Goal: Task Accomplishment & Management: Manage account settings

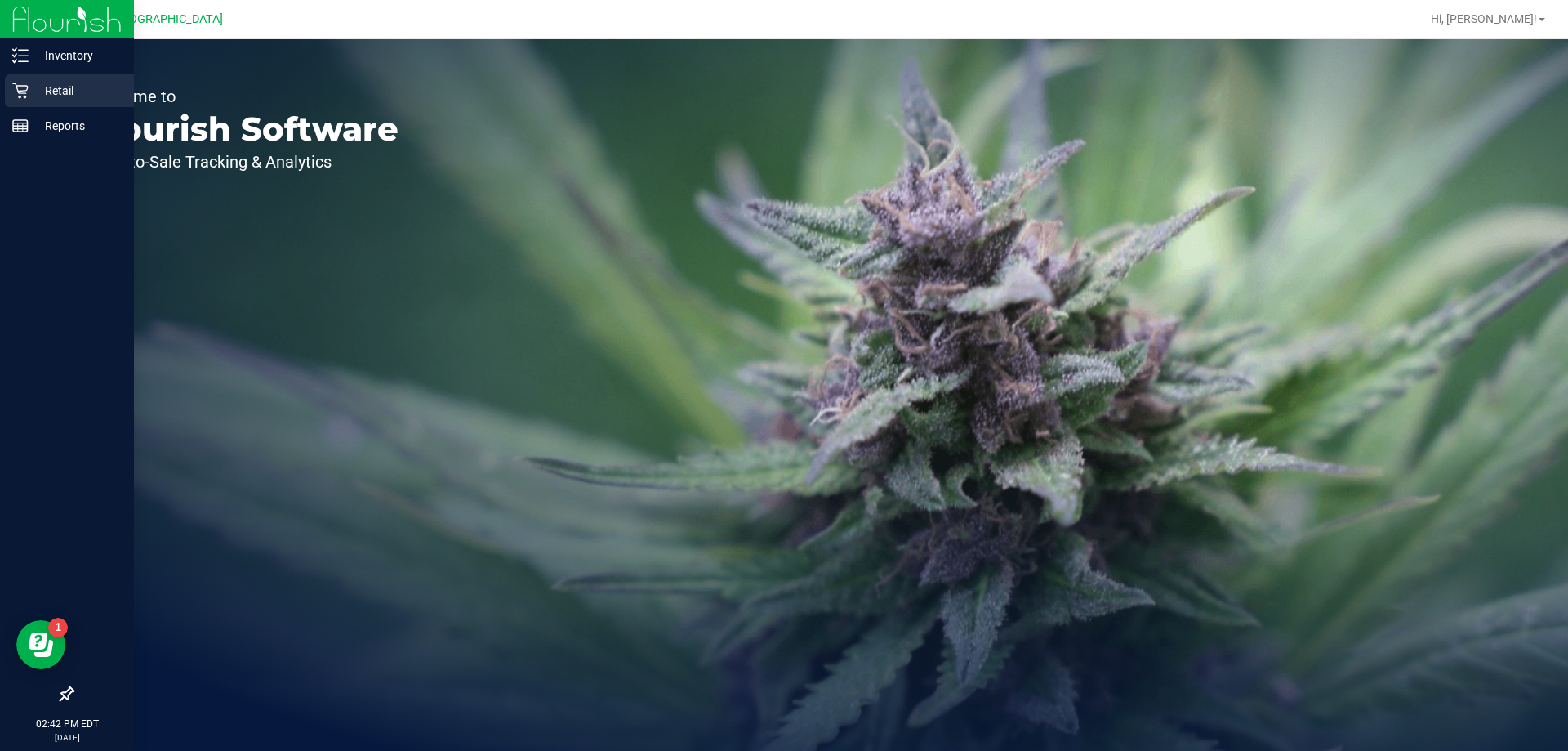
click at [18, 92] on icon at bounding box center [20, 91] width 16 height 16
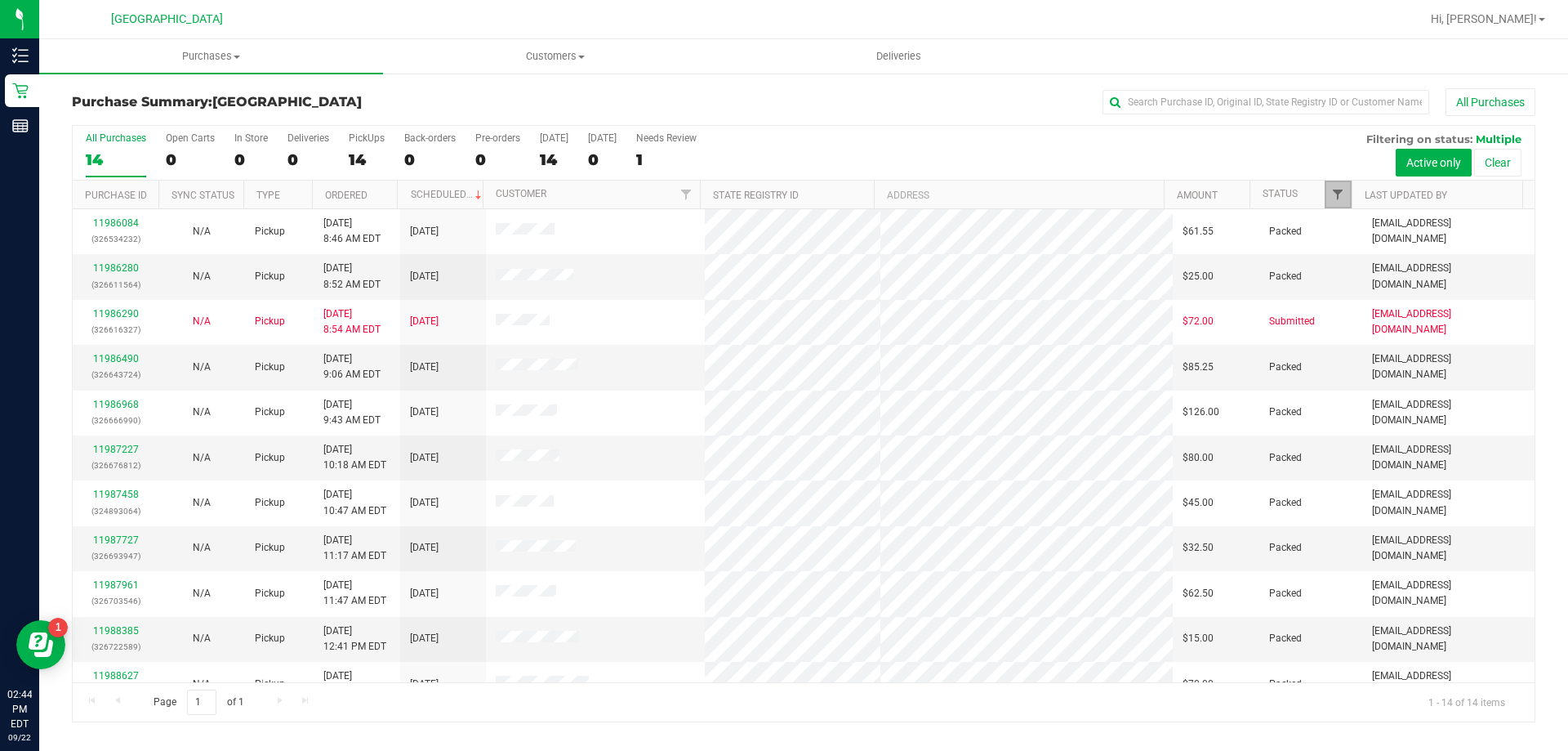
click at [1335, 191] on span "Filter" at bounding box center [1337, 194] width 13 height 13
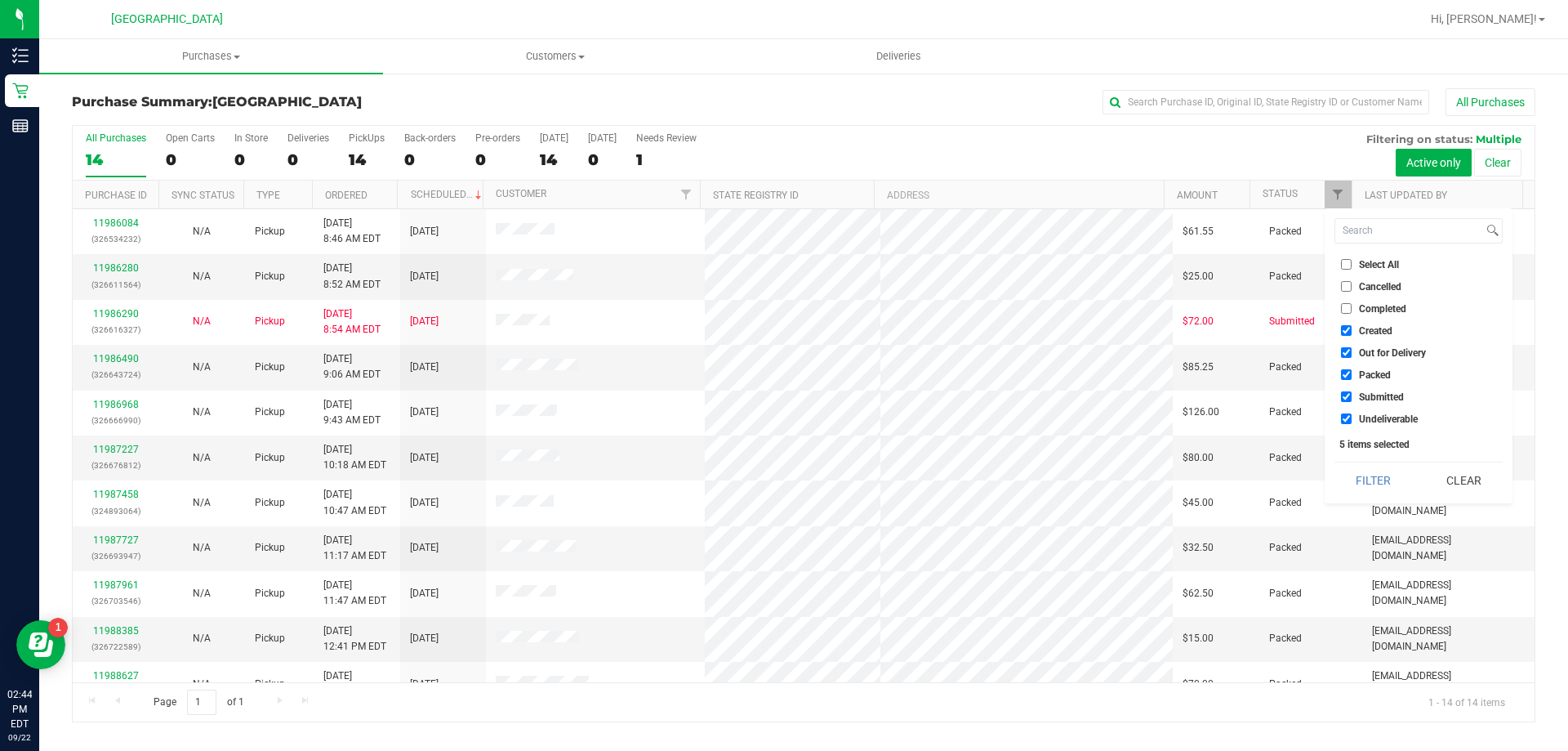
click at [1355, 328] on label "Created" at bounding box center [1366, 330] width 51 height 11
click at [1351, 328] on input "Created" at bounding box center [1346, 330] width 11 height 11
checkbox input "false"
click at [1355, 354] on label "Out for Delivery" at bounding box center [1383, 352] width 85 height 11
click at [1351, 354] on input "Out for Delivery" at bounding box center [1346, 352] width 11 height 11
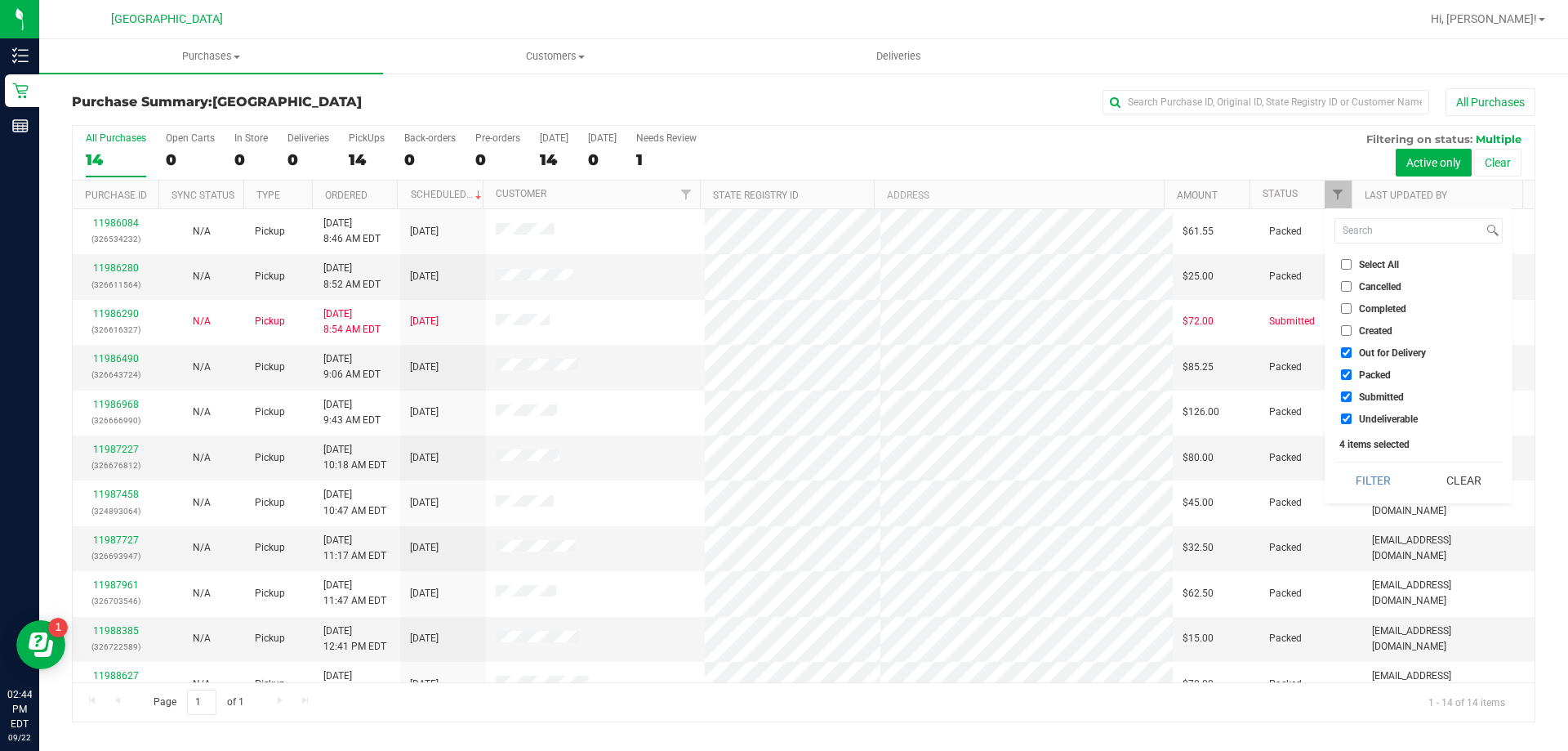
checkbox input "false"
click at [1356, 371] on label "Packed" at bounding box center [1365, 375] width 50 height 11
click at [1351, 371] on input "Packed" at bounding box center [1346, 375] width 11 height 11
checkbox input "false"
click at [1366, 478] on button "Filter" at bounding box center [1373, 480] width 78 height 36
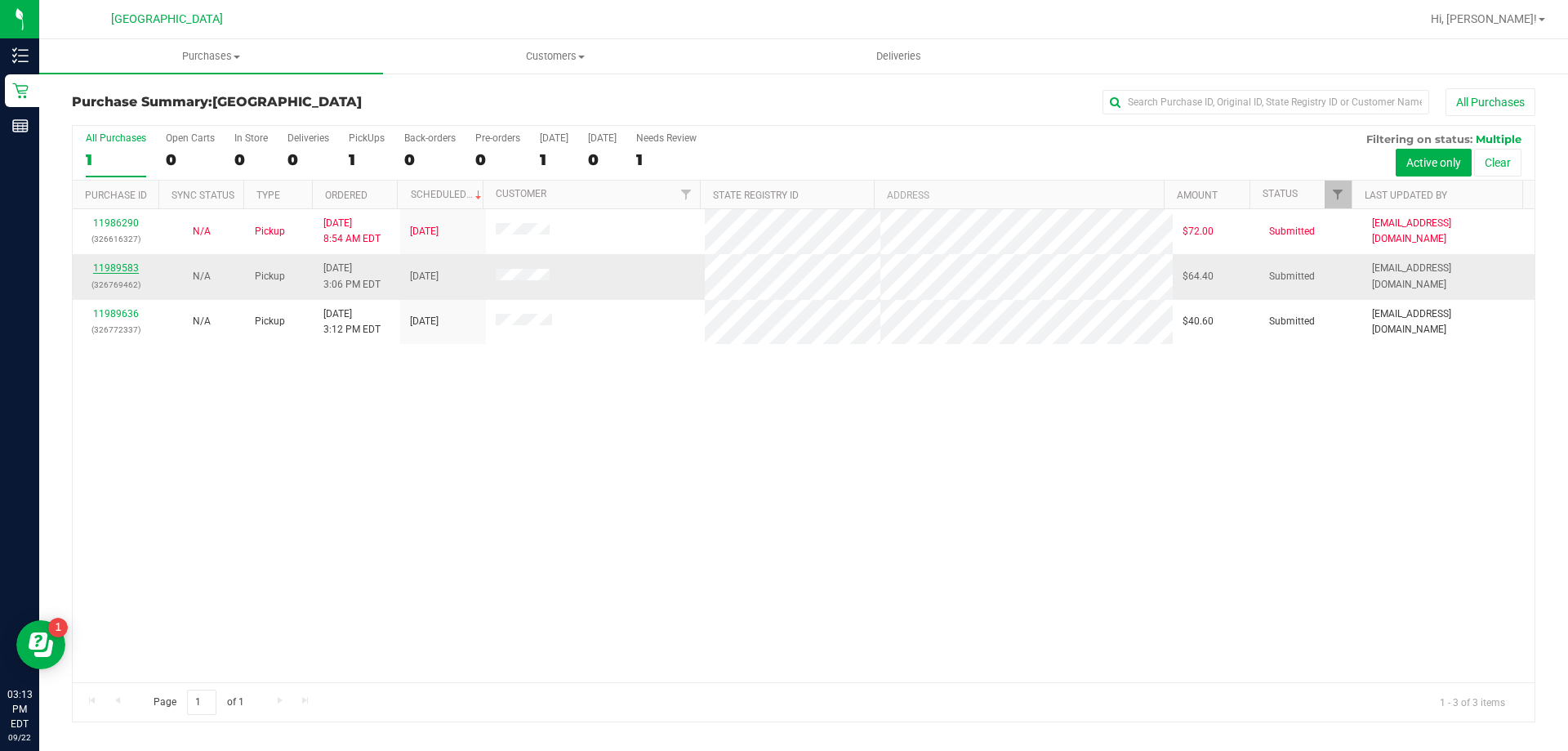
click at [130, 267] on link "11989583" at bounding box center [116, 268] width 46 height 12
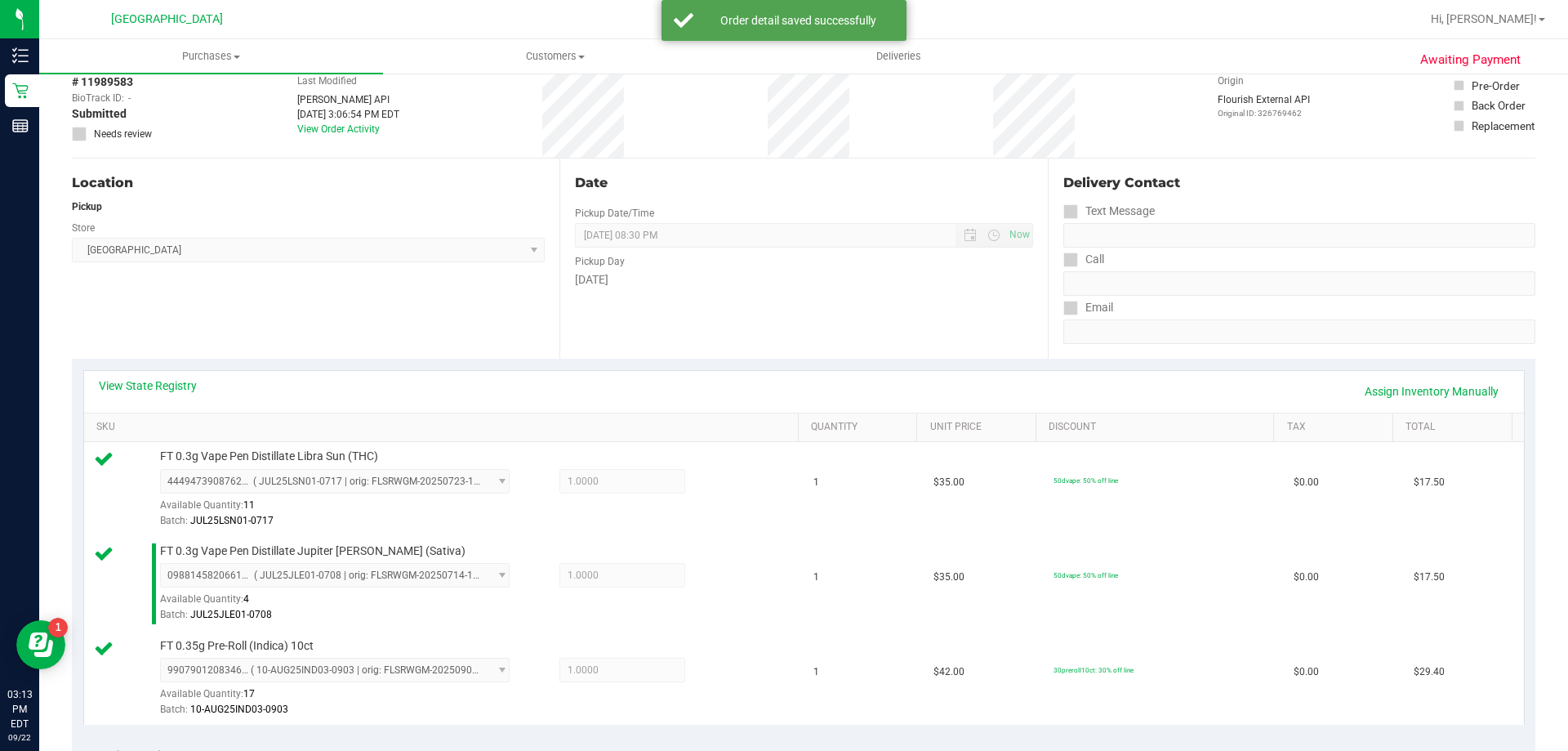
scroll to position [409, 0]
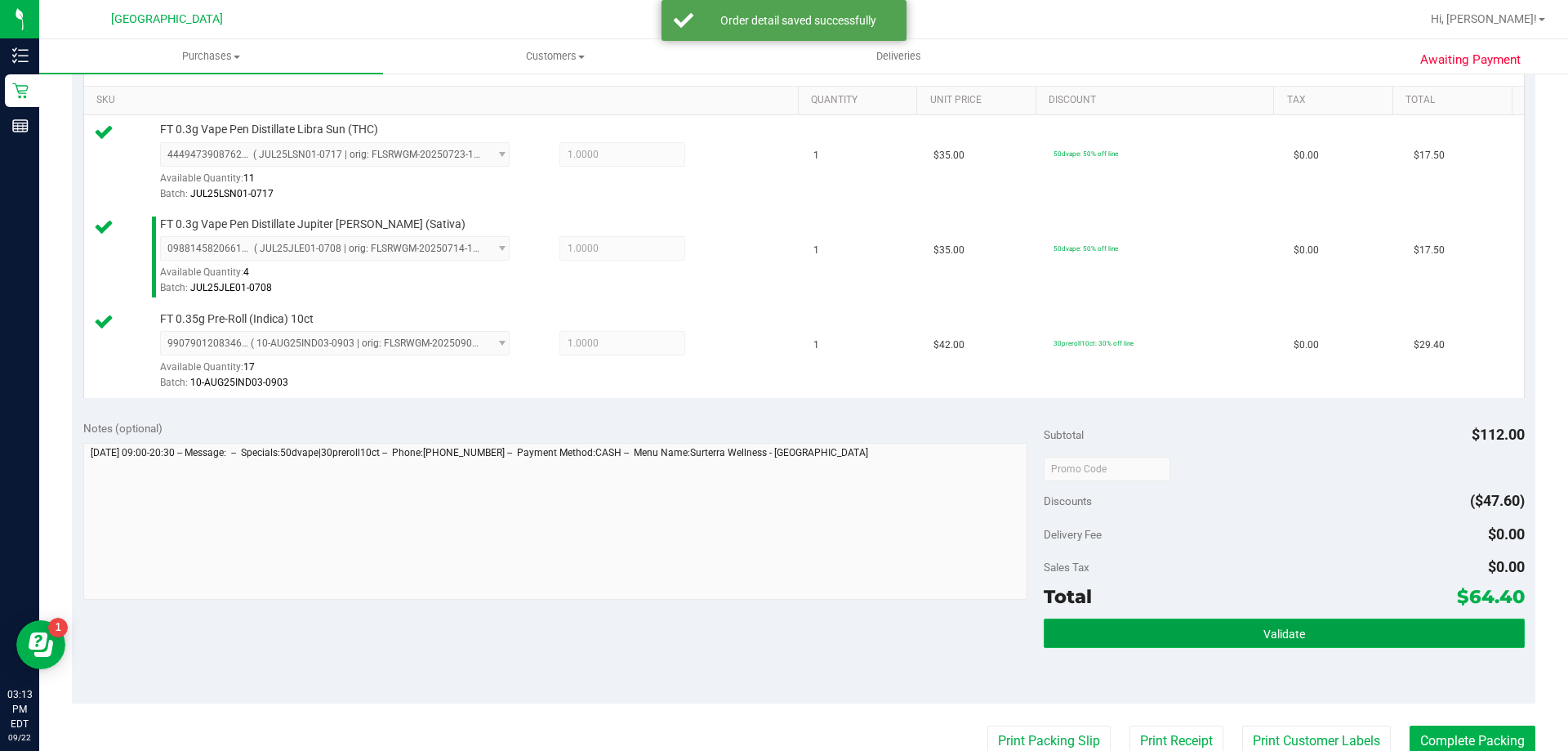
click at [1101, 637] on button "Validate" at bounding box center [1284, 633] width 480 height 29
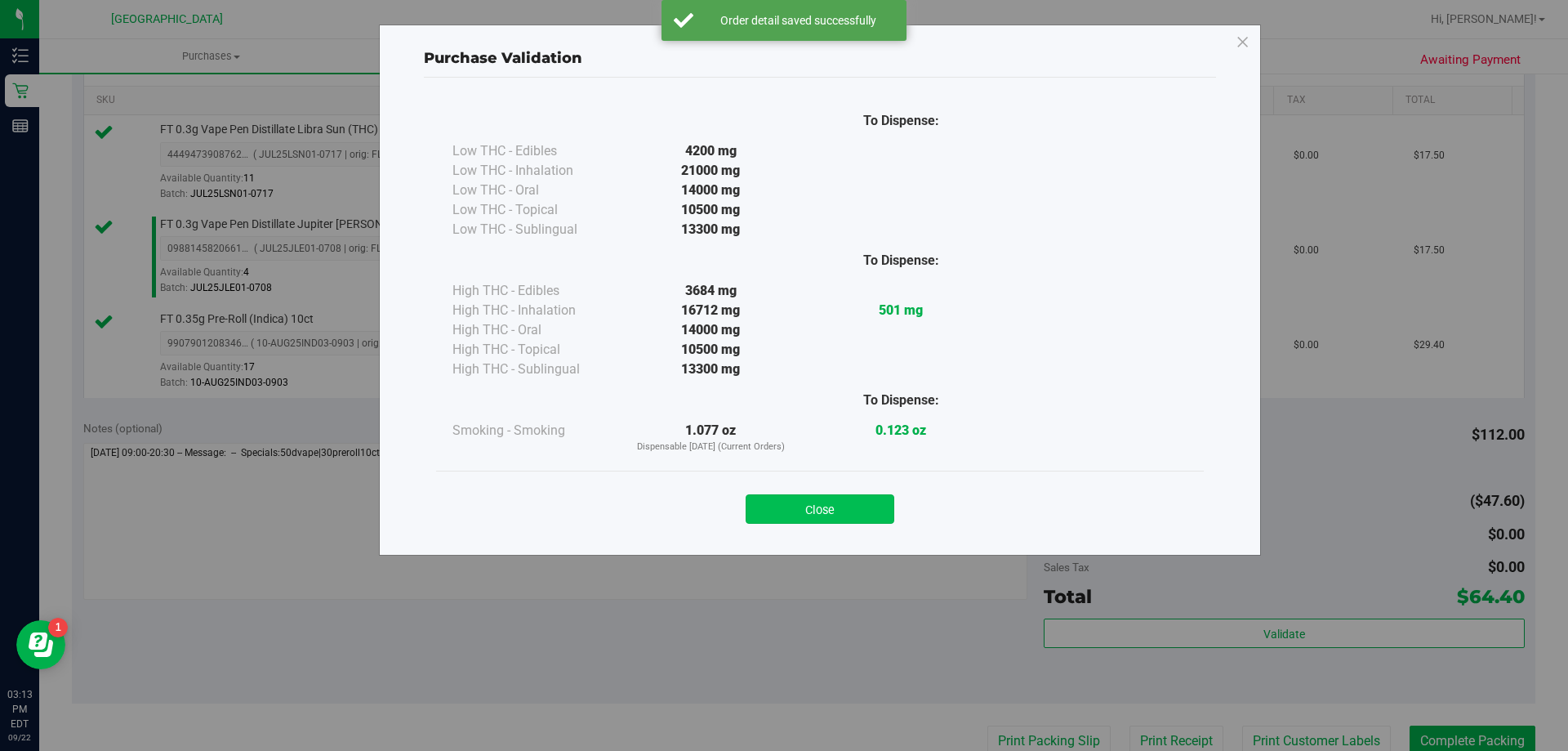
click at [757, 497] on button "Close" at bounding box center [820, 509] width 149 height 29
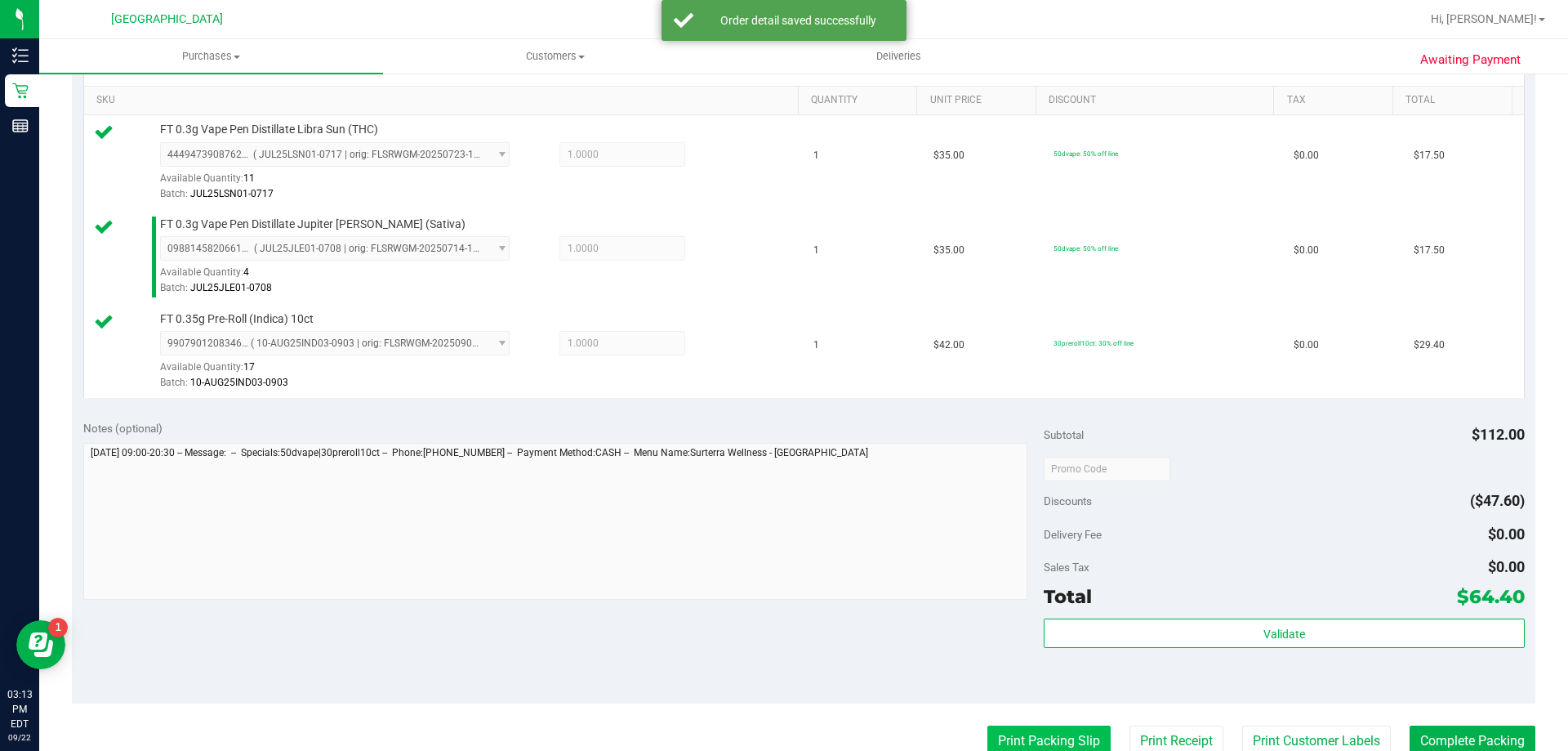
click at [1034, 745] on button "Print Packing Slip" at bounding box center [1049, 741] width 123 height 31
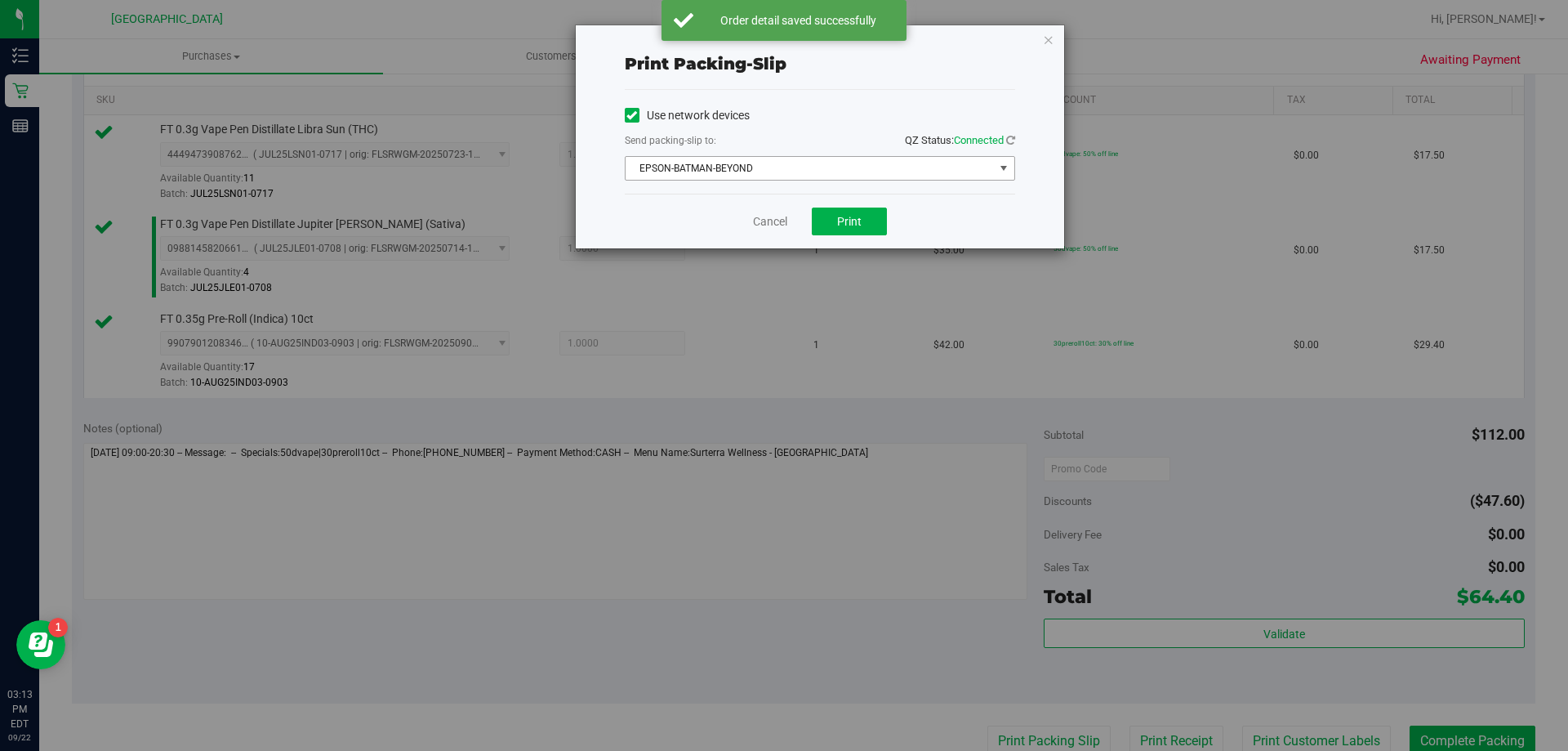
click at [868, 165] on span "EPSON-BATMAN-BEYOND" at bounding box center [809, 168] width 368 height 23
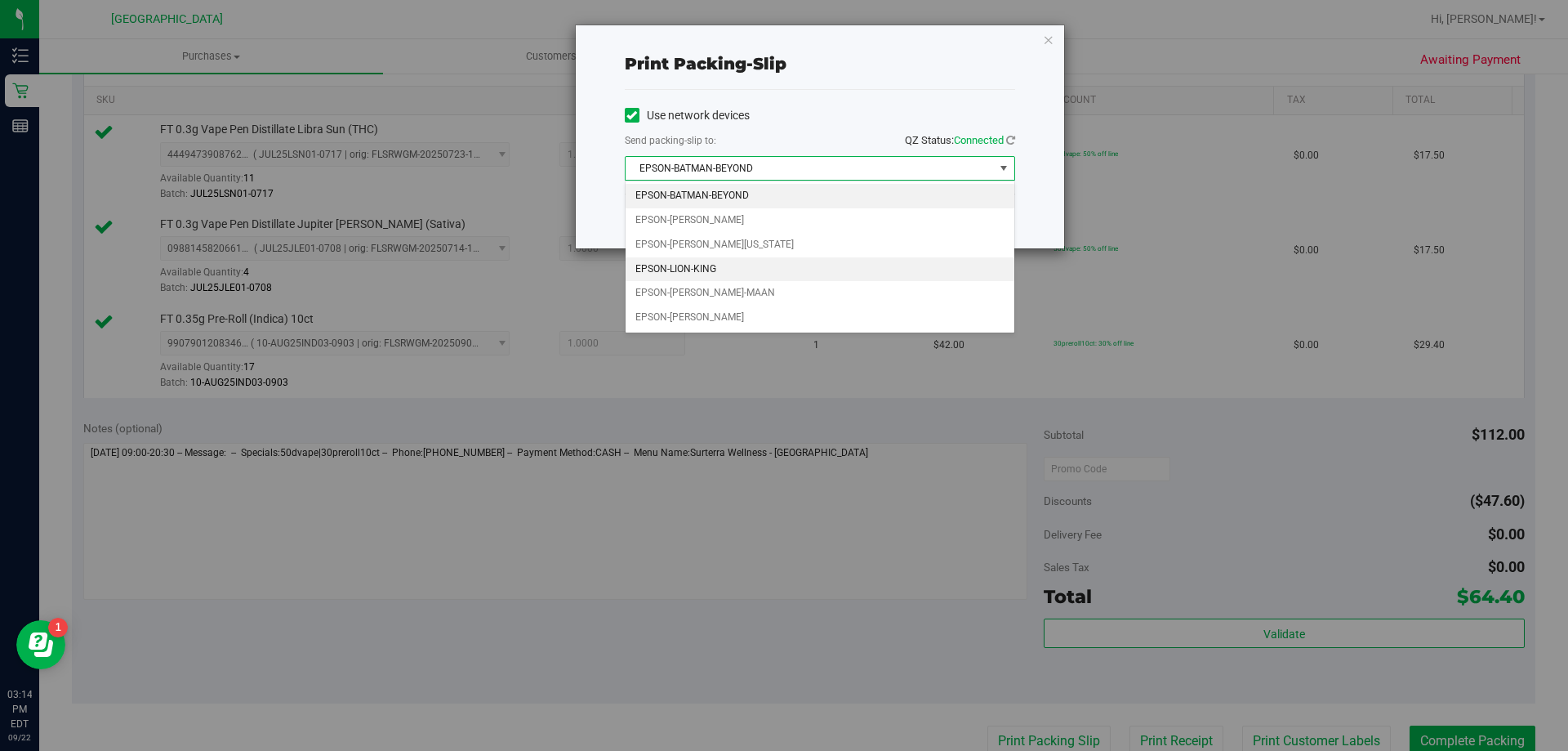
click at [689, 274] on li "EPSON-LION-KING" at bounding box center [819, 269] width 389 height 25
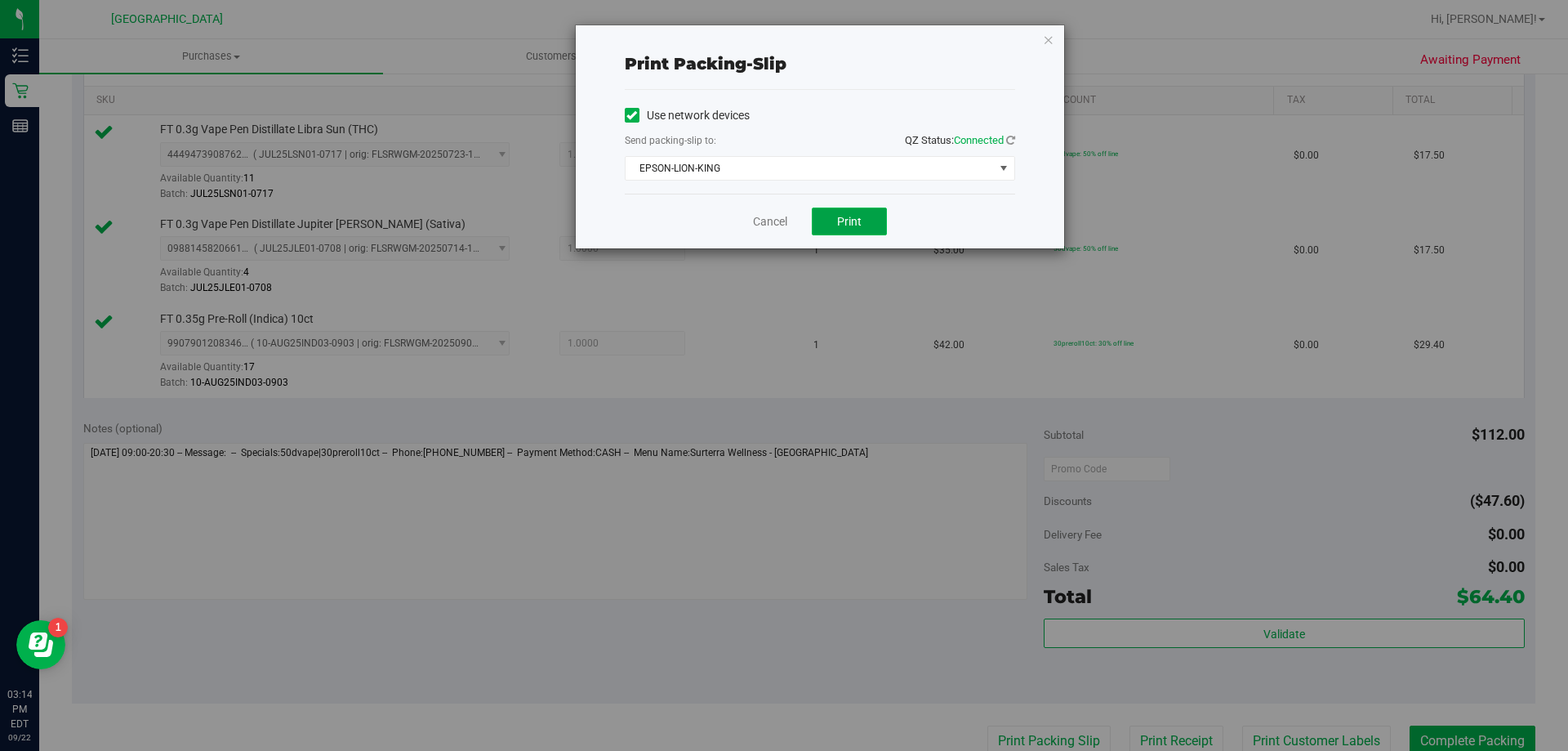
click at [868, 221] on button "Print" at bounding box center [849, 222] width 75 height 27
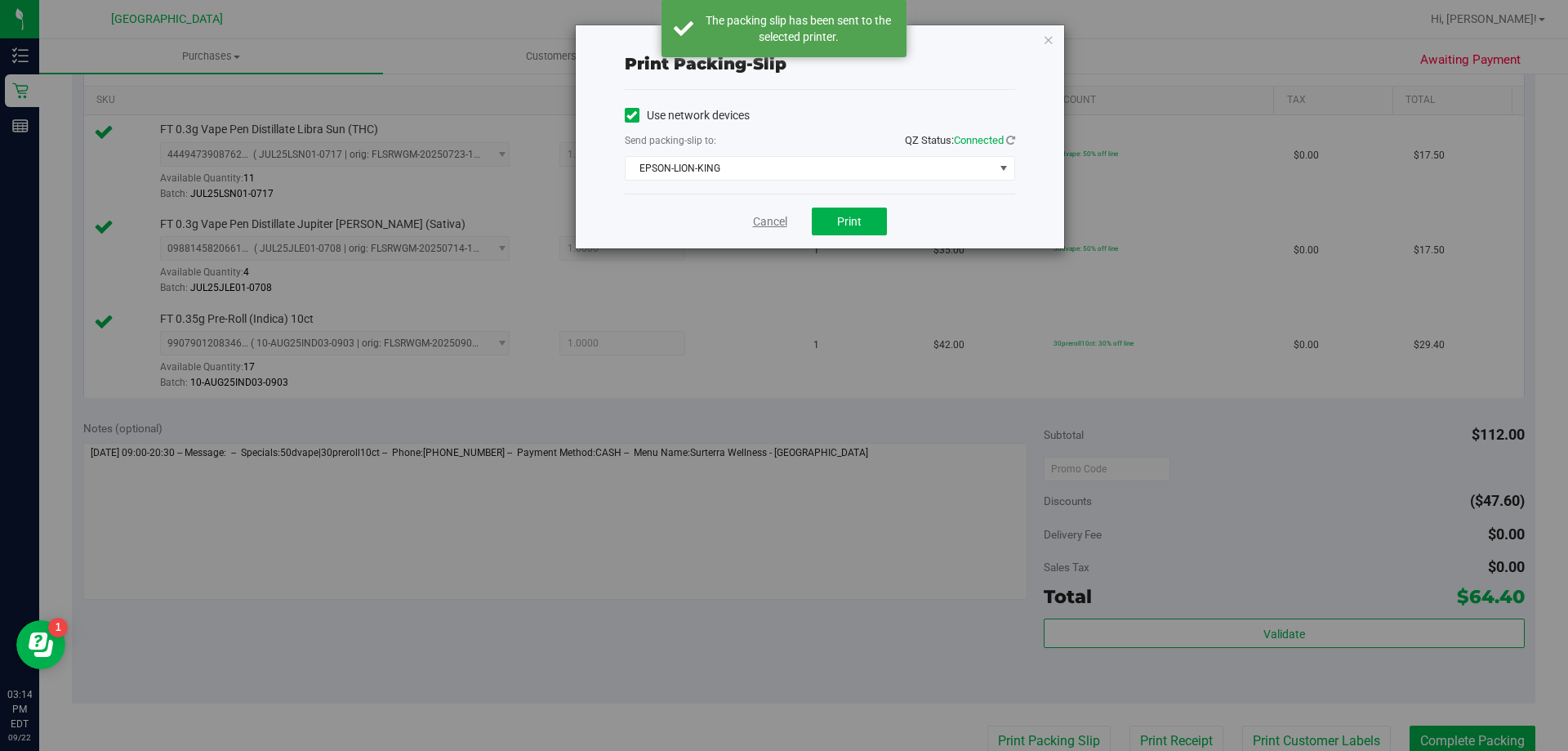
click at [765, 221] on link "Cancel" at bounding box center [769, 221] width 34 height 17
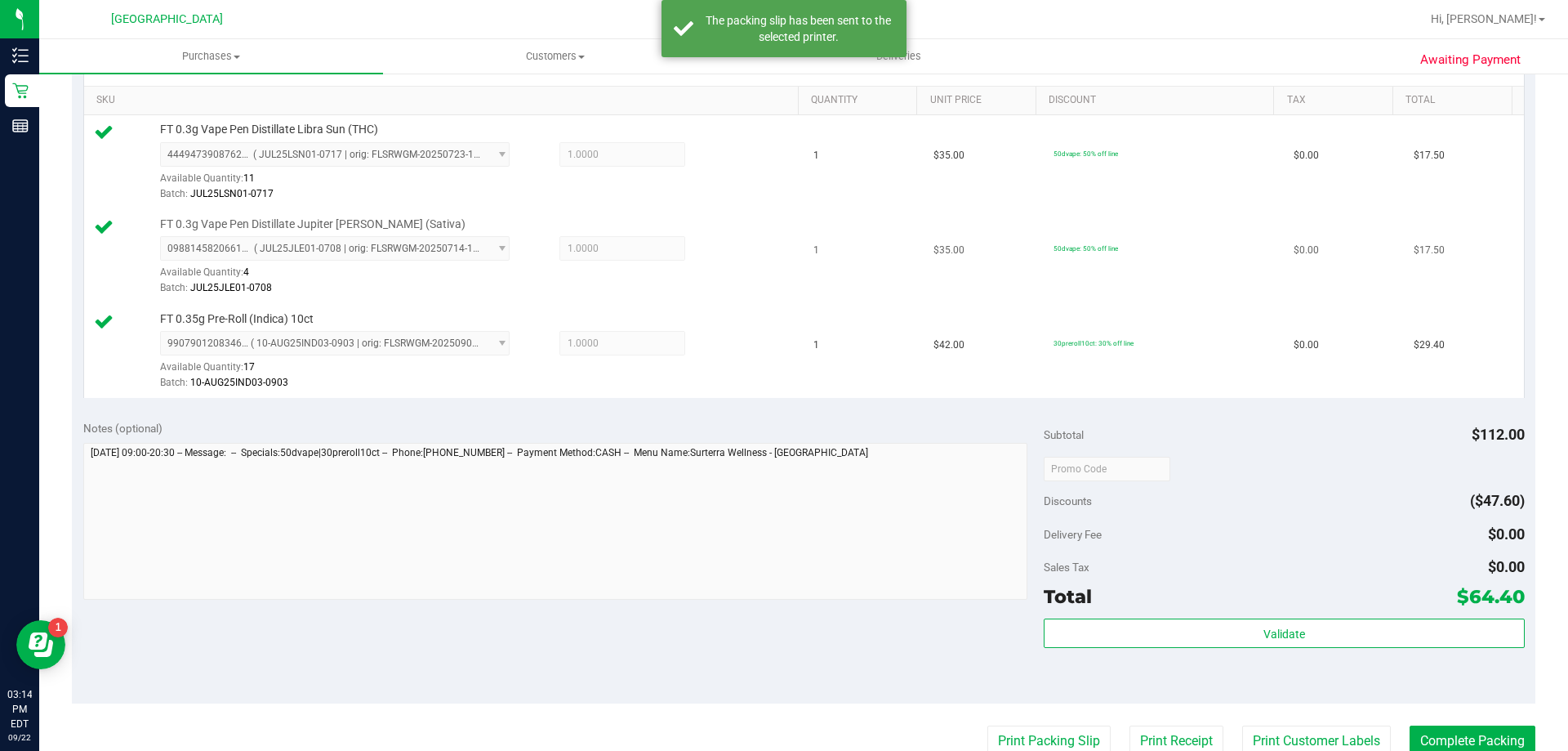
scroll to position [414, 0]
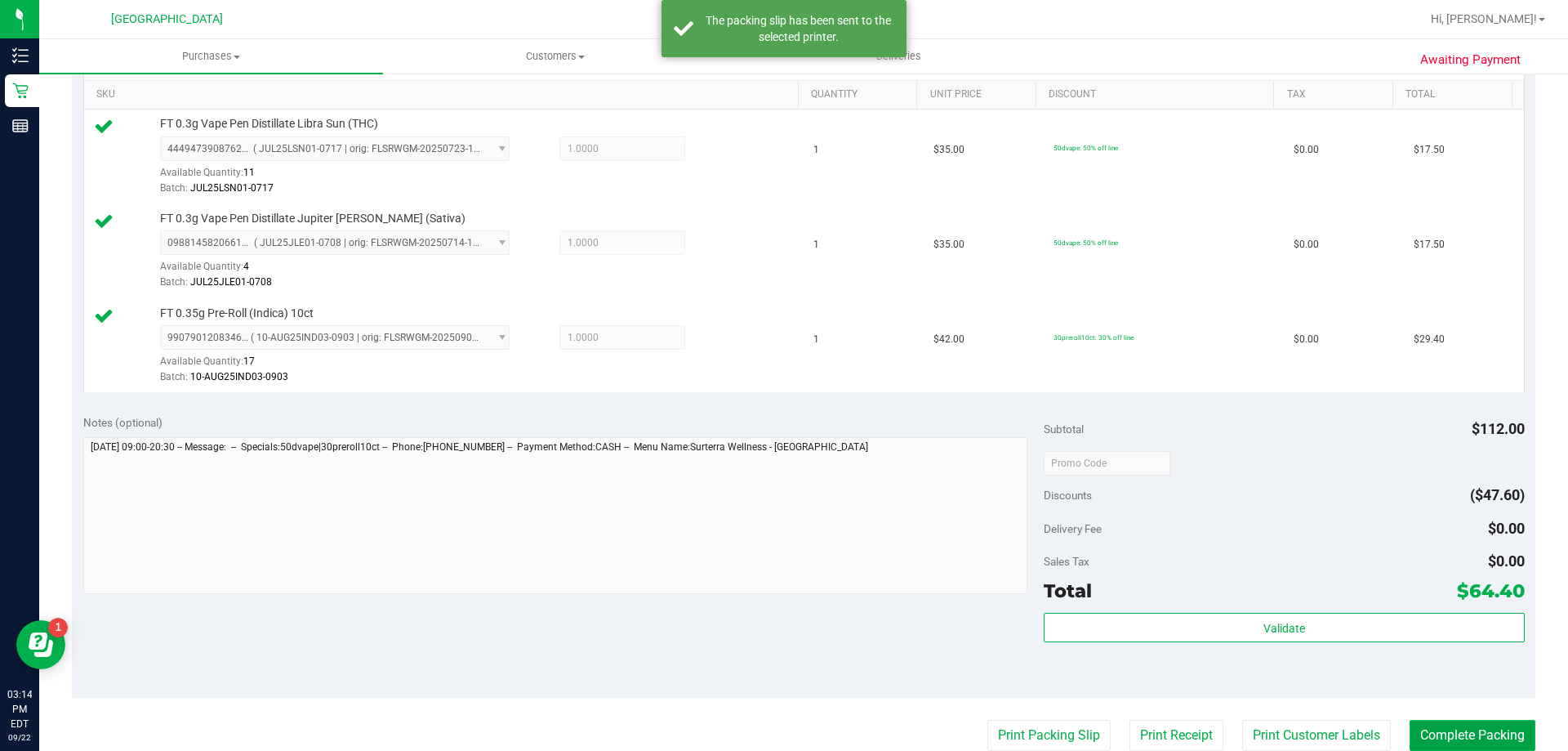
click at [1471, 722] on button "Complete Packing" at bounding box center [1472, 735] width 125 height 31
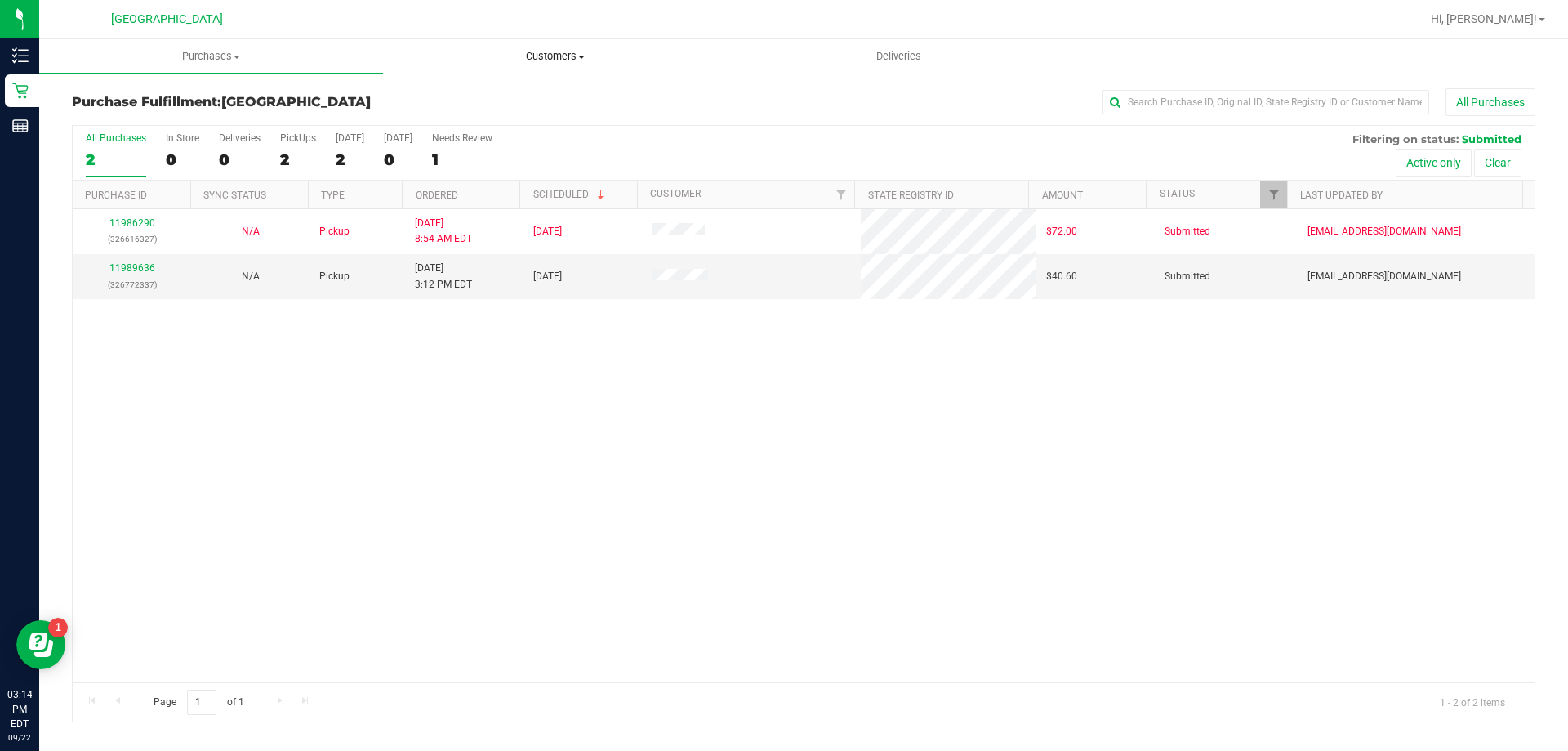
click at [541, 59] on span "Customers" at bounding box center [555, 56] width 342 height 15
click at [486, 90] on li "All customers" at bounding box center [555, 99] width 344 height 20
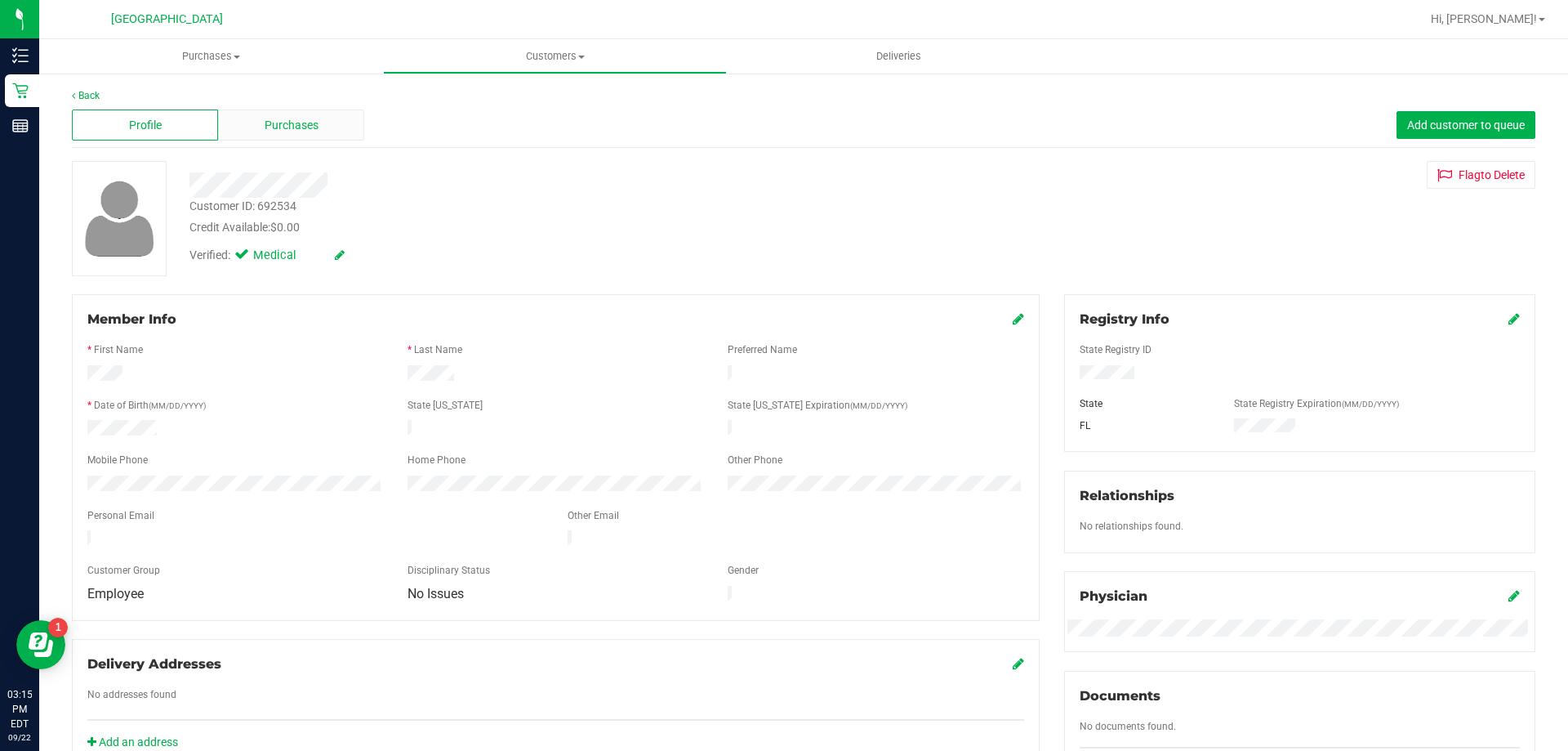
click at [325, 125] on div "Purchases" at bounding box center [290, 125] width 146 height 31
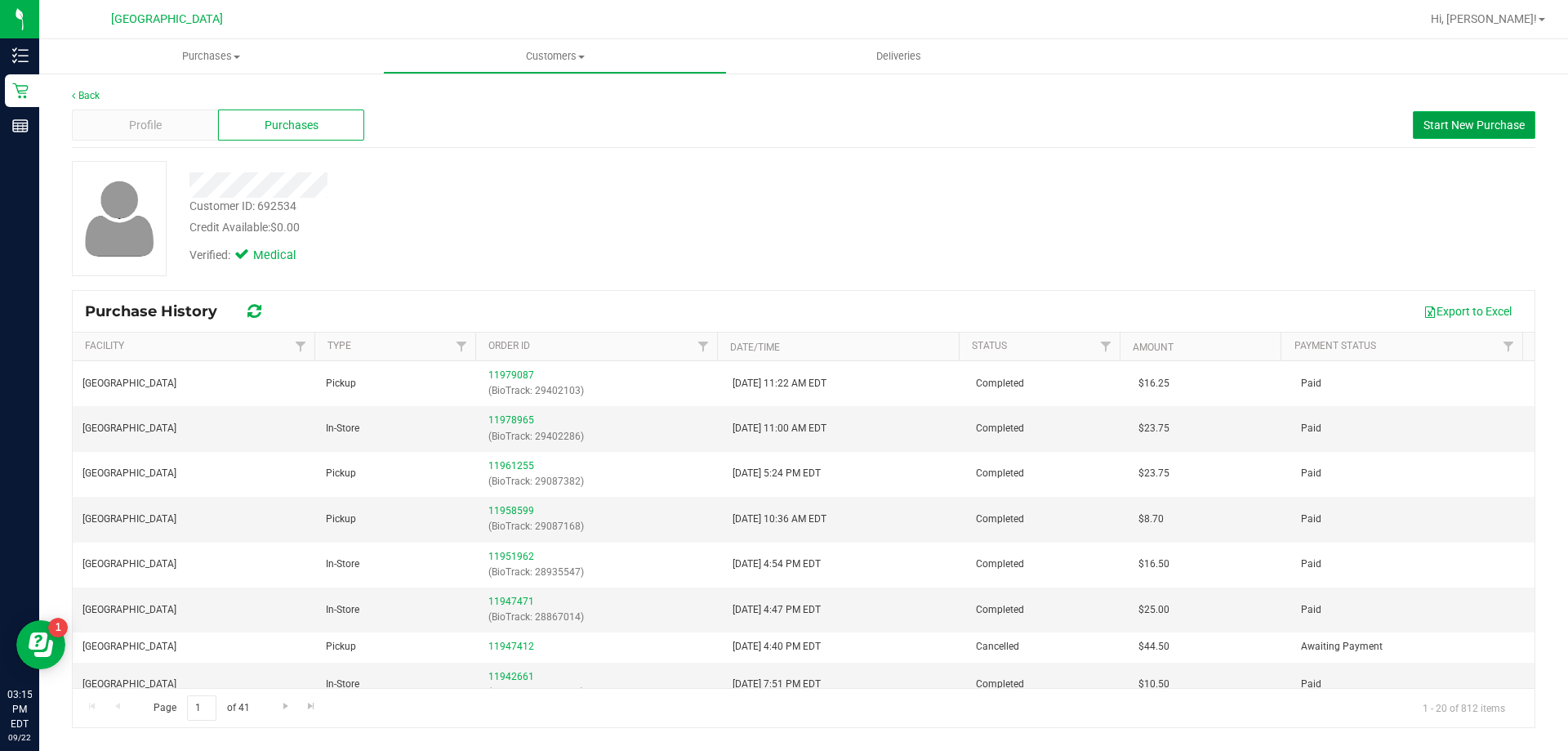
click at [1451, 111] on button "Start New Purchase" at bounding box center [1473, 125] width 122 height 27
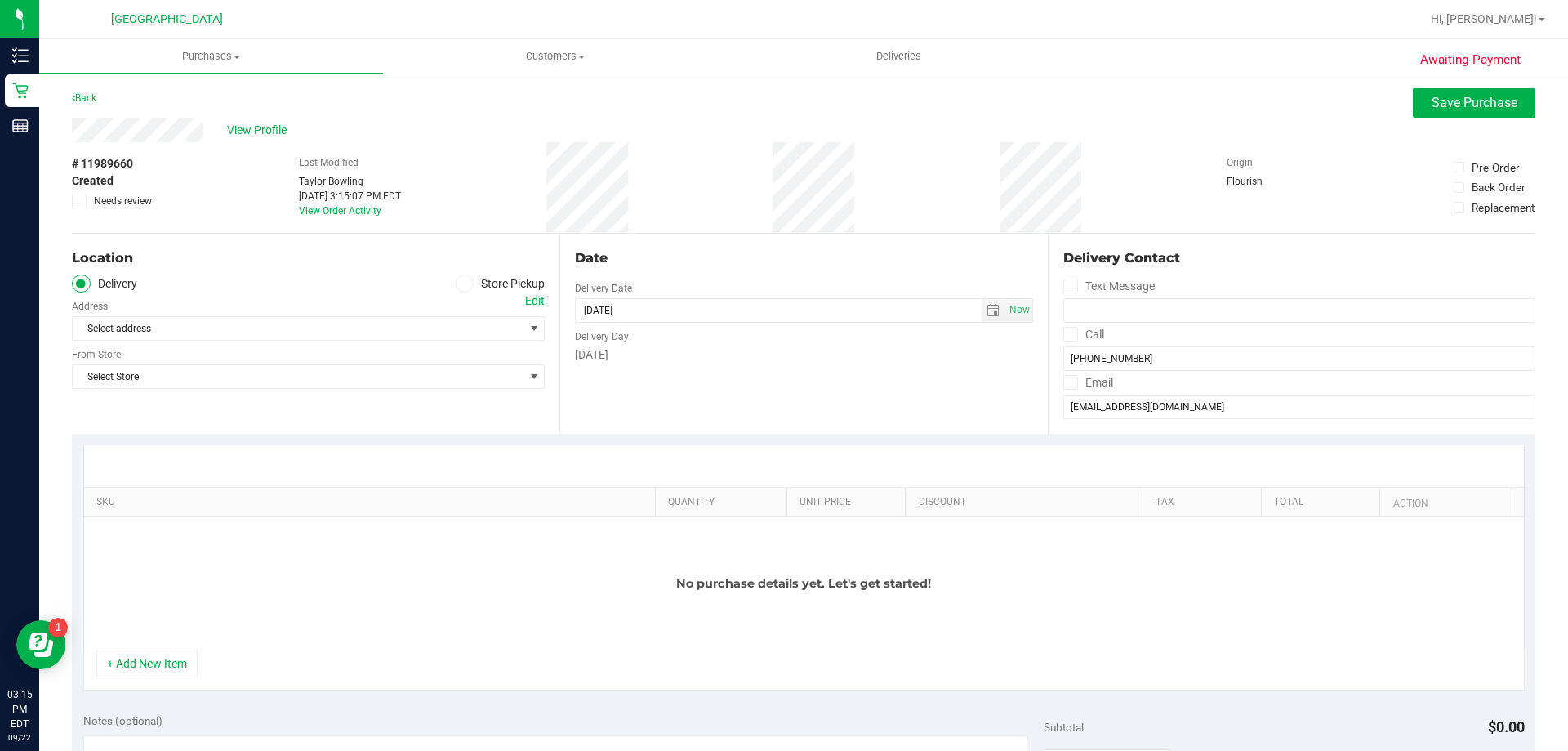
click at [497, 281] on label "Store Pickup" at bounding box center [501, 283] width 90 height 19
click at [0, 0] on input "Store Pickup" at bounding box center [0, 0] width 0 height 0
click at [473, 328] on span "Select Store" at bounding box center [298, 327] width 451 height 23
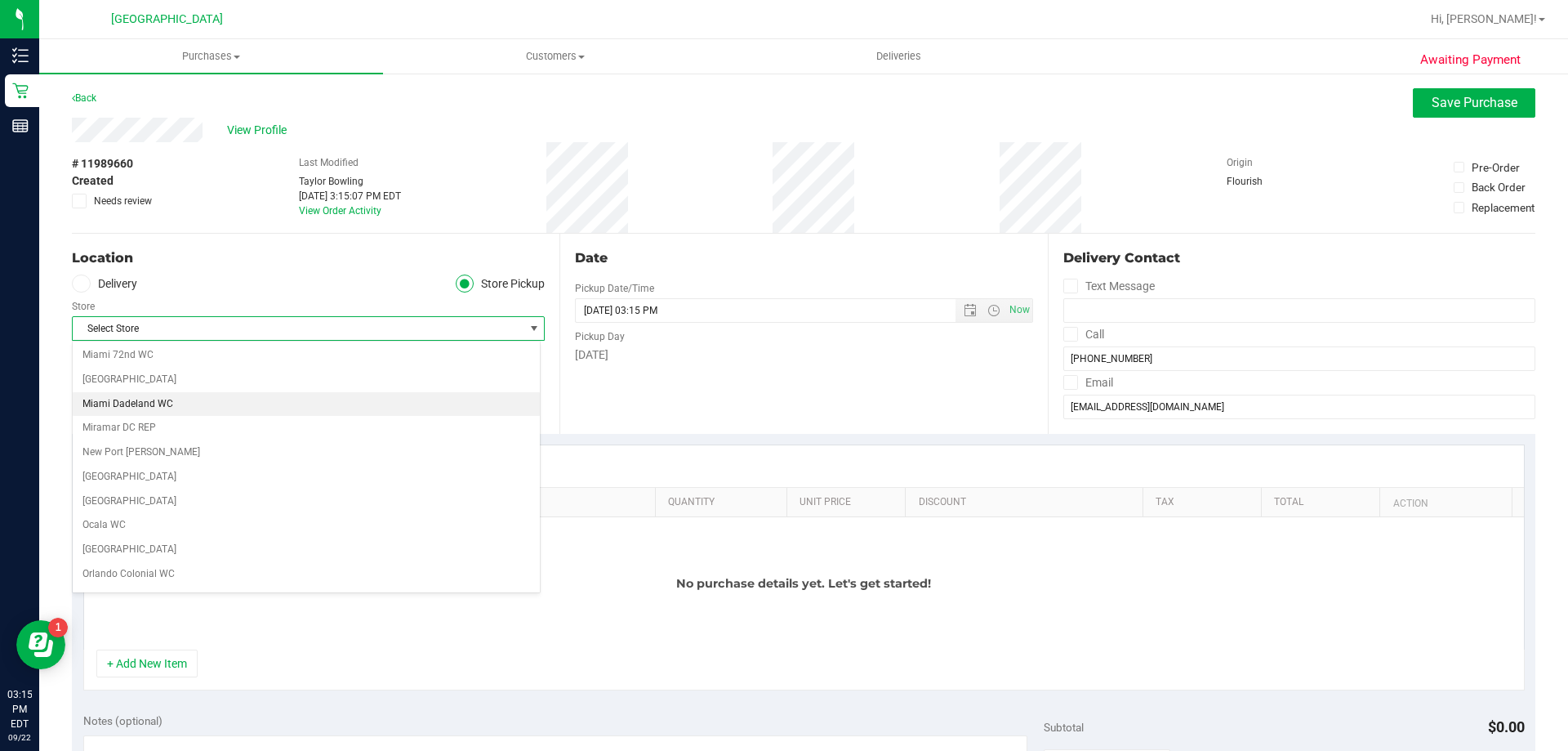
scroll to position [572, 0]
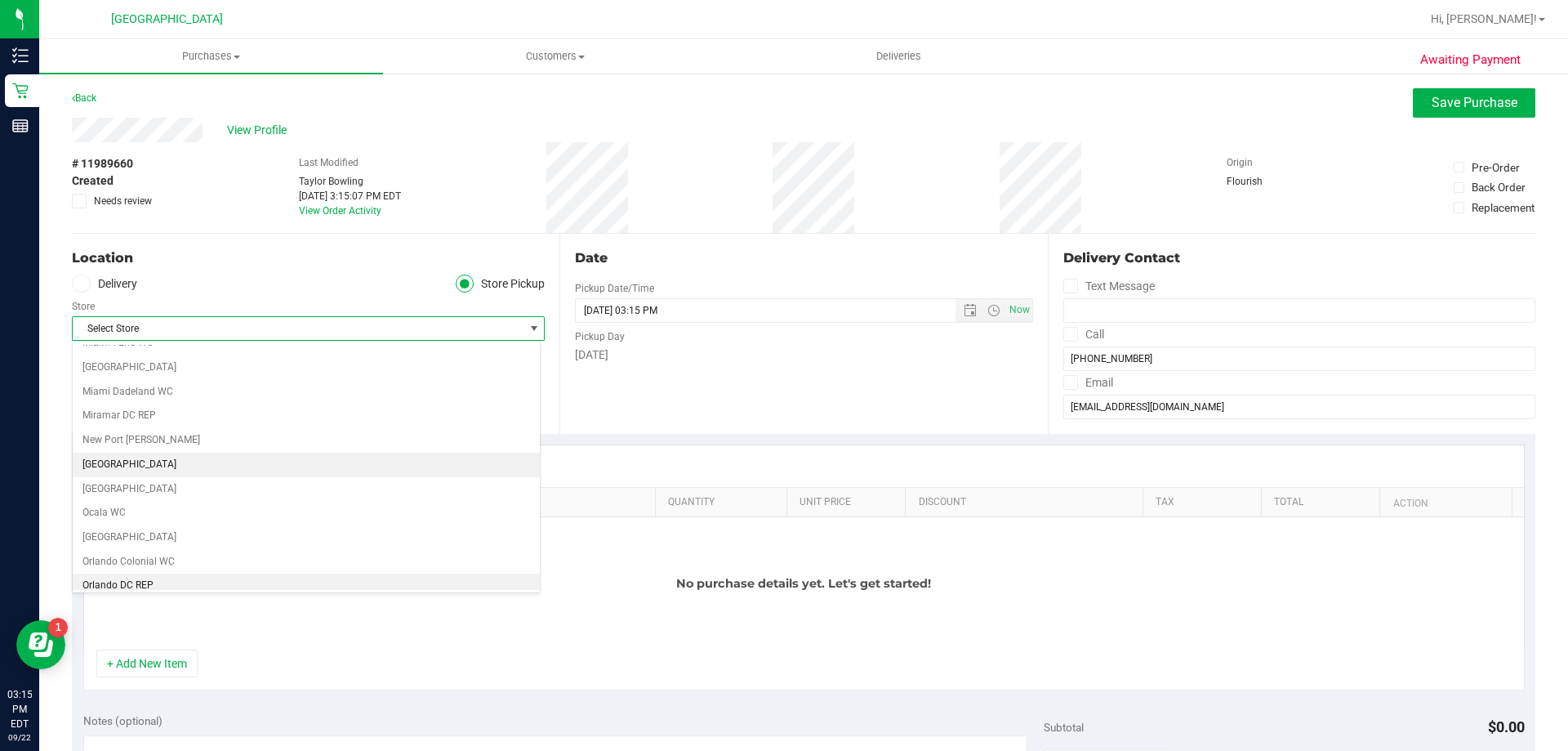
click at [151, 463] on li "[GEOGRAPHIC_DATA]" at bounding box center [306, 465] width 467 height 25
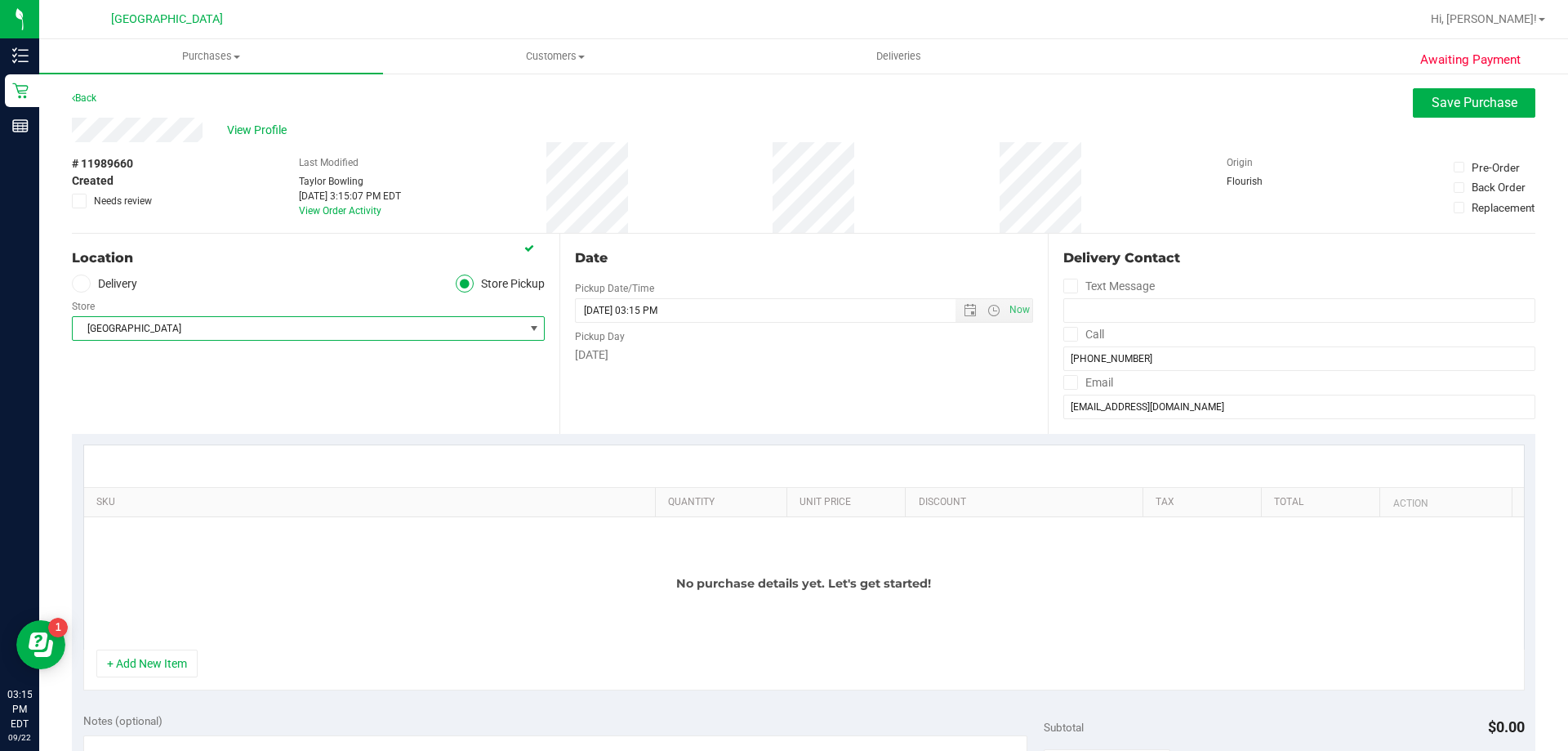
click at [154, 648] on div "No purchase details yet. Let's get started!" at bounding box center [804, 582] width 1440 height 132
click at [155, 657] on button "+ Add New Item" at bounding box center [146, 663] width 101 height 27
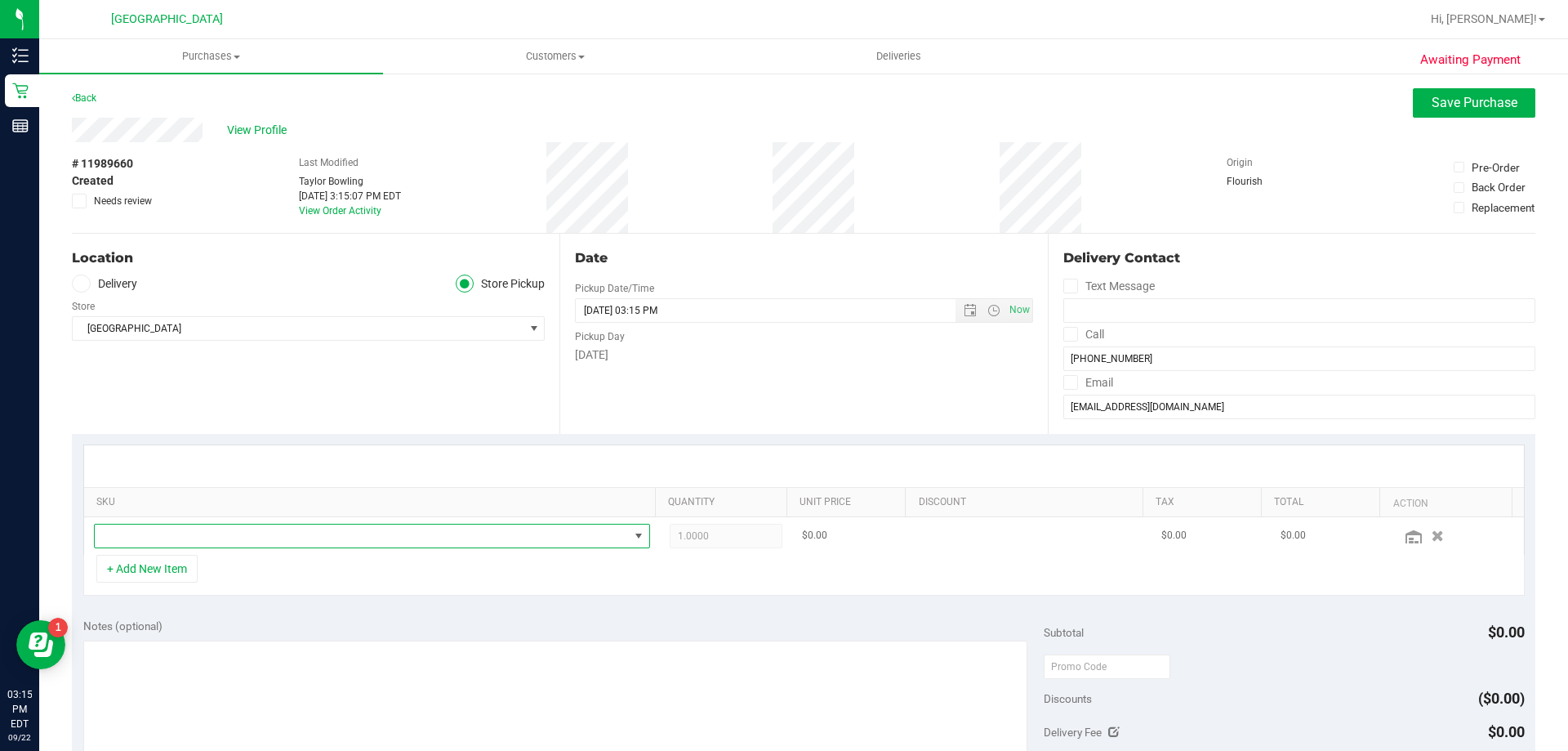
click at [591, 534] on span "NO DATA FOUND" at bounding box center [362, 535] width 534 height 23
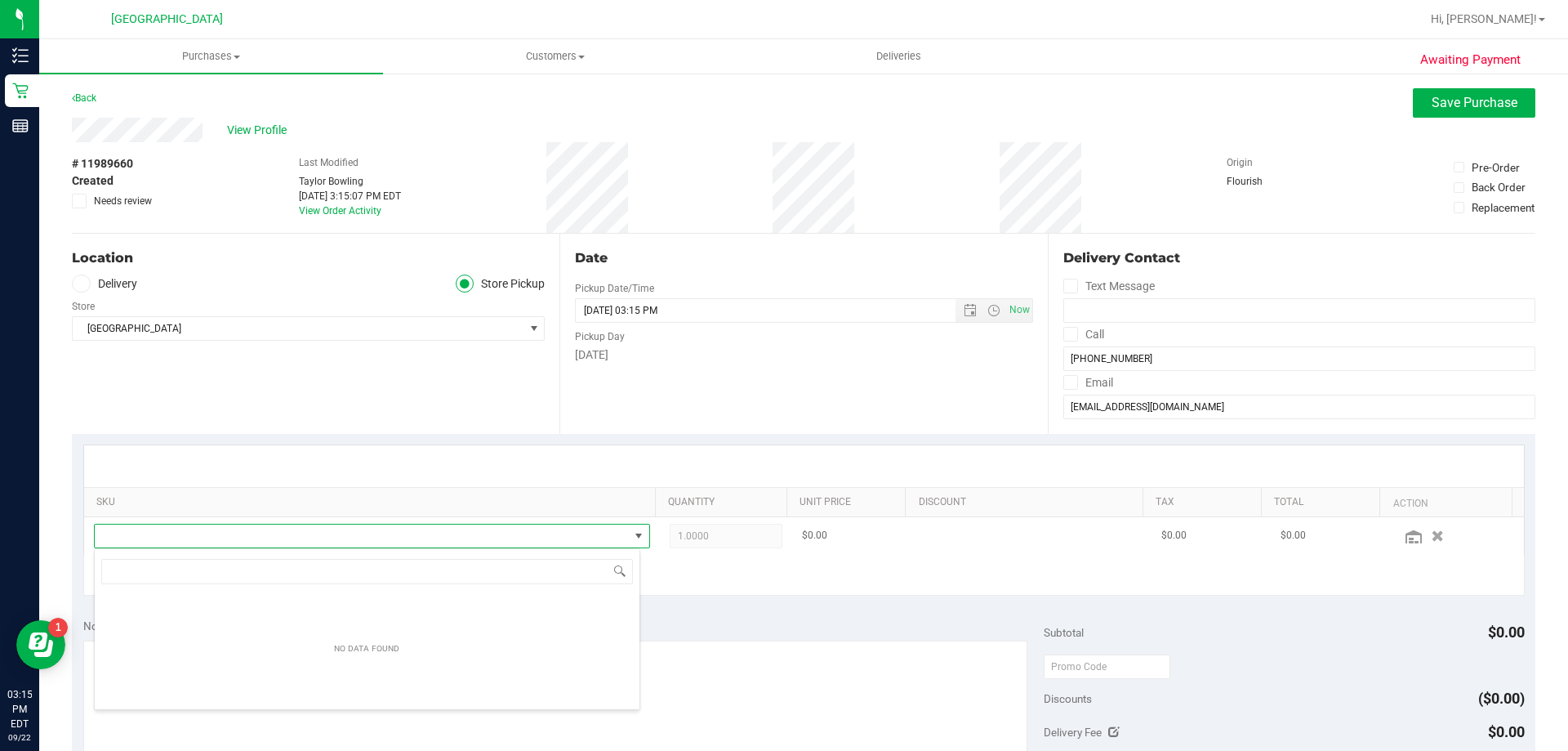
scroll to position [25, 541]
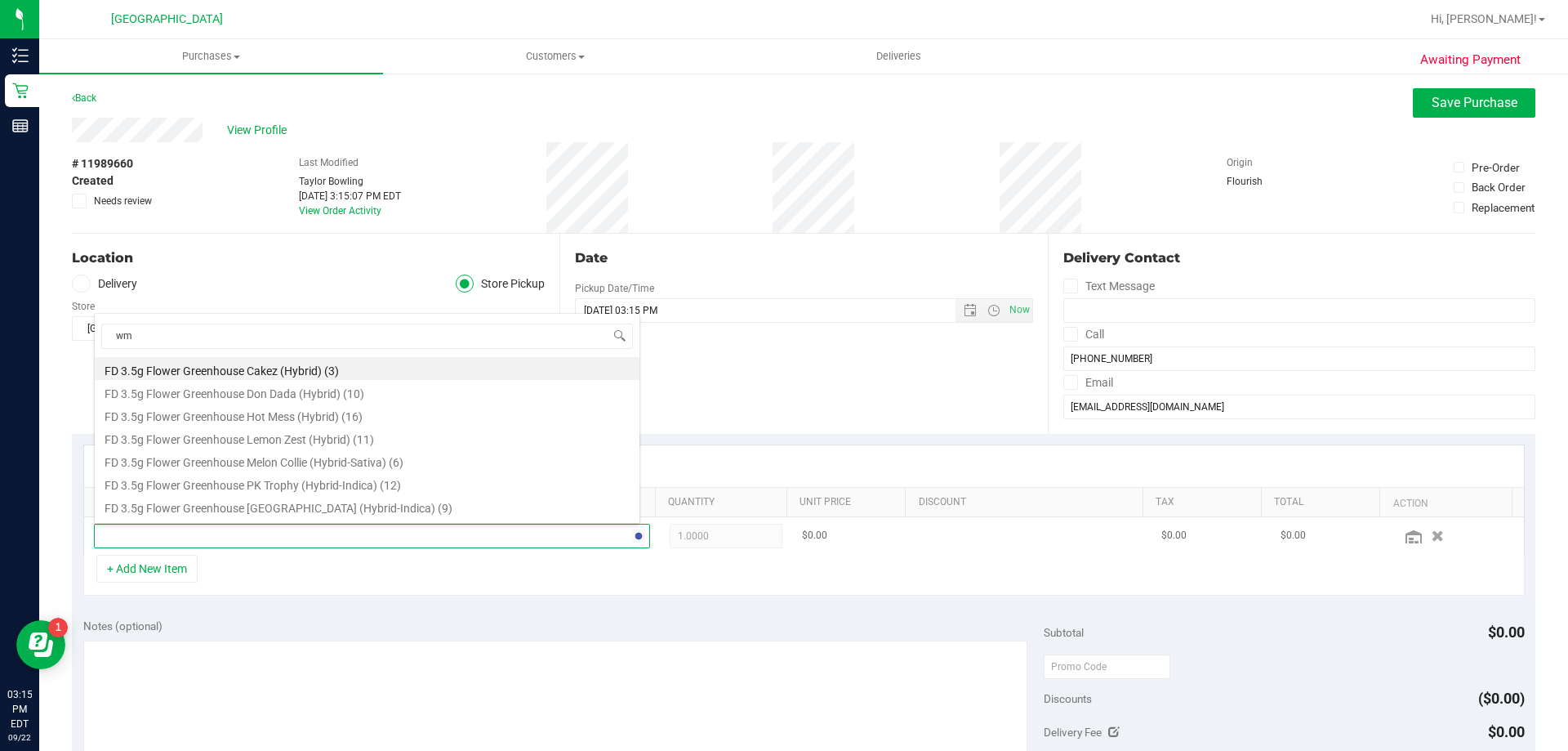
type input "wmo"
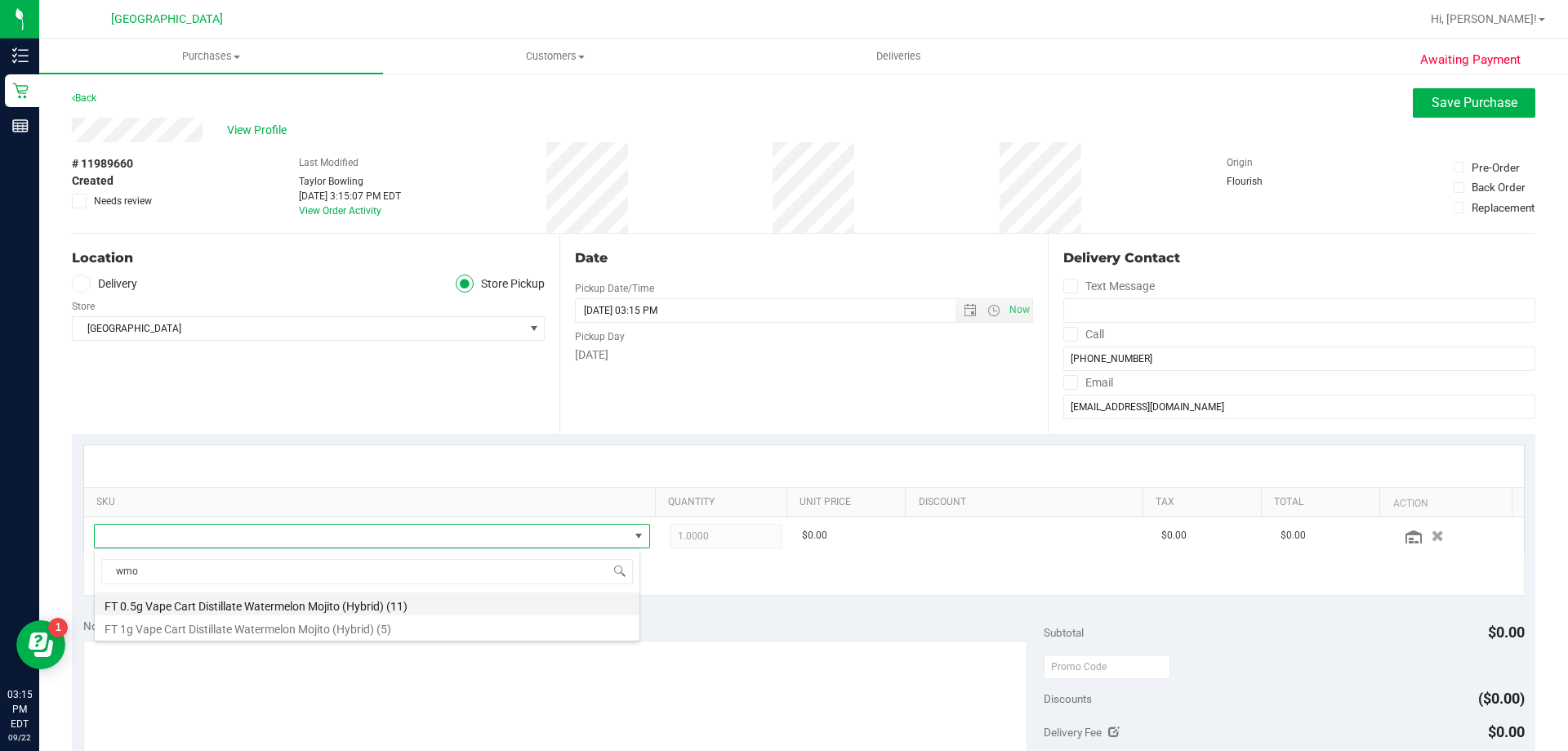
click at [373, 603] on li "FT 0.5g Vape Cart Distillate Watermelon Mojito (Hybrid) (11)" at bounding box center [368, 603] width 545 height 23
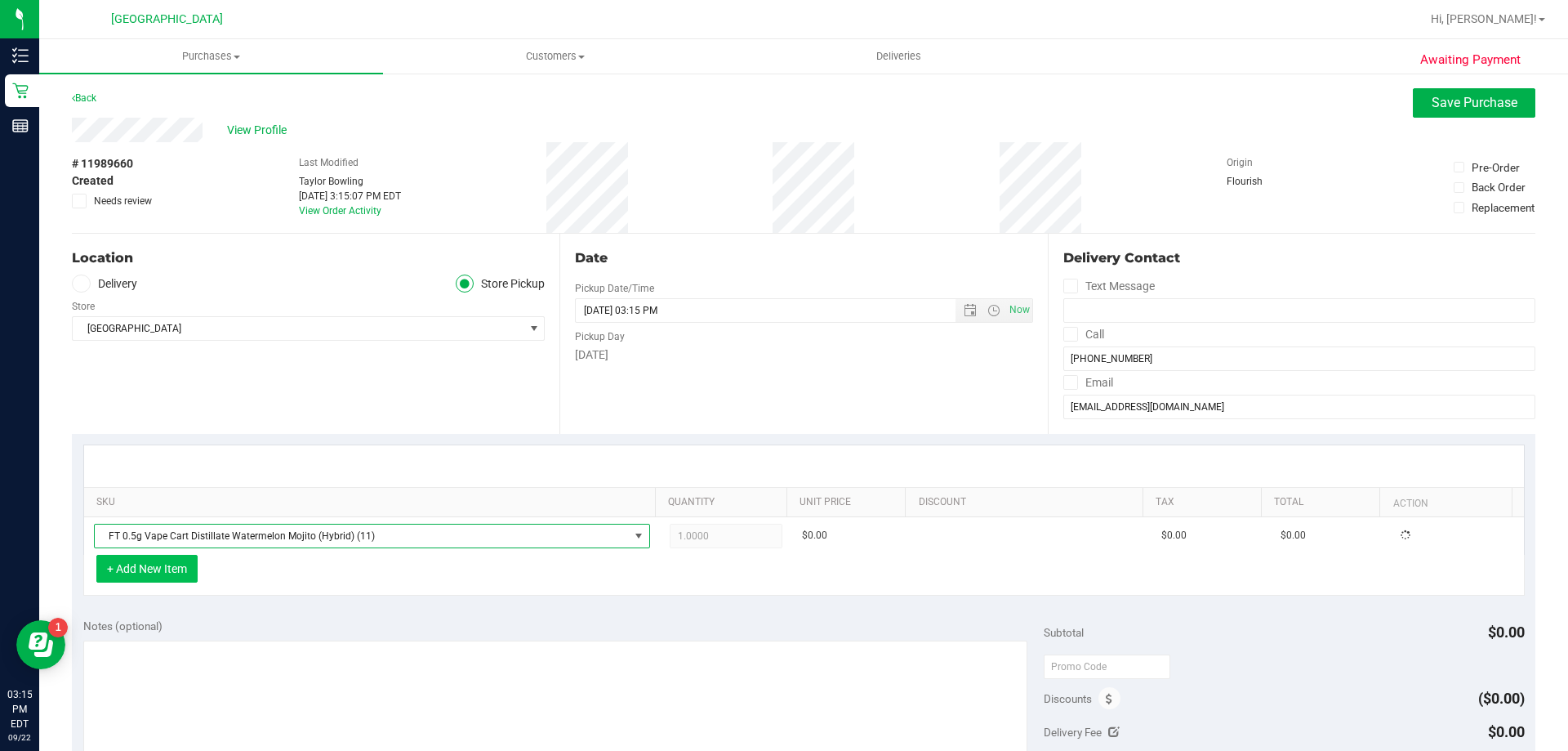
click at [134, 565] on button "+ Add New Item" at bounding box center [146, 569] width 101 height 27
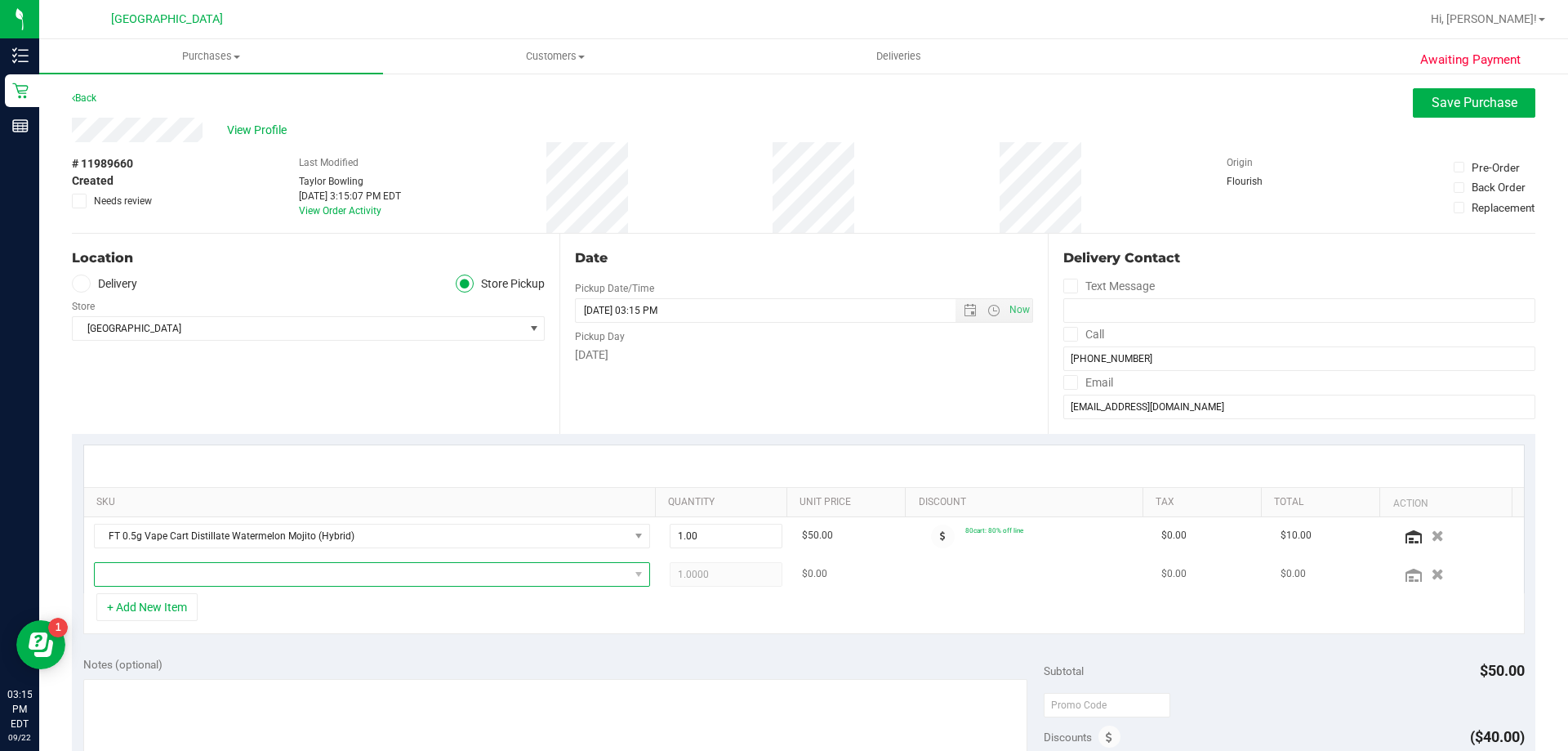
click at [546, 573] on span "NO DATA FOUND" at bounding box center [362, 574] width 534 height 23
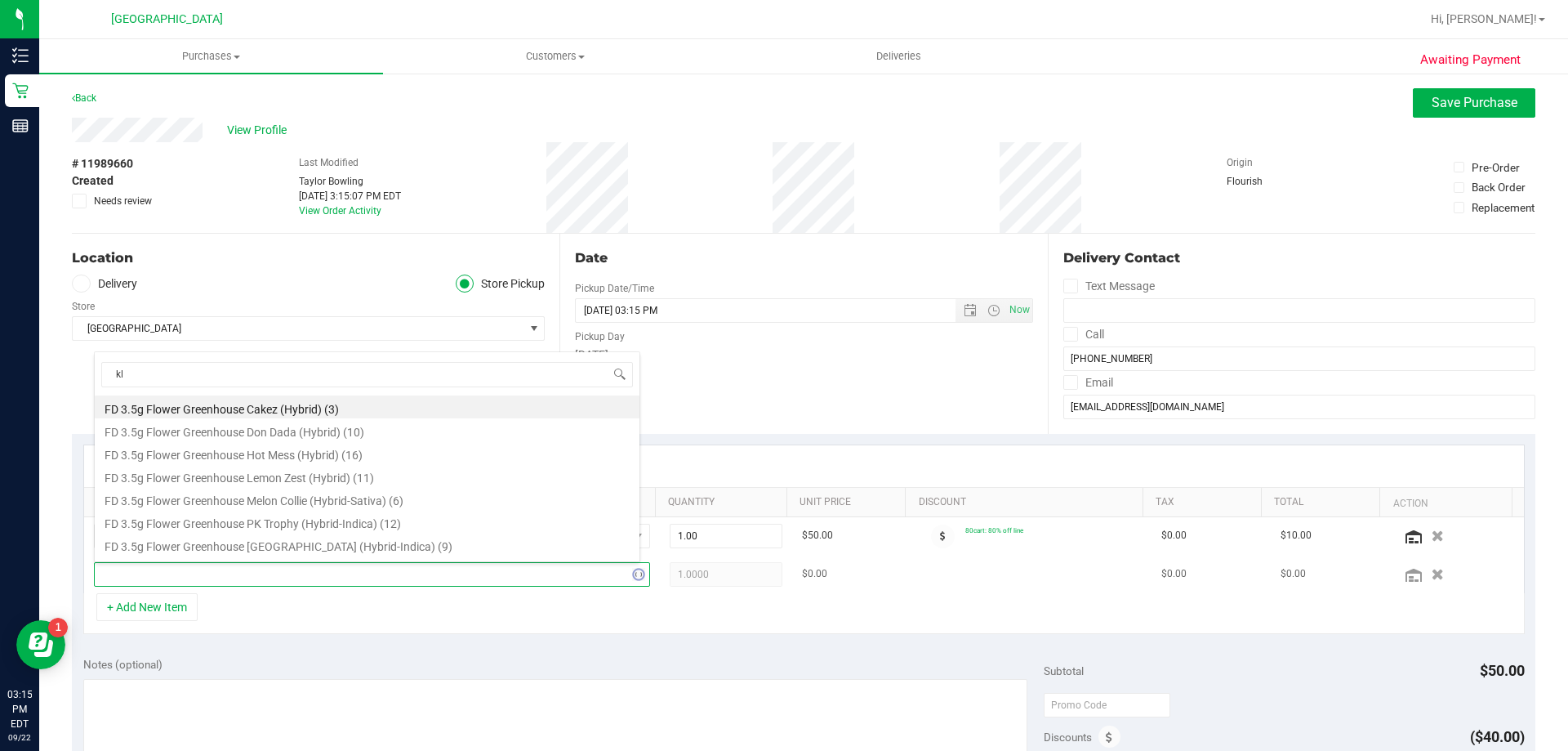
type input "klp"
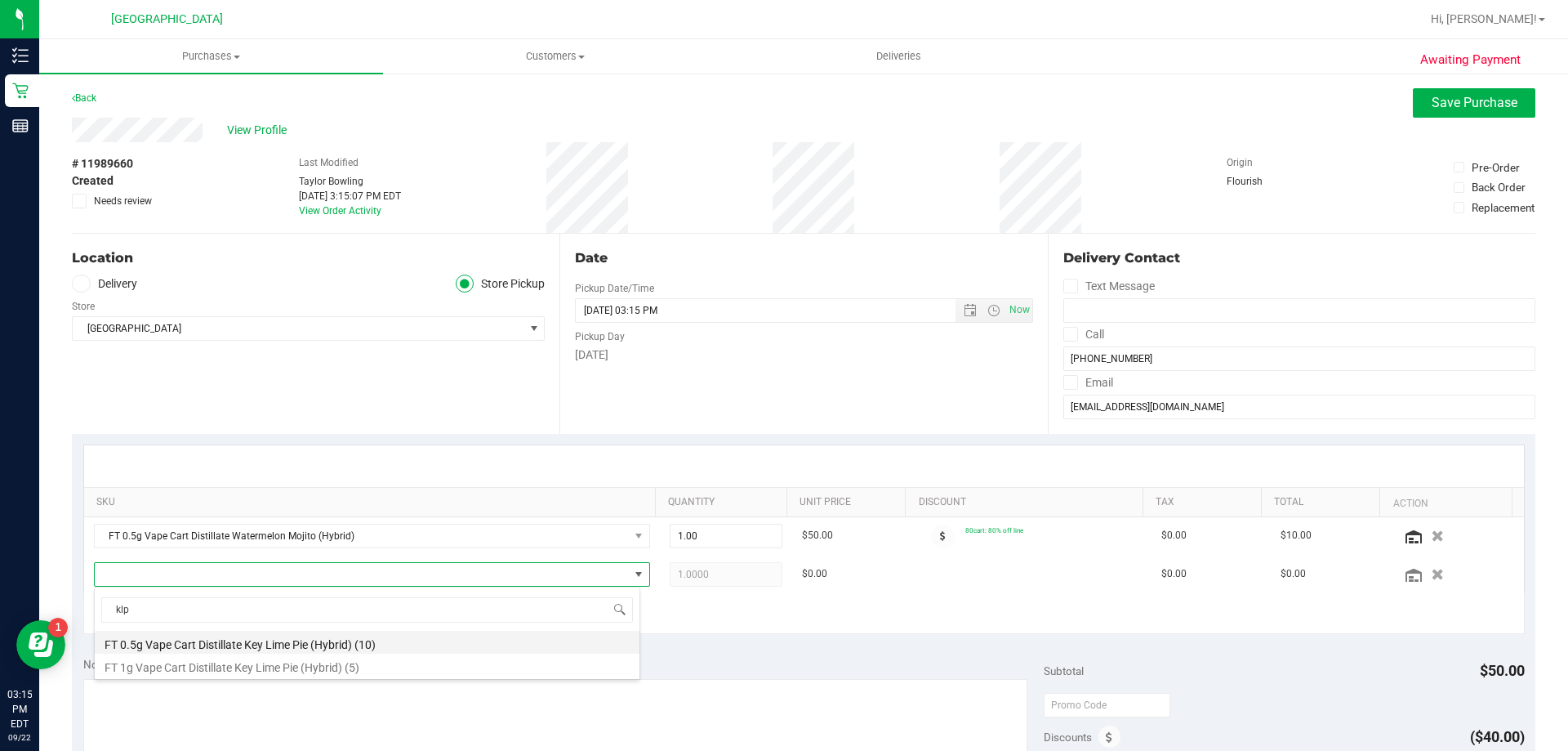
click at [188, 640] on li "FT 0.5g Vape Cart Distillate Key Lime Pie (Hybrid) (10)" at bounding box center [368, 641] width 545 height 23
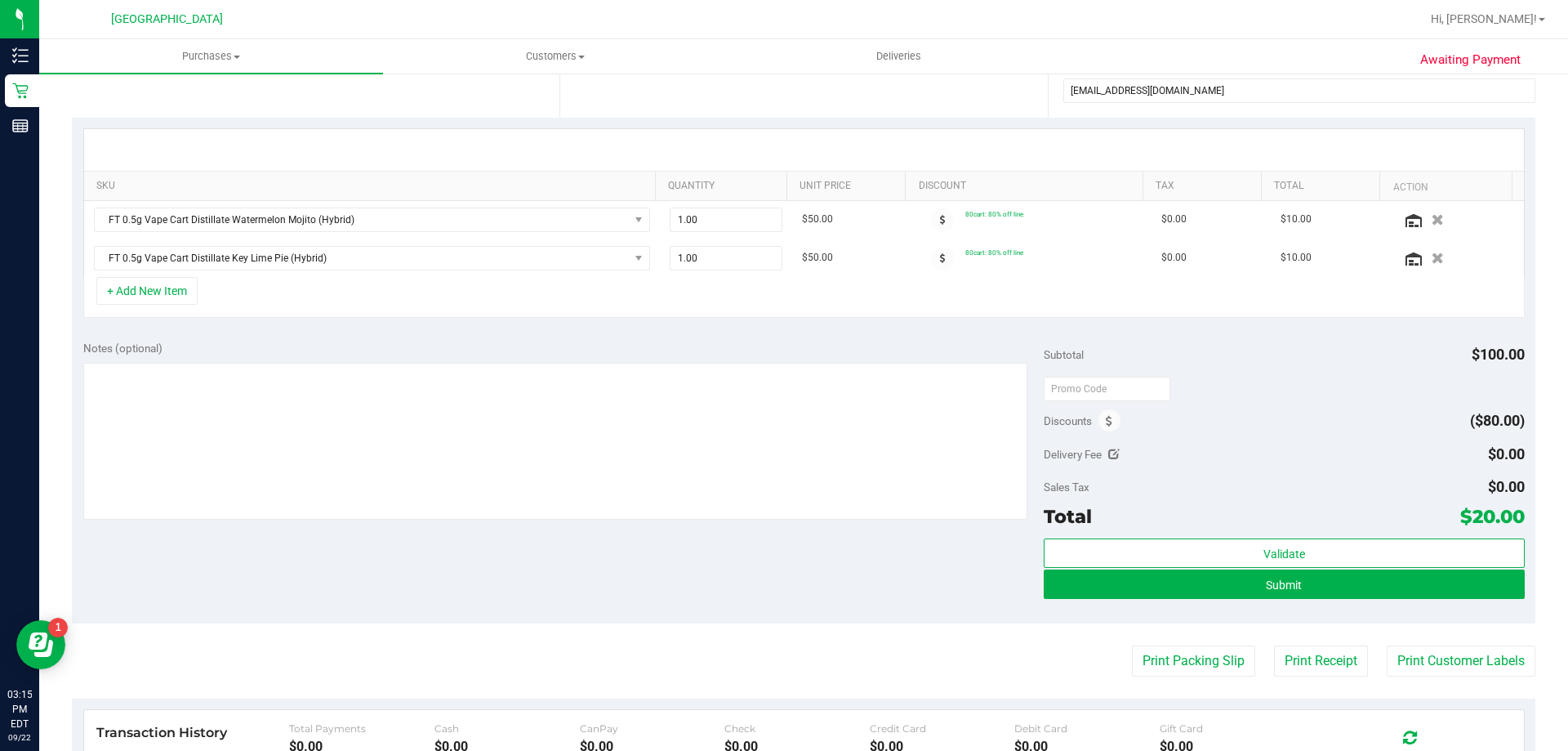
scroll to position [326, 0]
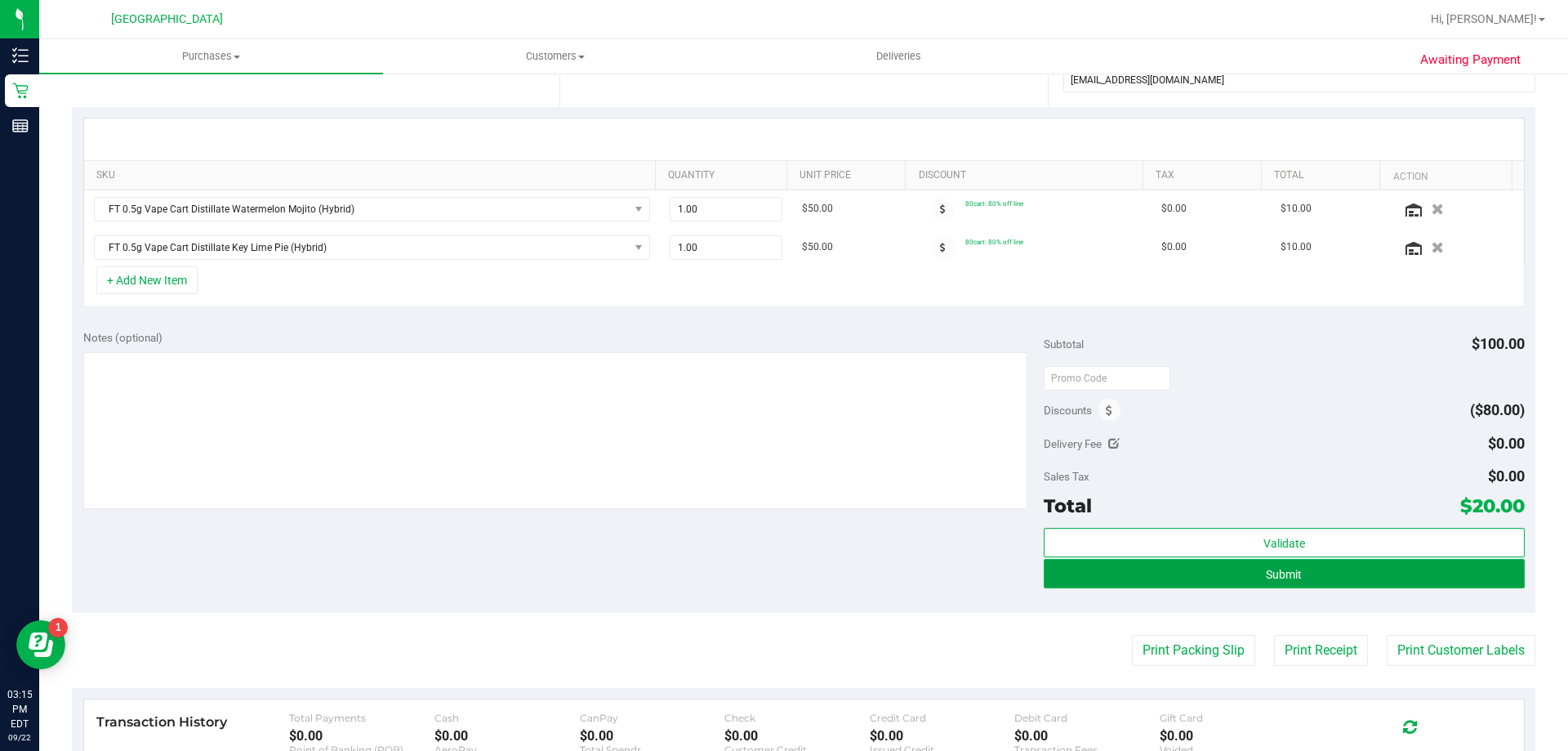
click at [1227, 571] on button "Submit" at bounding box center [1284, 574] width 480 height 29
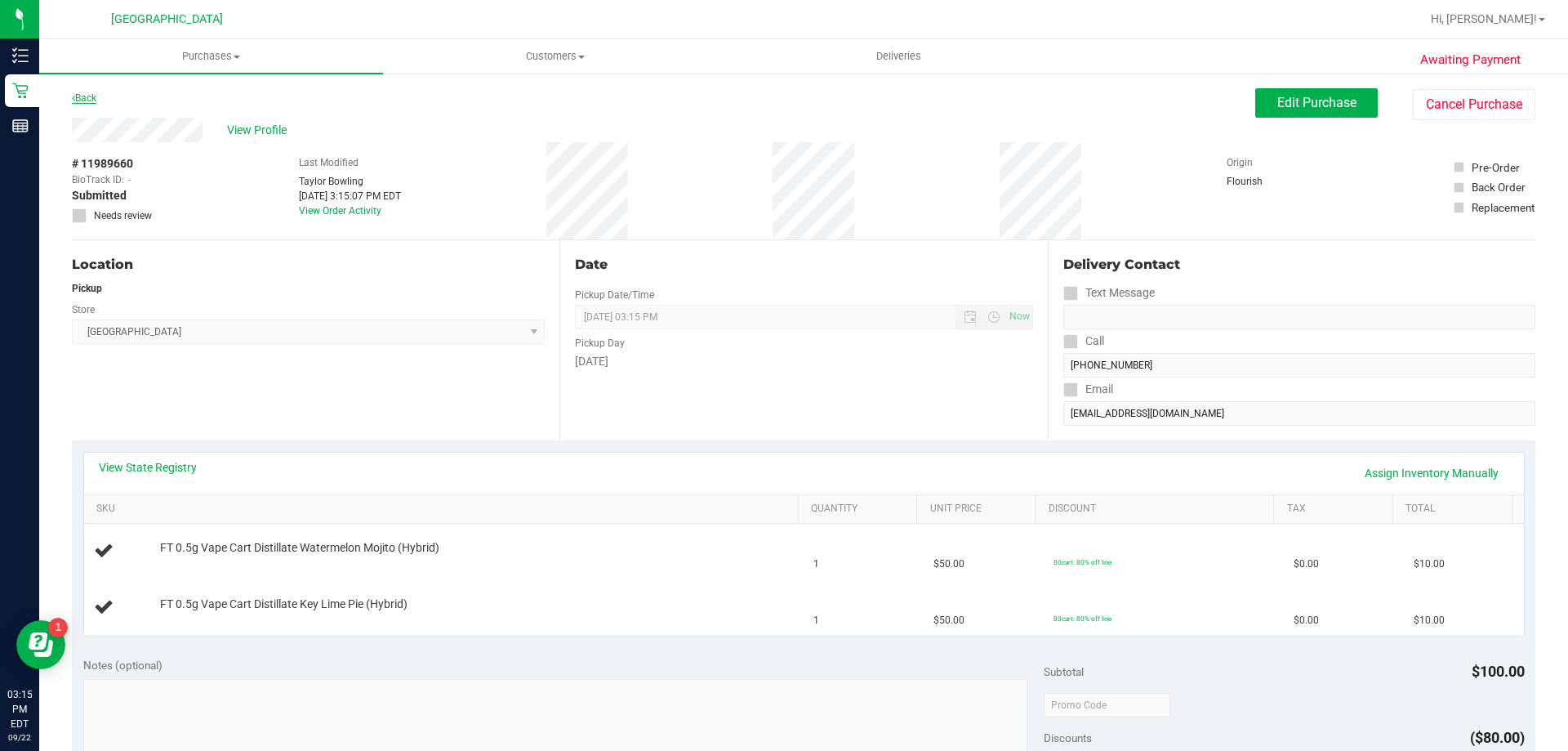
click at [81, 100] on link "Back" at bounding box center [83, 98] width 24 height 12
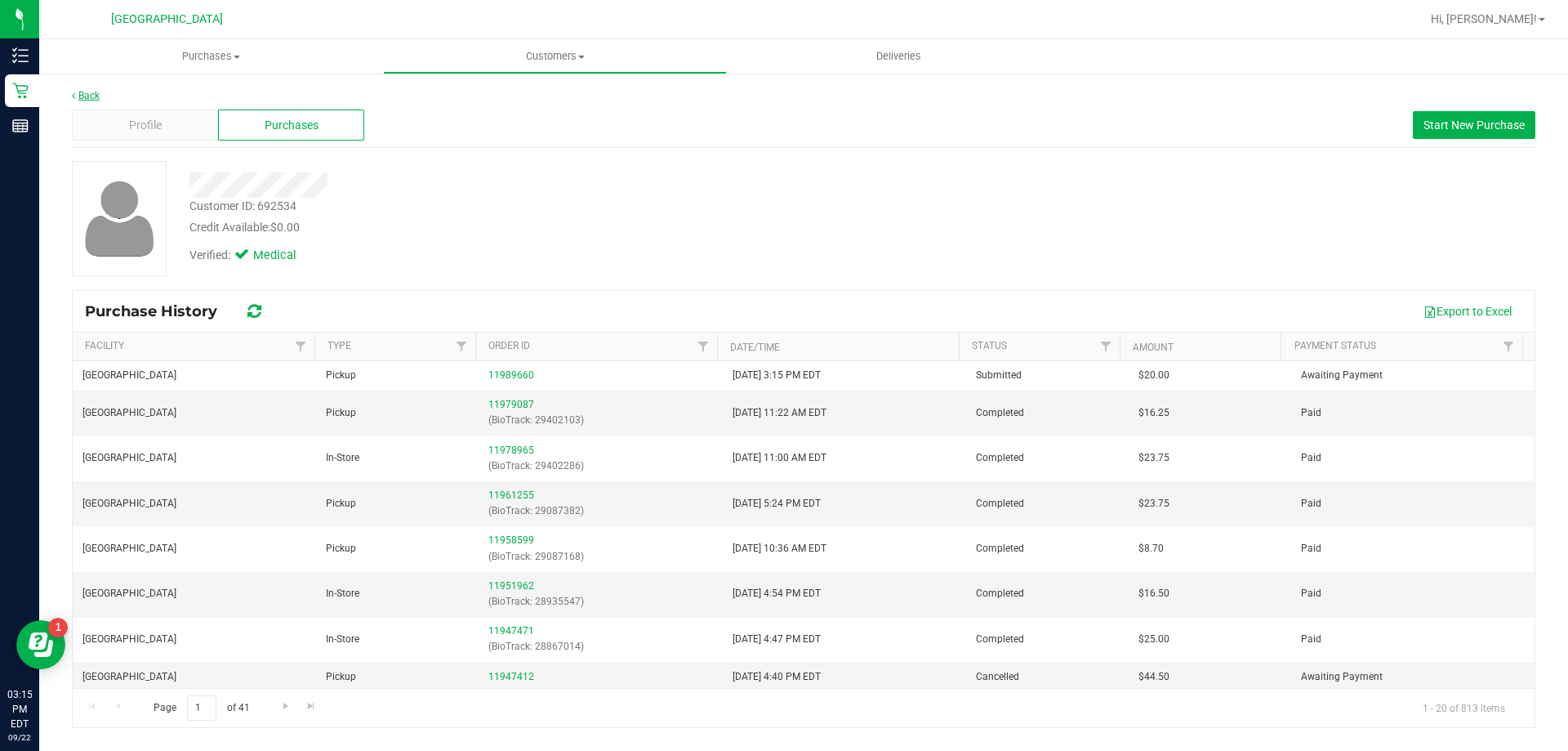
click at [81, 96] on link "Back" at bounding box center [85, 96] width 27 height 12
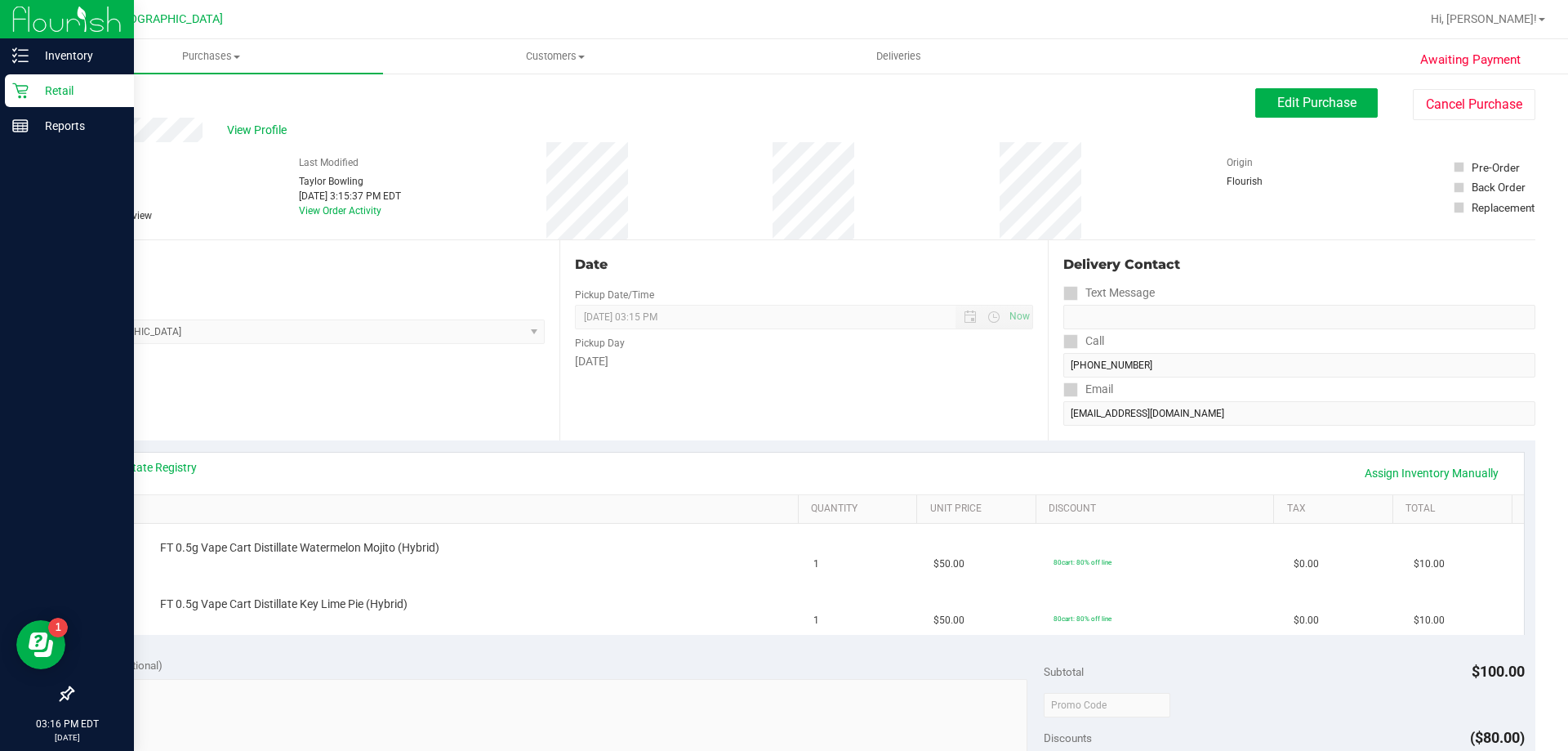
click at [15, 88] on icon at bounding box center [20, 90] width 17 height 17
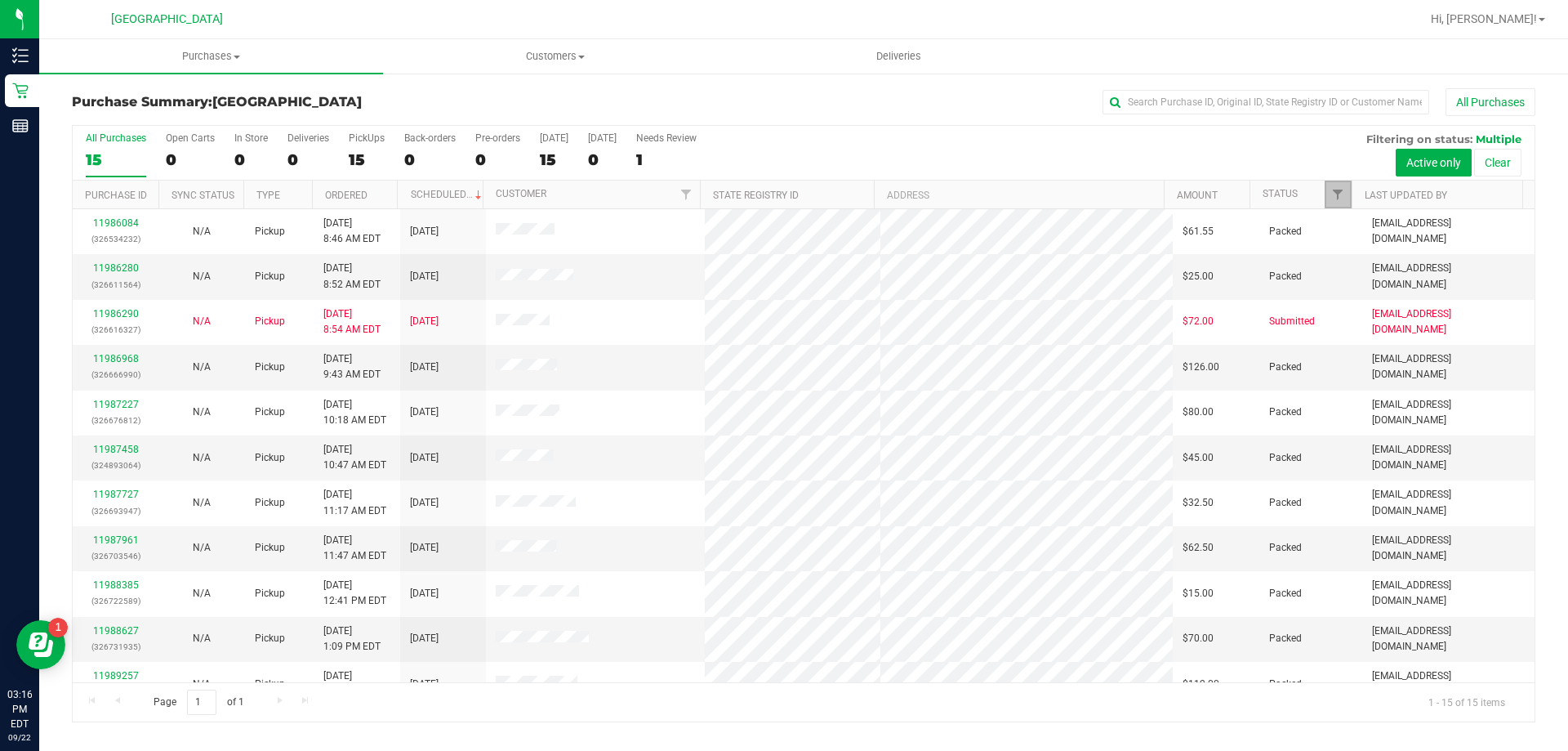
click at [1330, 190] on link "Filter" at bounding box center [1337, 194] width 26 height 27
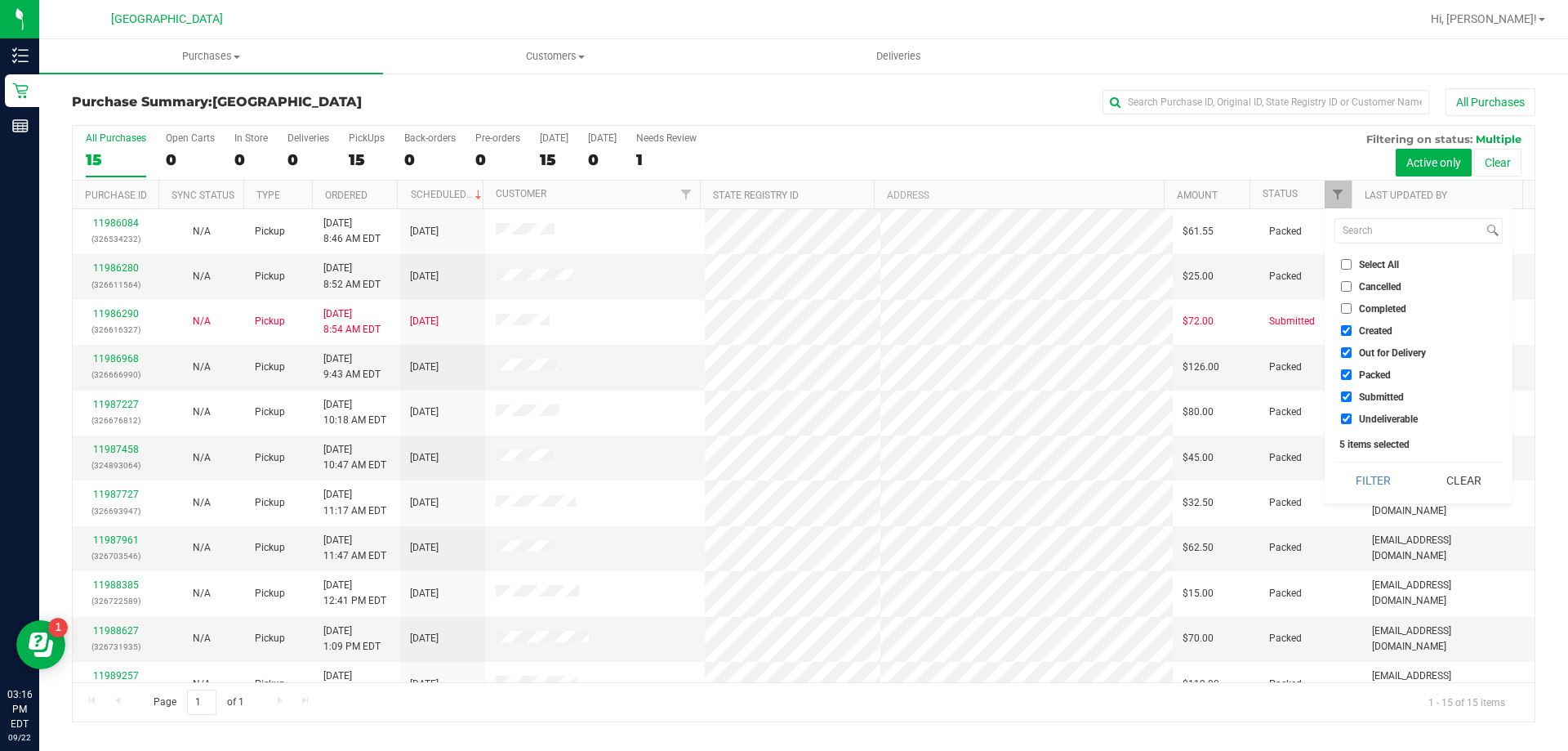
click at [1372, 335] on span "Created" at bounding box center [1375, 330] width 33 height 10
click at [1351, 335] on input "Created" at bounding box center [1346, 330] width 11 height 11
checkbox input "false"
click at [1374, 358] on span "Out for Delivery" at bounding box center [1392, 353] width 67 height 10
click at [1351, 358] on input "Out for Delivery" at bounding box center [1346, 352] width 11 height 11
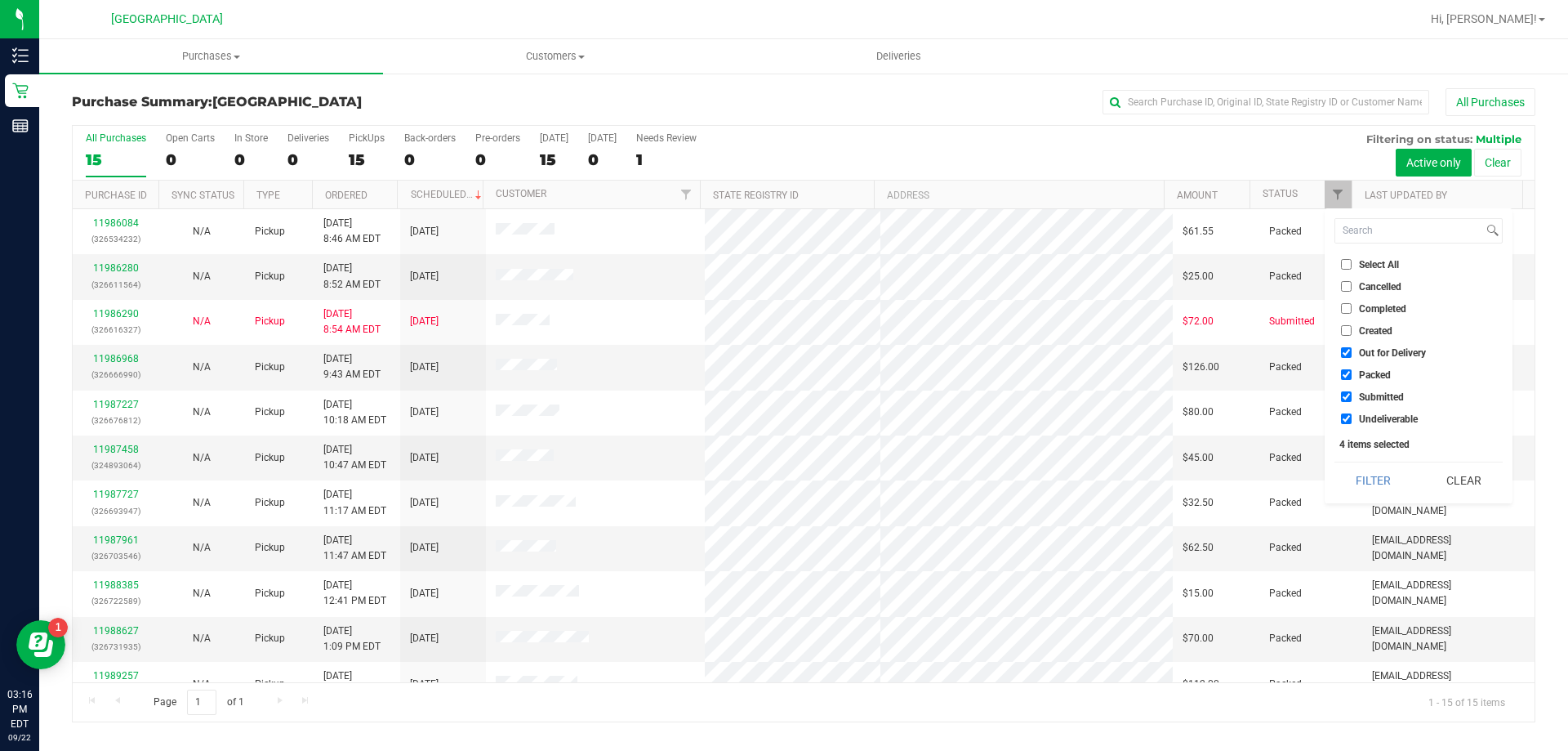
checkbox input "false"
click at [1377, 374] on span "Packed" at bounding box center [1374, 375] width 31 height 10
click at [1351, 374] on input "Packed" at bounding box center [1346, 375] width 11 height 11
checkbox input "false"
click at [1387, 473] on button "Filter" at bounding box center [1373, 480] width 78 height 36
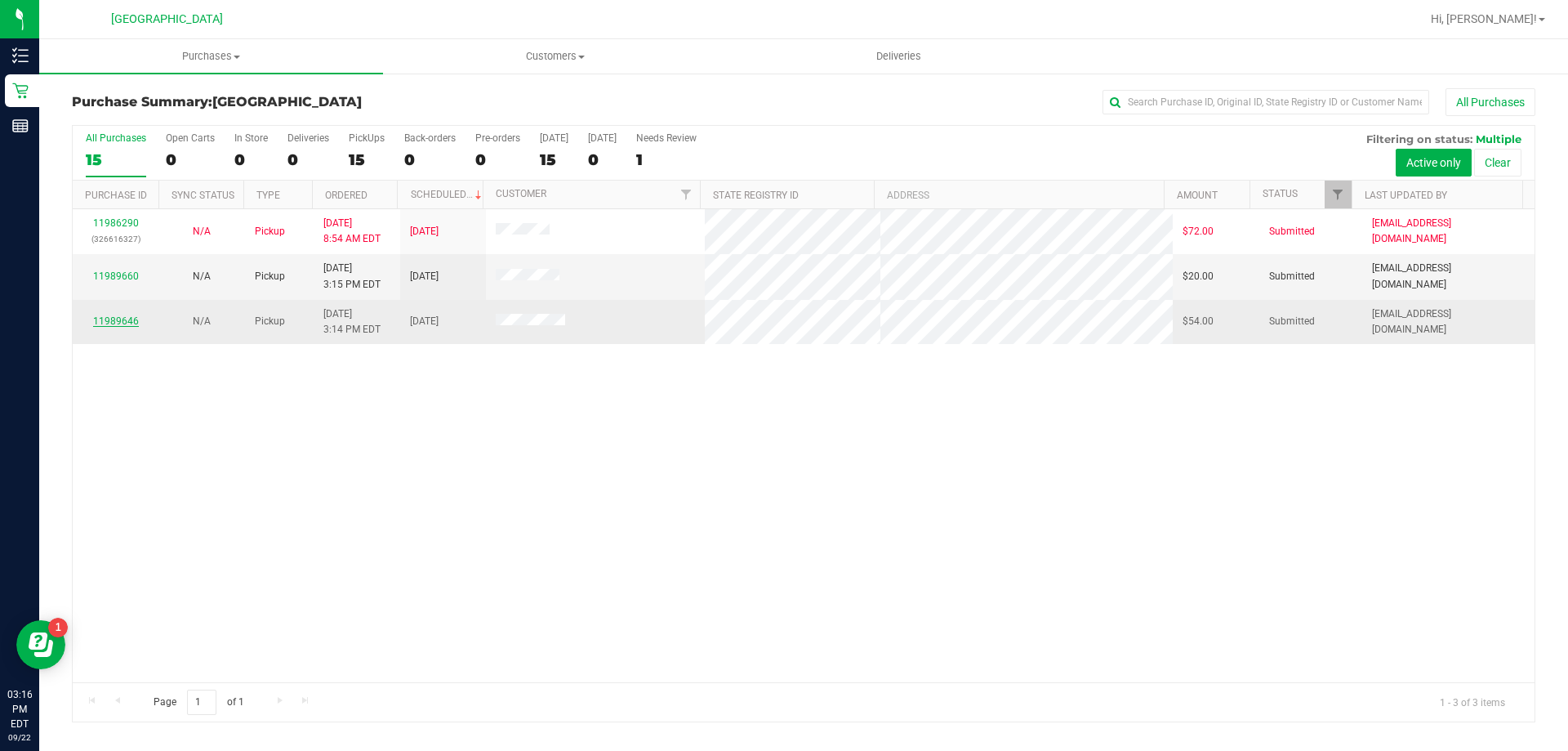
click at [102, 318] on link "11989646" at bounding box center [116, 322] width 46 height 12
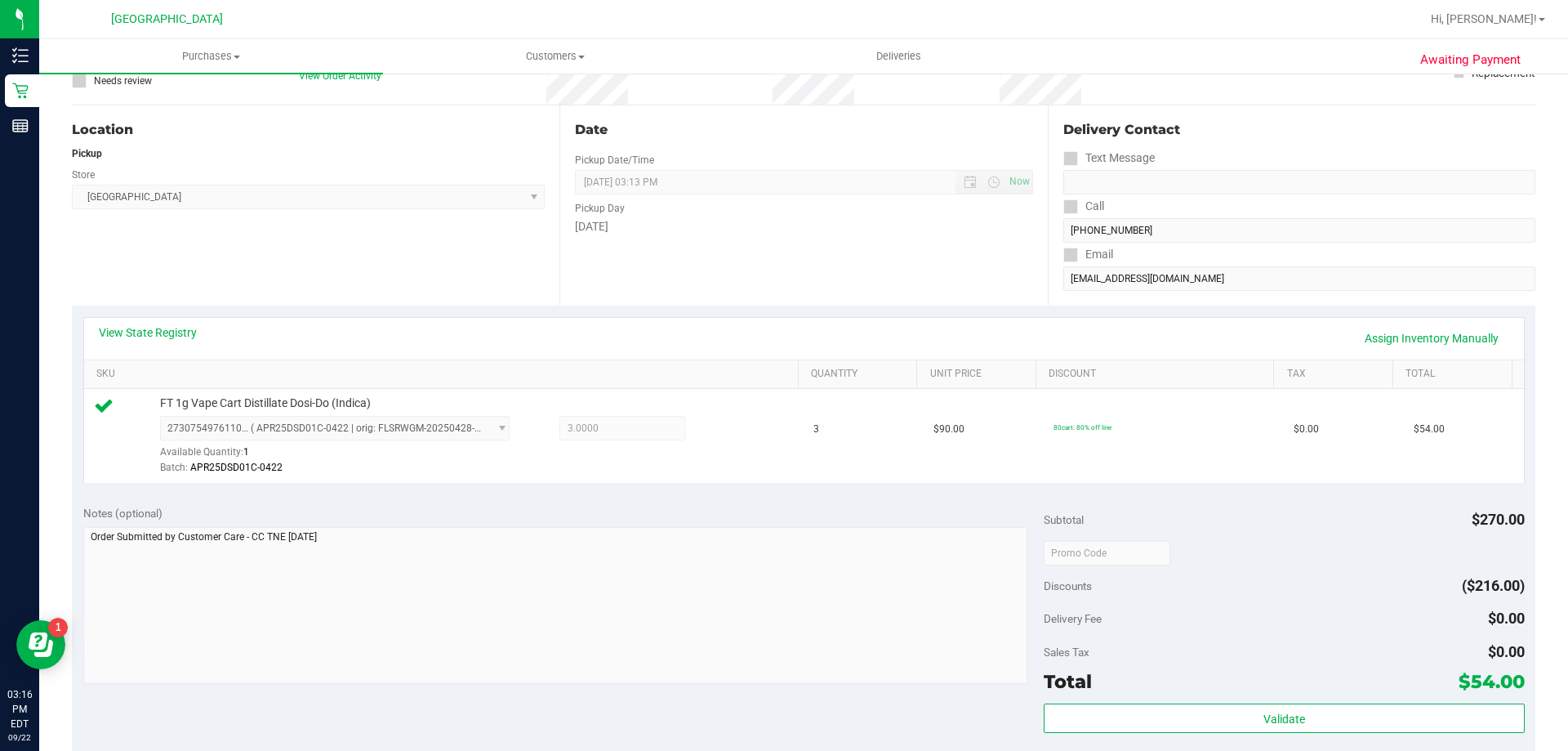
scroll to position [326, 0]
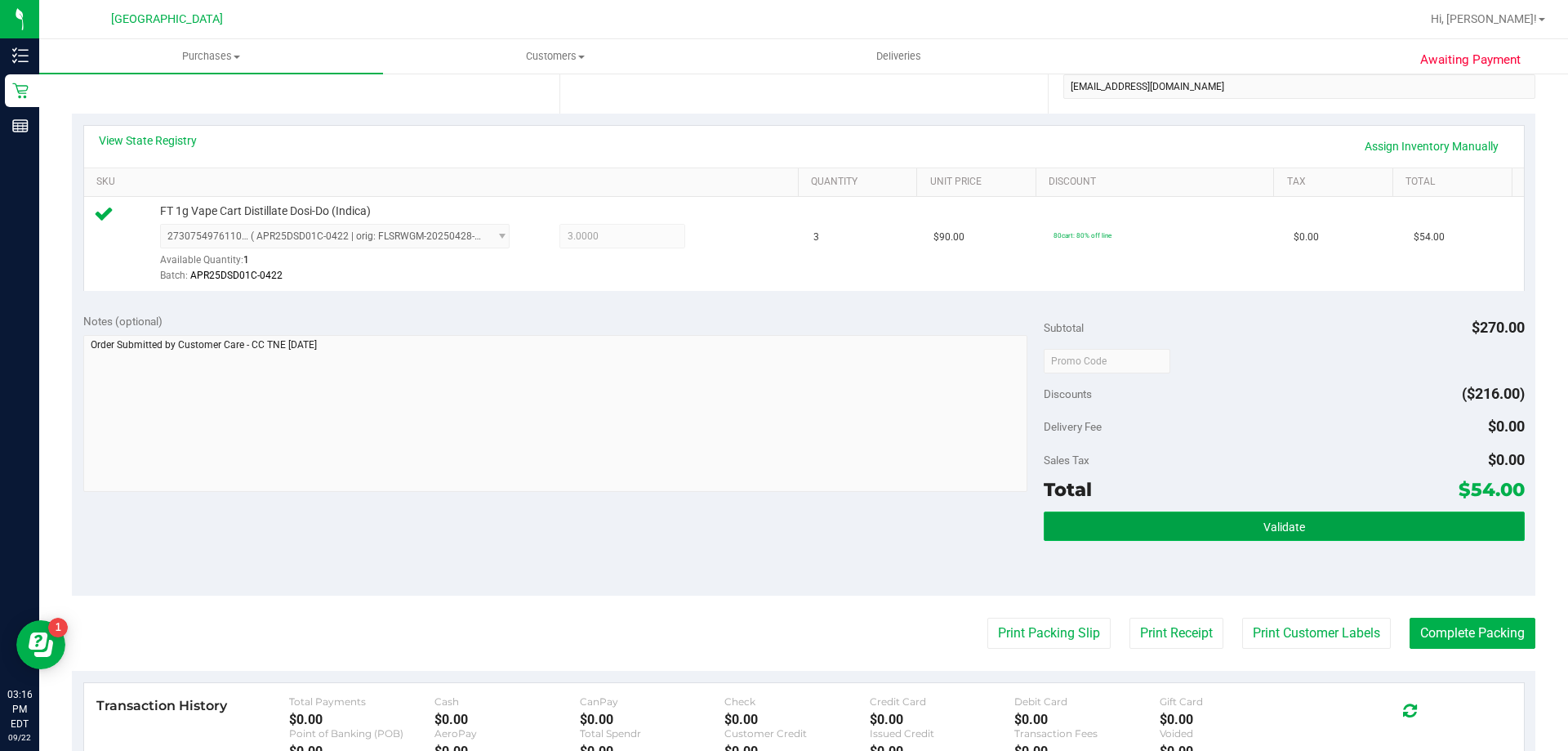
click at [1228, 524] on button "Validate" at bounding box center [1284, 526] width 480 height 29
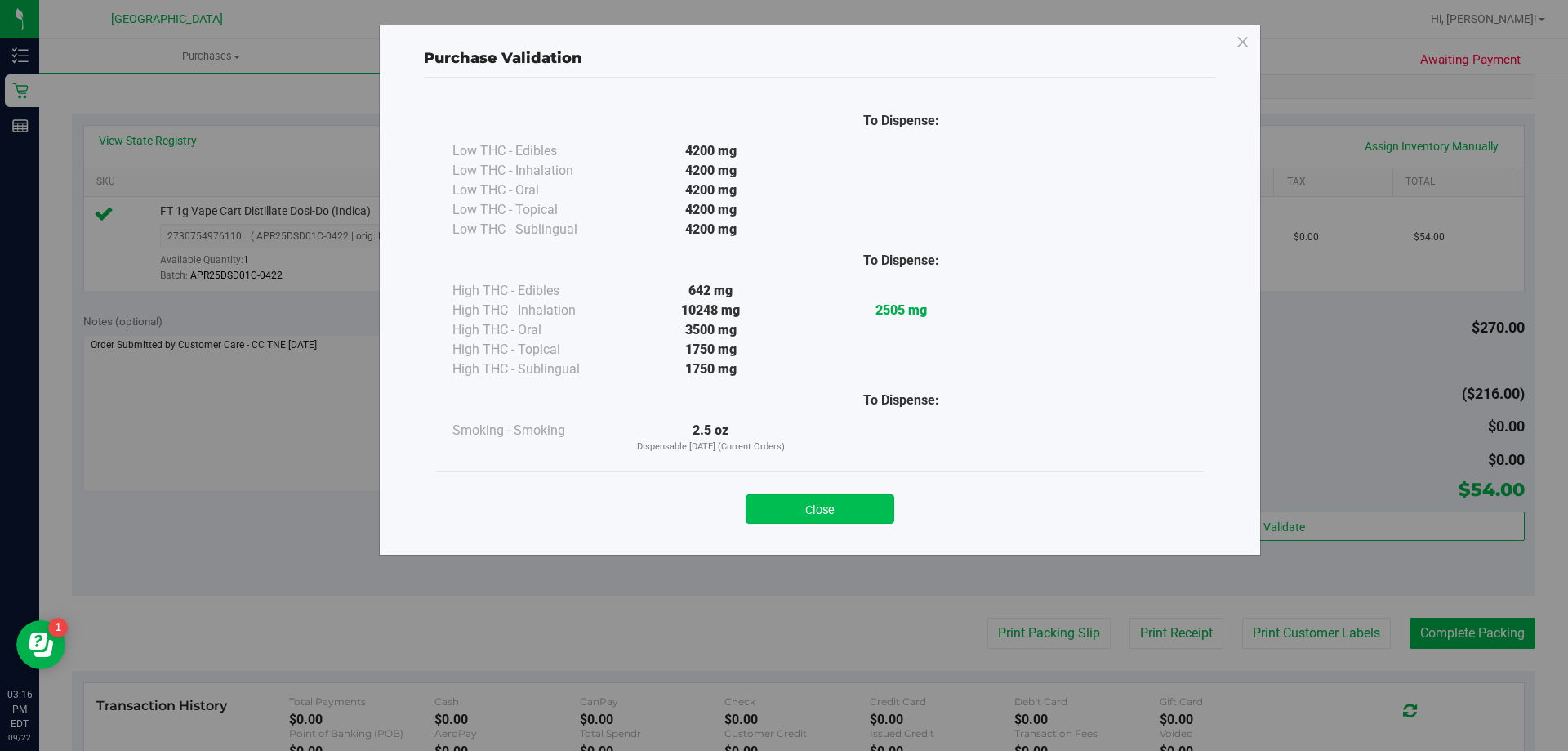
click at [844, 517] on button "Close" at bounding box center [820, 509] width 149 height 29
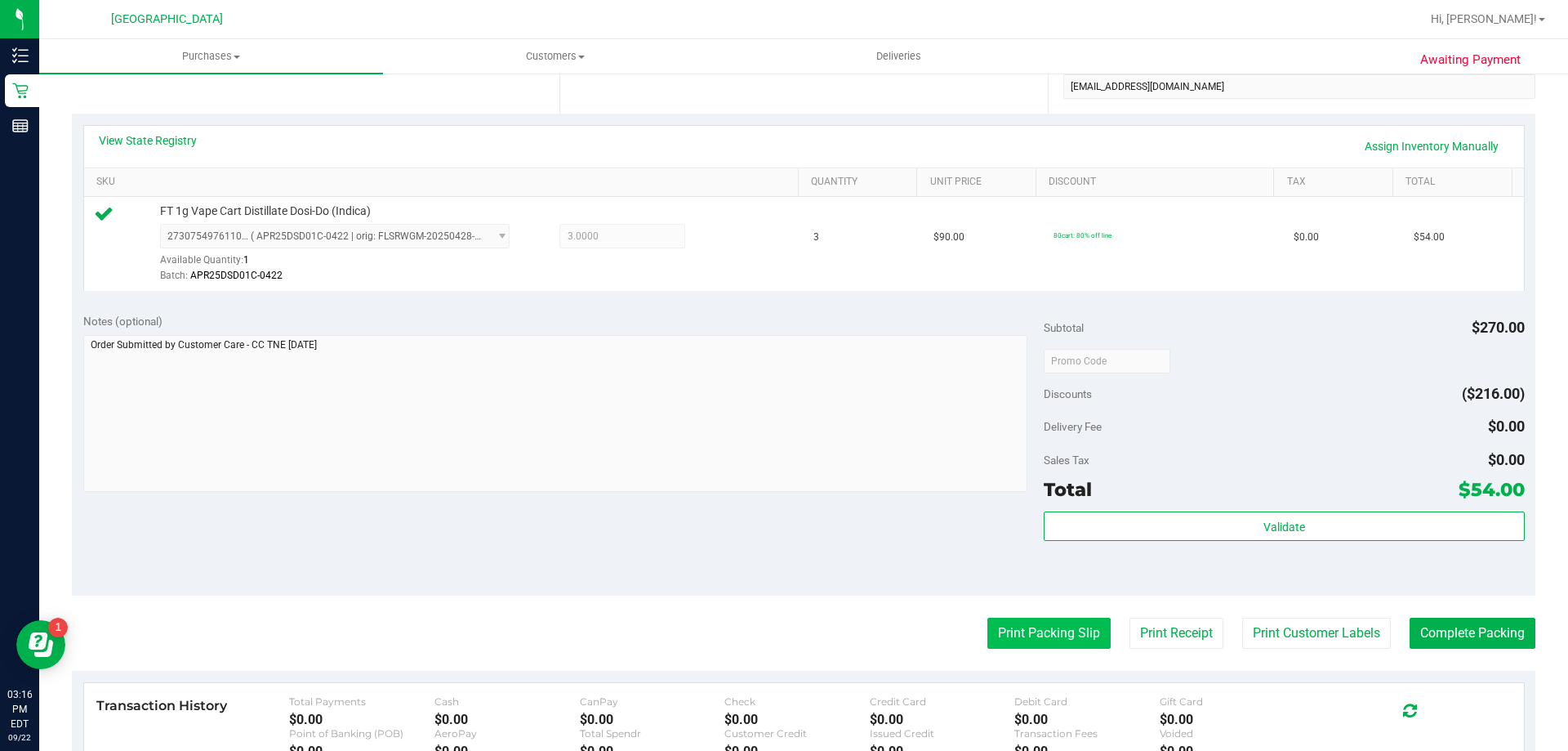
click at [995, 630] on button "Print Packing Slip" at bounding box center [1049, 633] width 123 height 31
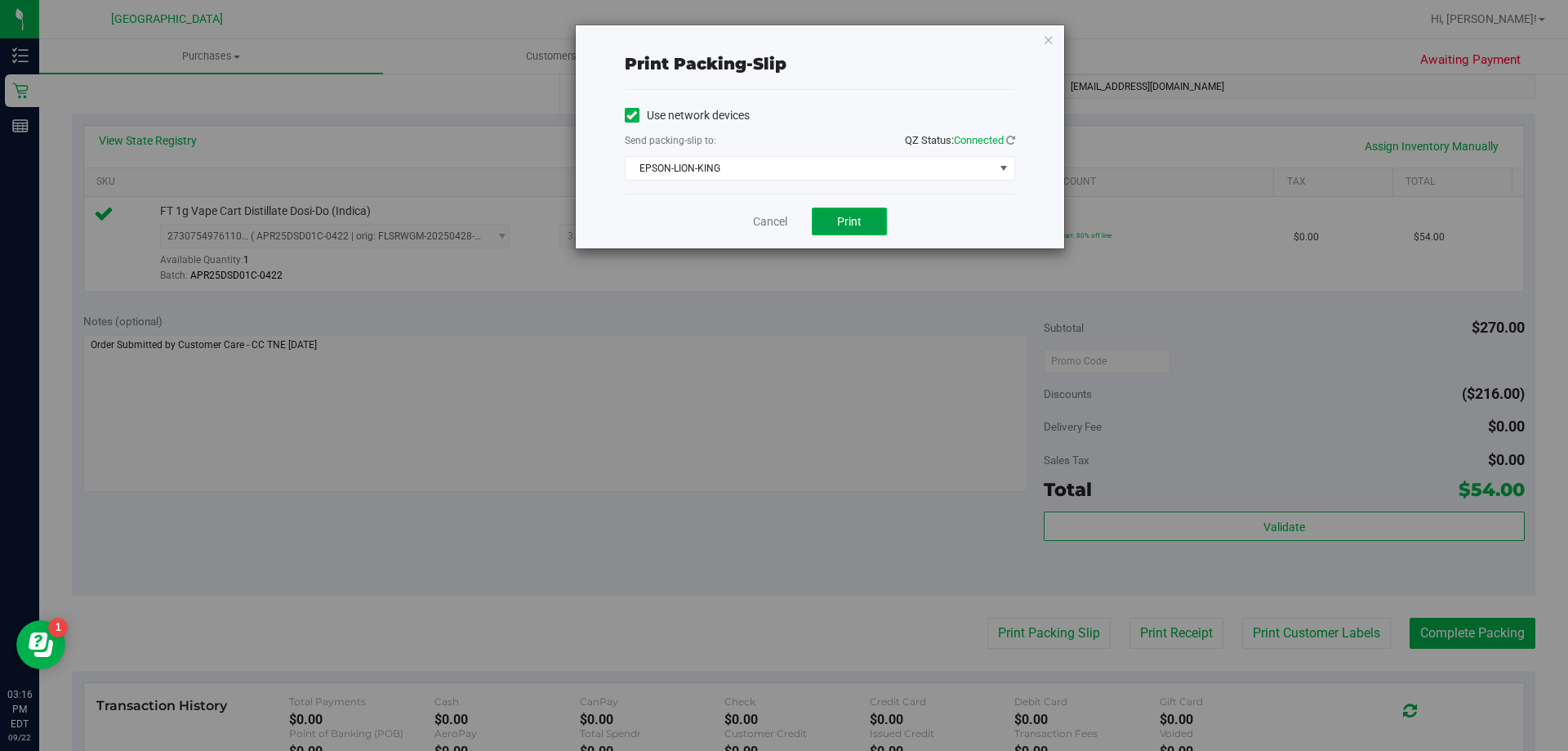
click at [849, 225] on span "Print" at bounding box center [849, 221] width 24 height 13
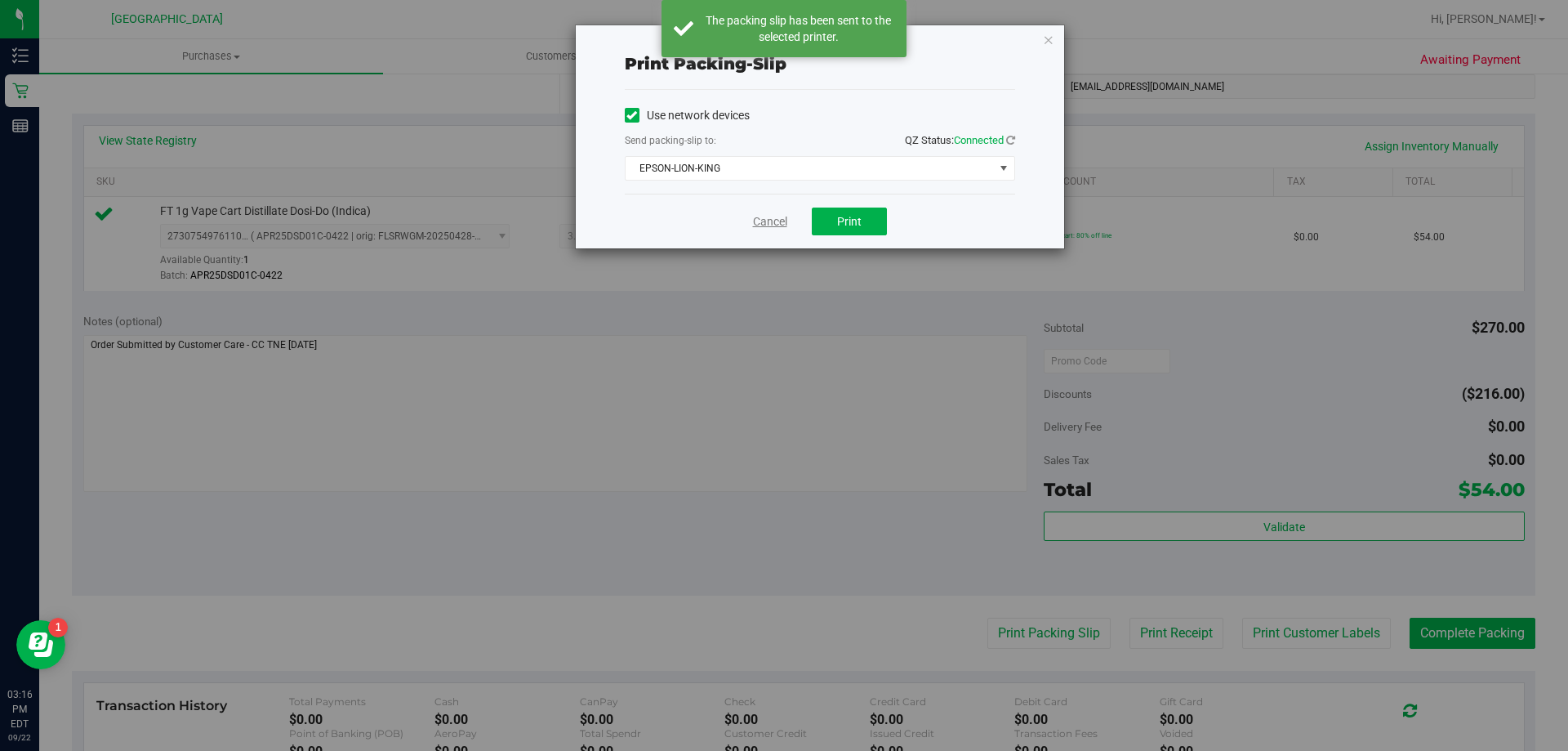
click at [760, 213] on link "Cancel" at bounding box center [769, 221] width 34 height 17
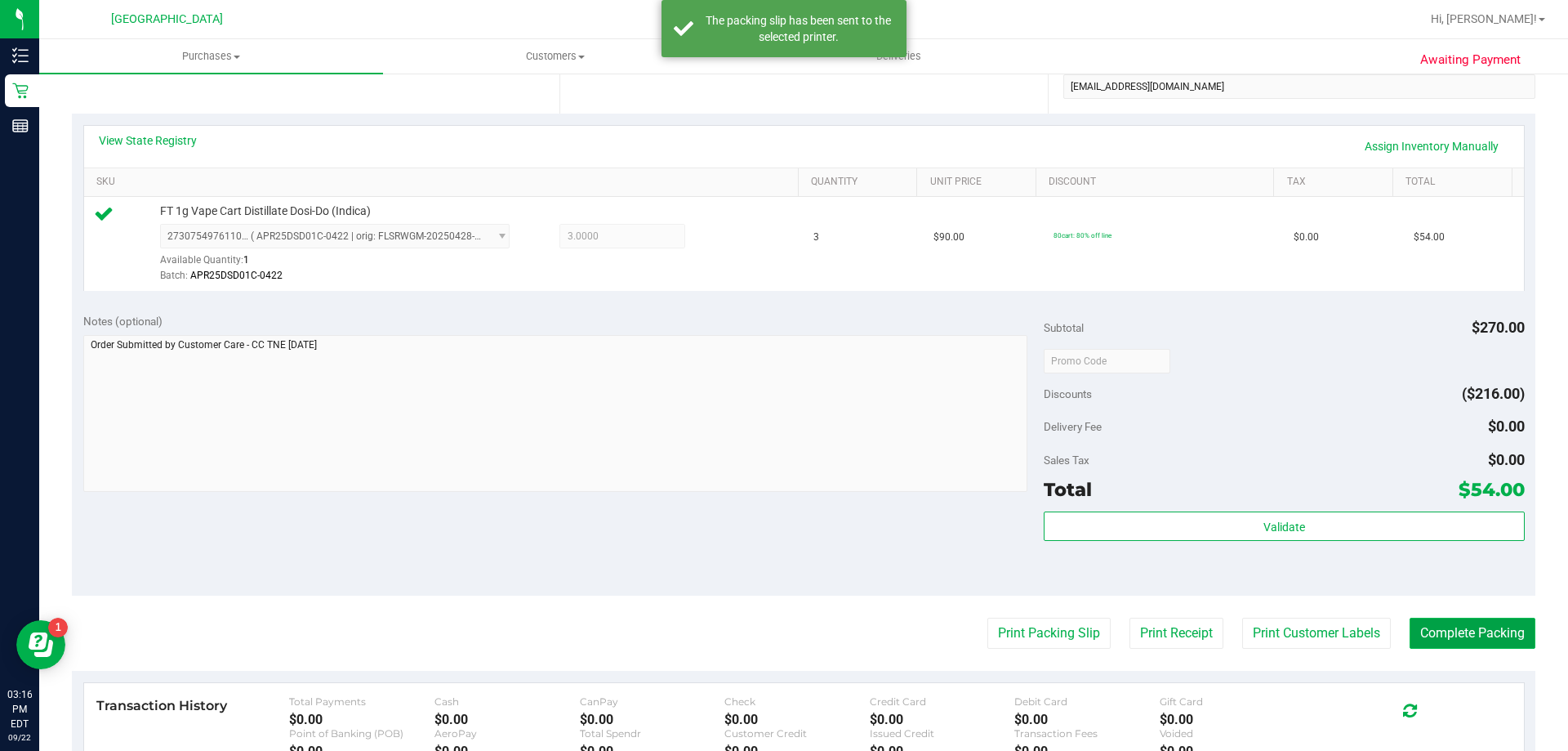
click at [1454, 620] on button "Complete Packing" at bounding box center [1472, 633] width 125 height 31
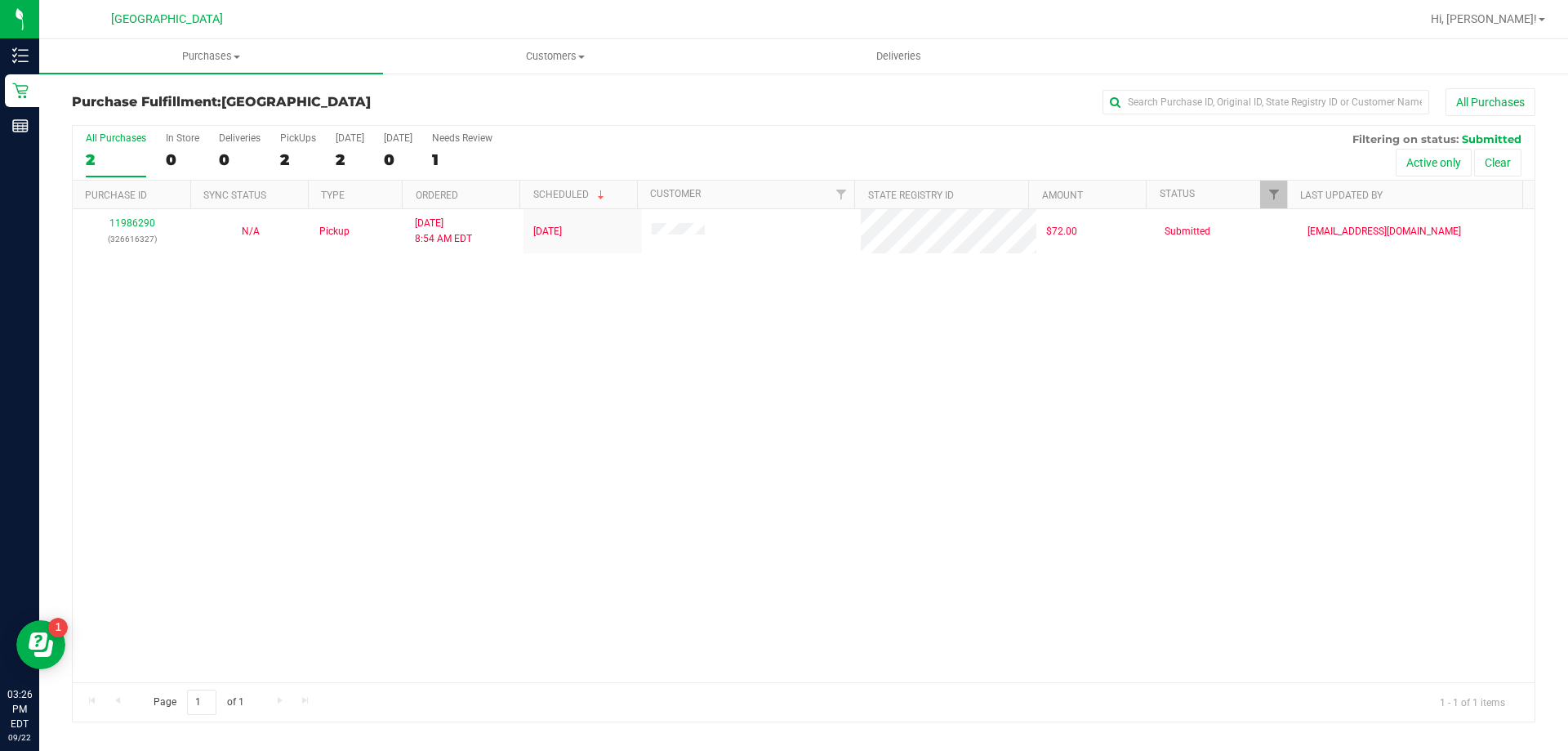
click at [422, 332] on div "11986290 (326616327) N/A Pickup 9/22/2025 8:54 AM EDT 9/22/2025 $72.00 Submitte…" at bounding box center [803, 445] width 1461 height 473
click at [219, 329] on div "11986290 (326616327) N/A Pickup 9/22/2025 8:54 AM EDT 9/22/2025 $72.00 Submitte…" at bounding box center [803, 445] width 1461 height 473
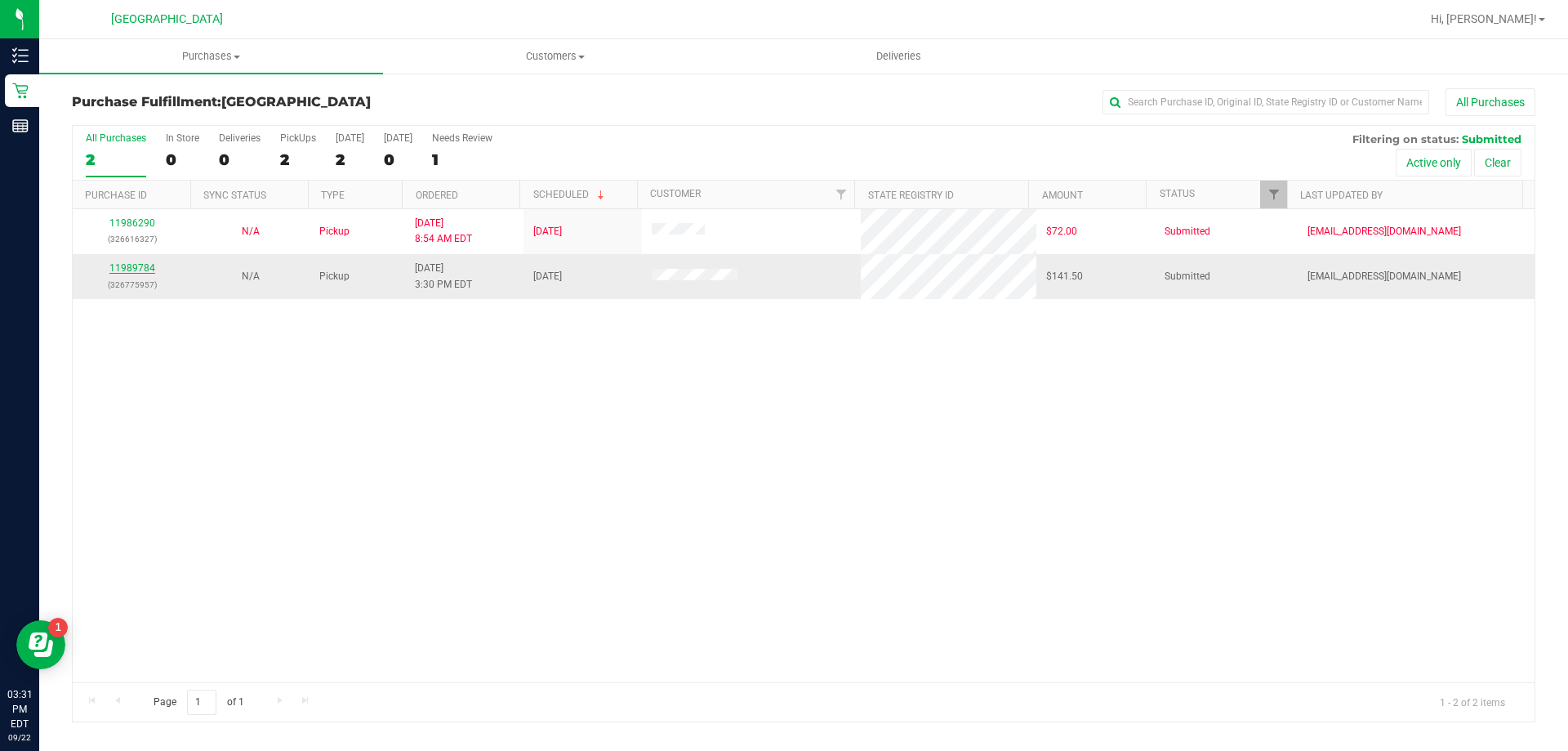
click at [129, 267] on link "11989784" at bounding box center [132, 268] width 46 height 12
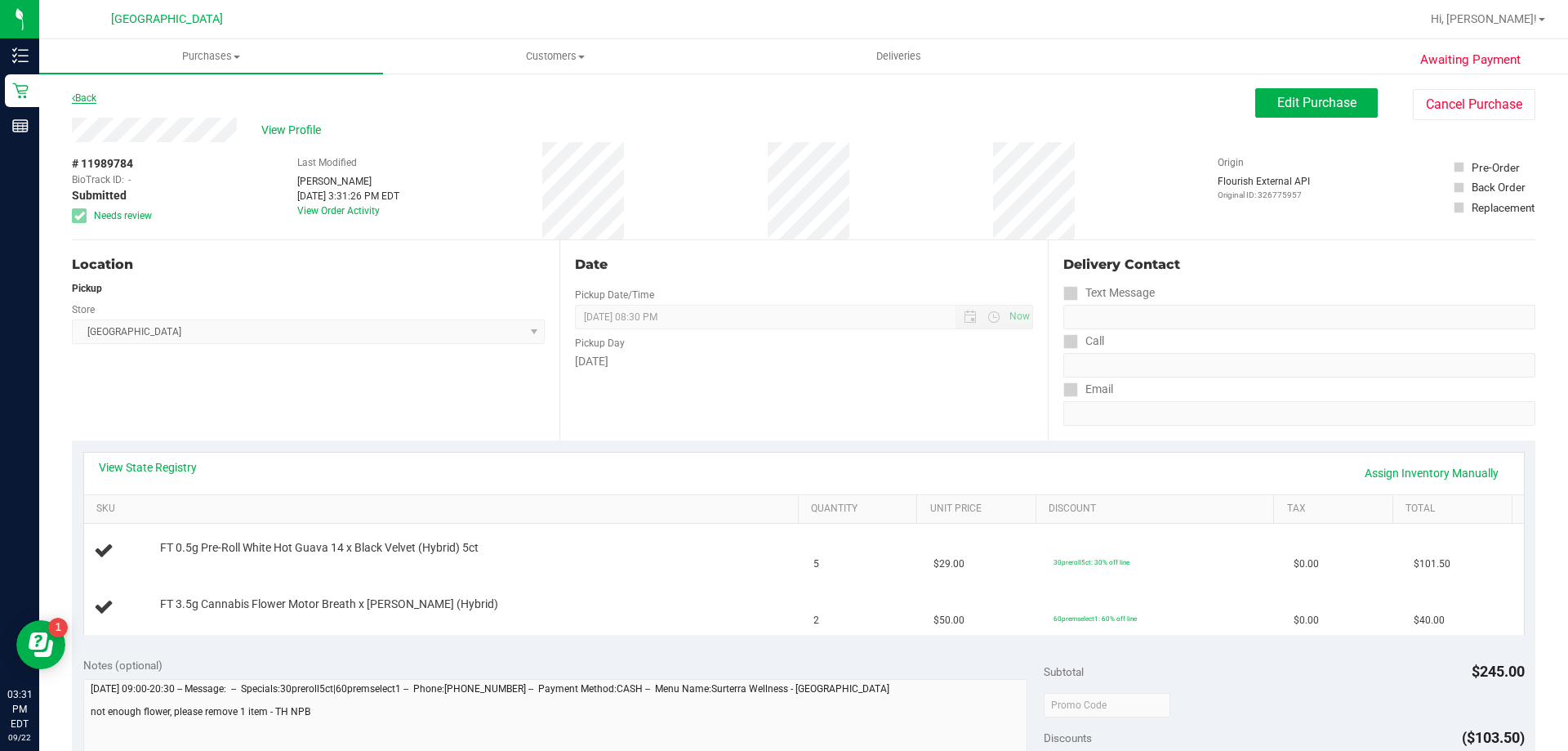
click at [95, 97] on link "Back" at bounding box center [83, 98] width 24 height 12
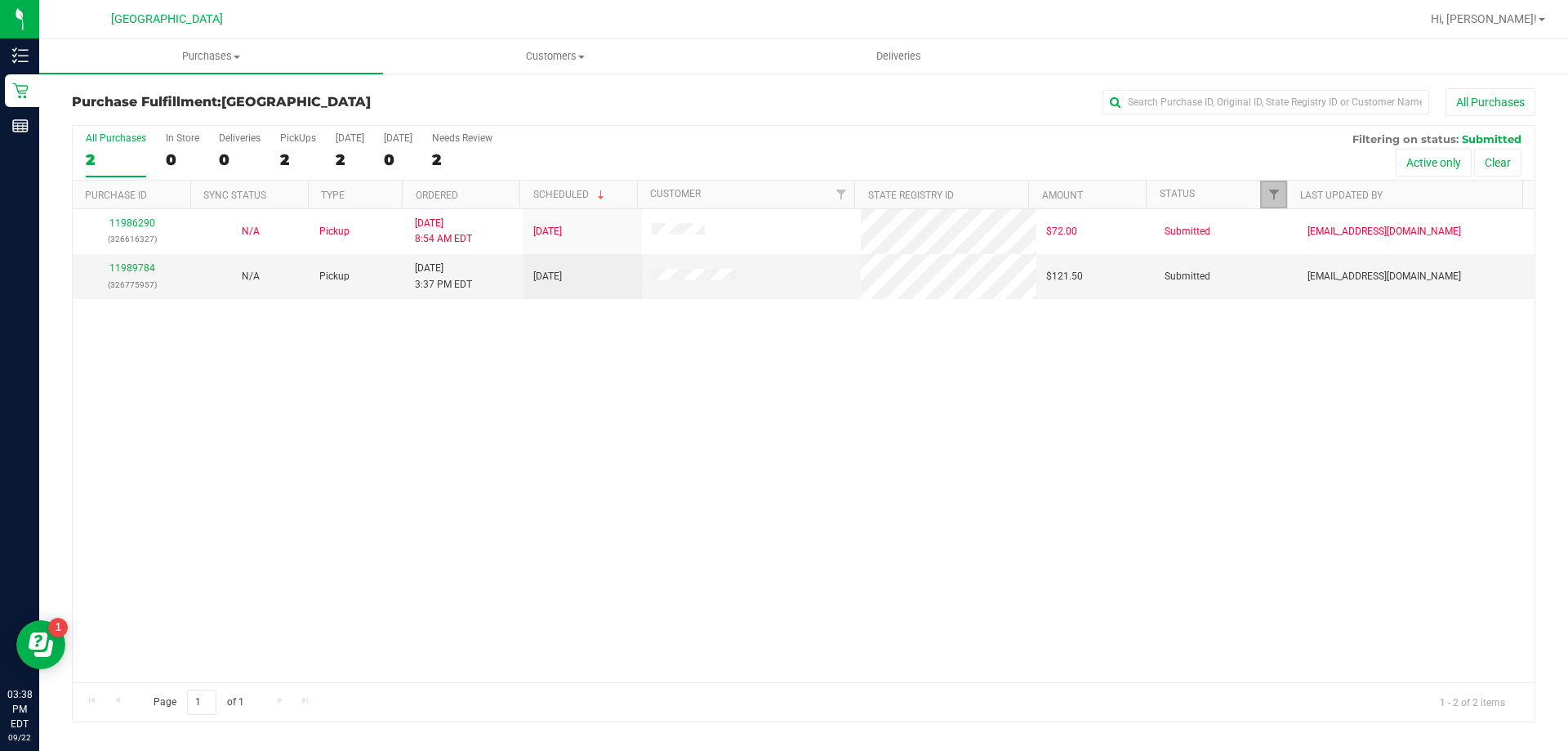
click at [1269, 186] on link "Filter" at bounding box center [1272, 194] width 26 height 27
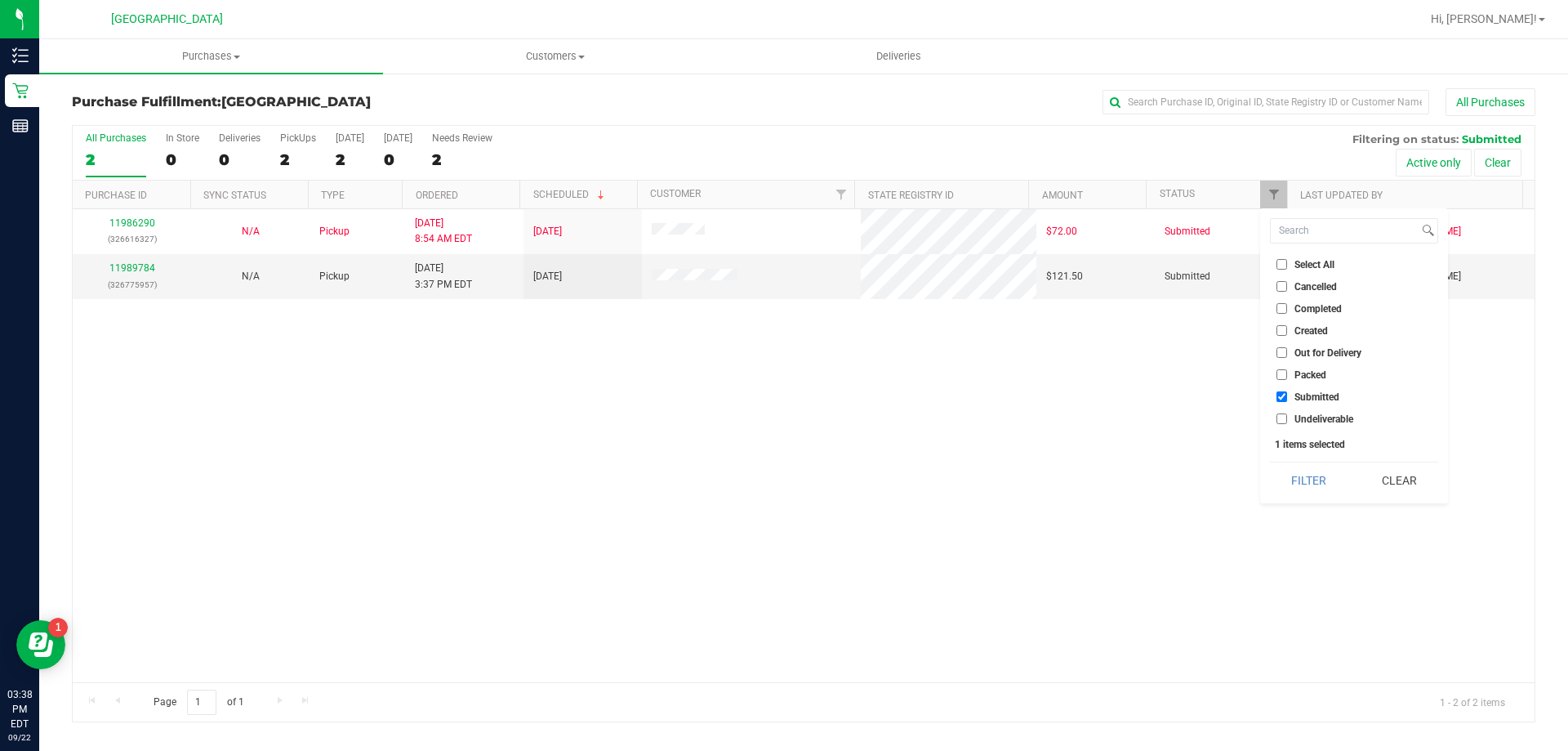
click at [1297, 416] on span "Undeliverable" at bounding box center [1323, 419] width 59 height 10
click at [1287, 416] on input "Undeliverable" at bounding box center [1281, 419] width 11 height 11
checkbox input "true"
click at [1308, 472] on button "Filter" at bounding box center [1308, 480] width 78 height 36
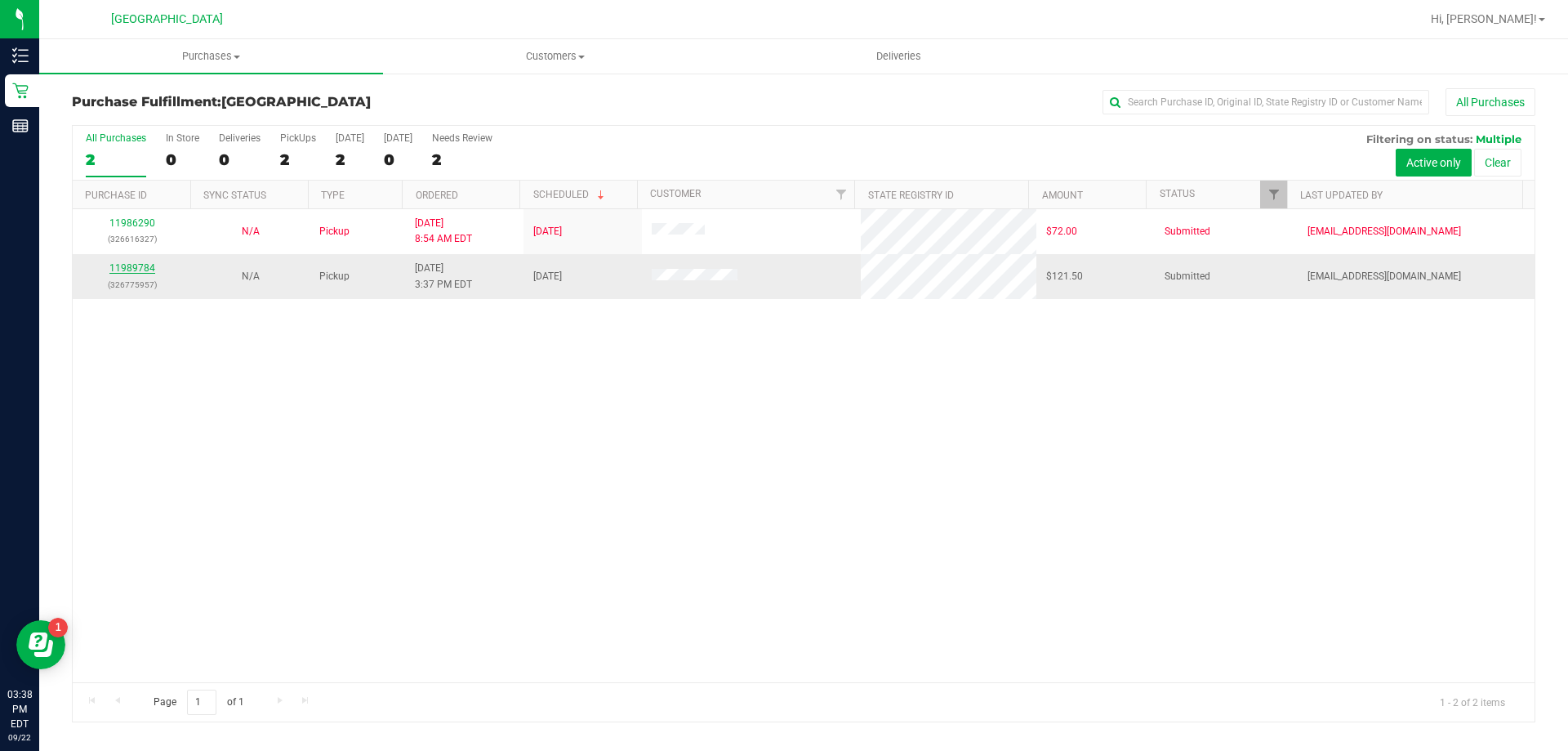
click at [127, 265] on link "11989784" at bounding box center [132, 268] width 46 height 12
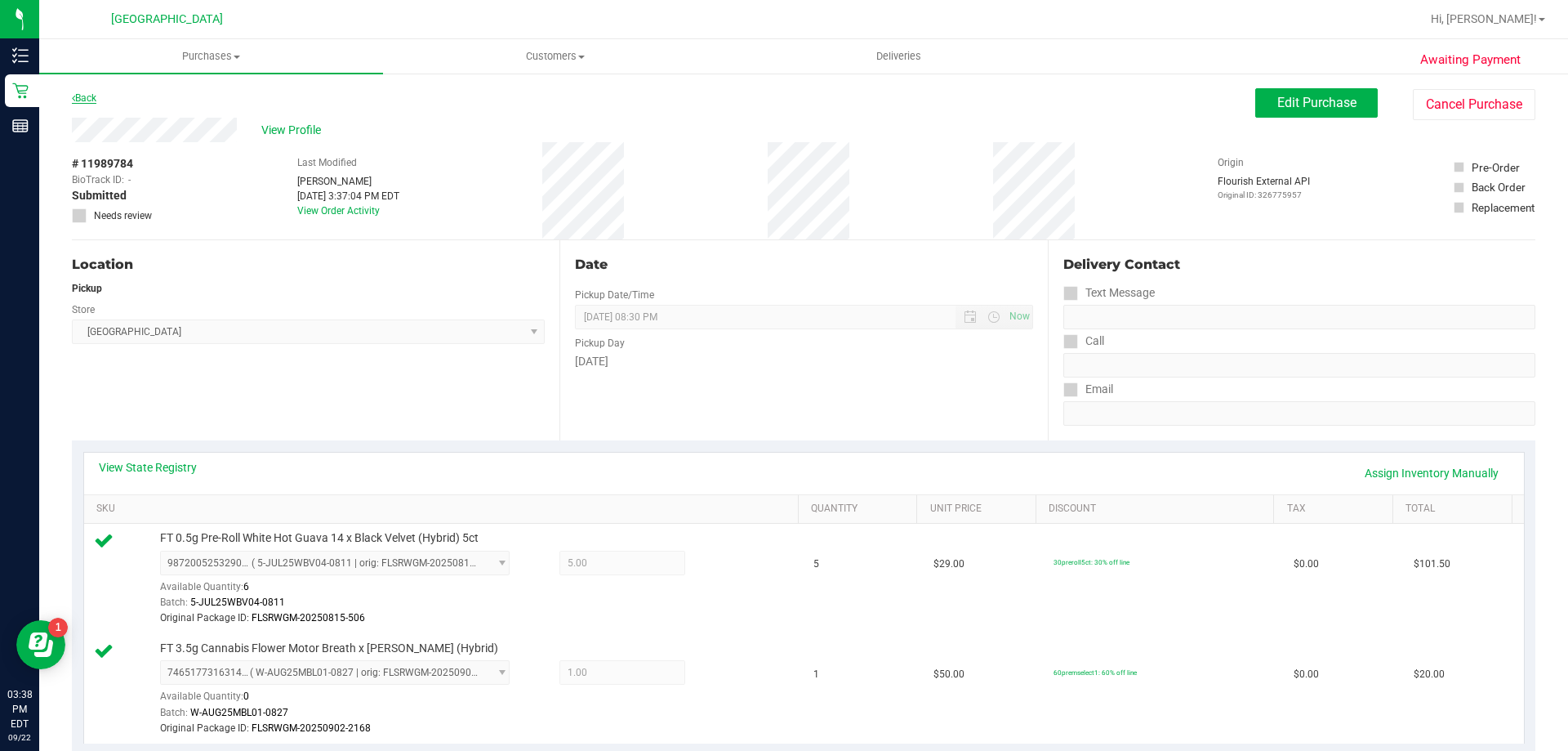
click at [94, 96] on link "Back" at bounding box center [83, 98] width 24 height 12
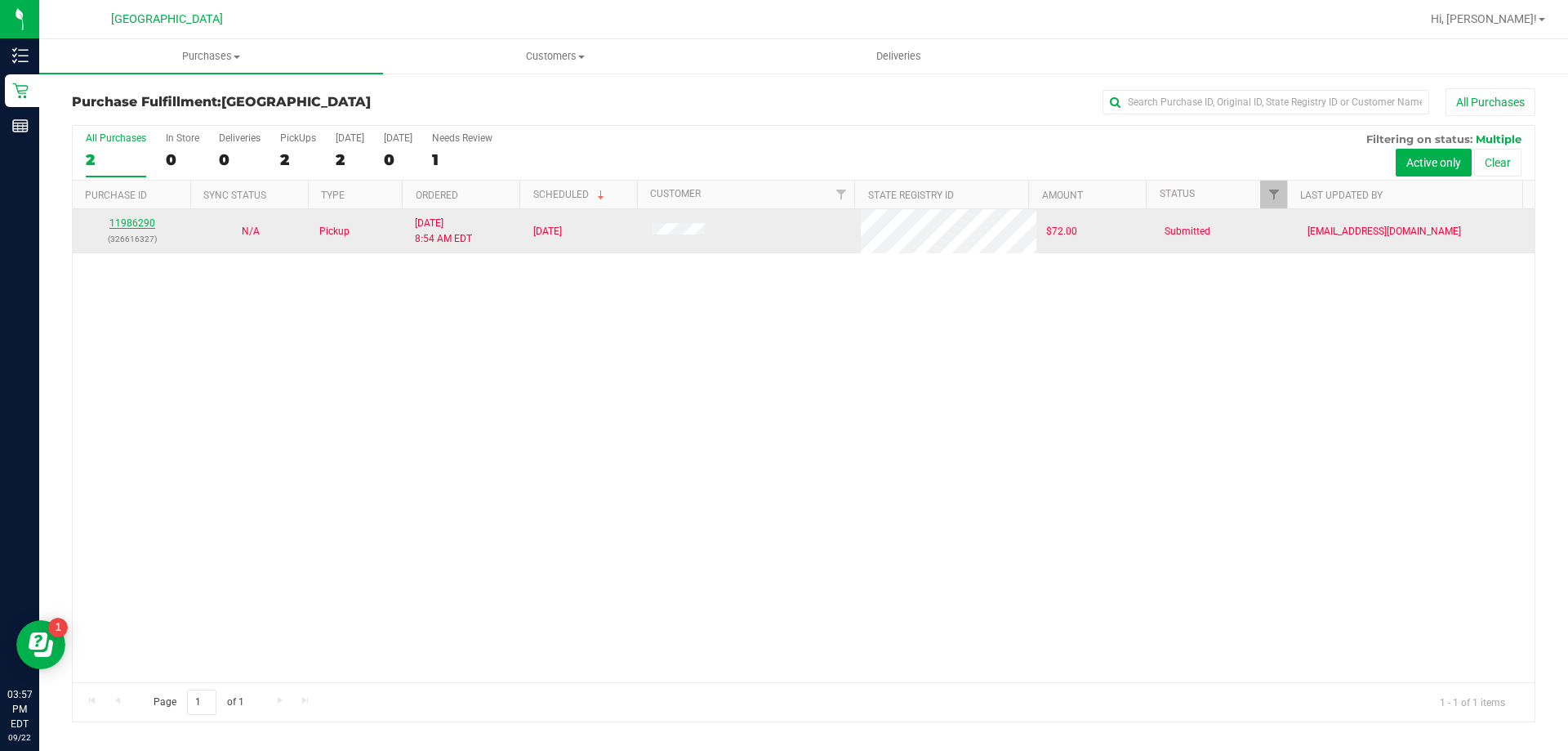
click at [144, 219] on link "11986290" at bounding box center [132, 224] width 46 height 12
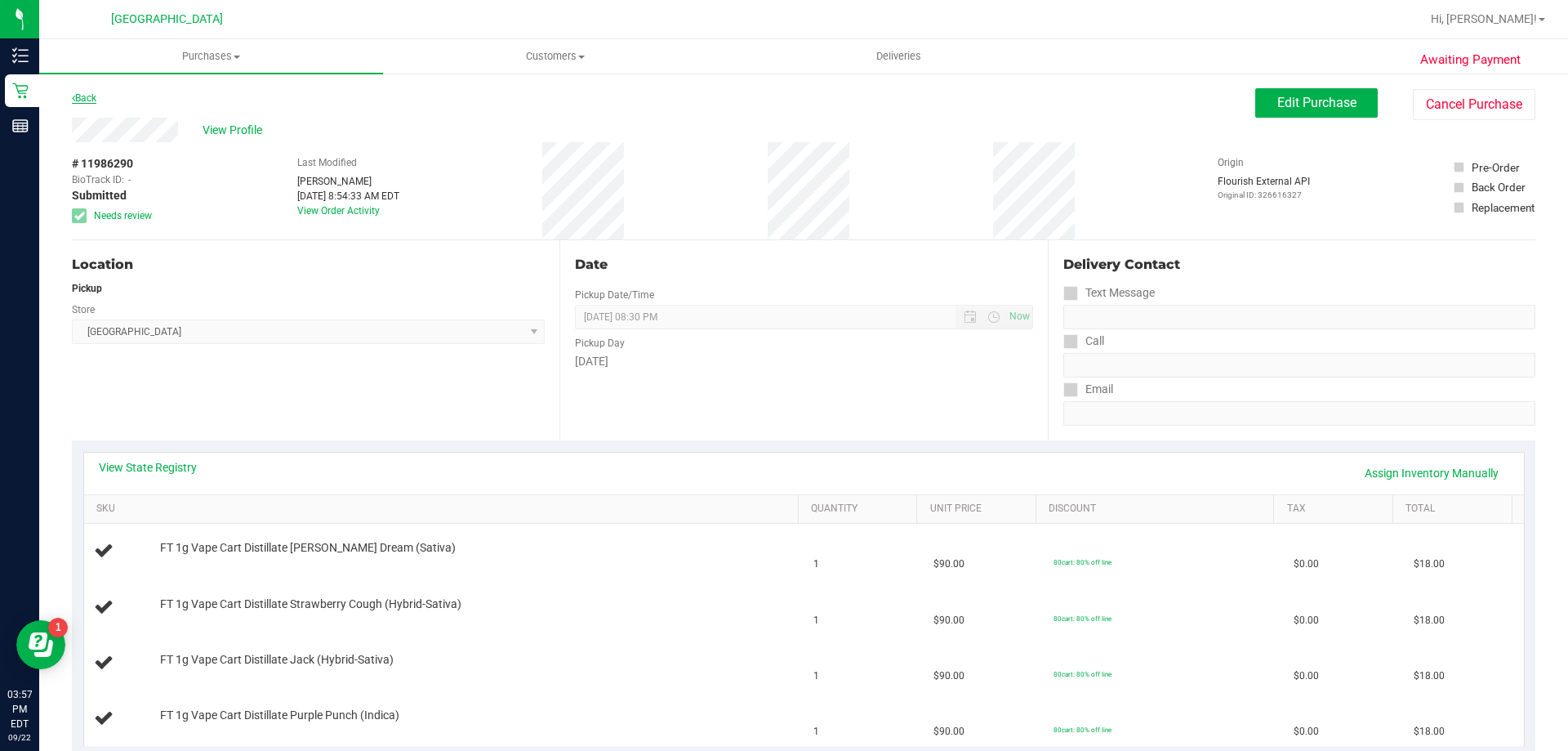
click at [81, 100] on link "Back" at bounding box center [83, 98] width 24 height 12
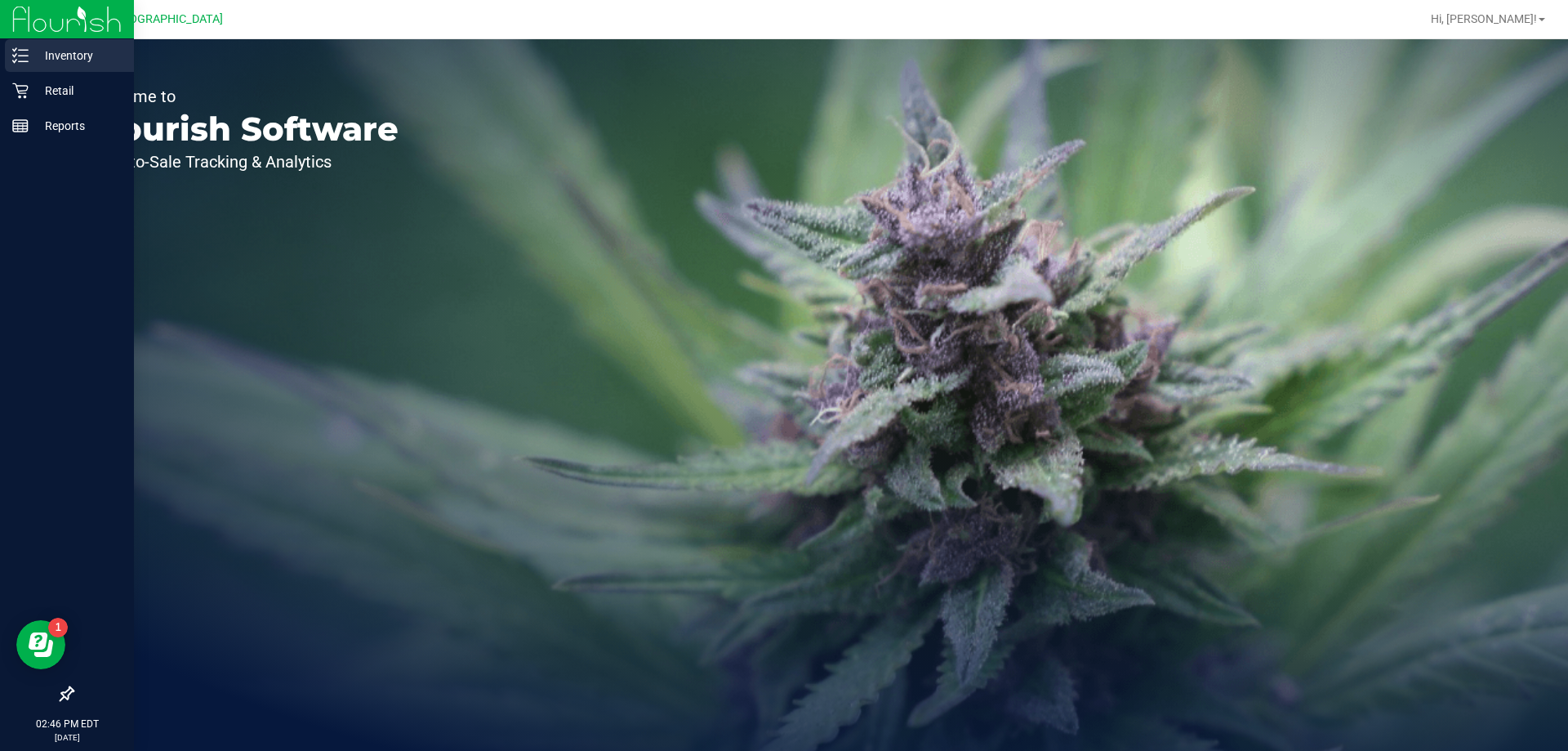
click at [19, 61] on icon at bounding box center [20, 55] width 17 height 17
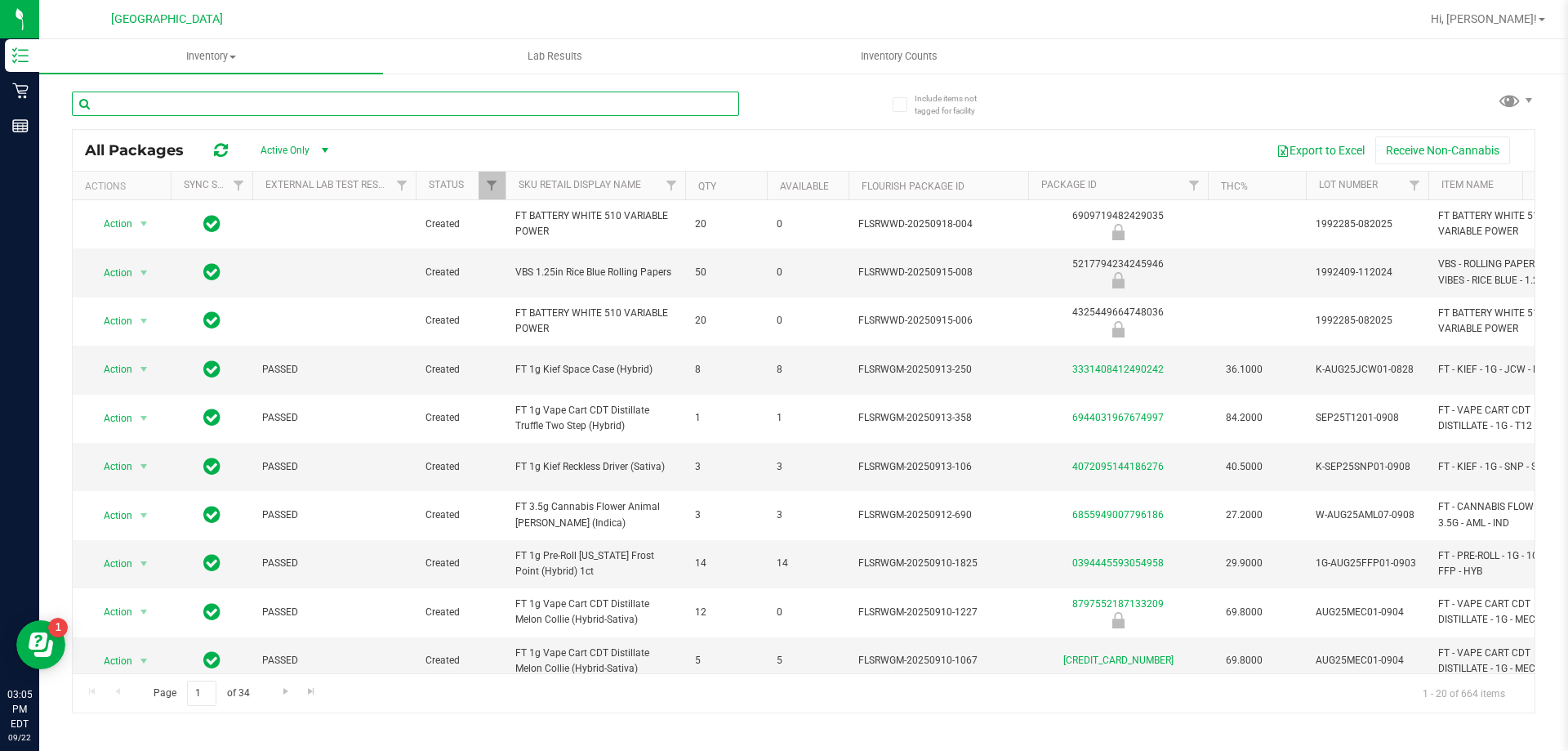
click at [299, 115] on input "text" at bounding box center [405, 103] width 667 height 25
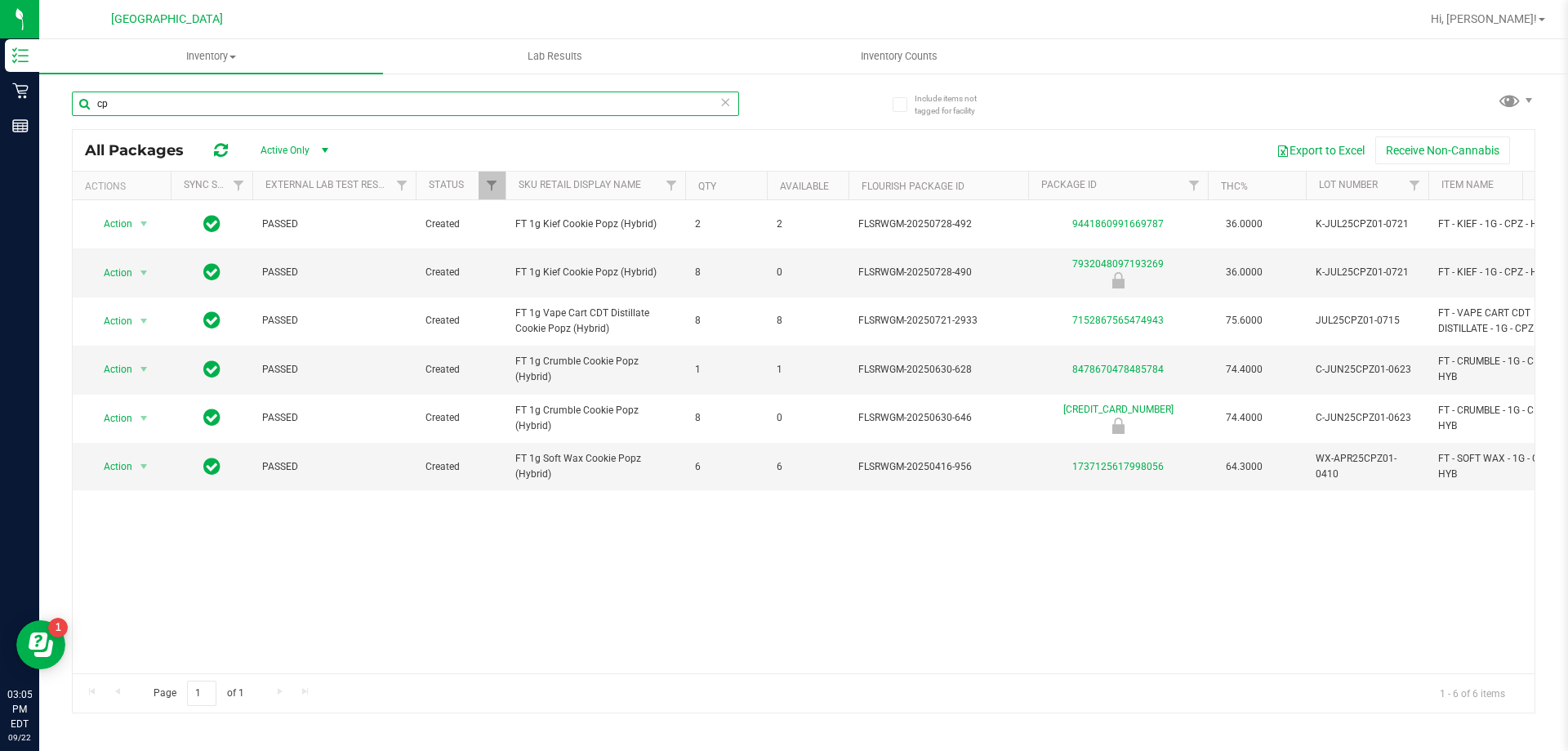
type input "c"
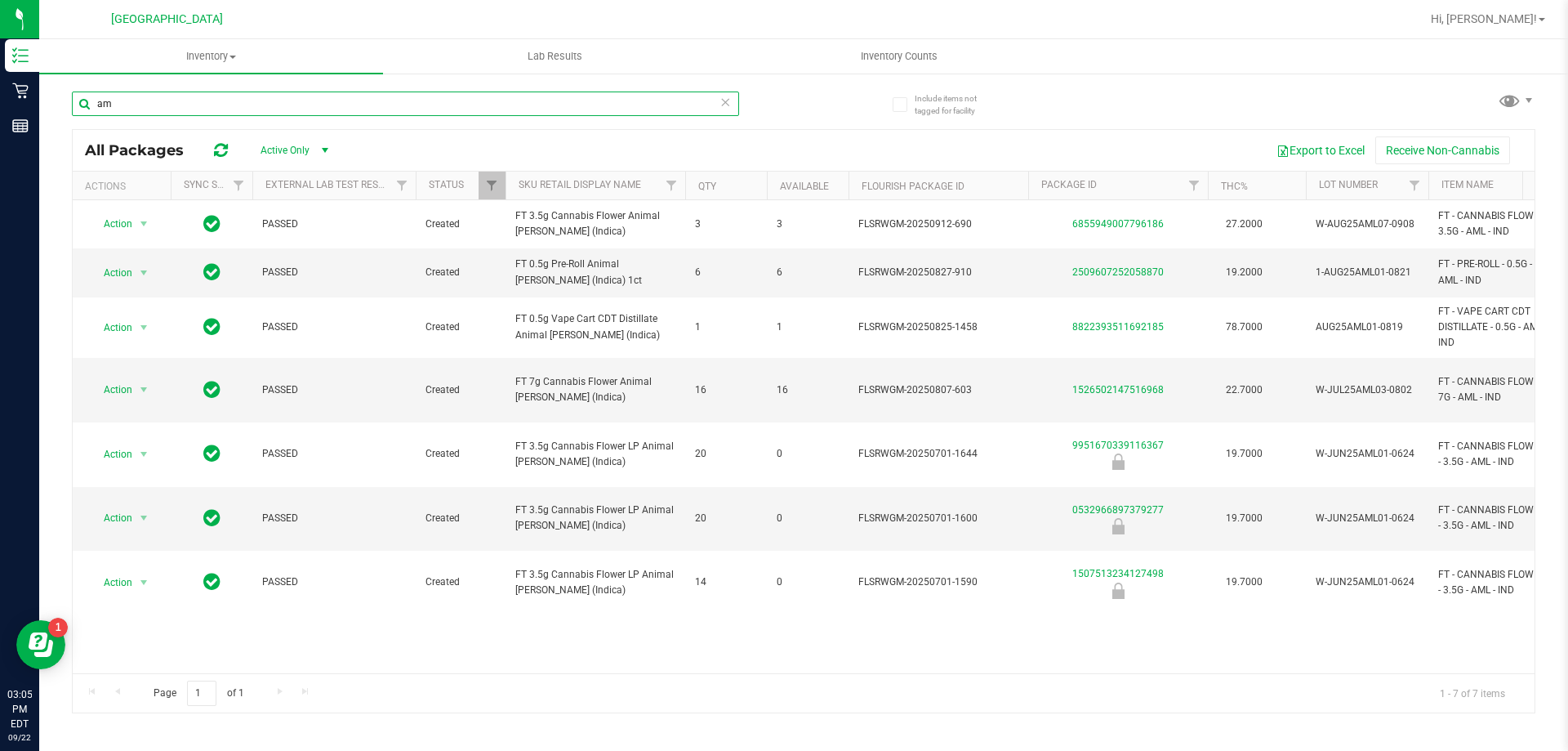
type input "a"
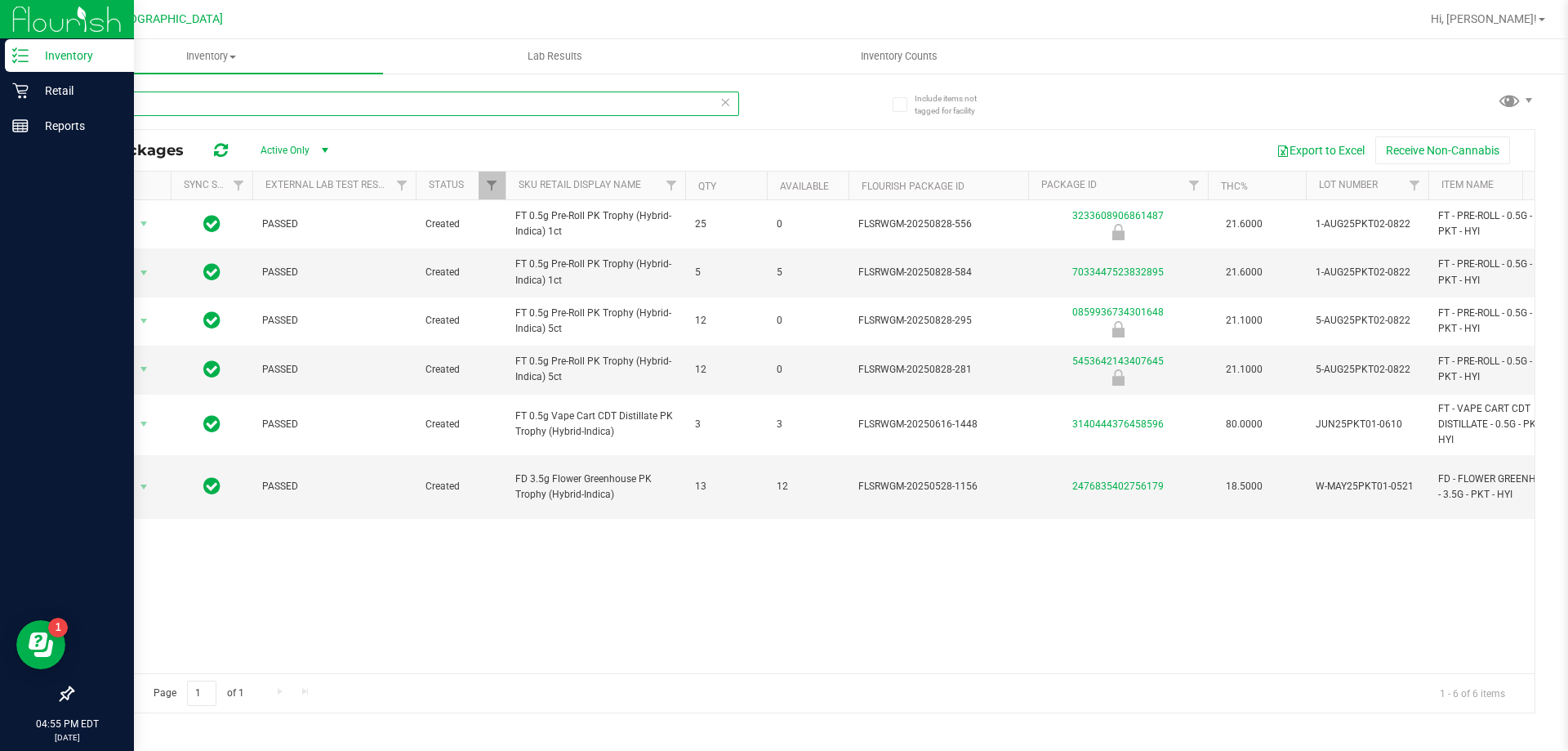
type input "p"
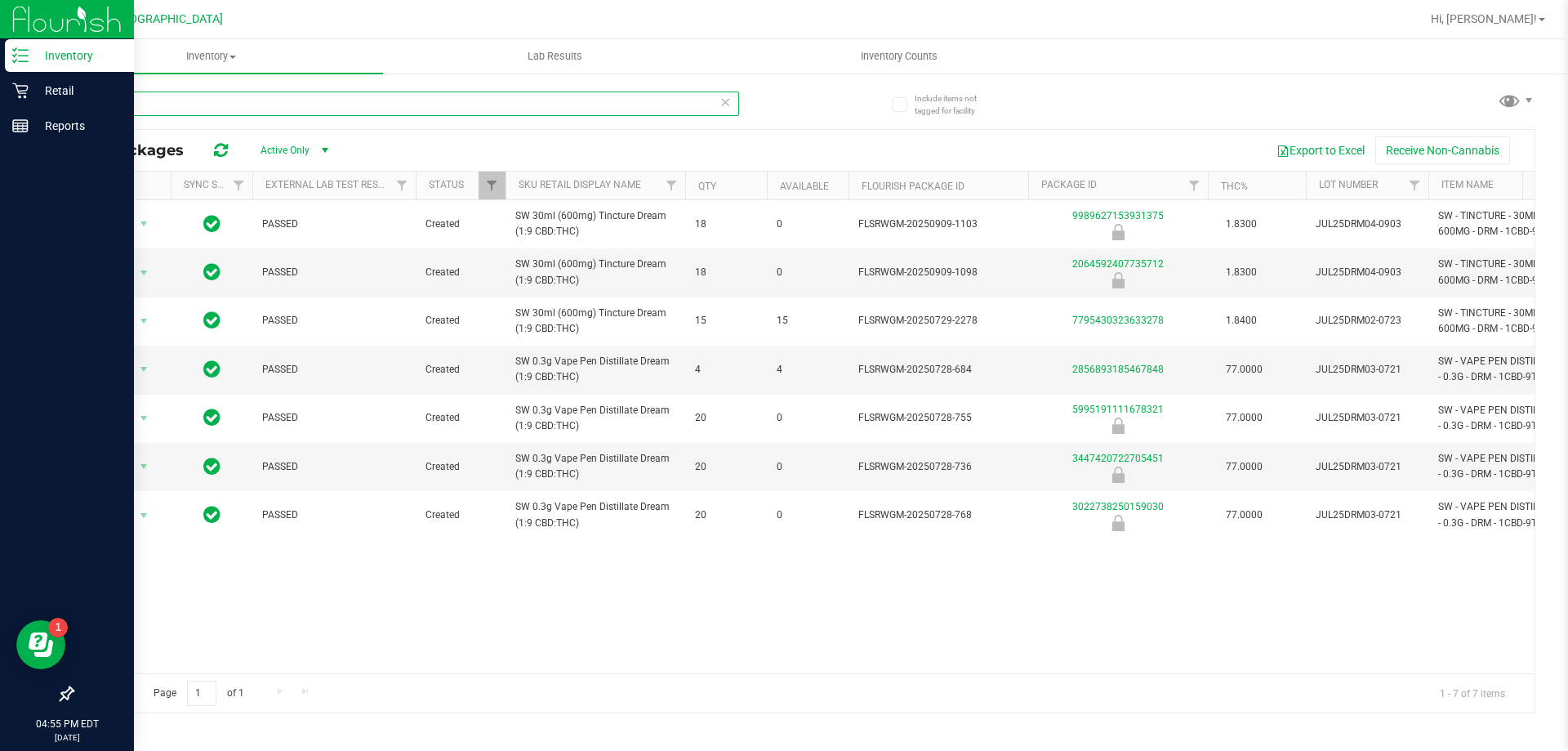
type input "d"
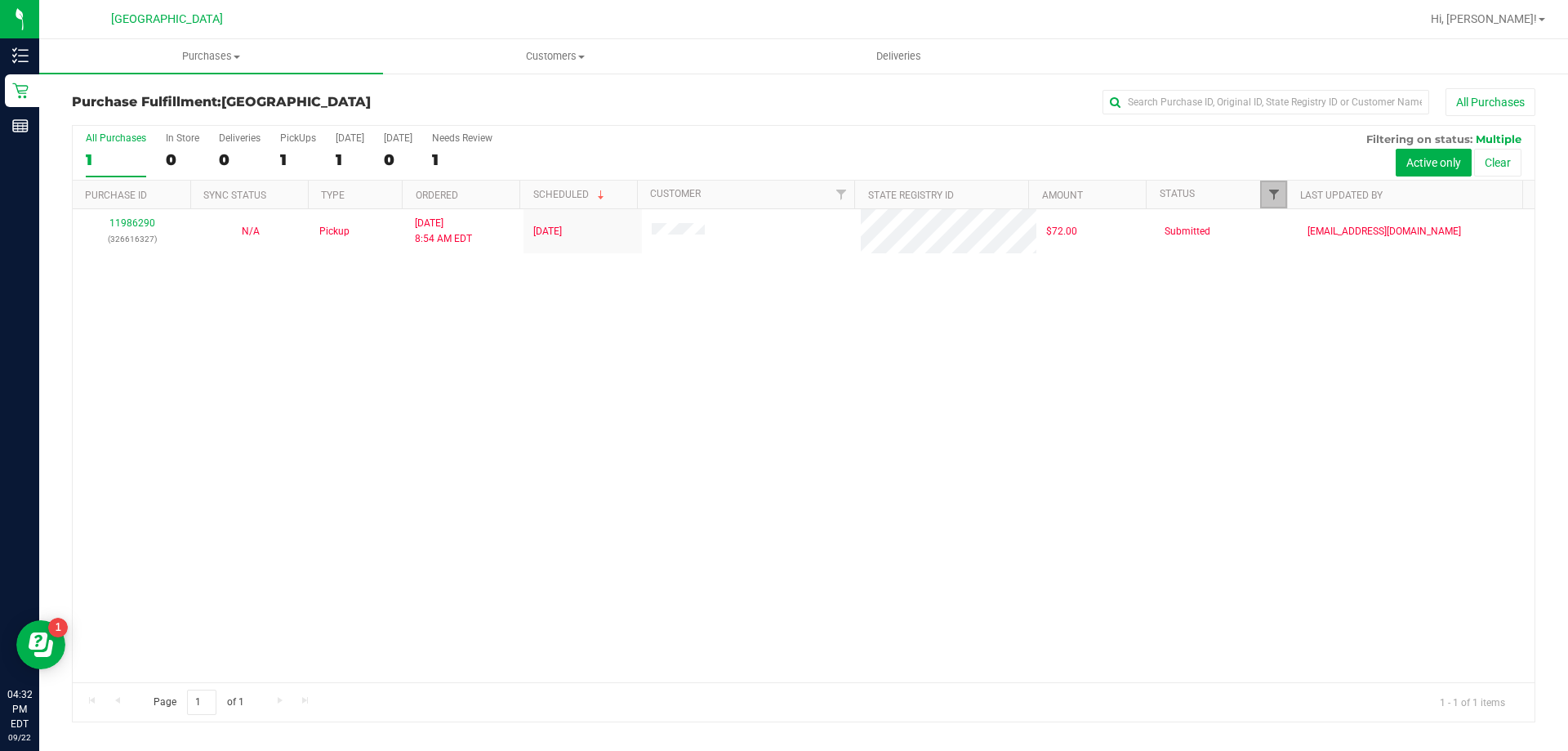
click at [1274, 195] on span "Filter" at bounding box center [1273, 194] width 13 height 13
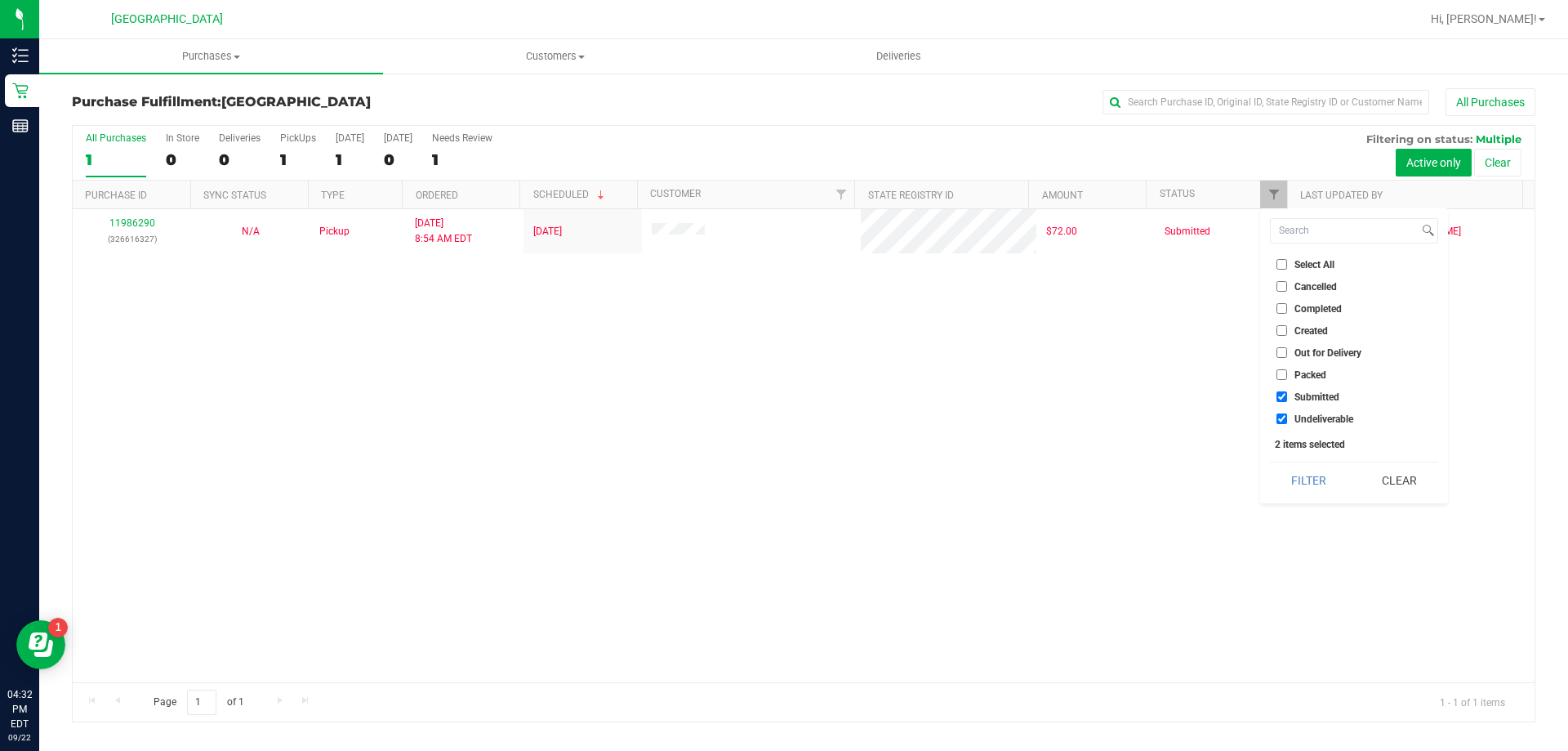
drag, startPoint x: 1308, startPoint y: 474, endPoint x: 1286, endPoint y: 460, distance: 26.1
click at [1308, 475] on button "Filter" at bounding box center [1308, 480] width 78 height 36
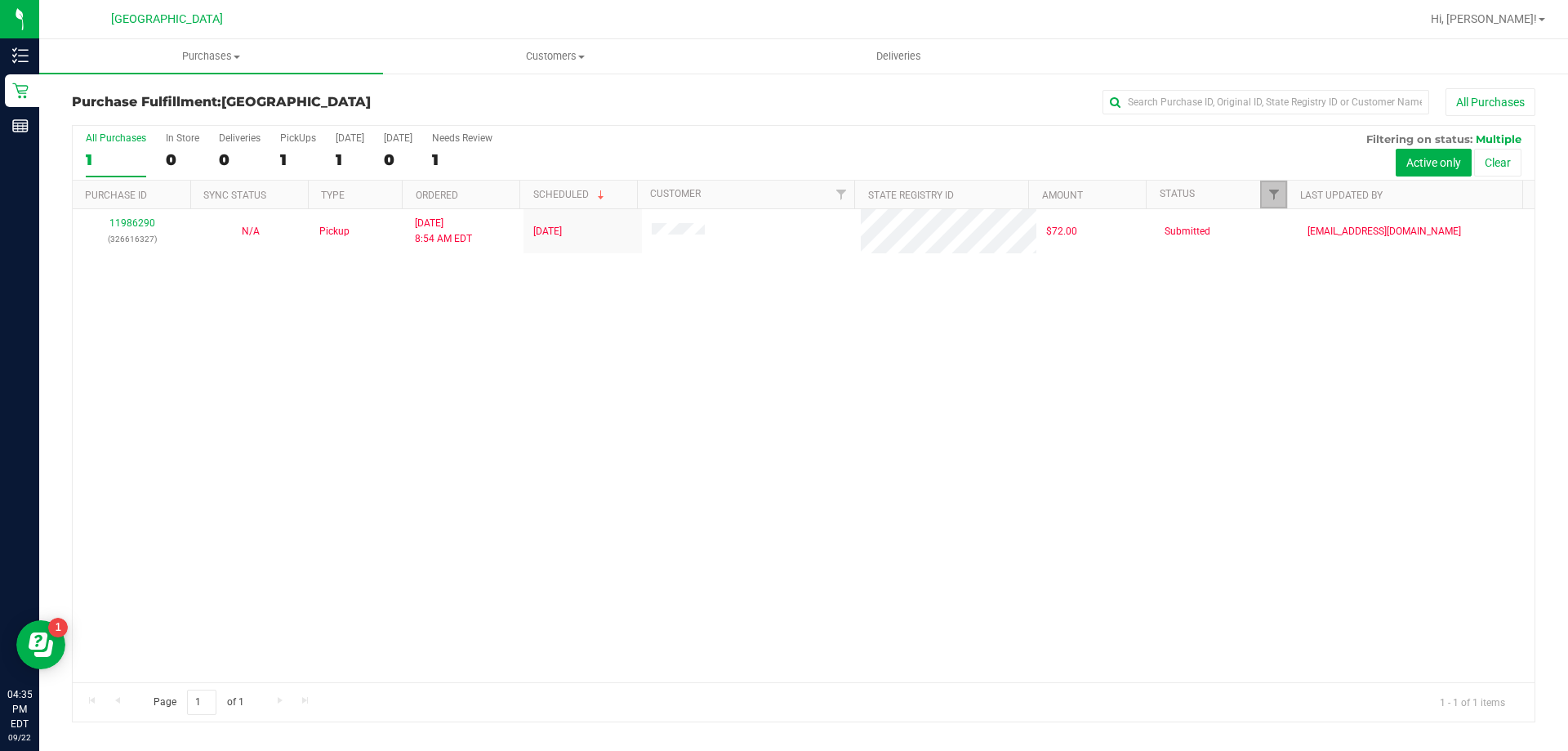
click at [1266, 183] on link "Filter" at bounding box center [1272, 194] width 26 height 27
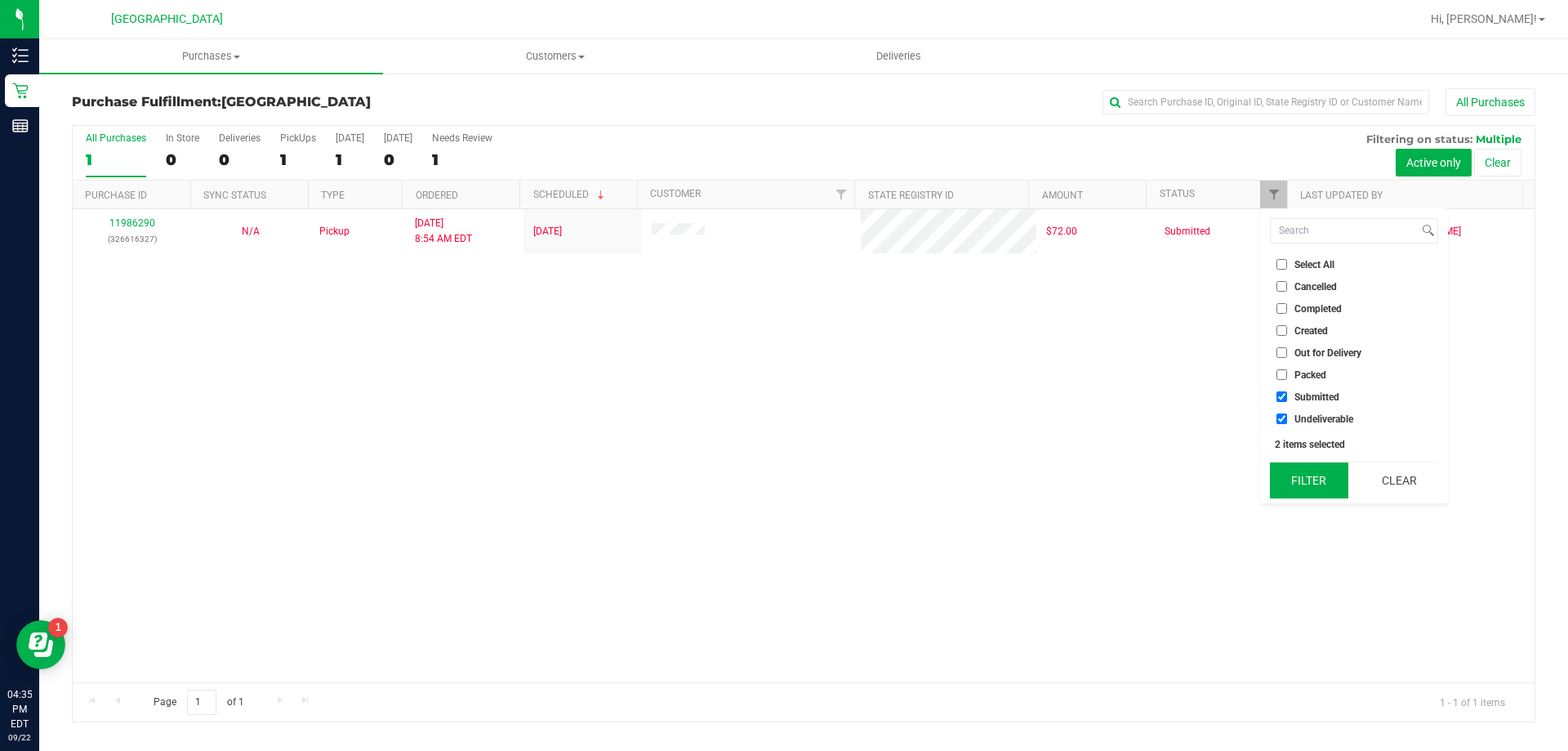
click at [1305, 486] on button "Filter" at bounding box center [1308, 480] width 78 height 36
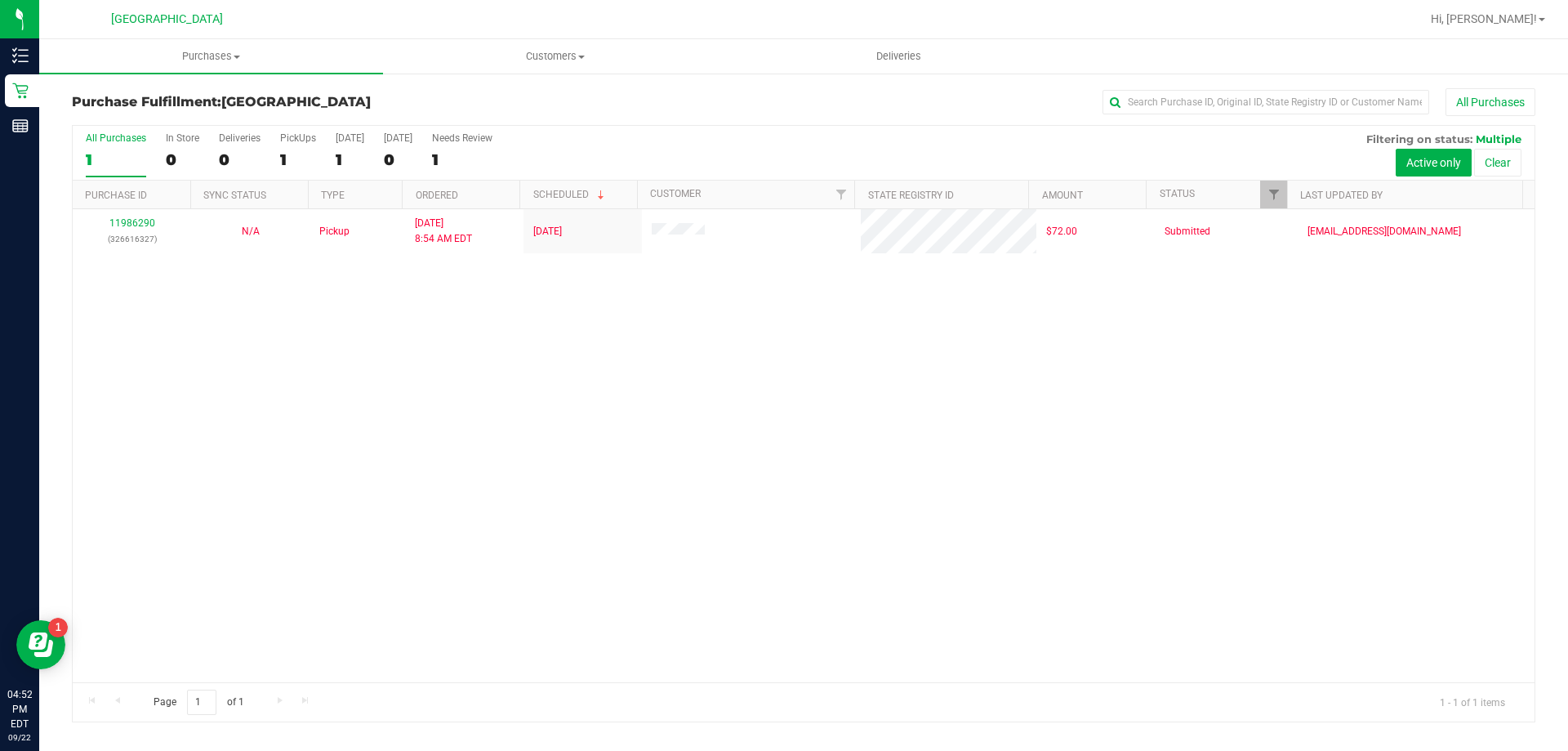
click at [221, 438] on div "11986290 (326616327) N/A Pickup [DATE] 8:54 AM EDT 9/22/2025 $72.00 Submitted […" at bounding box center [803, 445] width 1461 height 473
drag, startPoint x: 614, startPoint y: 479, endPoint x: 661, endPoint y: 446, distance: 57.4
click at [616, 479] on div "11986290 (326616327) N/A Pickup 9/22/2025 8:54 AM EDT 9/22/2025 $72.00 Submitte…" at bounding box center [803, 445] width 1461 height 473
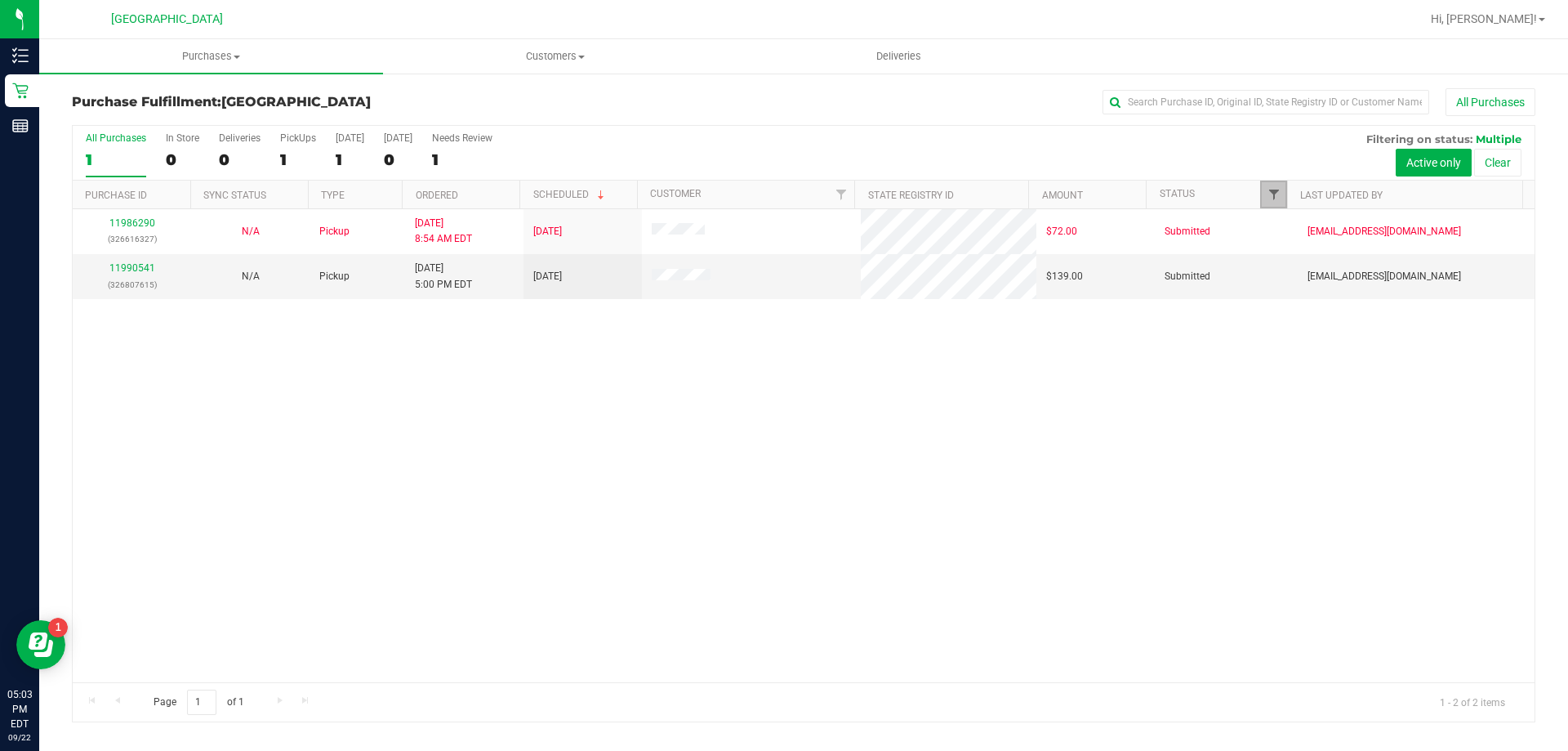
click at [1267, 188] on span "Filter" at bounding box center [1273, 194] width 13 height 13
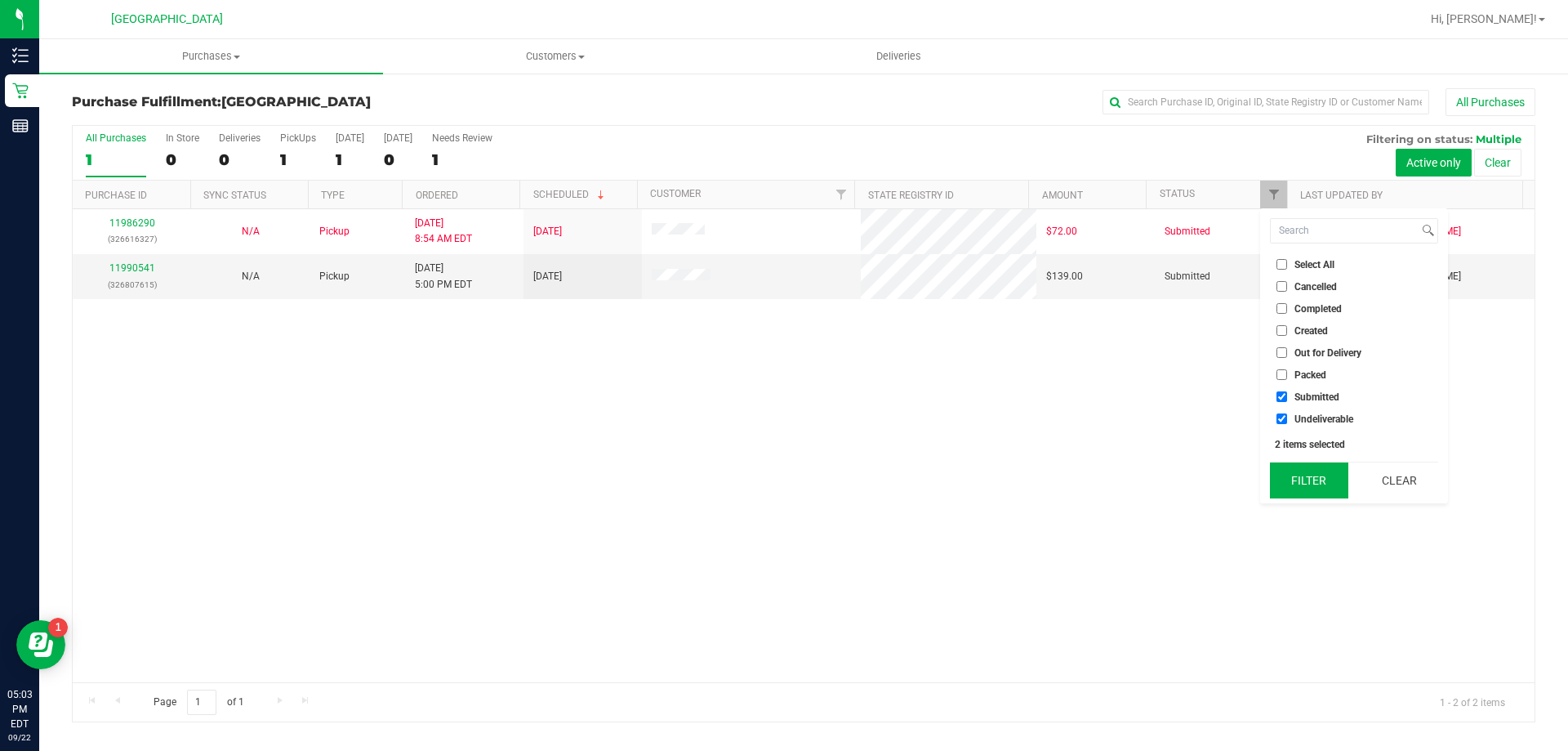
click at [1311, 492] on button "Filter" at bounding box center [1308, 480] width 78 height 36
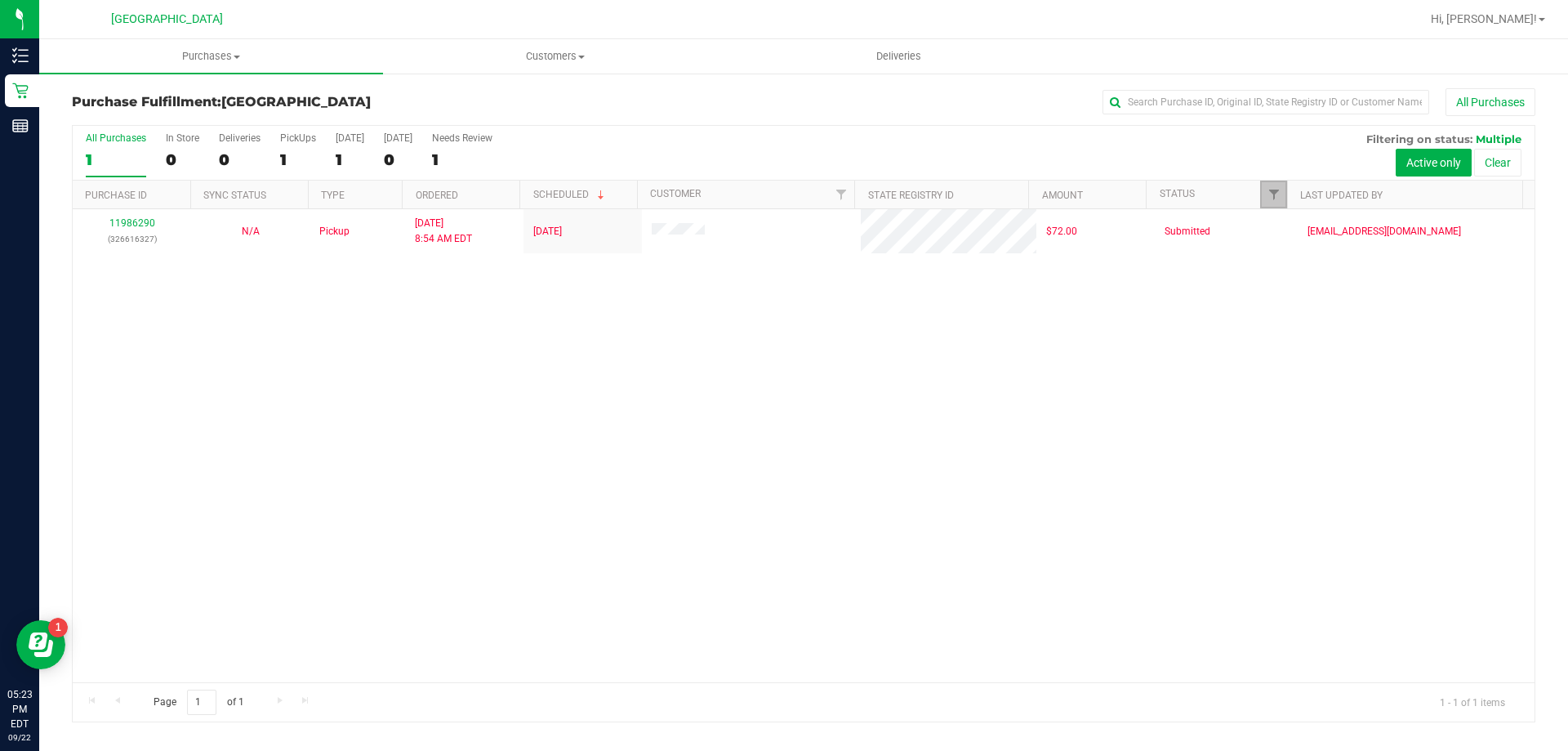
click at [1269, 186] on link "Filter" at bounding box center [1272, 194] width 26 height 27
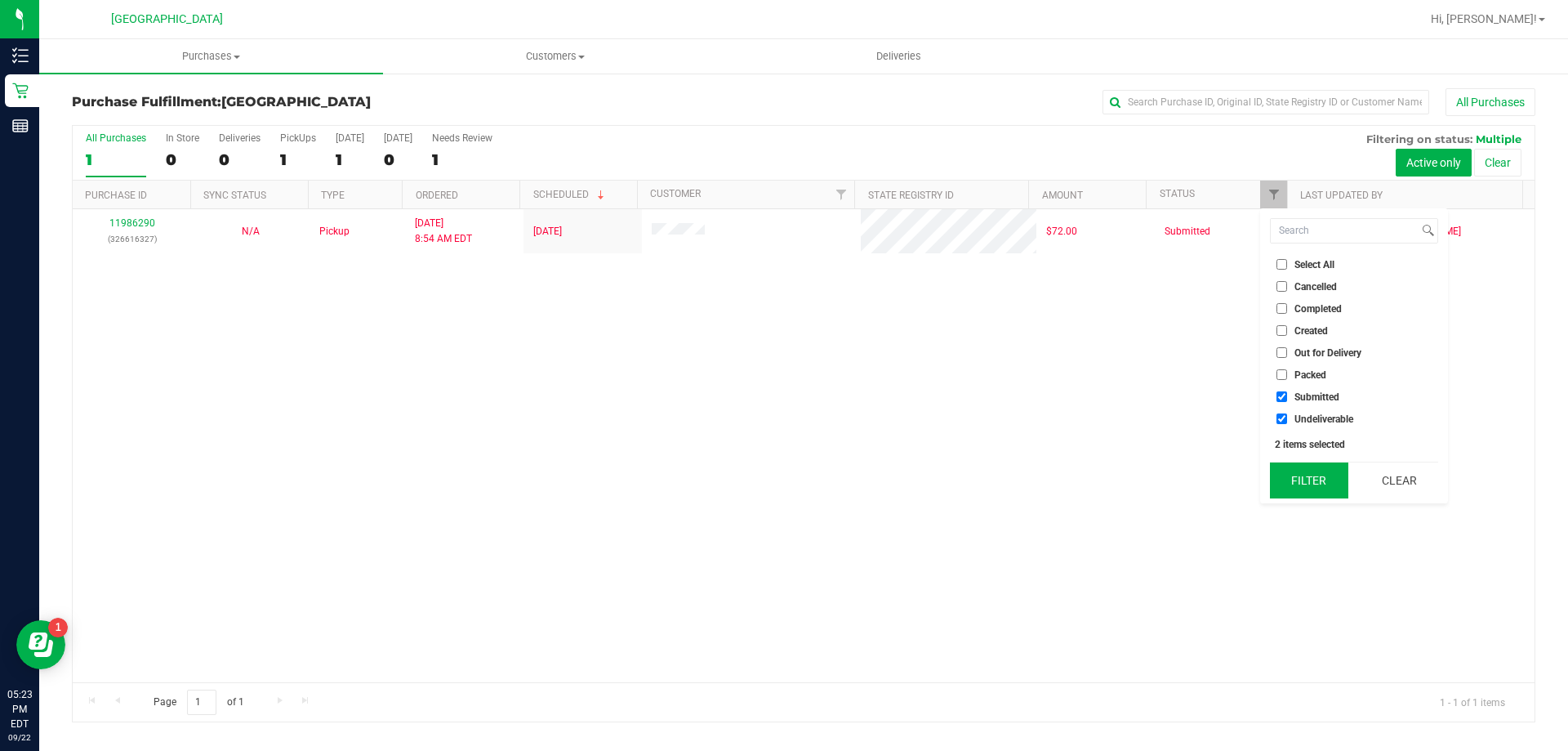
click at [1292, 474] on button "Filter" at bounding box center [1308, 480] width 78 height 36
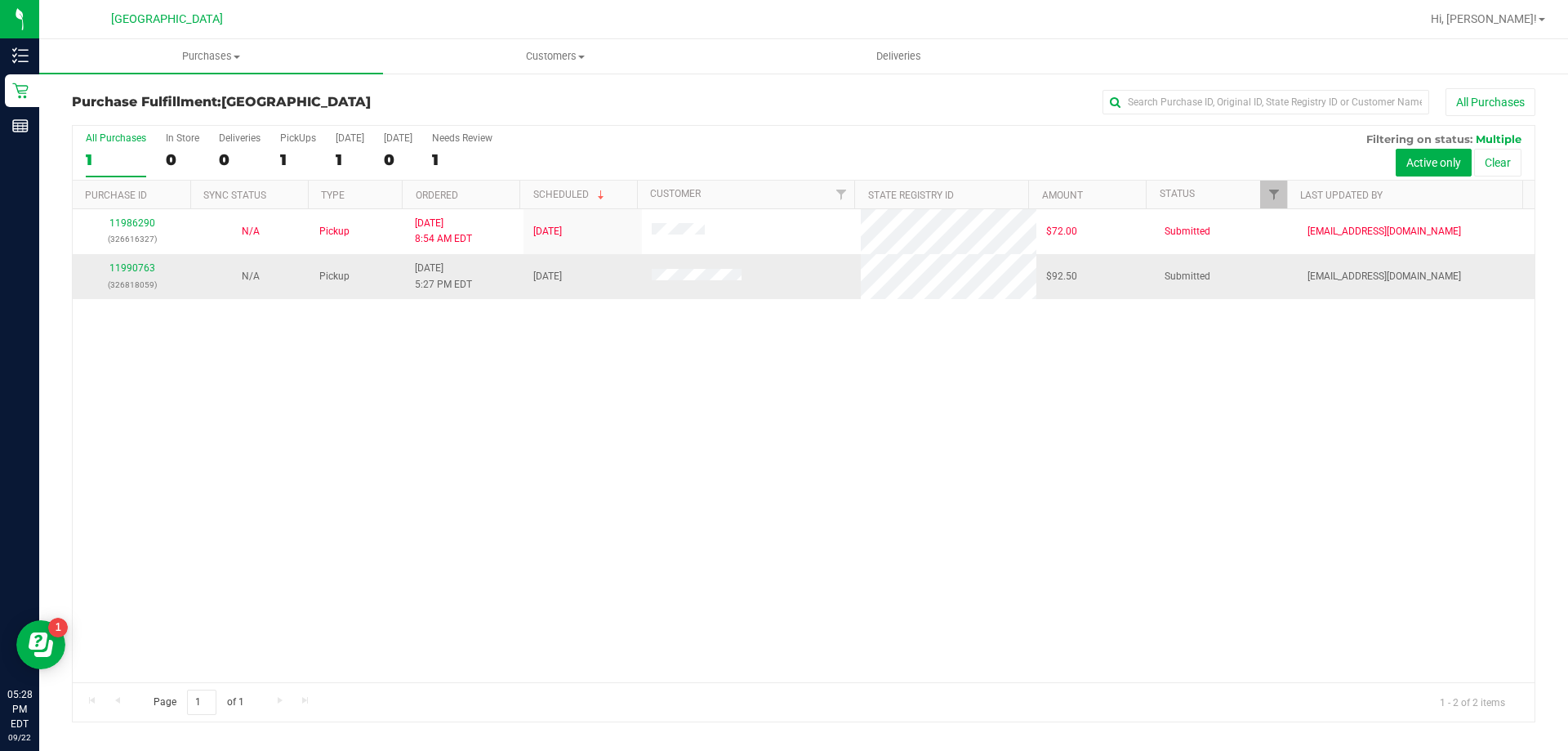
click at [137, 261] on div "11990763 (326818059)" at bounding box center [131, 276] width 99 height 31
click at [129, 264] on link "11990763" at bounding box center [132, 268] width 46 height 12
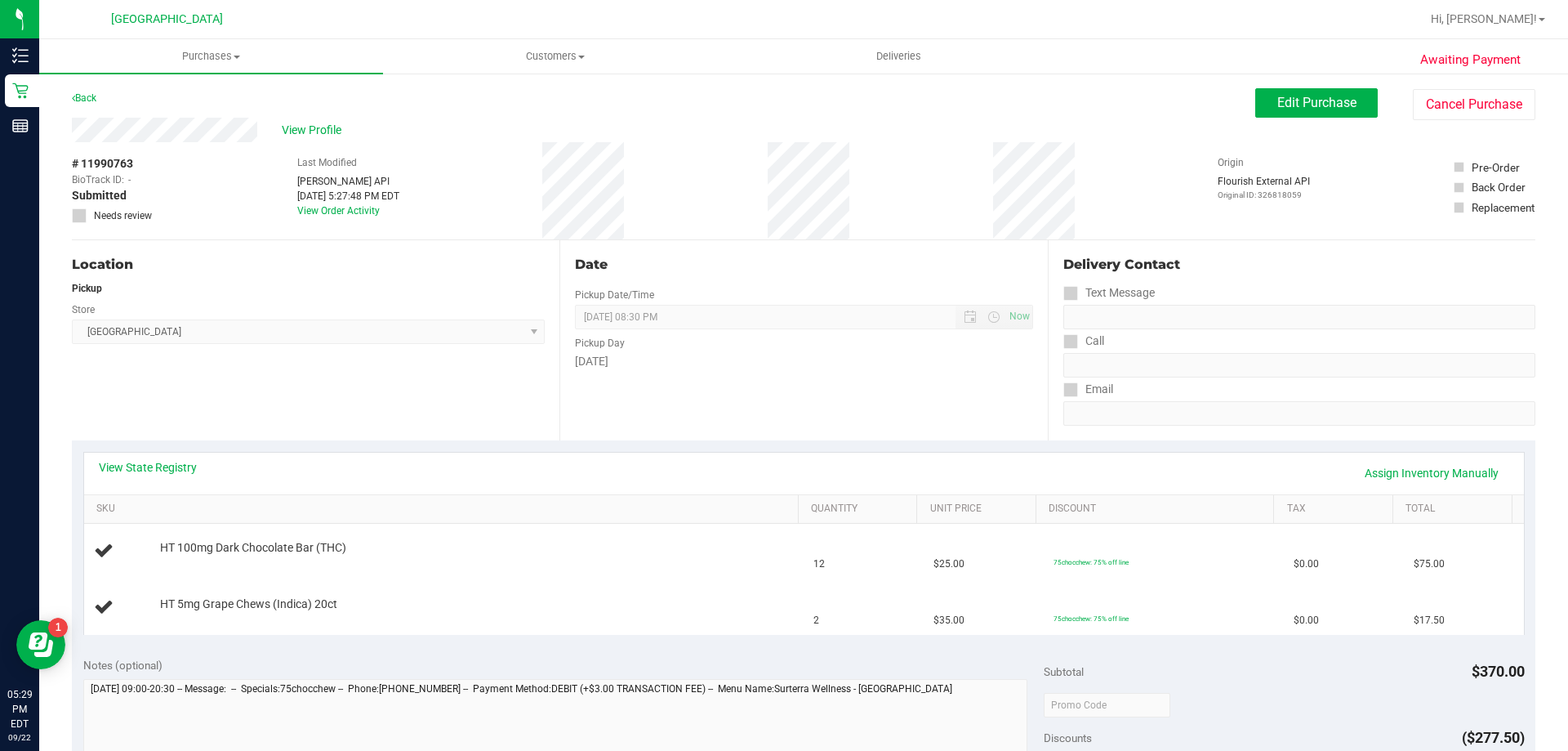
click at [231, 199] on div "# 11990763 BioTrack ID: - Submitted Needs review Last Modified Jane API Sep 22,…" at bounding box center [803, 190] width 1463 height 97
click at [419, 91] on div "Back Edit Purchase Cancel Purchase" at bounding box center [803, 103] width 1463 height 29
click at [238, 96] on div "Back Edit Purchase Cancel Purchase" at bounding box center [803, 103] width 1463 height 29
click at [227, 196] on div "# 11990763 BioTrack ID: - Submitted Needs review Last Modified Jane API Sep 22,…" at bounding box center [803, 190] width 1463 height 97
click at [447, 218] on div "# 11990763 BioTrack ID: - Submitted Needs review Last Modified Jane API Sep 22,…" at bounding box center [803, 190] width 1463 height 97
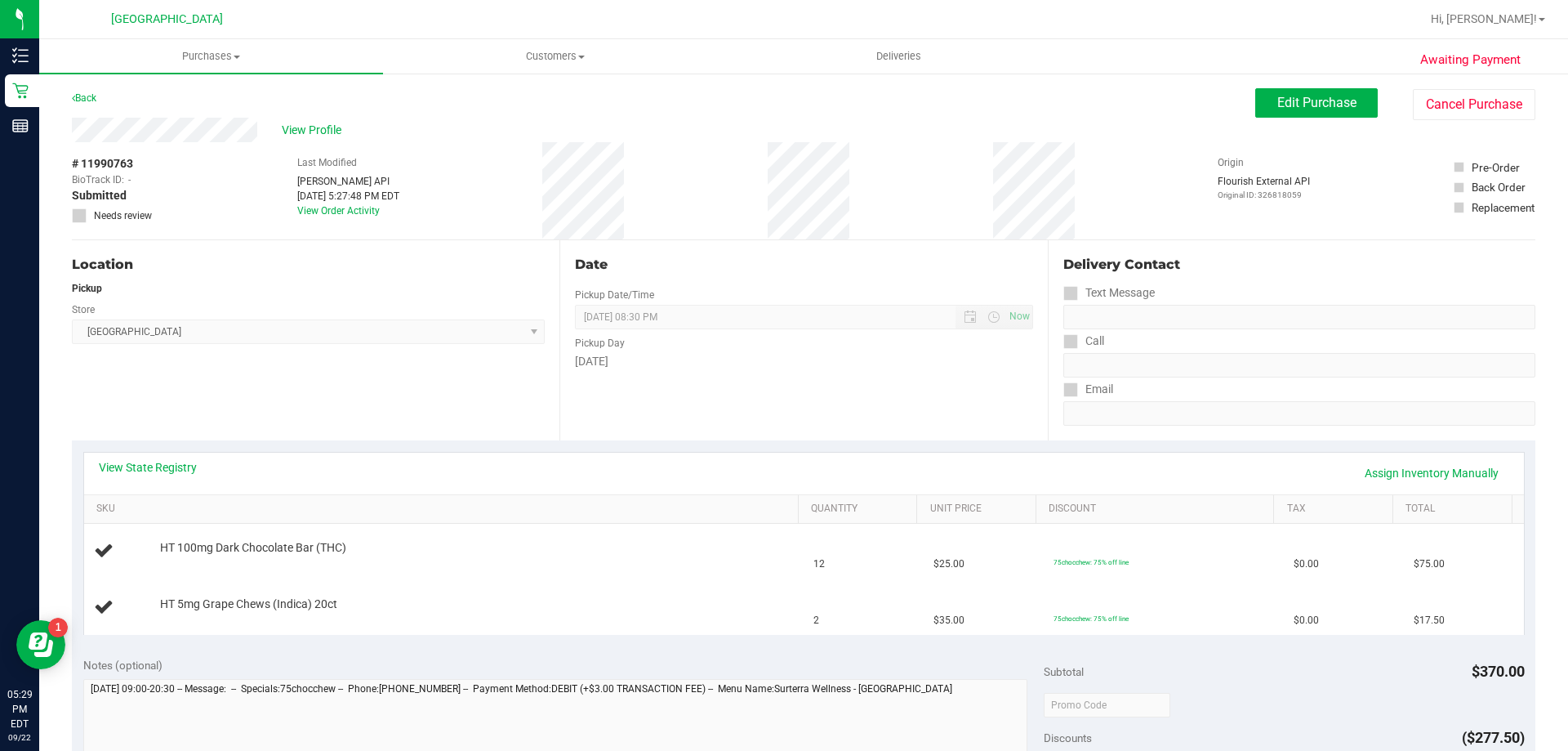
click at [438, 99] on div "Back Edit Purchase Cancel Purchase" at bounding box center [803, 103] width 1463 height 29
click at [249, 87] on div "Awaiting Payment Back Edit Purchase Cancel Purchase View Profile # 11990763 Bio…" at bounding box center [804, 712] width 1529 height 1280
click at [227, 83] on div "Awaiting Payment Back Edit Purchase Cancel Purchase View Profile # 11990763 Bio…" at bounding box center [804, 712] width 1529 height 1280
click at [159, 468] on link "View State Registry" at bounding box center [148, 467] width 98 height 17
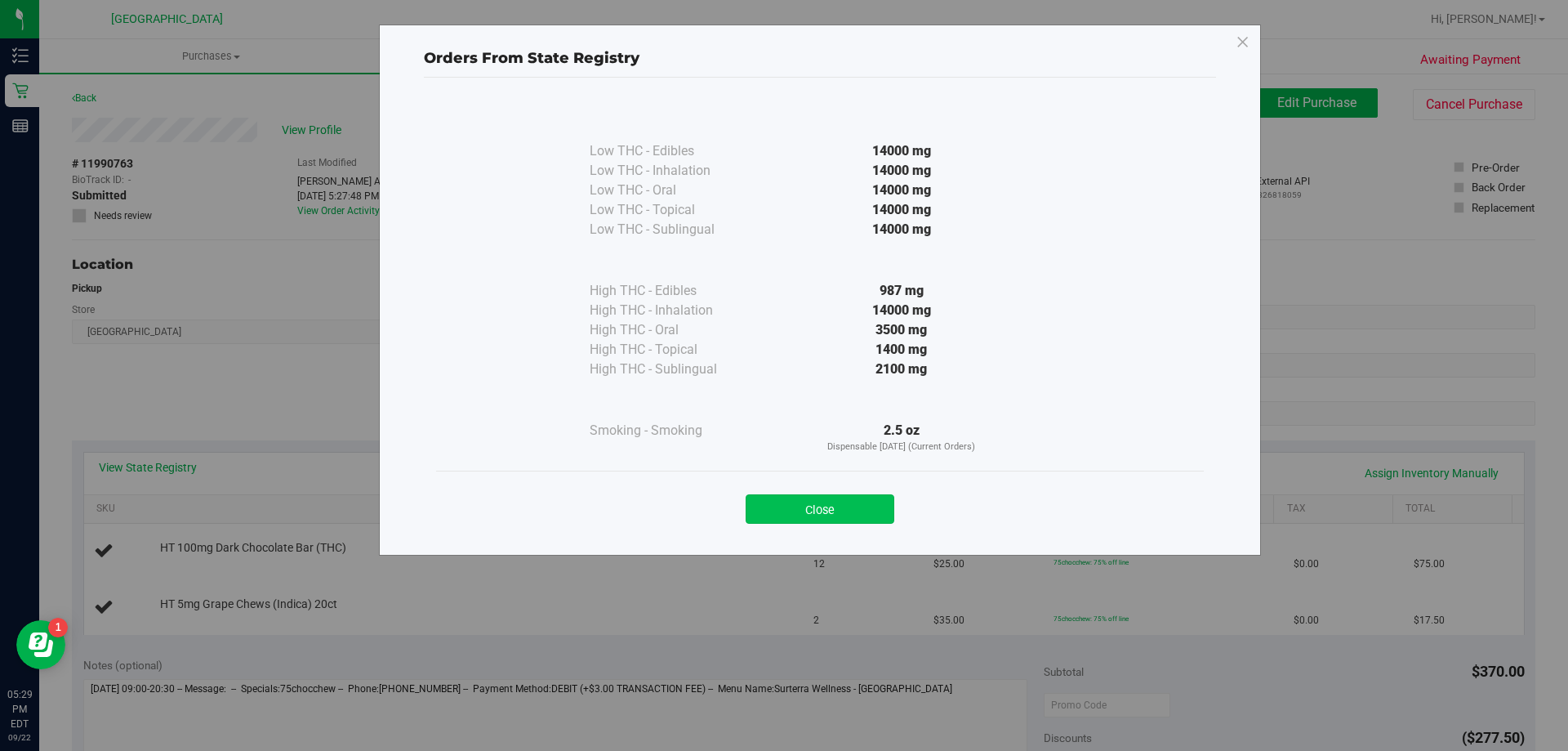
click at [840, 502] on button "Close" at bounding box center [820, 509] width 149 height 29
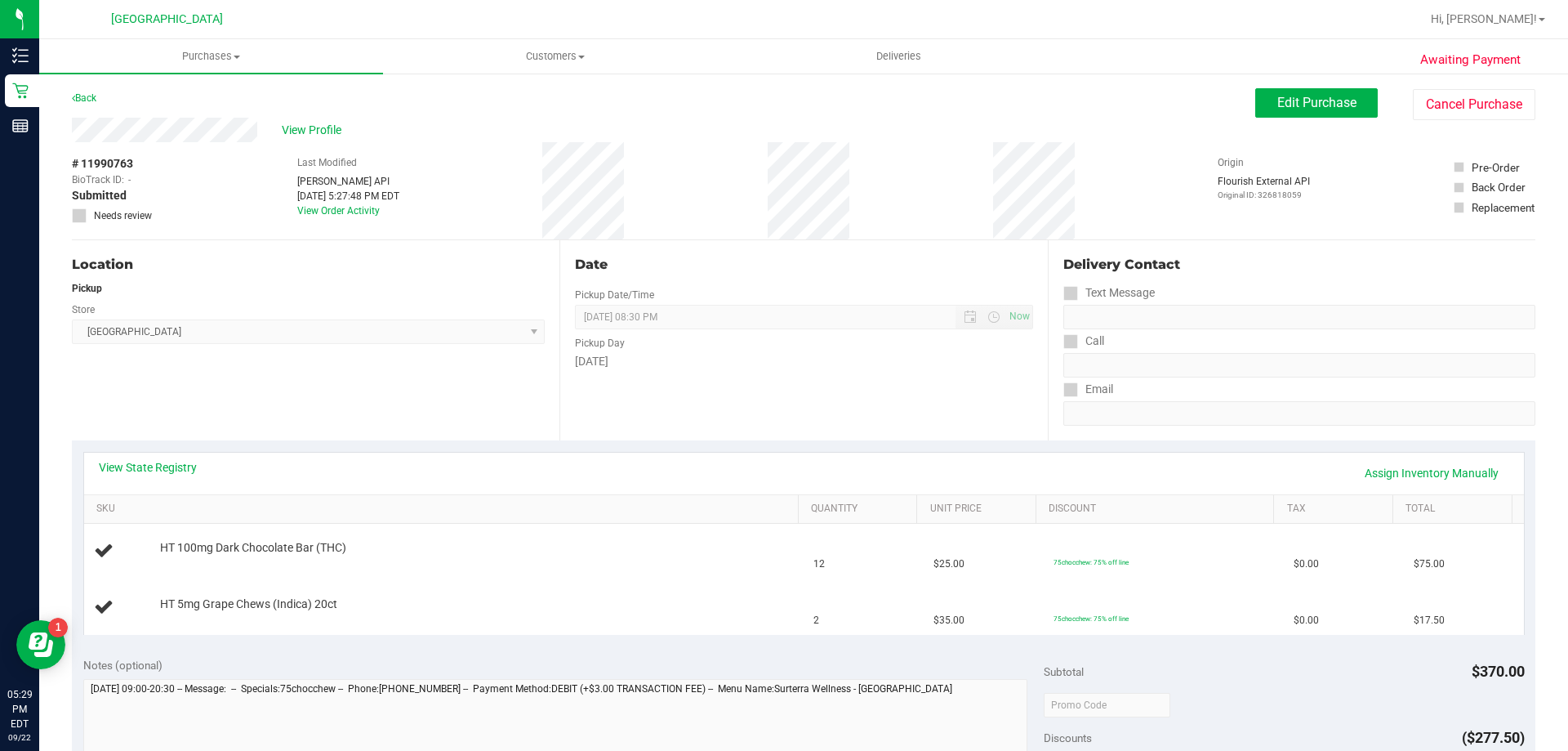
click at [631, 467] on div "View State Registry Assign Inventory Manually" at bounding box center [804, 473] width 1410 height 27
click at [556, 555] on div "HT 100mg Dark Chocolate Bar (THC)" at bounding box center [470, 548] width 638 height 17
click at [514, 474] on div "View State Registry Assign Inventory Manually" at bounding box center [804, 473] width 1410 height 27
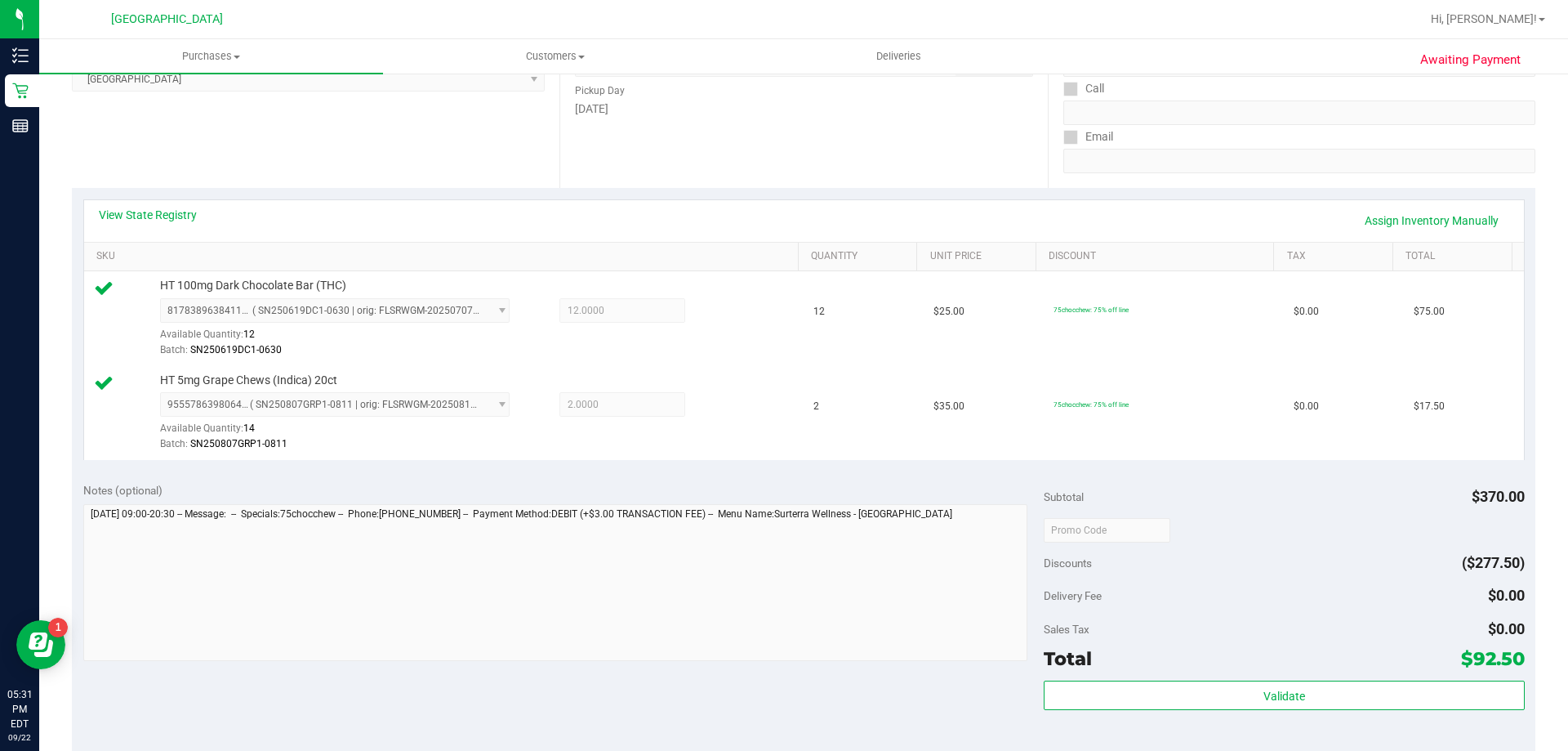
scroll to position [409, 0]
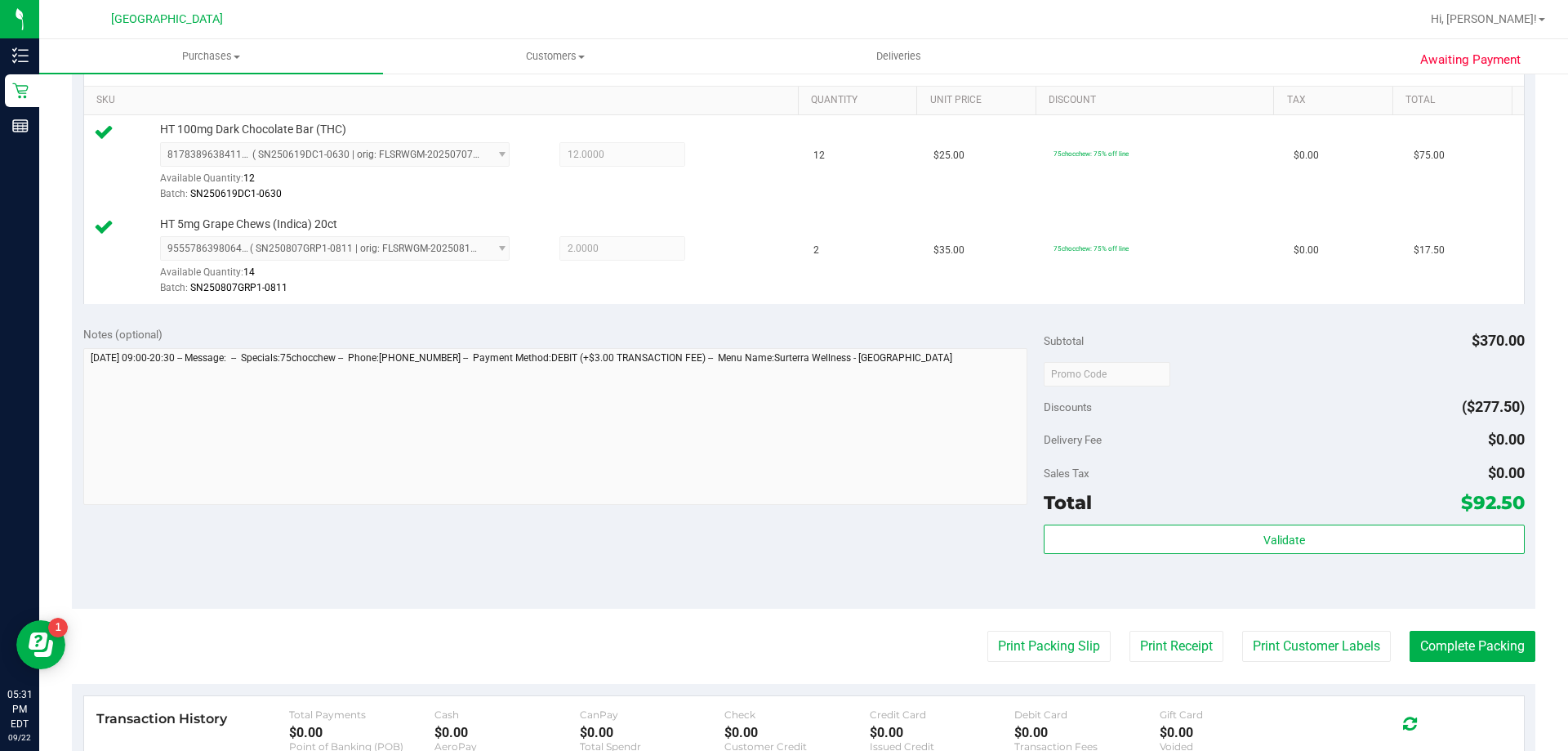
click at [1258, 556] on div "Validate" at bounding box center [1284, 561] width 480 height 74
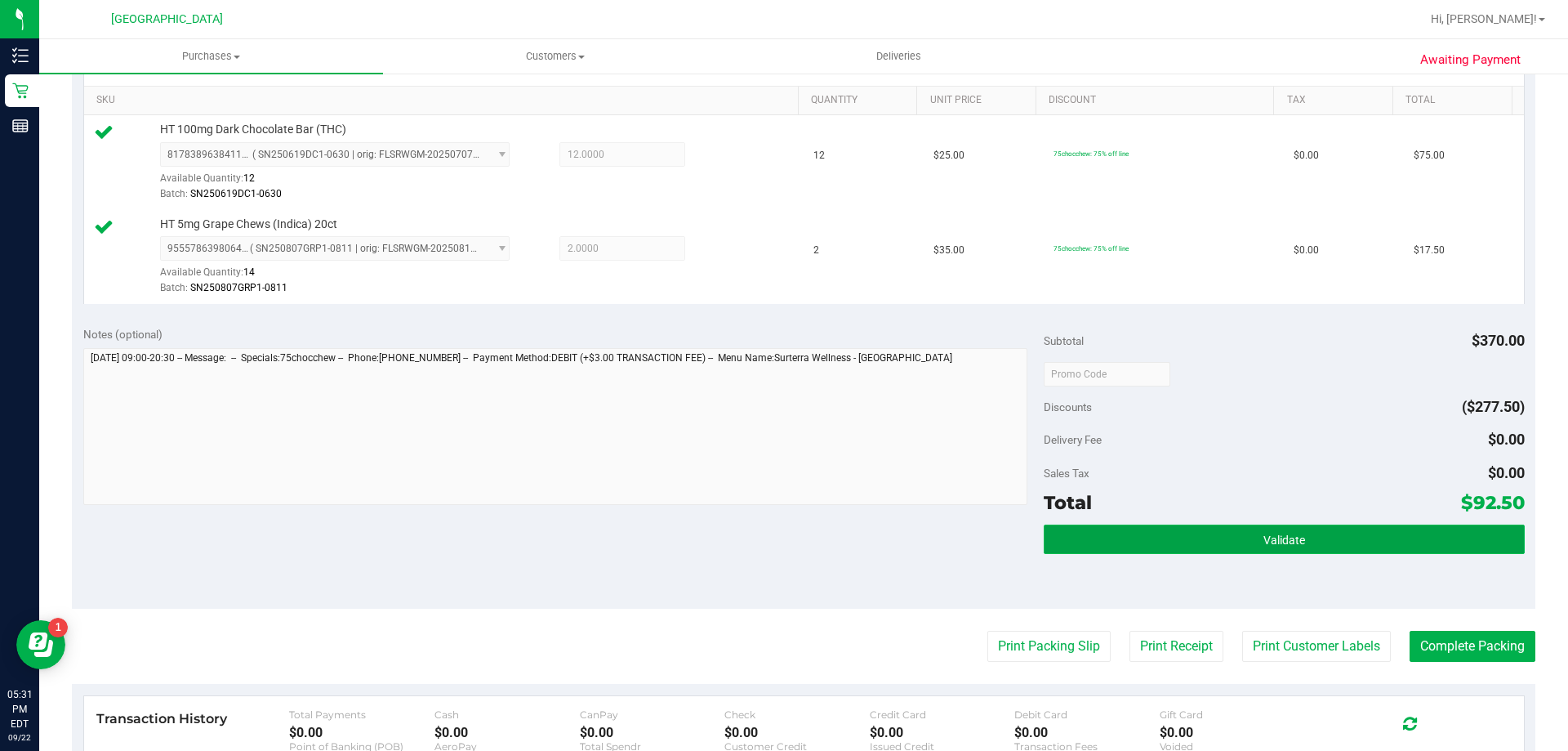
click at [1241, 541] on button "Validate" at bounding box center [1284, 539] width 480 height 29
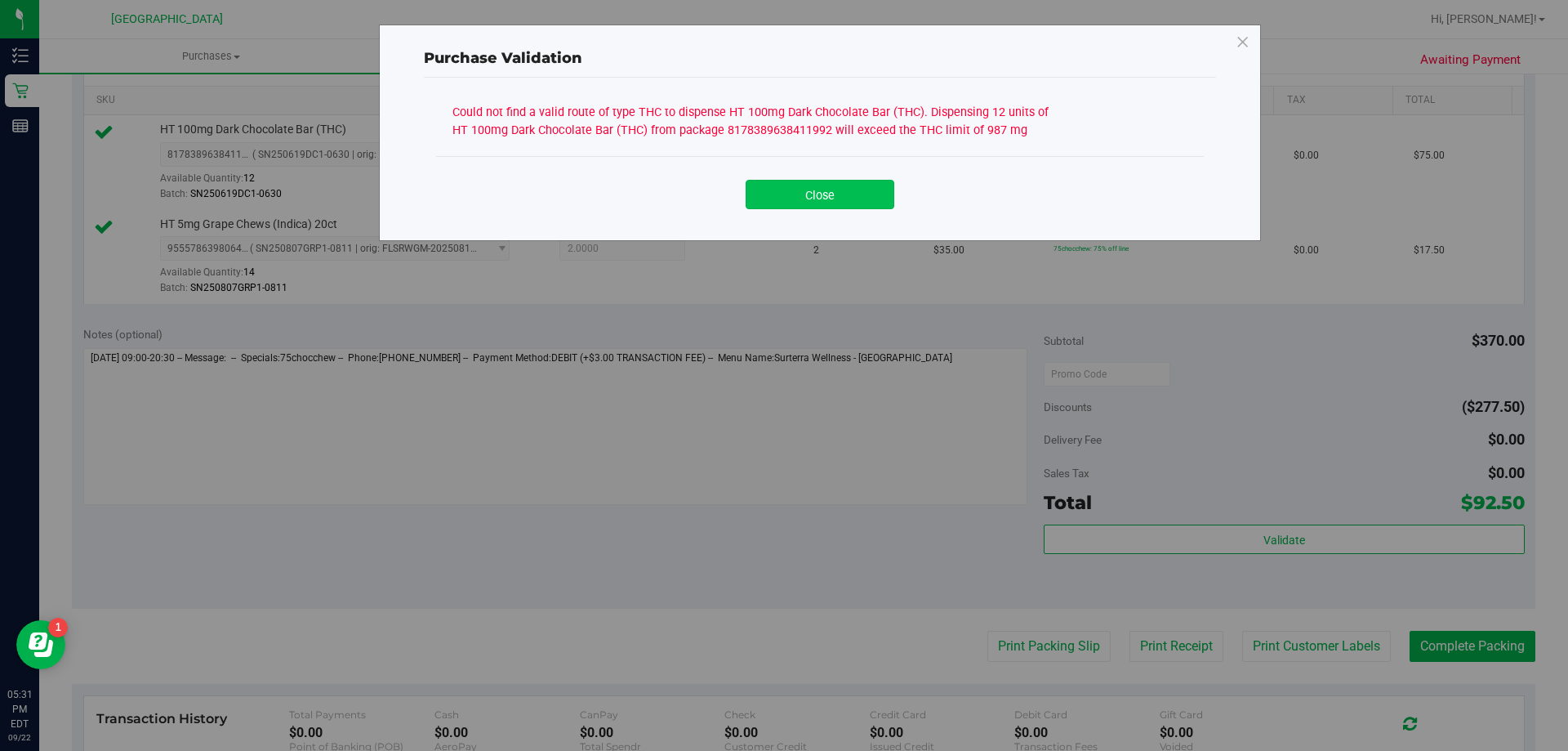
click at [790, 188] on button "Close" at bounding box center [820, 194] width 149 height 29
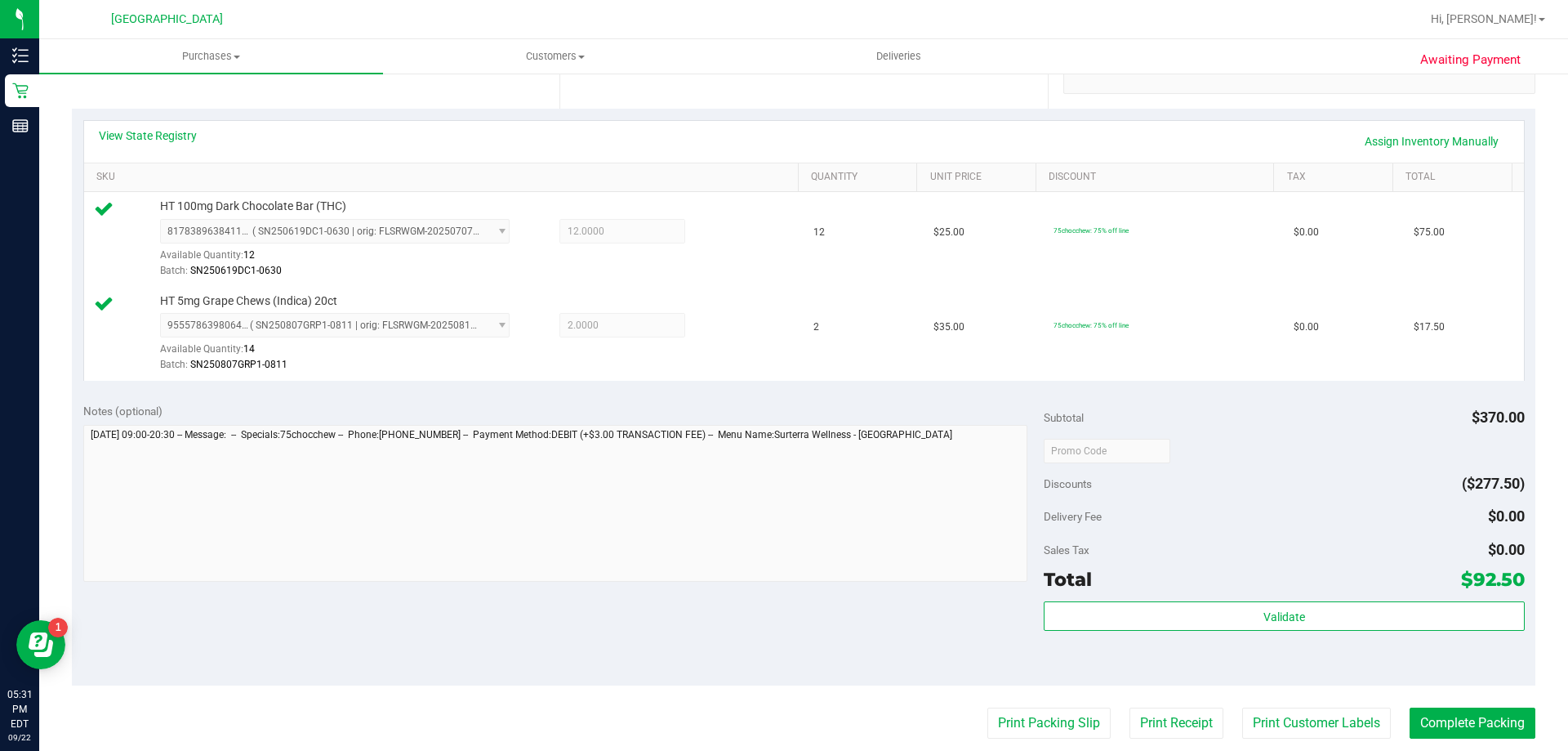
scroll to position [245, 0]
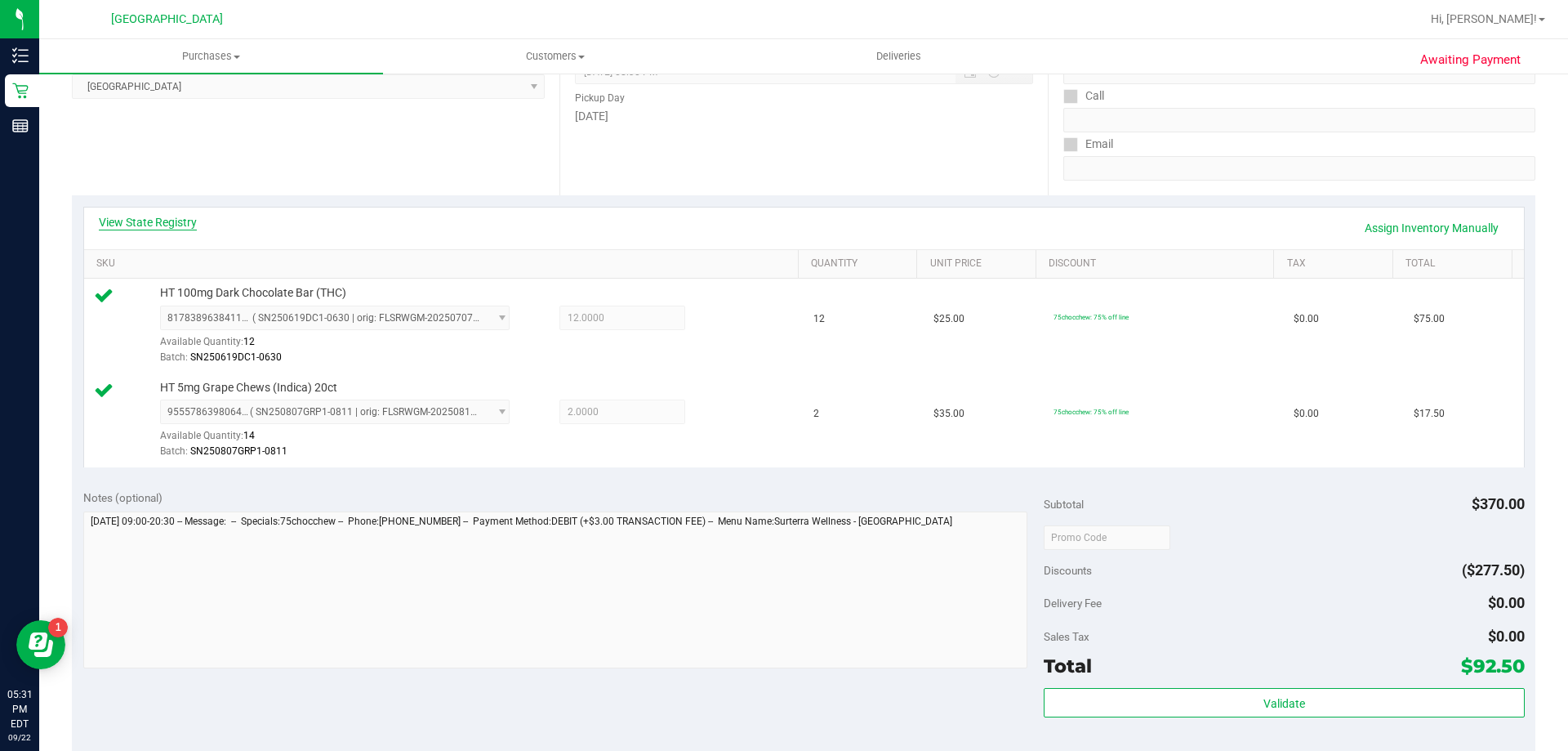
click at [183, 222] on link "View State Registry" at bounding box center [148, 222] width 98 height 17
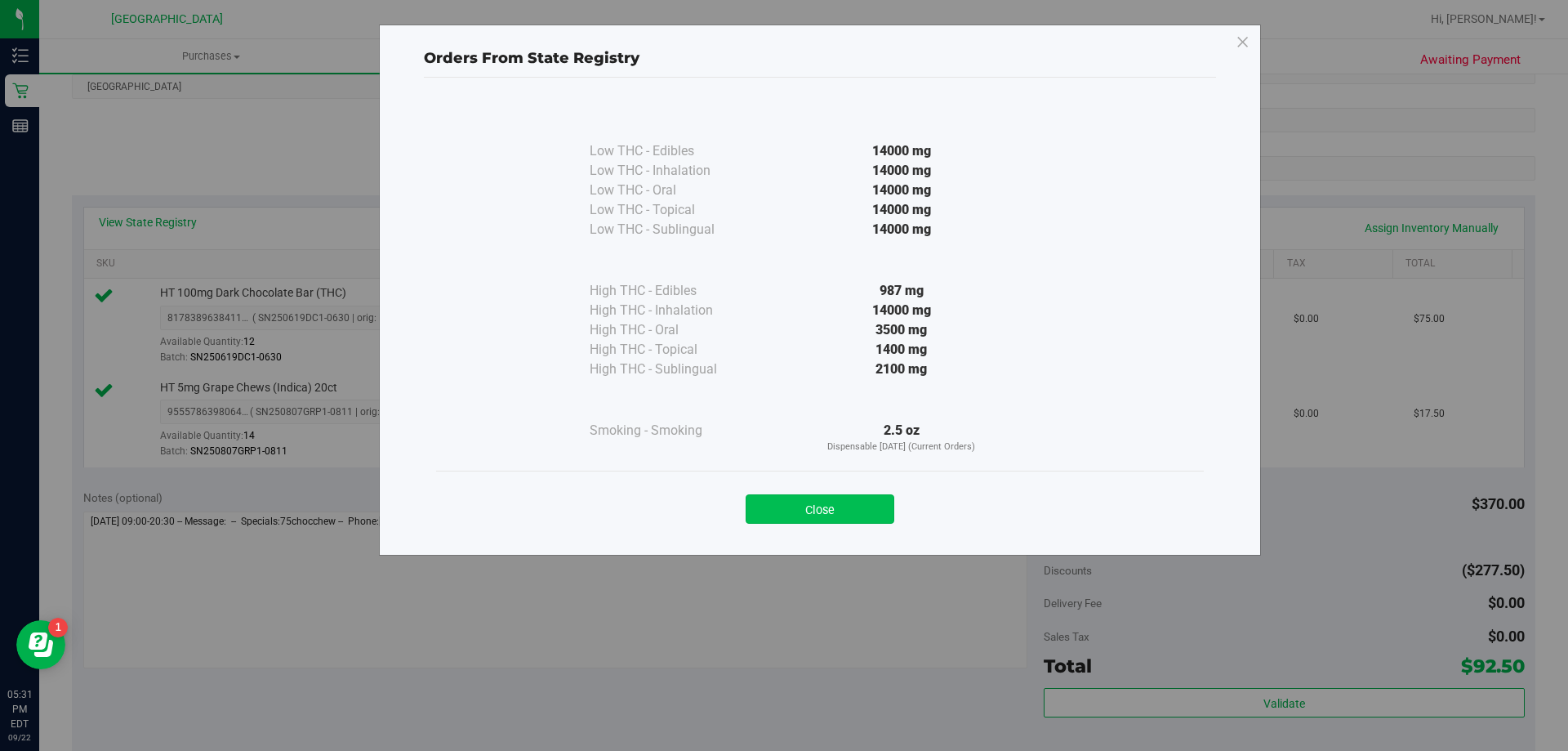
click at [827, 513] on button "Close" at bounding box center [820, 509] width 149 height 29
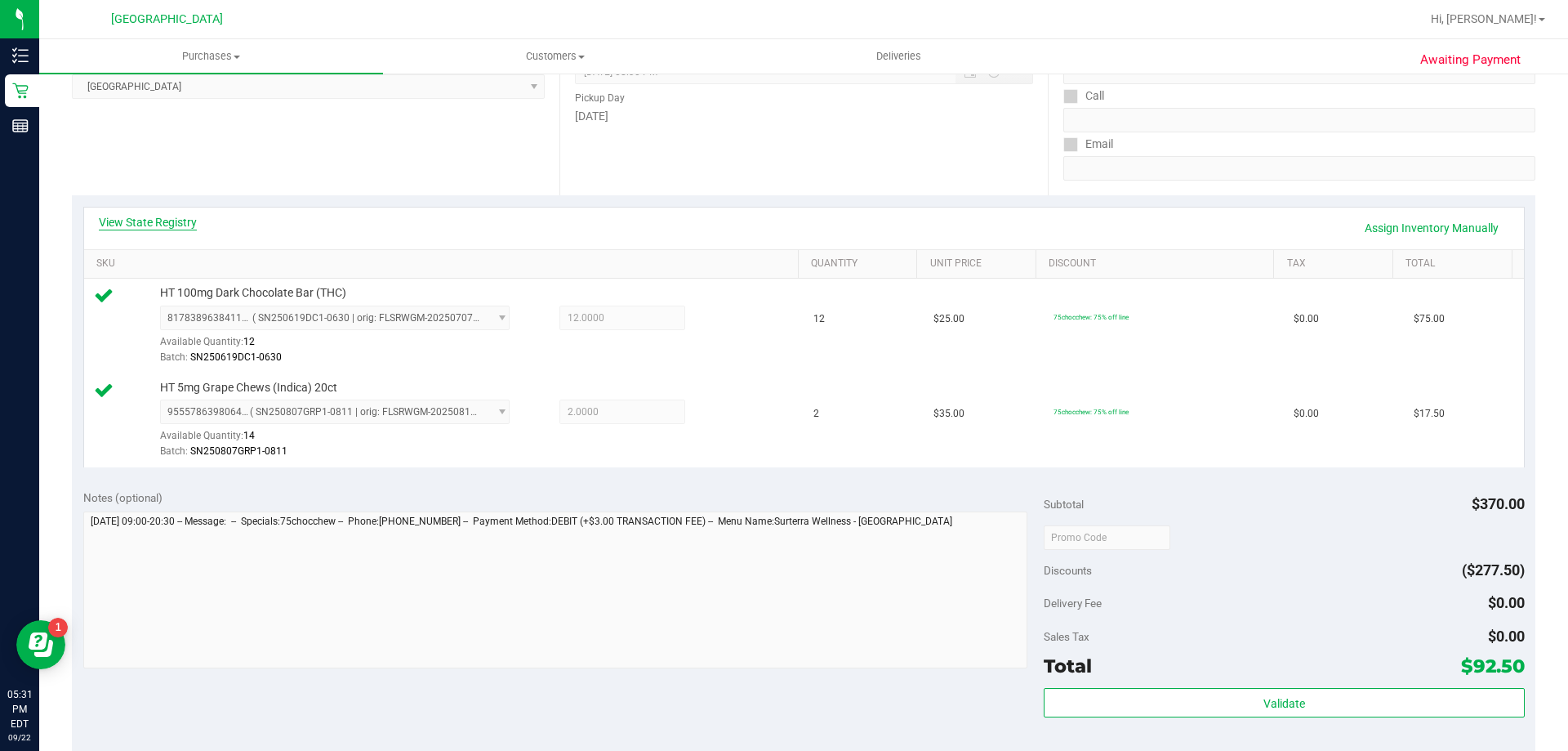
click at [154, 215] on link "View State Registry" at bounding box center [148, 222] width 98 height 17
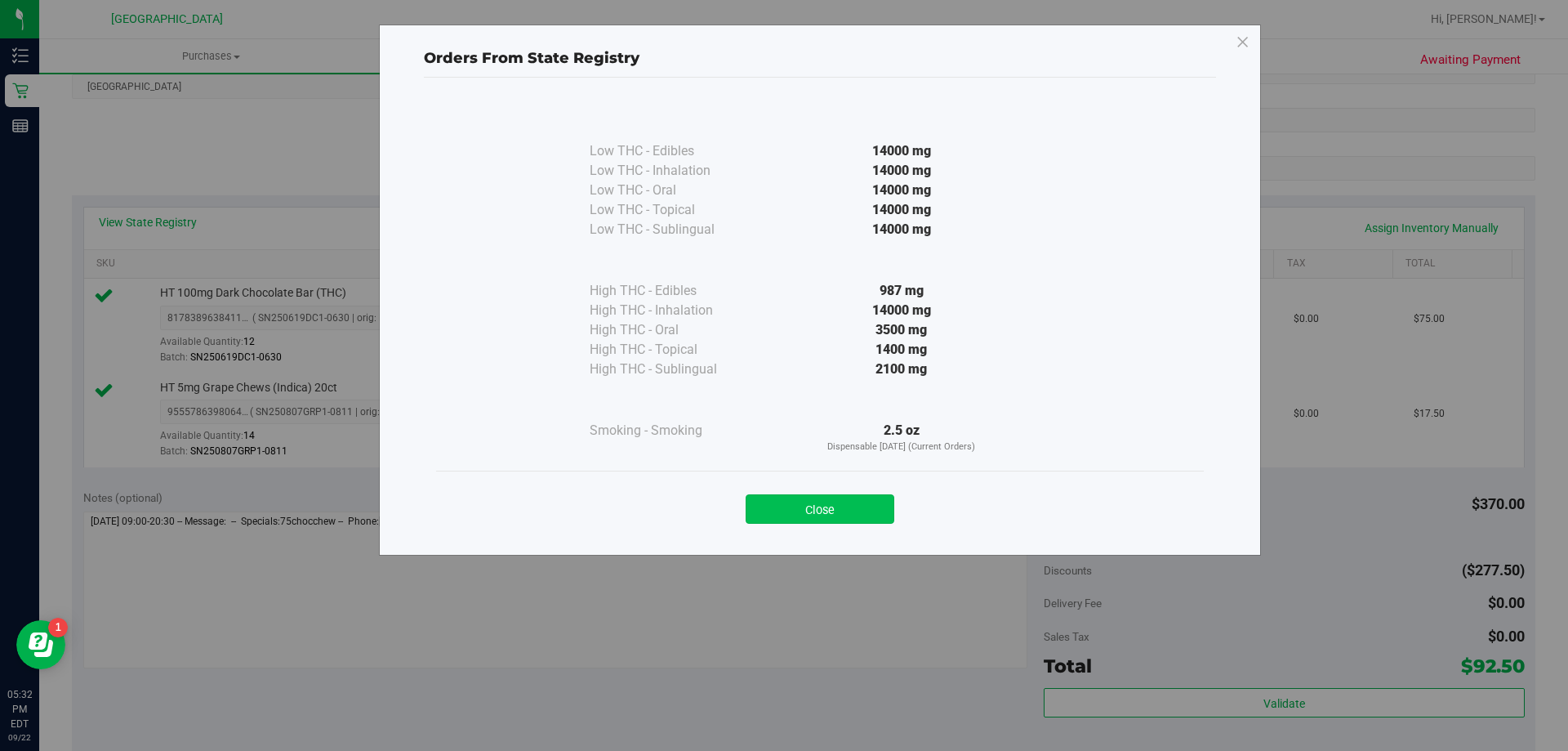
click at [824, 509] on button "Close" at bounding box center [820, 509] width 149 height 29
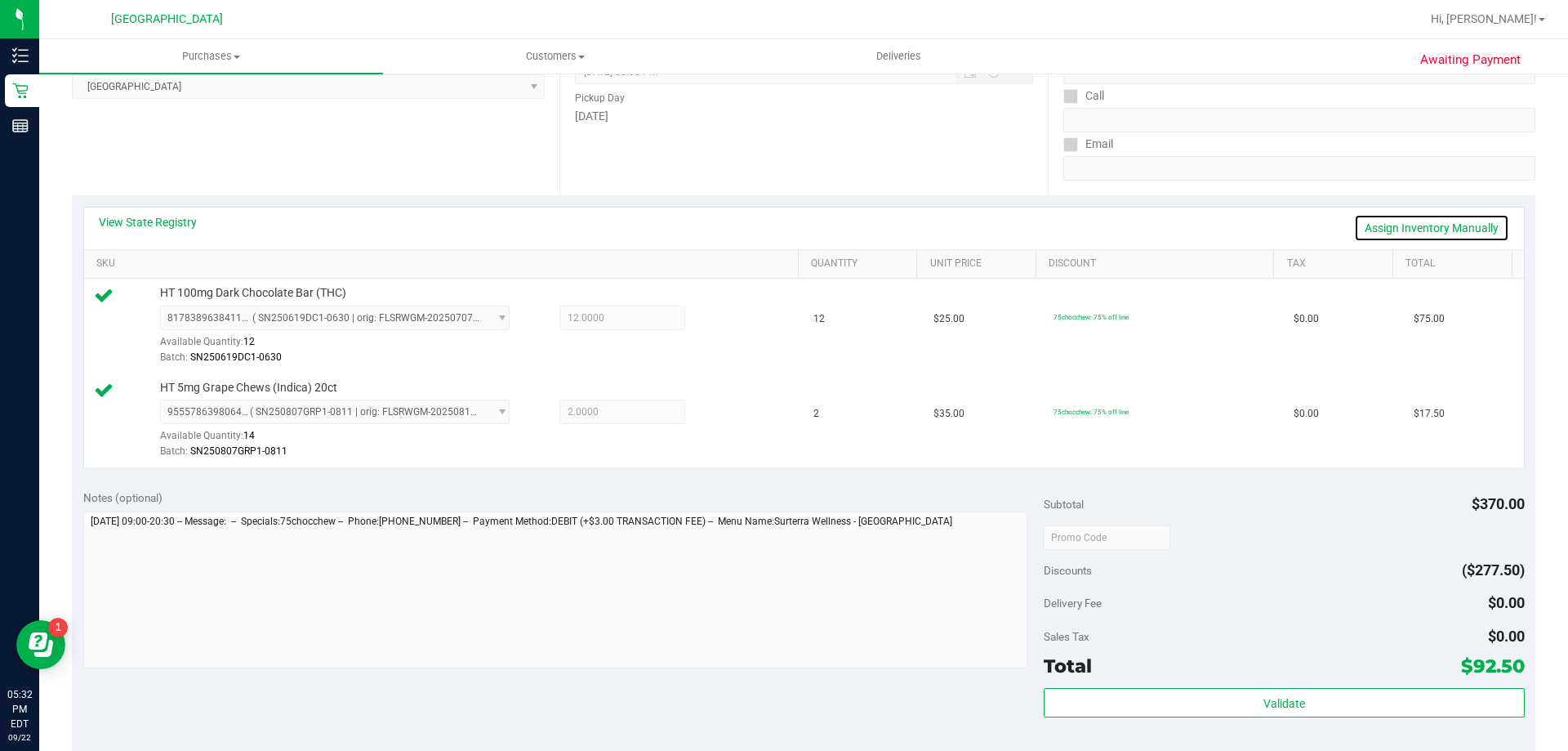
click at [1389, 219] on link "Assign Inventory Manually" at bounding box center [1431, 227] width 155 height 27
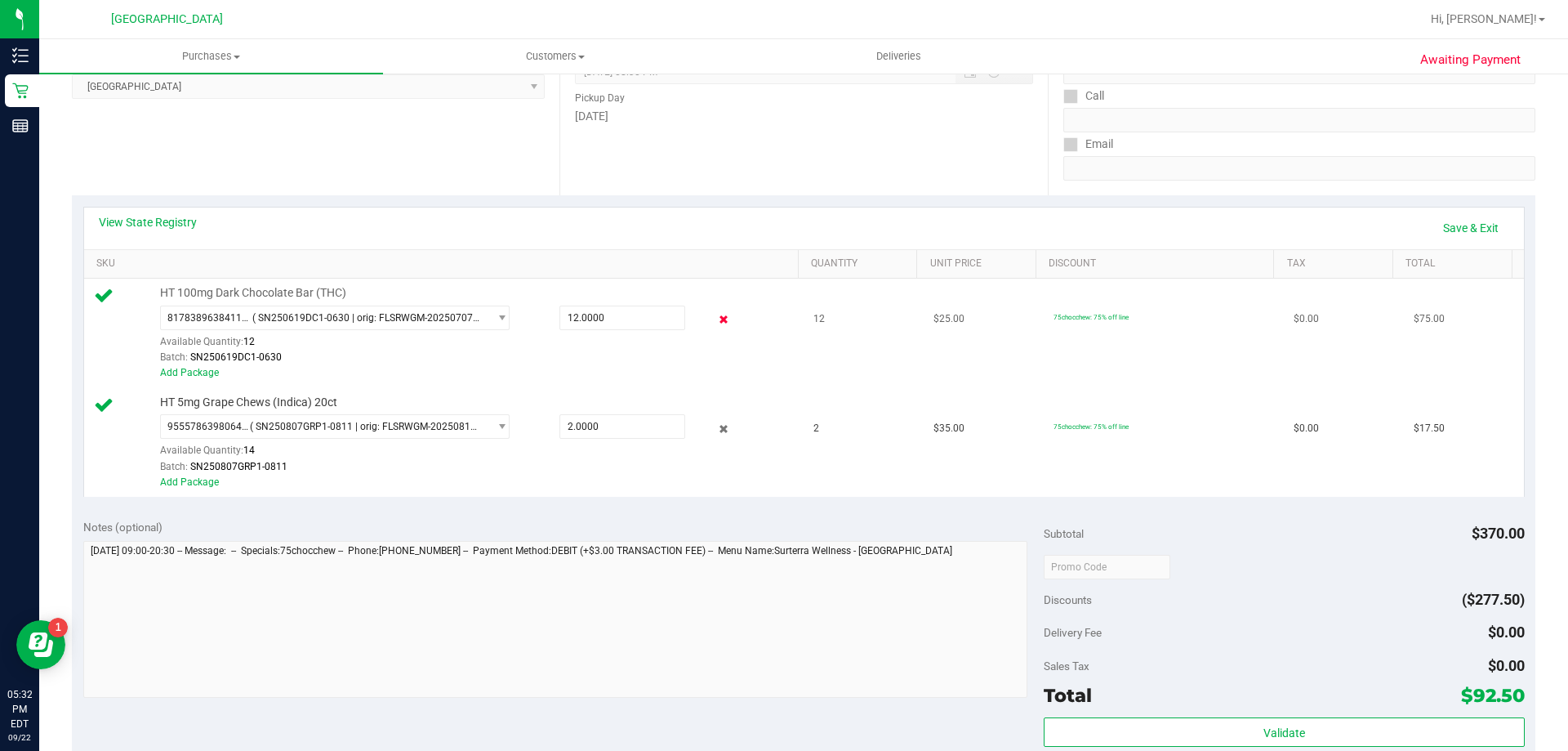
click at [715, 321] on icon at bounding box center [723, 320] width 17 height 19
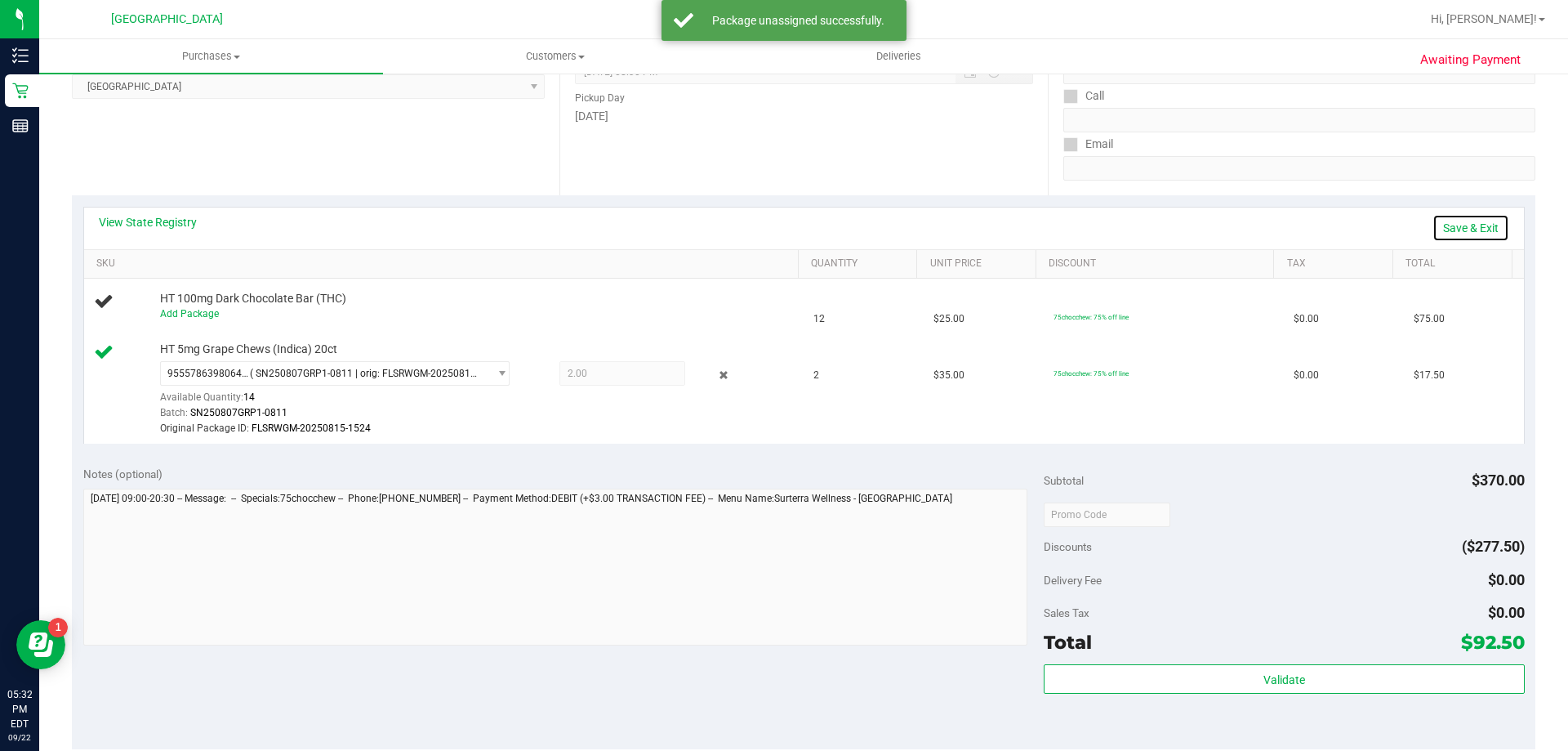
click at [1432, 226] on link "Save & Exit" at bounding box center [1470, 227] width 76 height 27
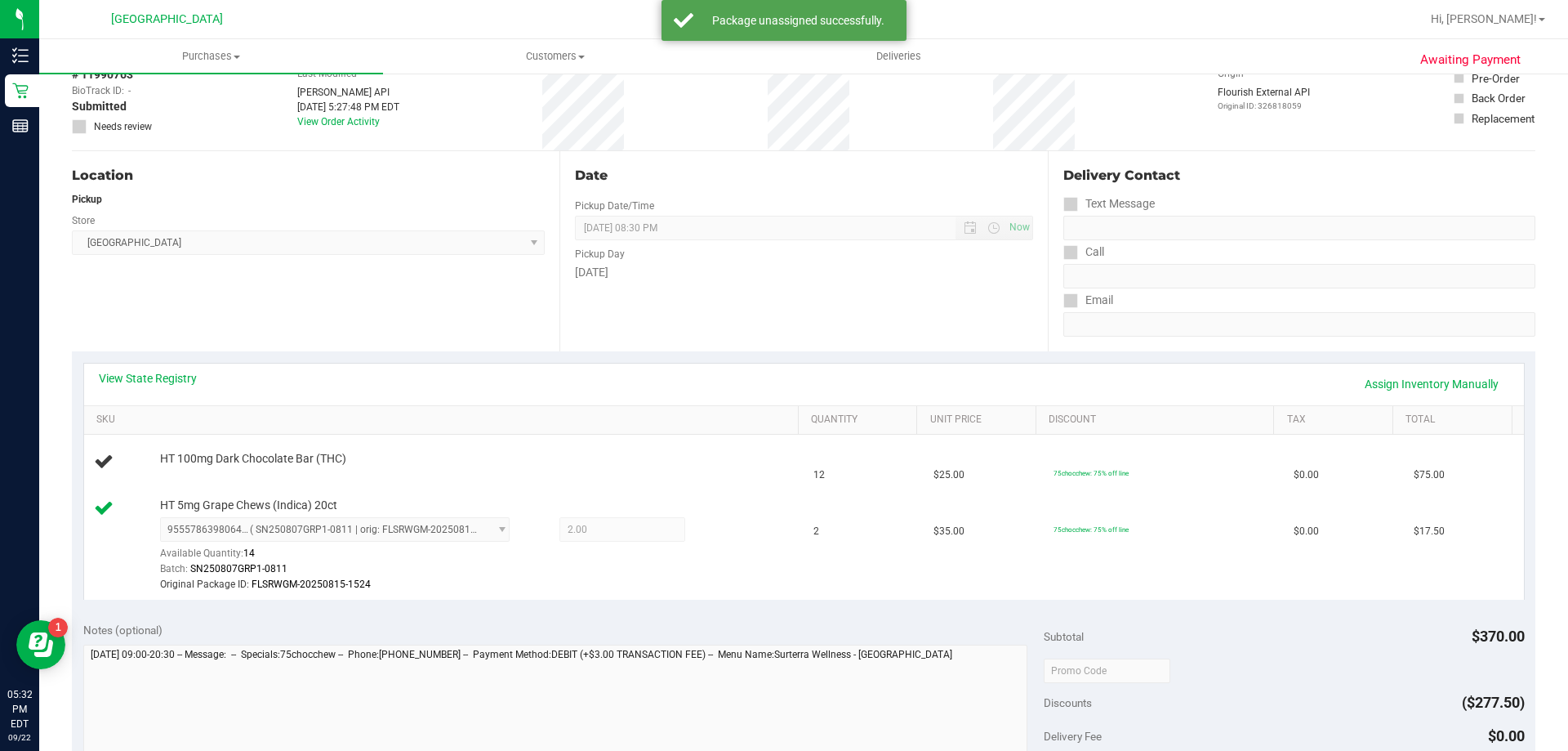
scroll to position [0, 0]
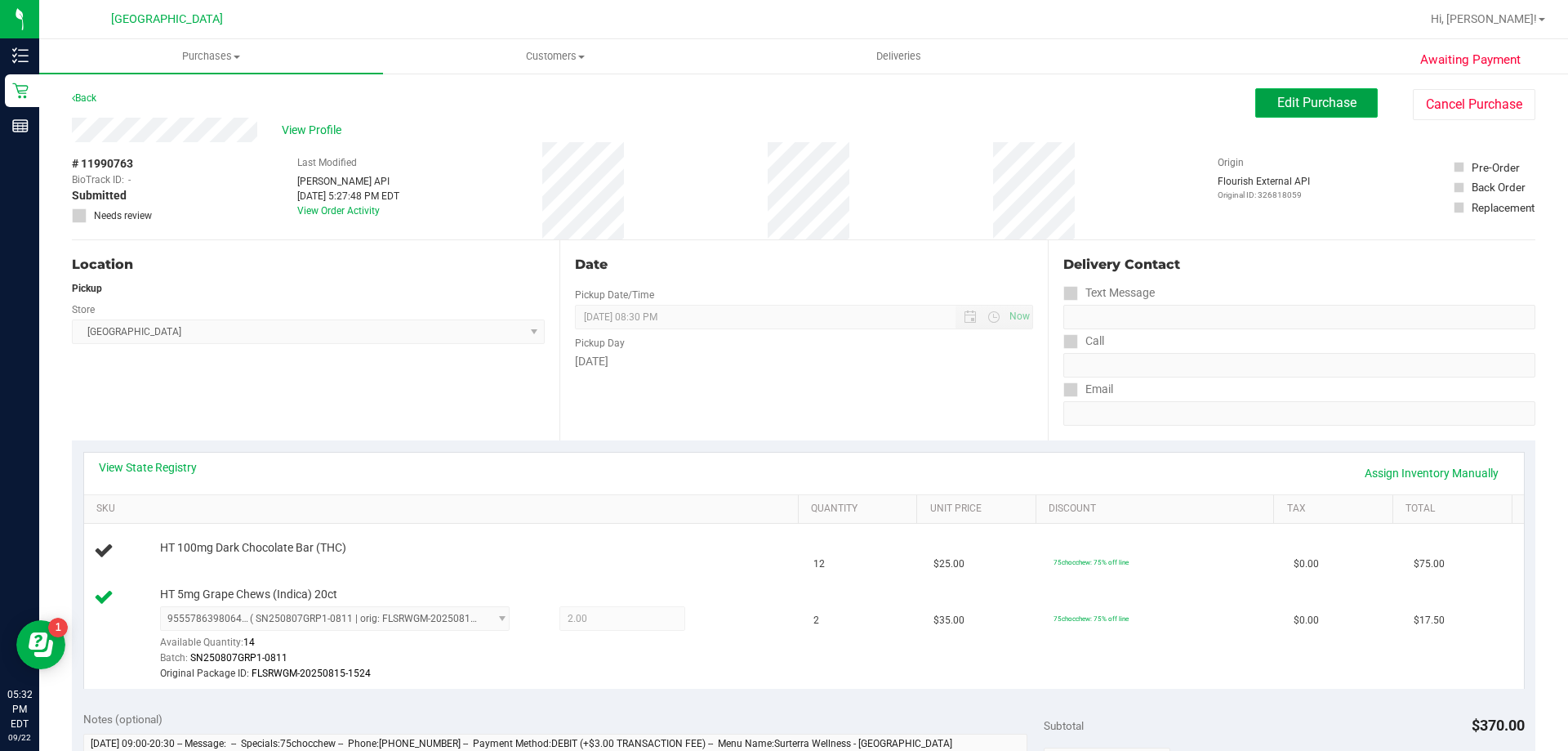
click at [1287, 102] on span "Edit Purchase" at bounding box center [1316, 103] width 79 height 16
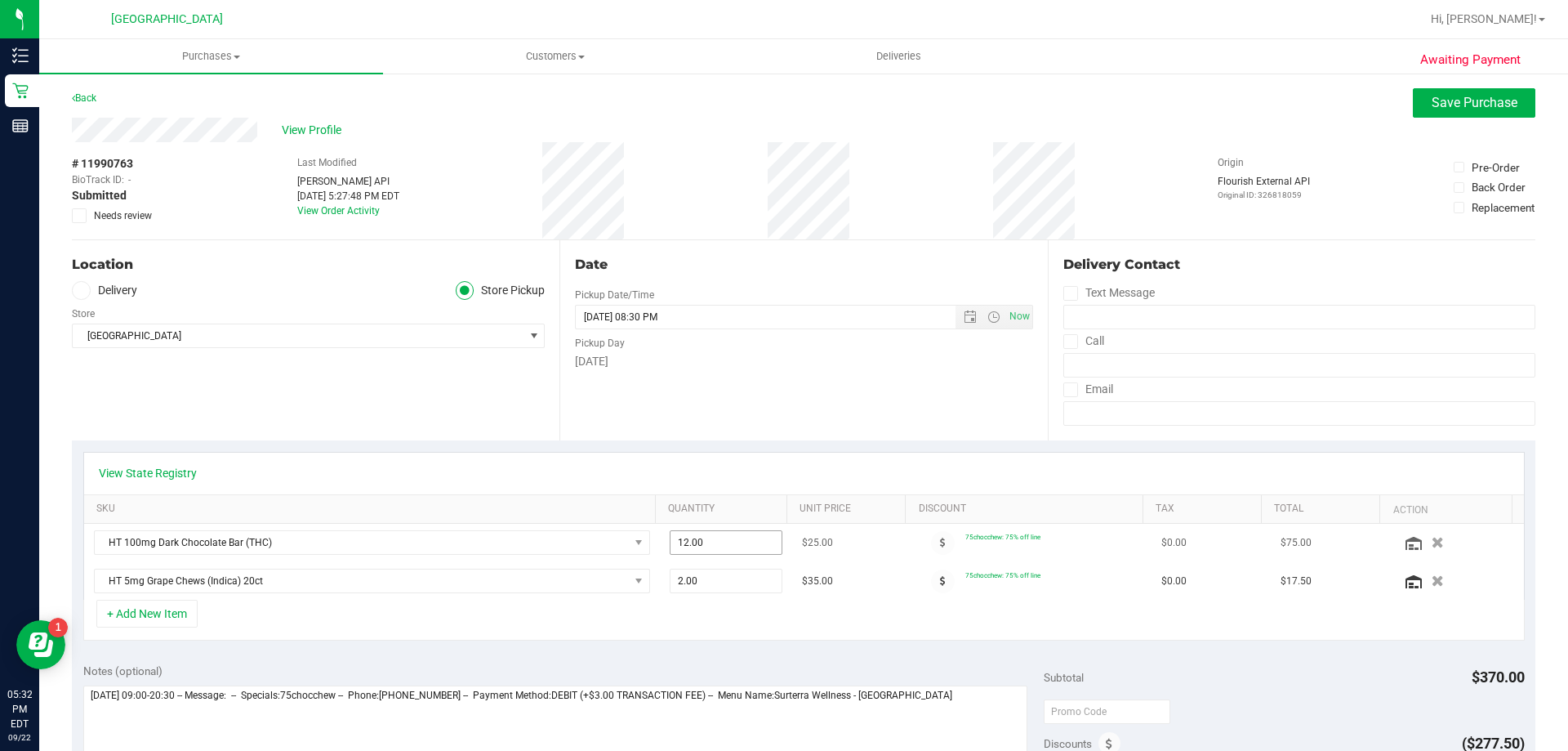
click at [706, 534] on span "12.00 12" at bounding box center [726, 542] width 114 height 25
type input "10"
type input "10.00"
click at [806, 618] on div "+ Add New Item" at bounding box center [804, 621] width 1441 height 41
click at [1442, 105] on span "Save Purchase" at bounding box center [1473, 103] width 85 height 16
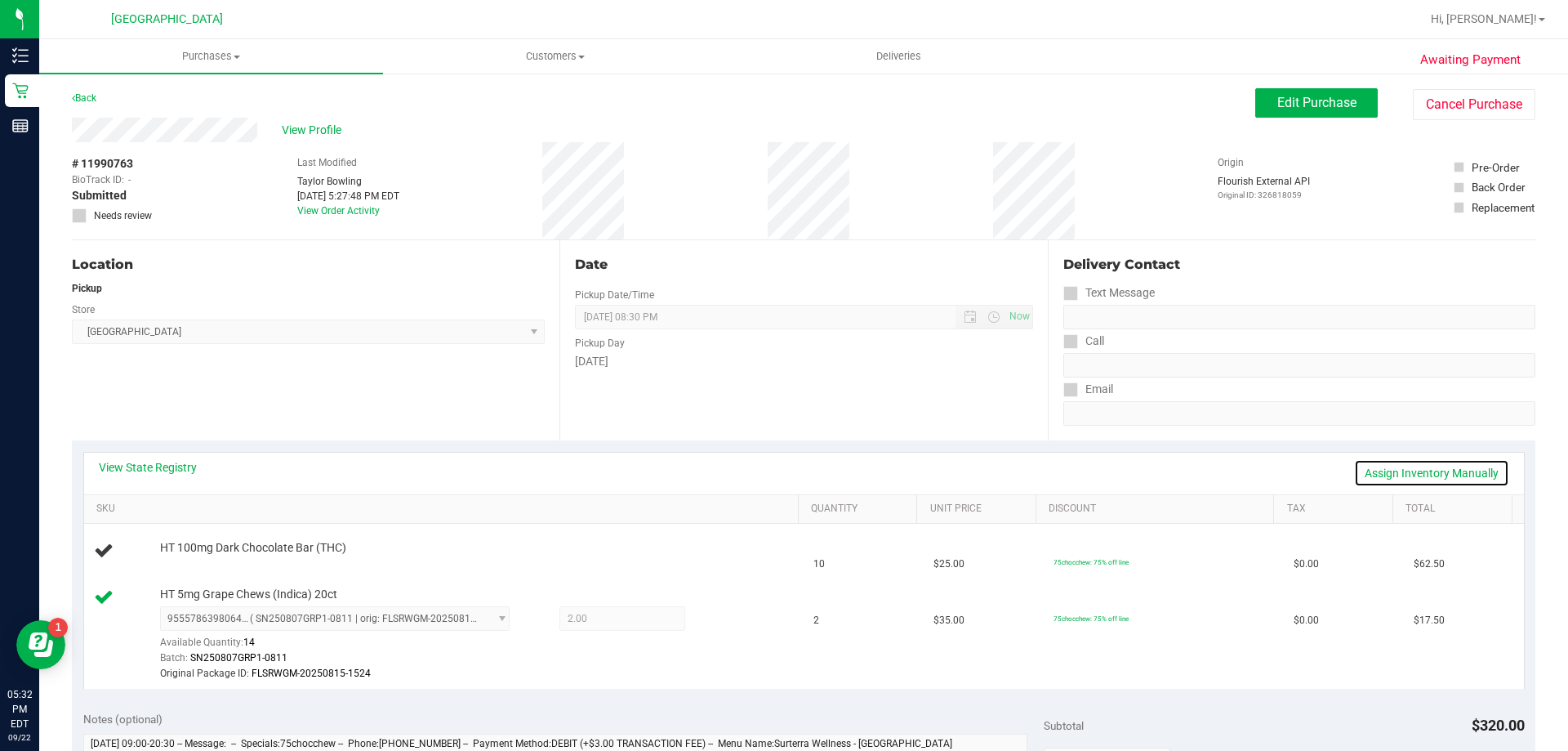
click at [1433, 473] on link "Assign Inventory Manually" at bounding box center [1431, 473] width 155 height 27
click at [181, 557] on link "Add Package" at bounding box center [189, 559] width 59 height 12
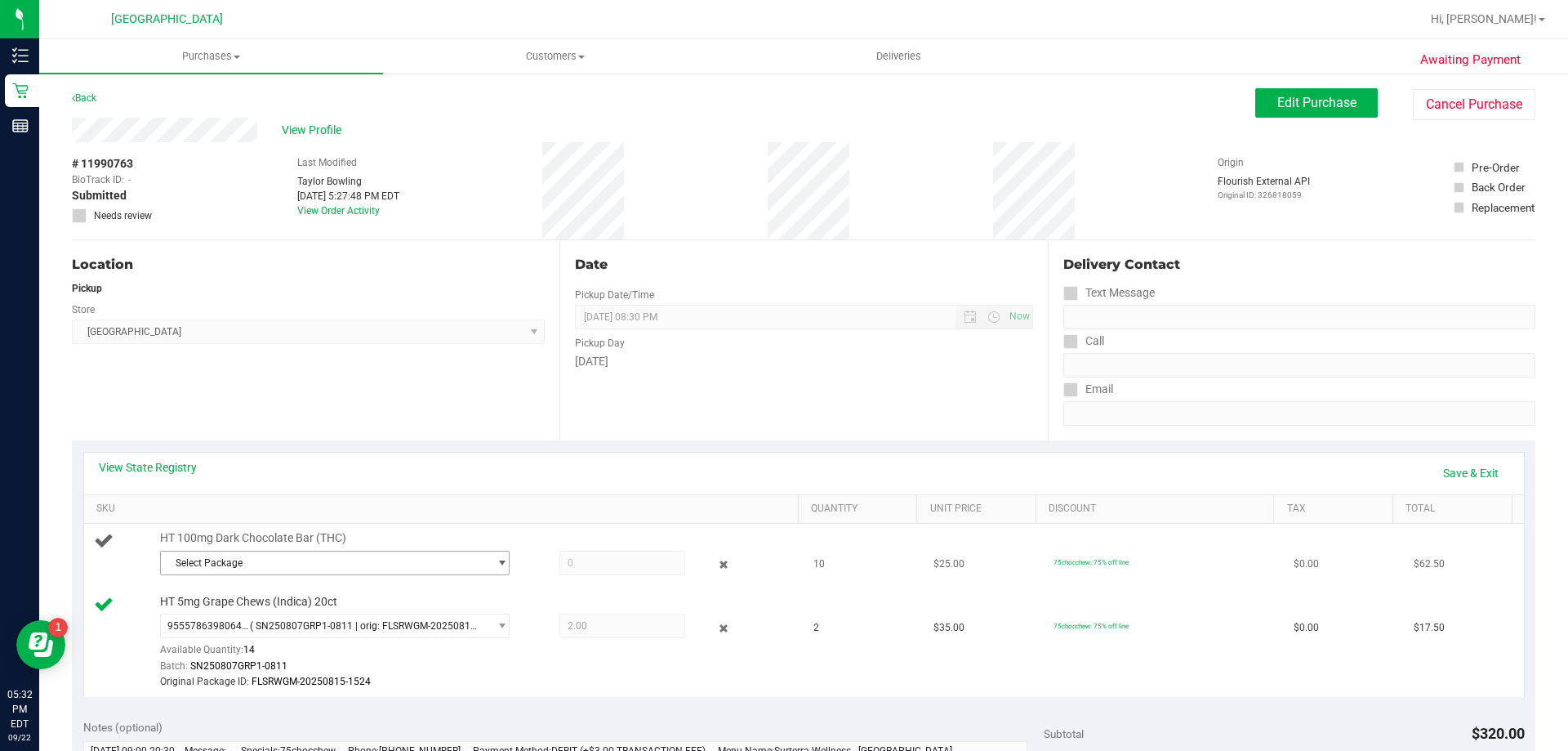
click at [397, 553] on span "Select Package" at bounding box center [324, 562] width 327 height 23
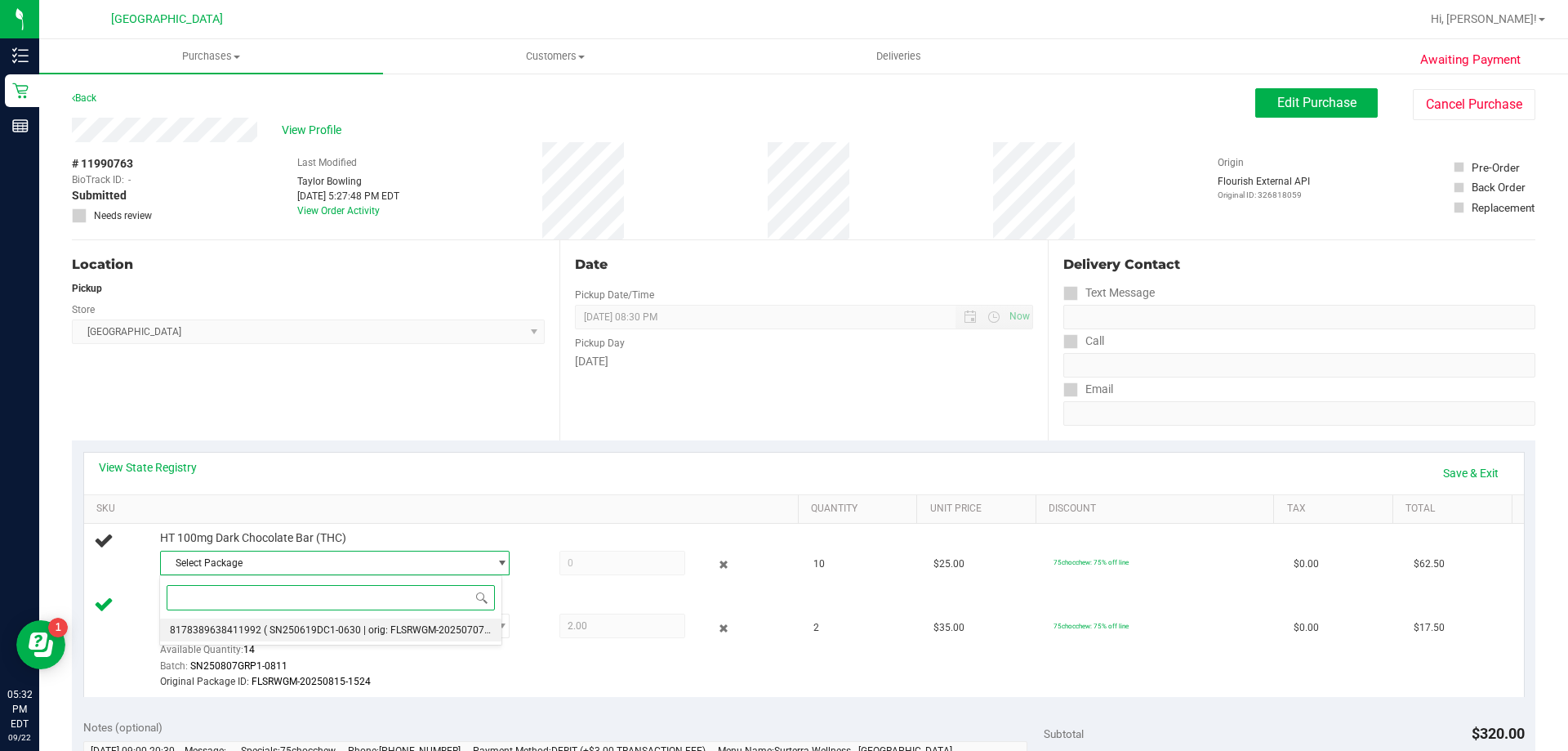
click at [379, 633] on span "( SN250619DC1-0630 | orig: FLSRWGM-20250707-045 )" at bounding box center [386, 629] width 246 height 12
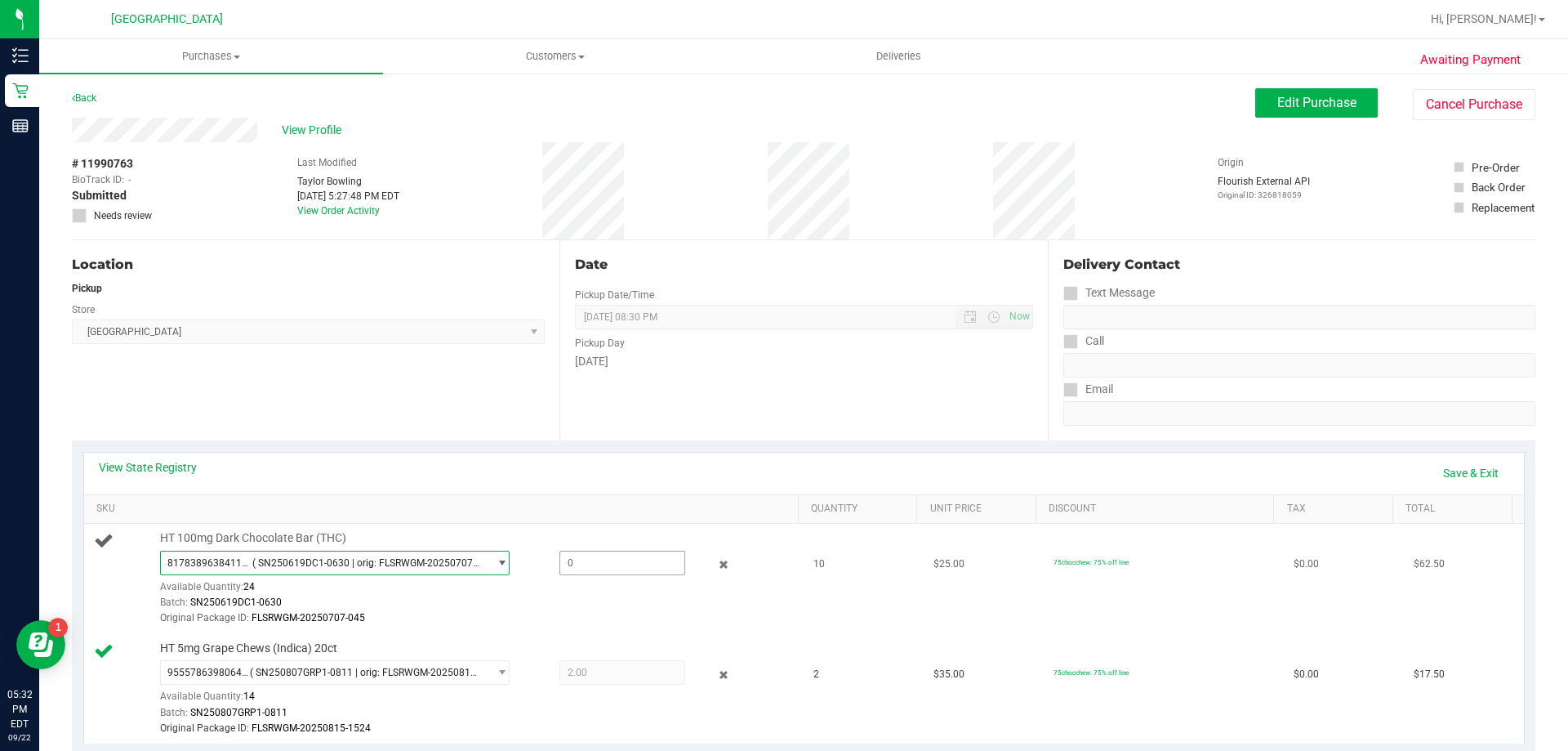
click at [597, 552] on span at bounding box center [622, 563] width 125 height 25
type input "10"
type input "10.0000"
click at [804, 595] on td "10" at bounding box center [863, 578] width 120 height 110
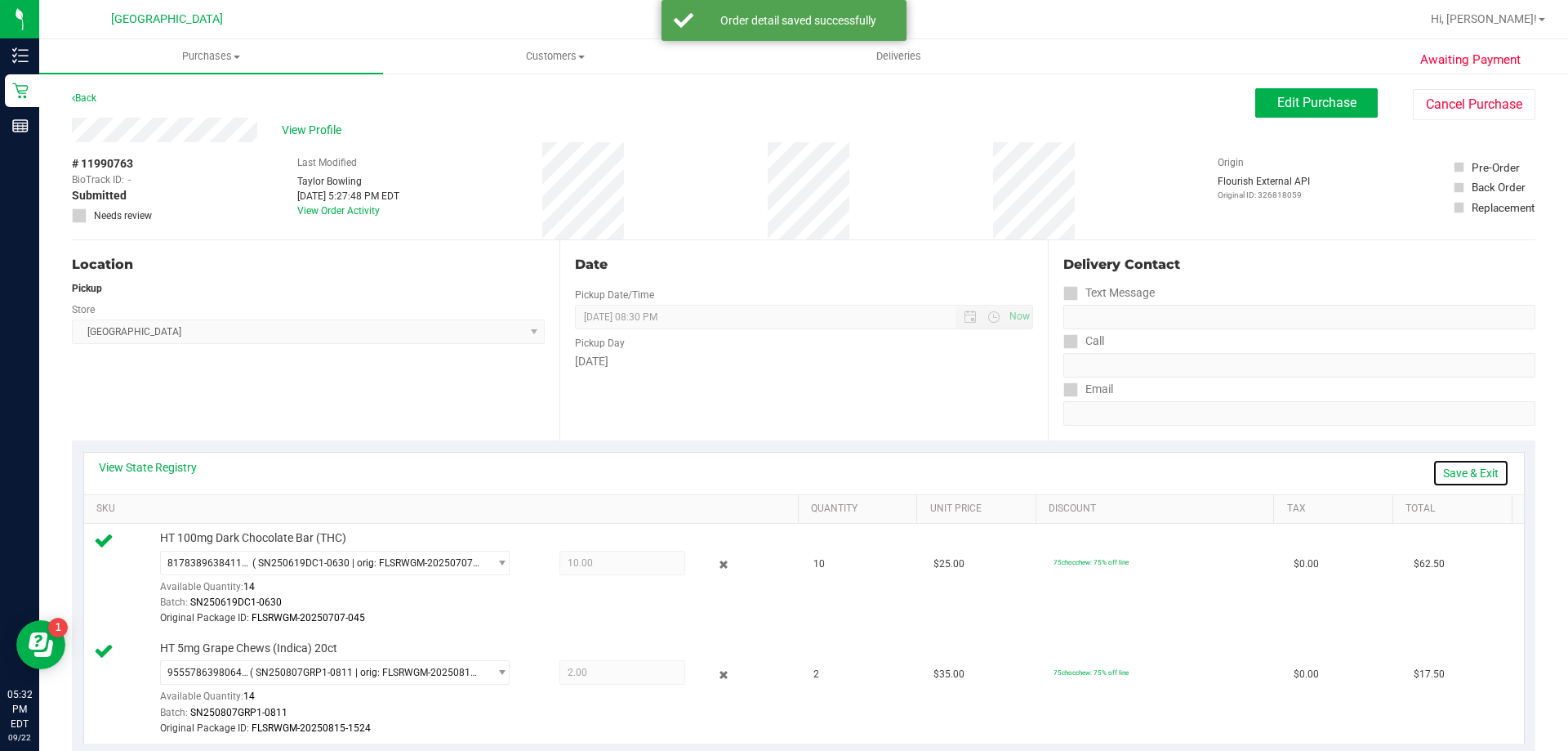
click at [1459, 471] on link "Save & Exit" at bounding box center [1470, 473] width 76 height 27
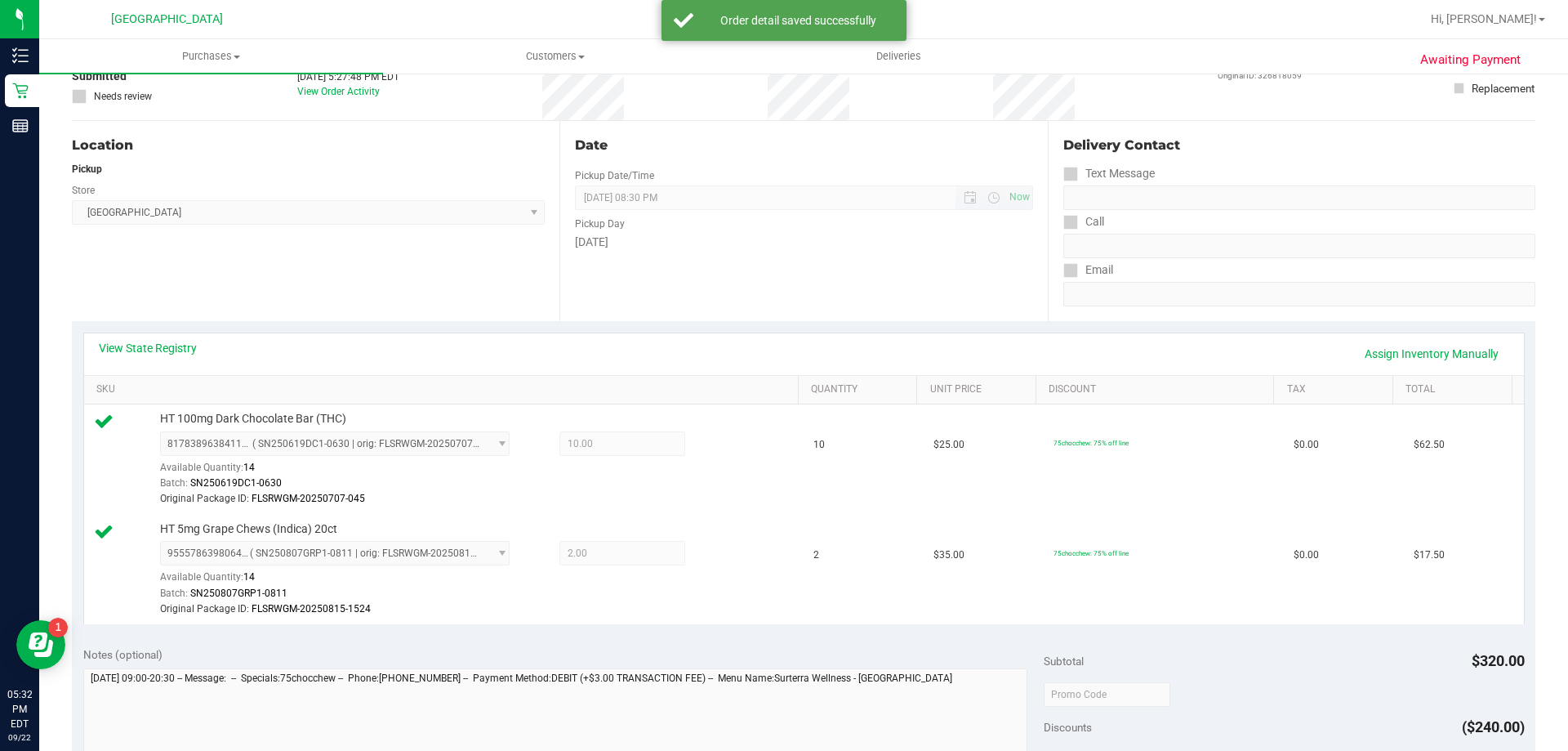
scroll to position [245, 0]
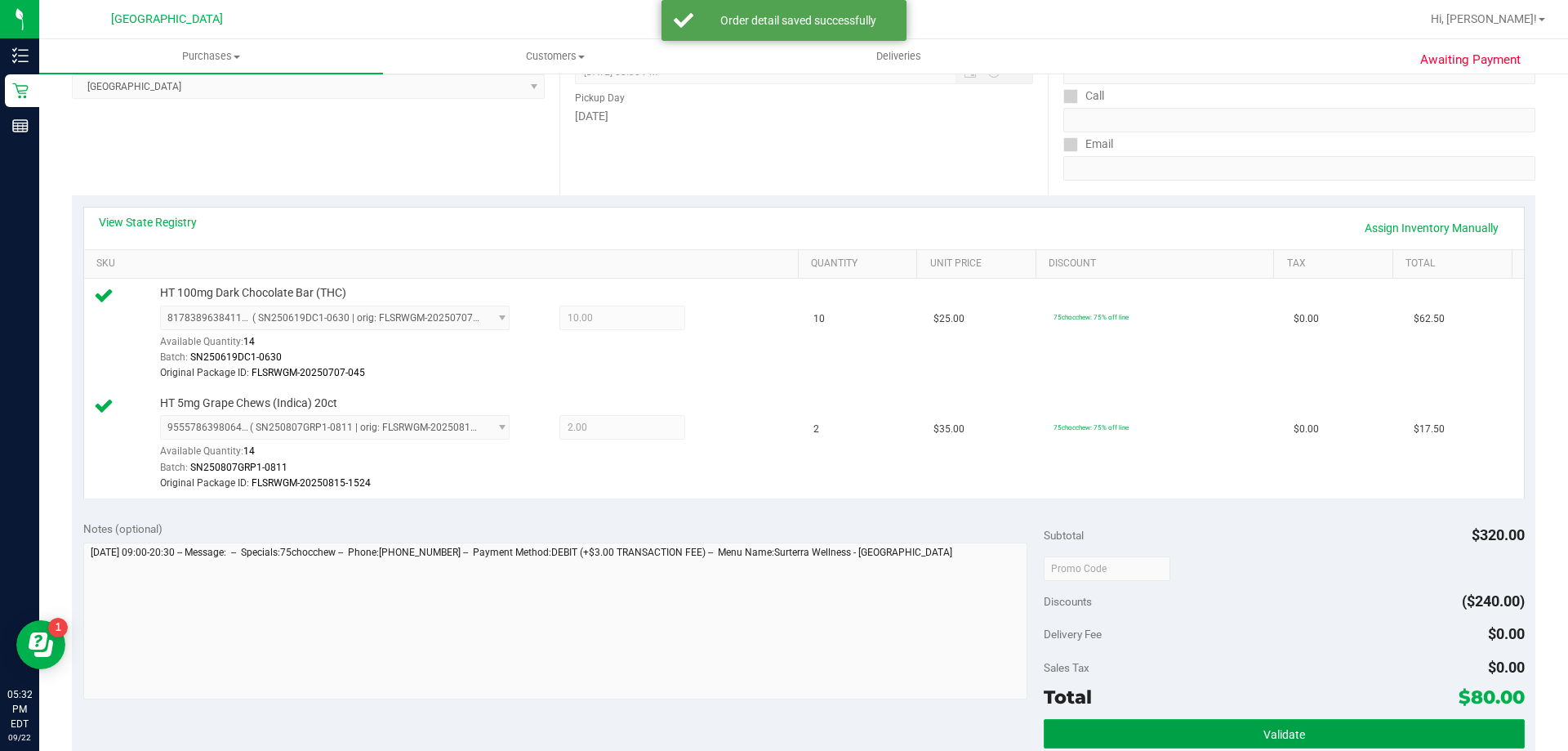
click at [1222, 732] on button "Validate" at bounding box center [1284, 733] width 480 height 29
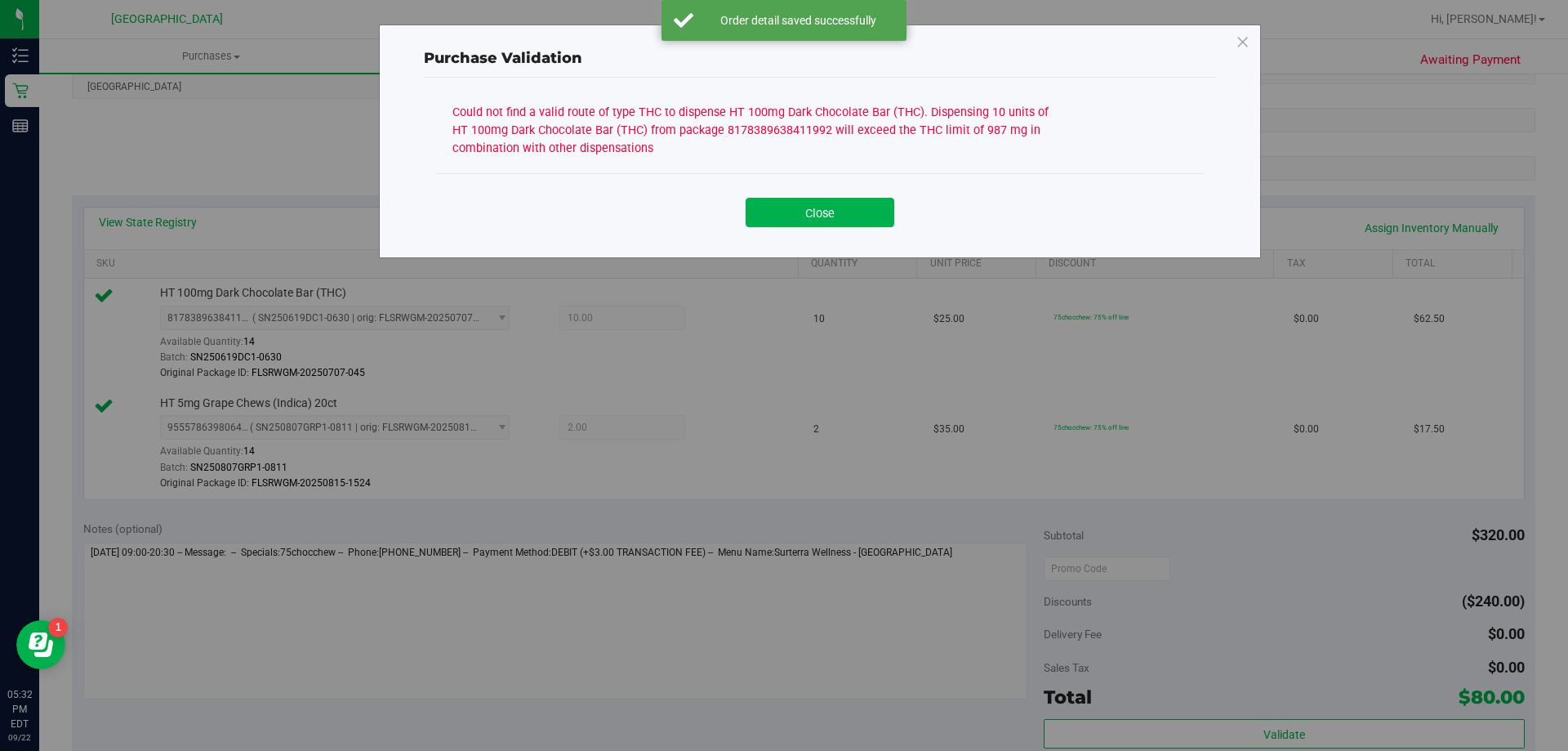
click at [809, 193] on div "Close" at bounding box center [819, 207] width 743 height 41
click at [814, 209] on button "Close" at bounding box center [820, 213] width 149 height 29
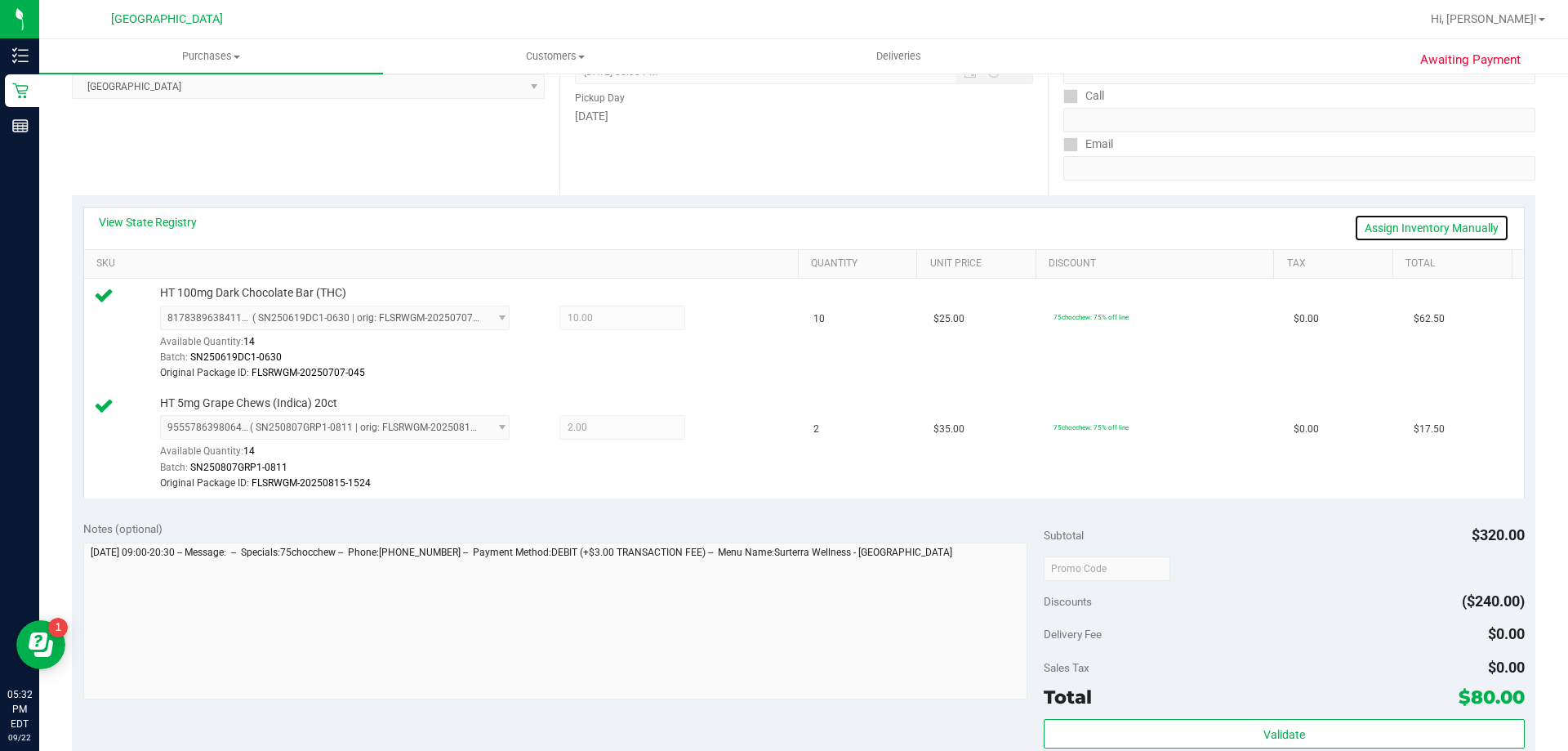
click at [1386, 228] on link "Assign Inventory Manually" at bounding box center [1431, 227] width 155 height 27
click at [715, 320] on icon at bounding box center [723, 320] width 17 height 19
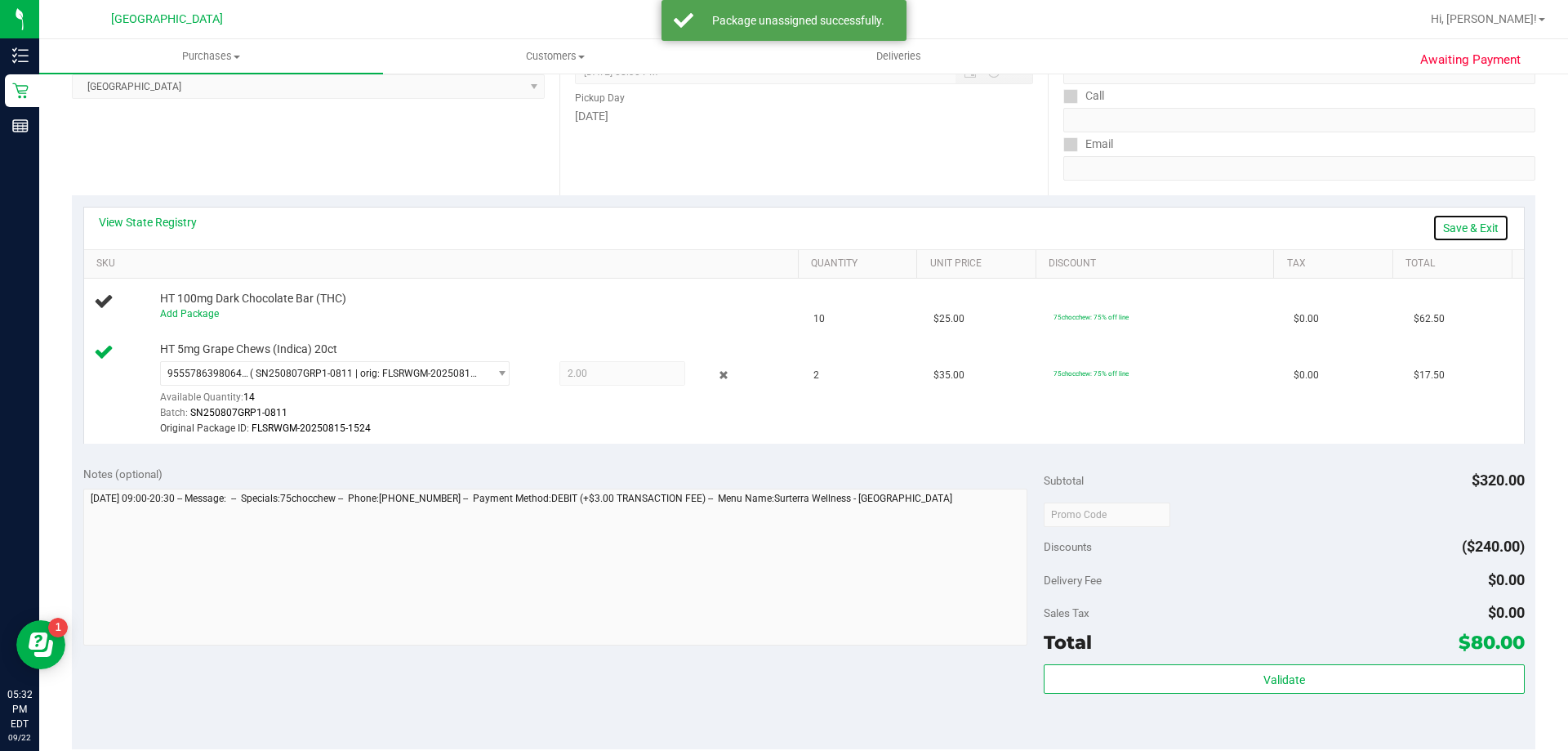
click at [1439, 225] on link "Save & Exit" at bounding box center [1470, 227] width 76 height 27
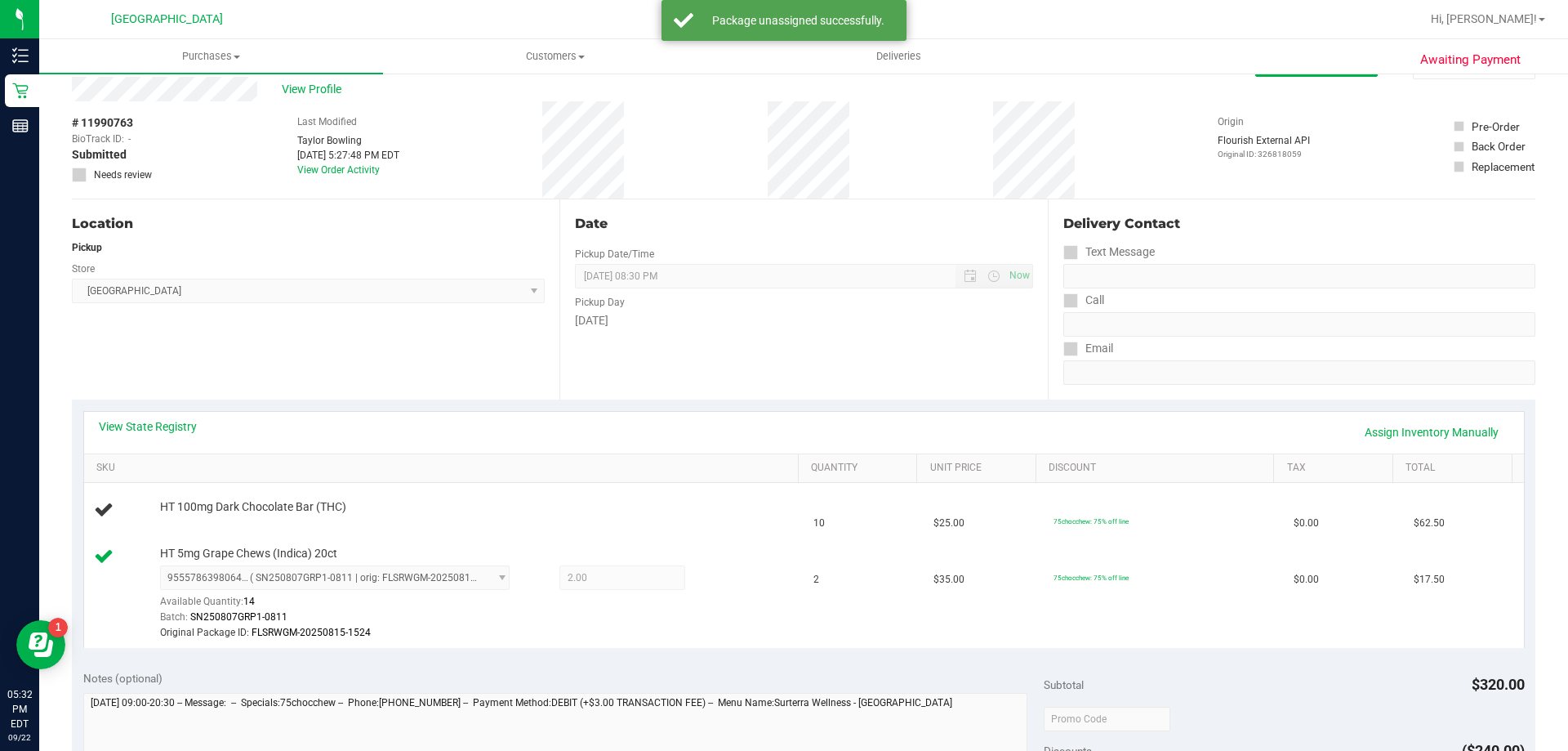
scroll to position [0, 0]
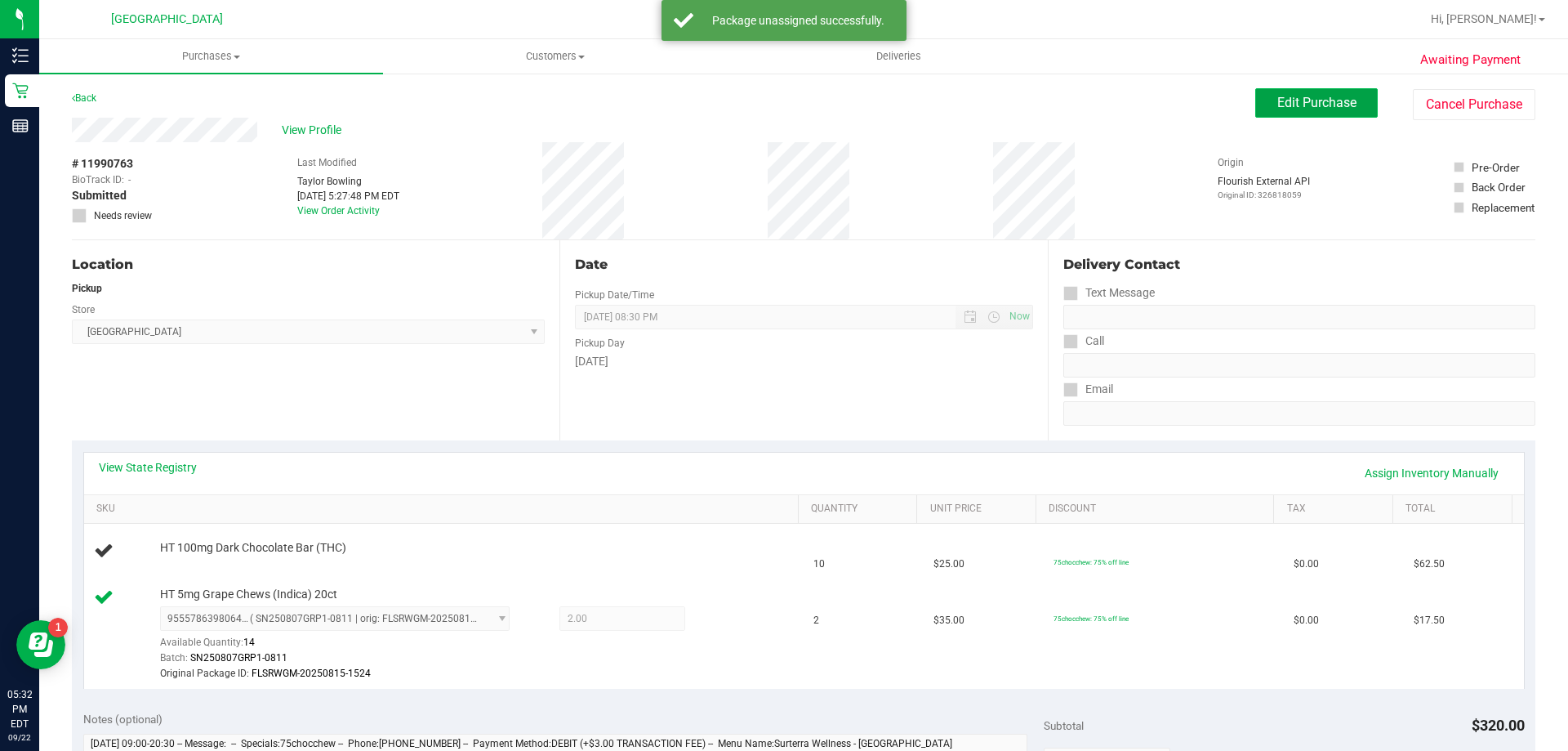
click at [1296, 111] on button "Edit Purchase" at bounding box center [1315, 103] width 122 height 29
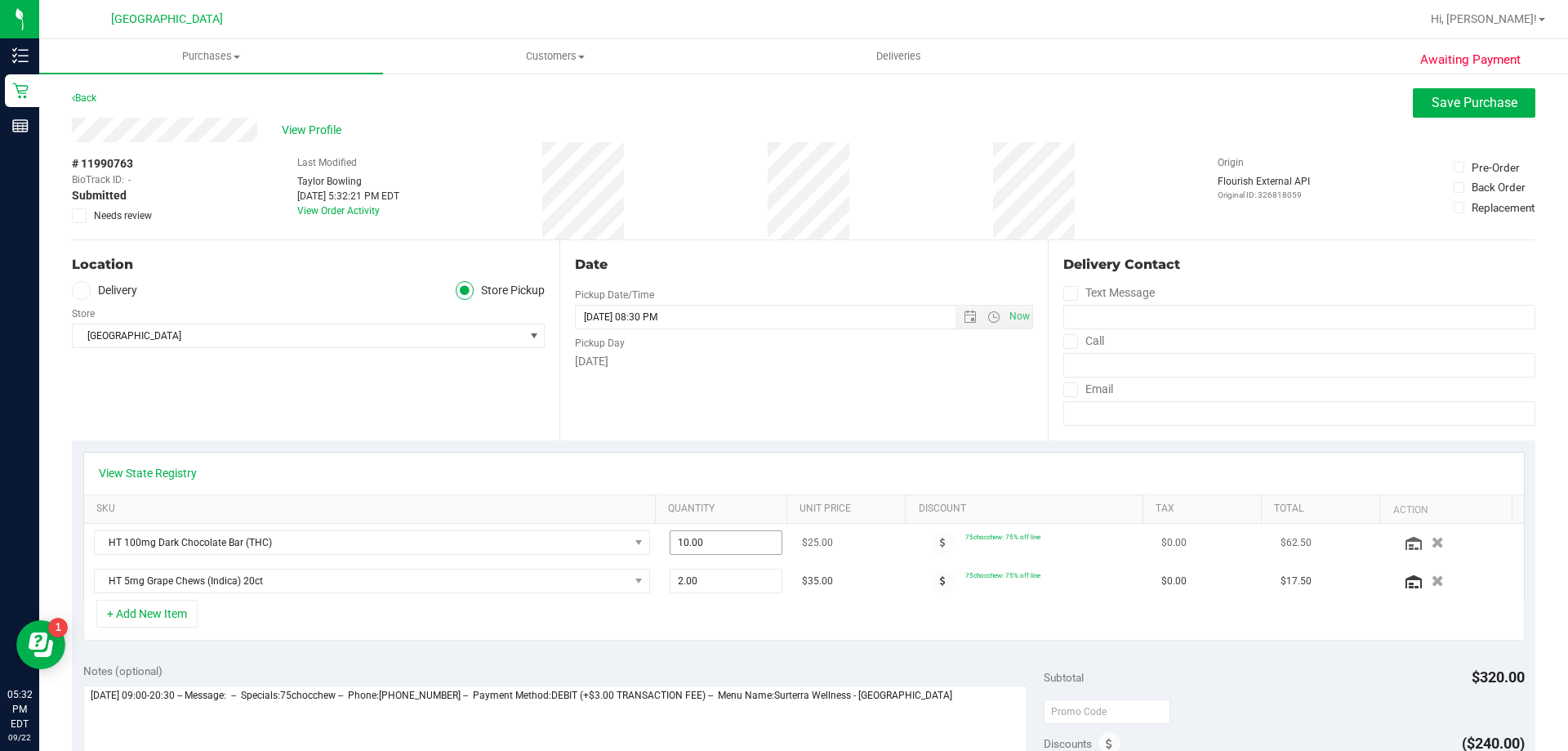
click at [727, 546] on span "10.00 10" at bounding box center [726, 542] width 114 height 25
type input "1"
type input "8"
type input "8.00"
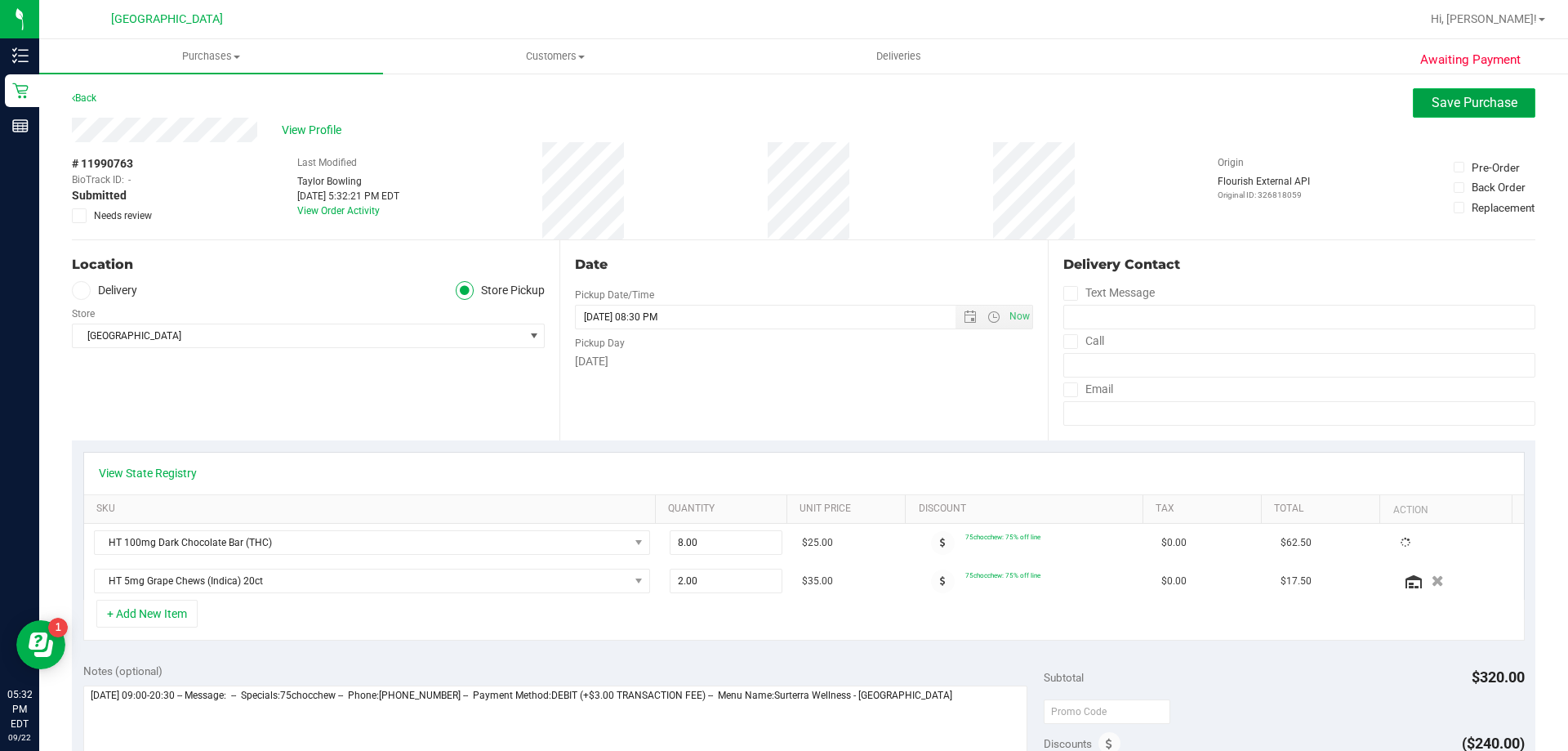
click at [1431, 104] on span "Save Purchase" at bounding box center [1473, 103] width 85 height 16
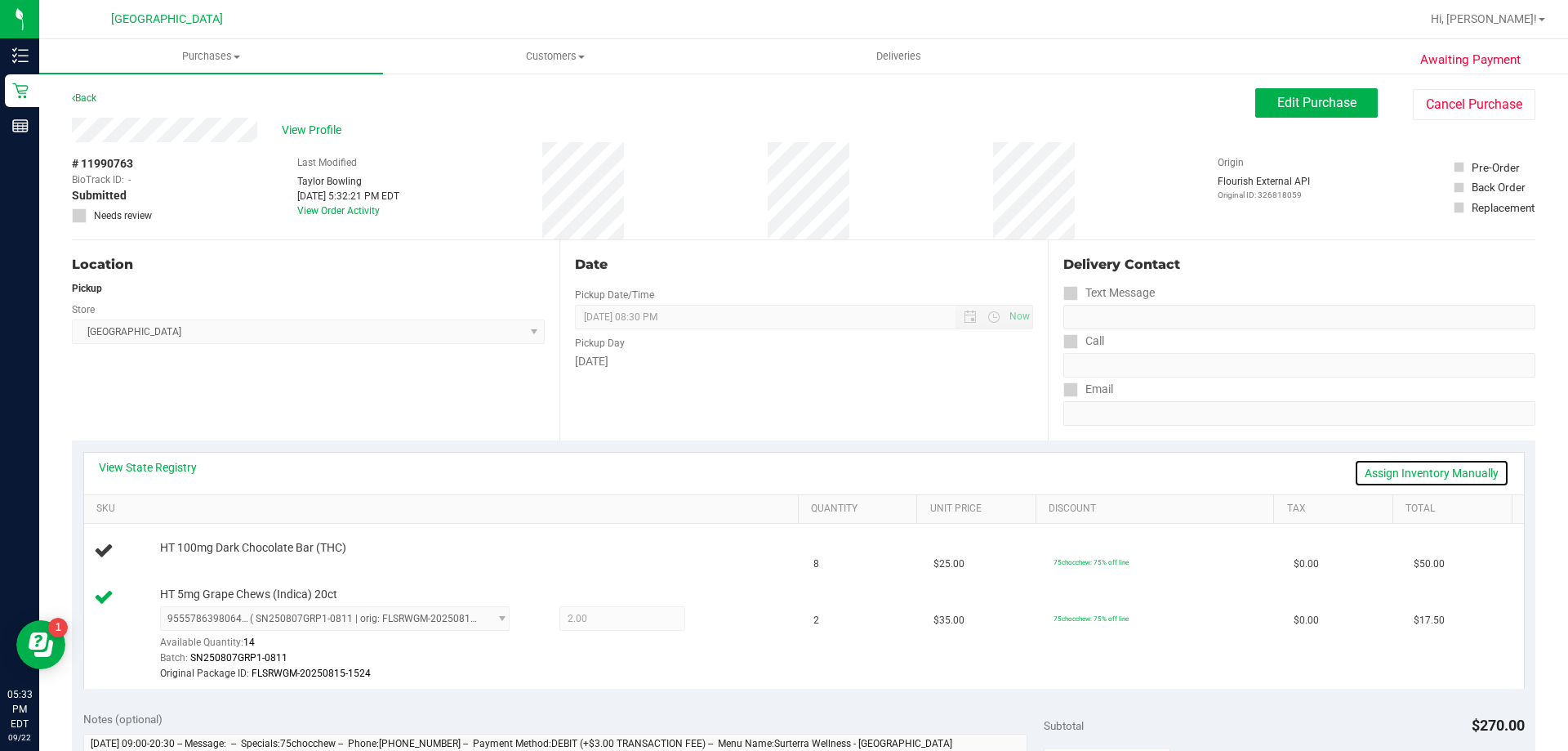
click at [1388, 477] on link "Assign Inventory Manually" at bounding box center [1431, 473] width 155 height 27
click at [169, 560] on link "Add Package" at bounding box center [189, 559] width 59 height 12
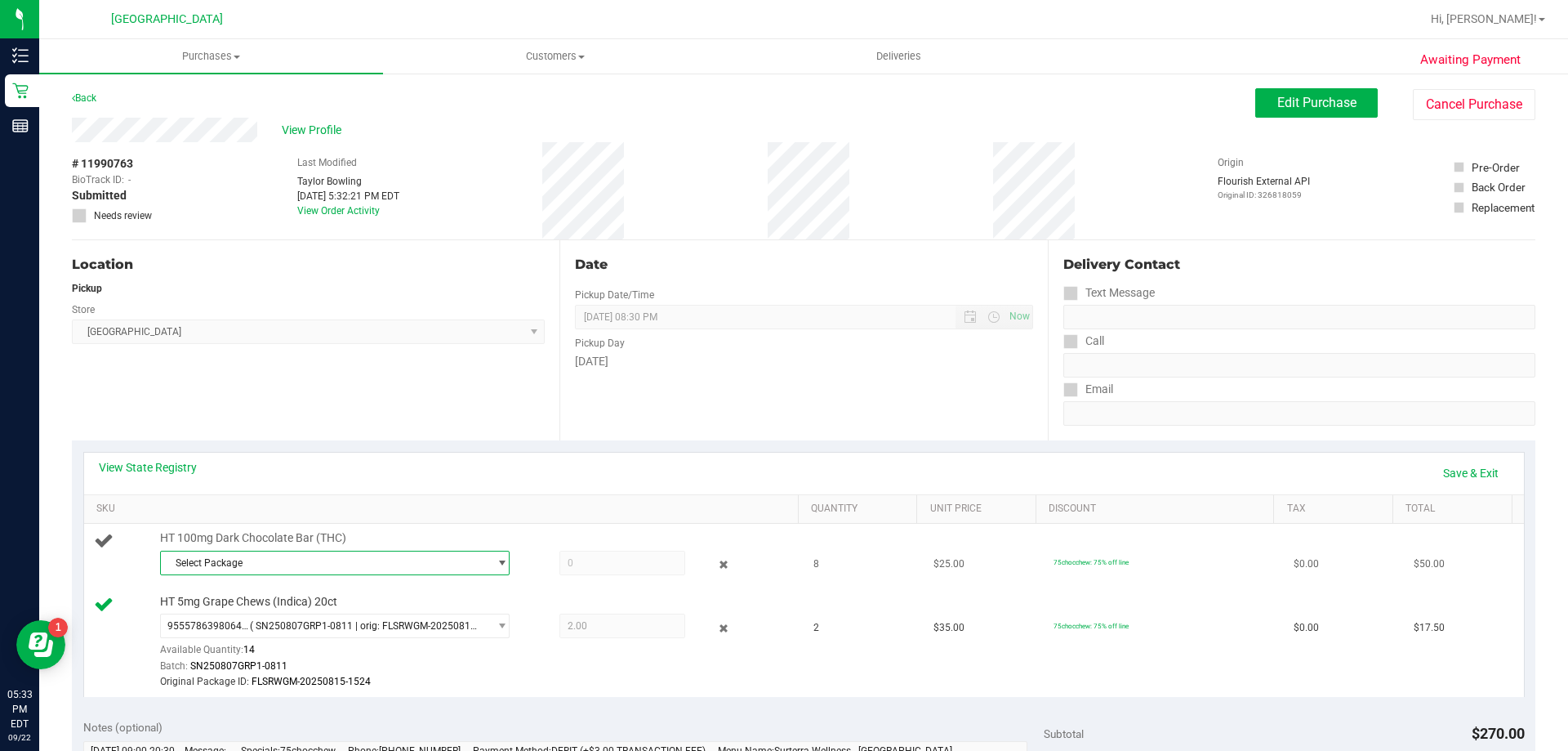
click at [278, 565] on span "Select Package" at bounding box center [324, 562] width 327 height 23
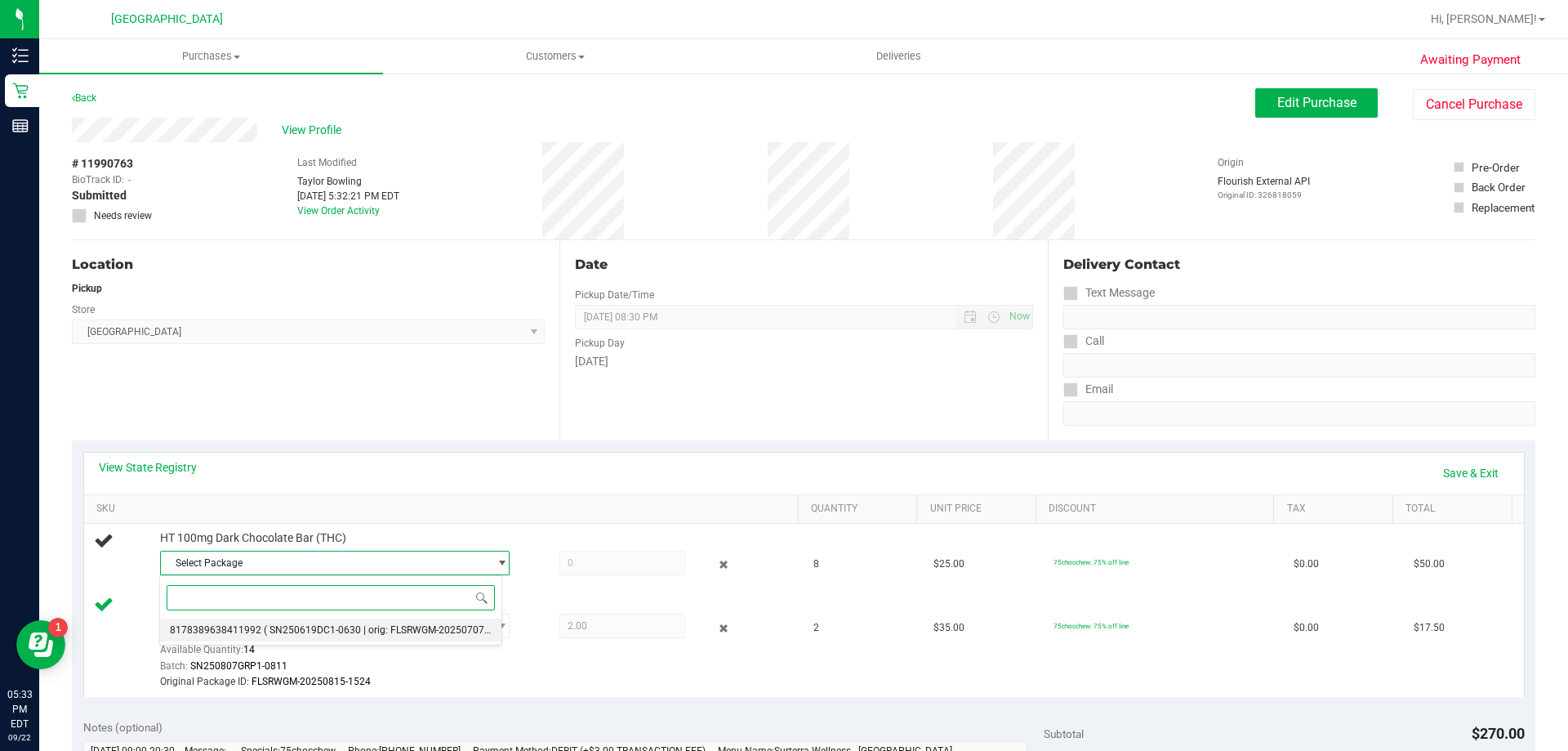
click at [288, 630] on span "( SN250619DC1-0630 | orig: FLSRWGM-20250707-045 )" at bounding box center [386, 629] width 246 height 12
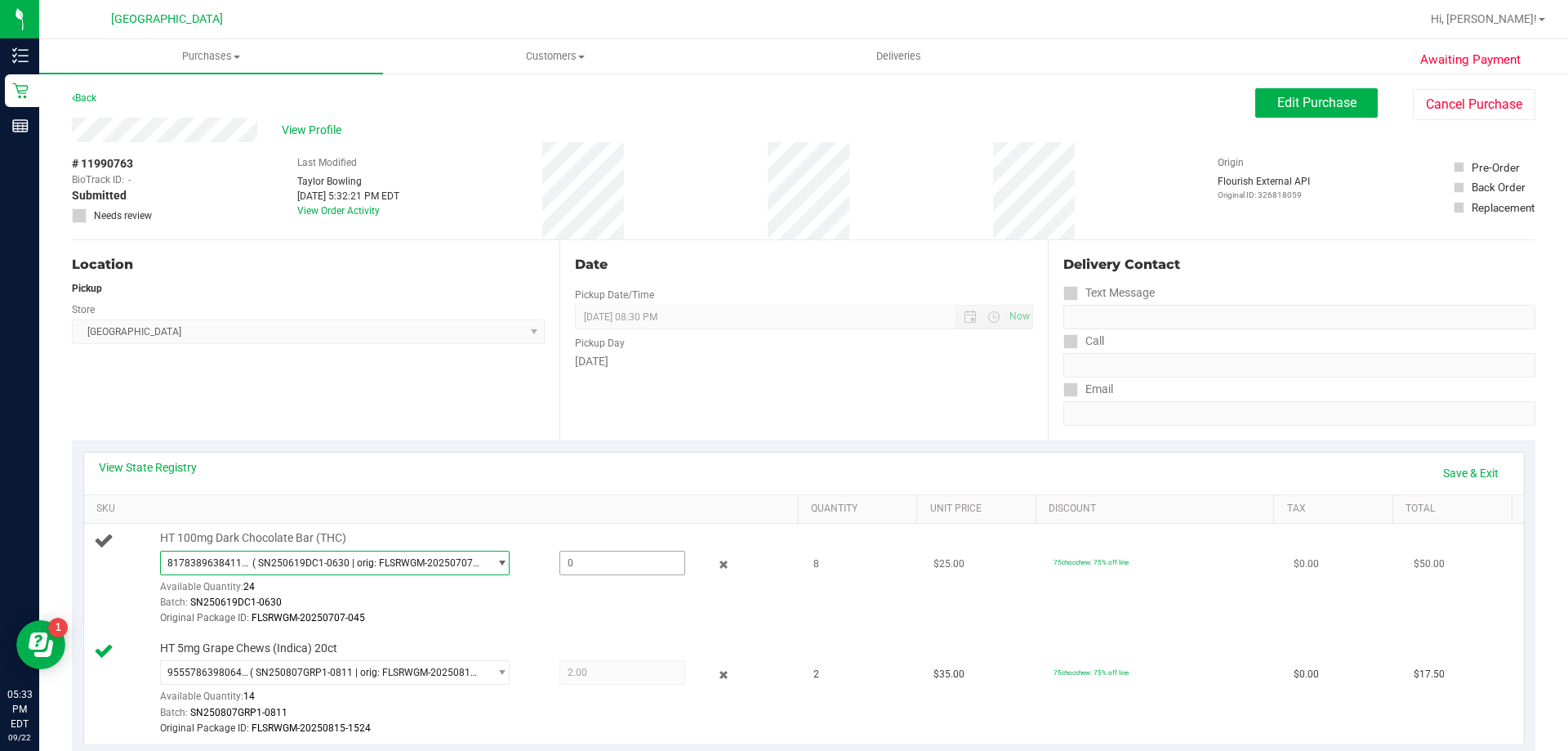
click at [607, 567] on span at bounding box center [622, 563] width 125 height 25
type input "8"
type input "8.0000"
click at [741, 613] on div "Original Package ID: FLSRWGM-20250707-045" at bounding box center [474, 618] width 630 height 16
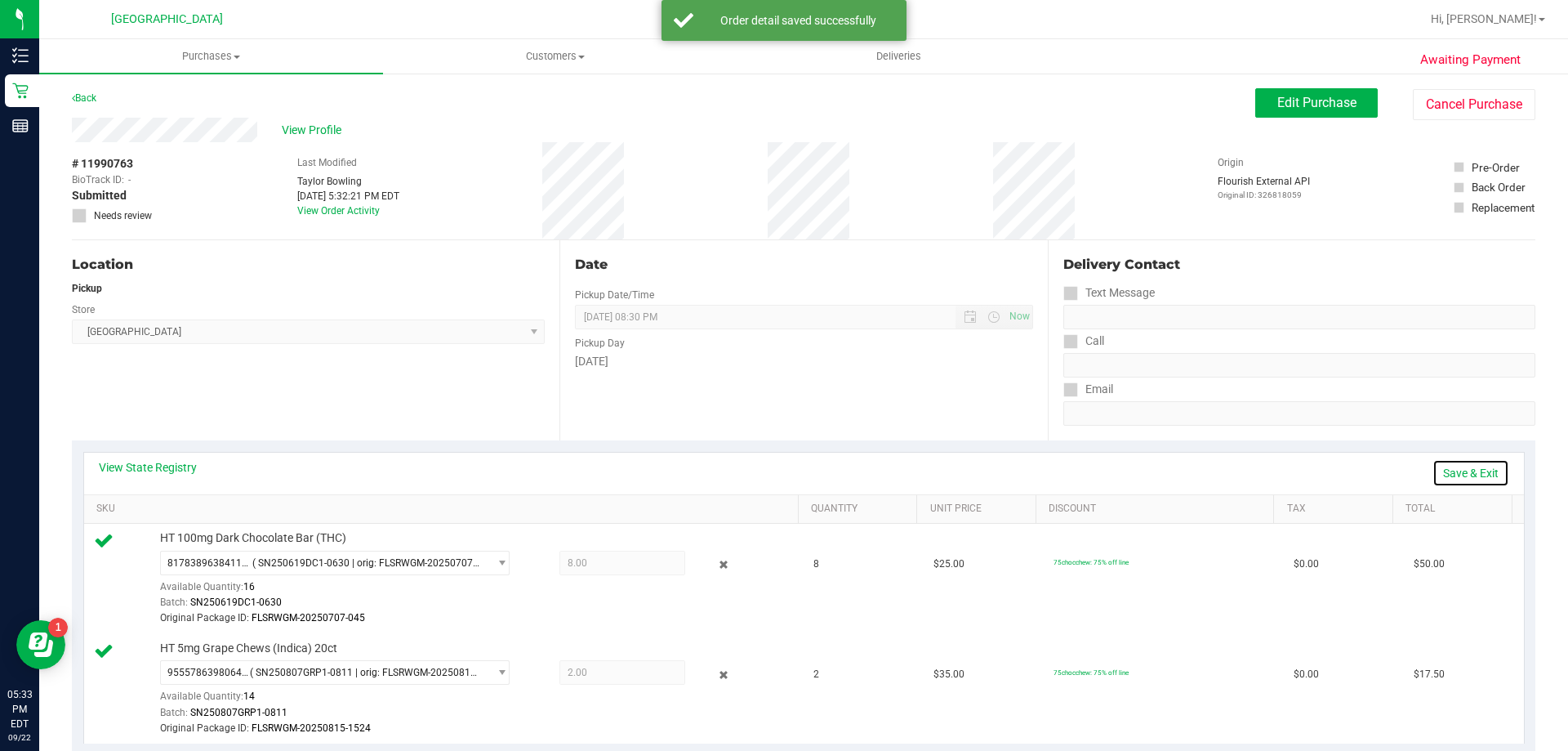
click at [1467, 469] on link "Save & Exit" at bounding box center [1470, 473] width 76 height 27
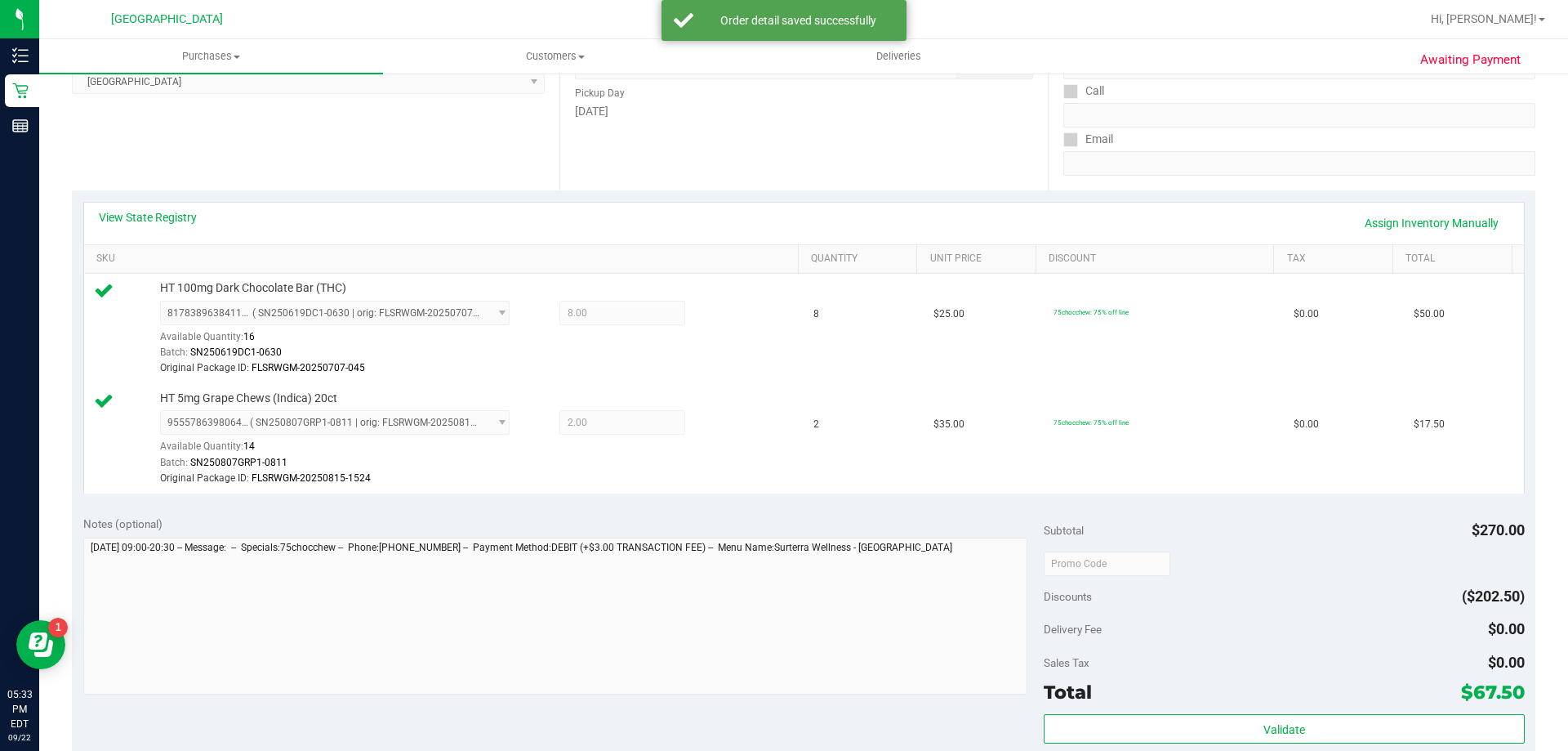
scroll to position [409, 0]
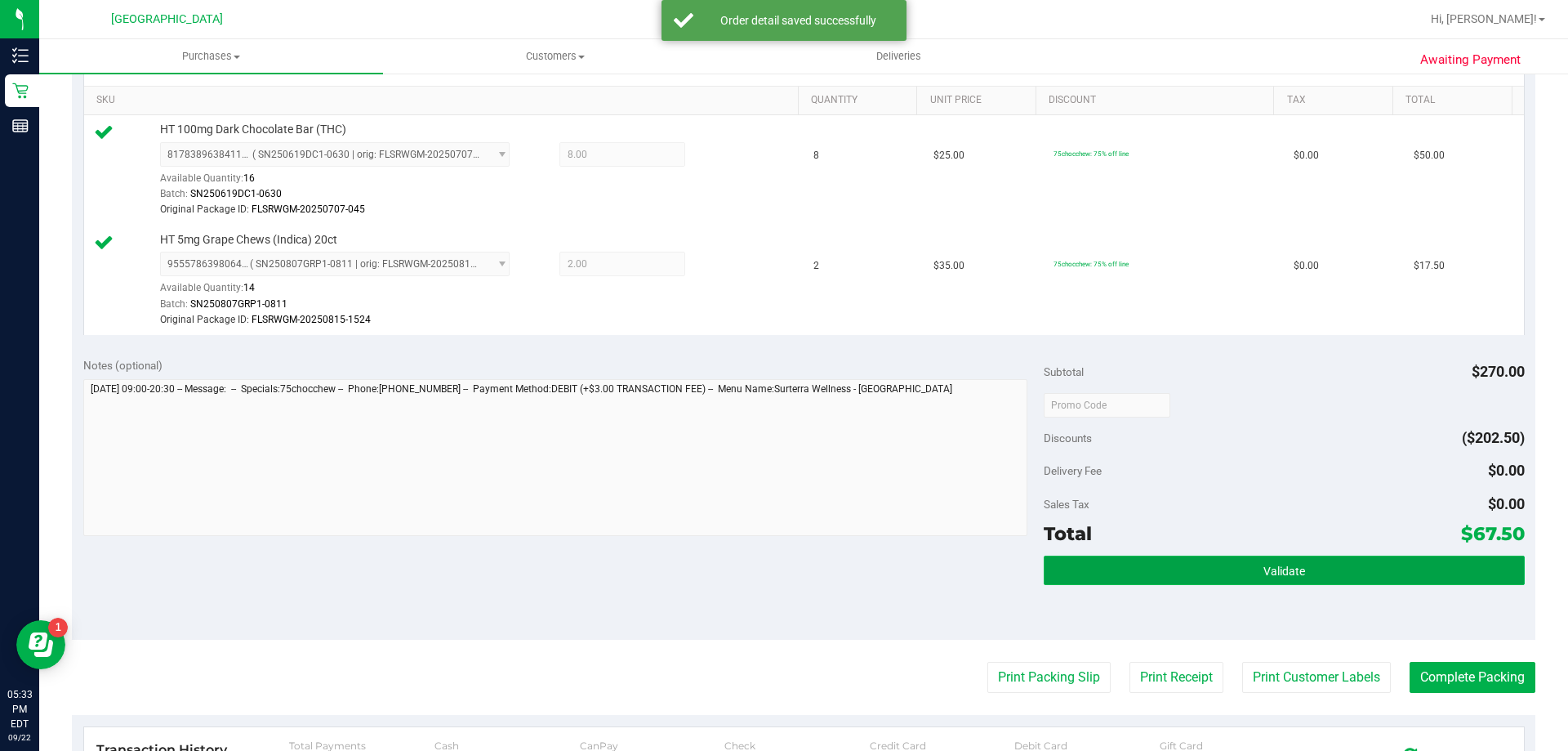
click at [1263, 572] on span "Validate" at bounding box center [1284, 571] width 41 height 13
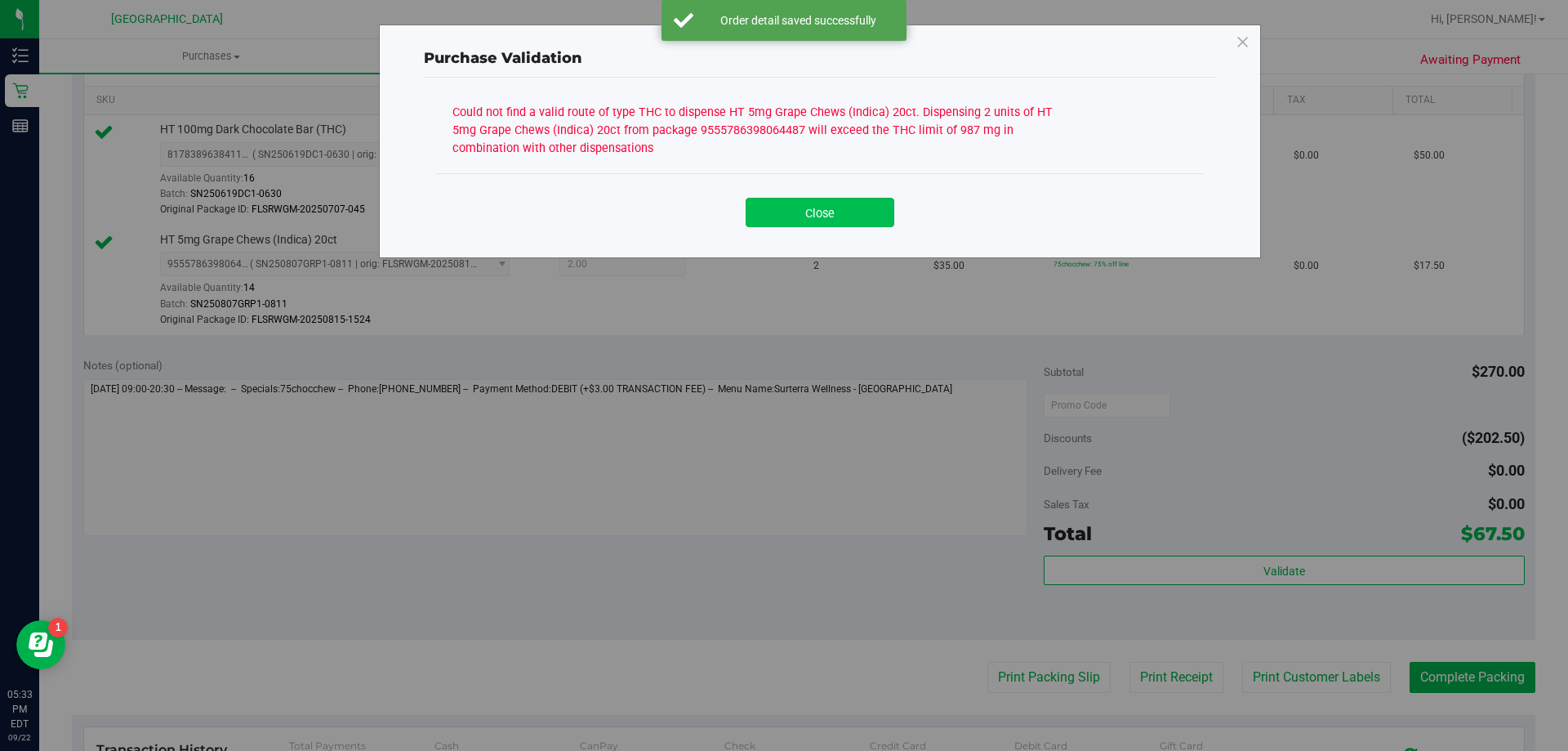
click at [819, 214] on button "Close" at bounding box center [820, 213] width 149 height 29
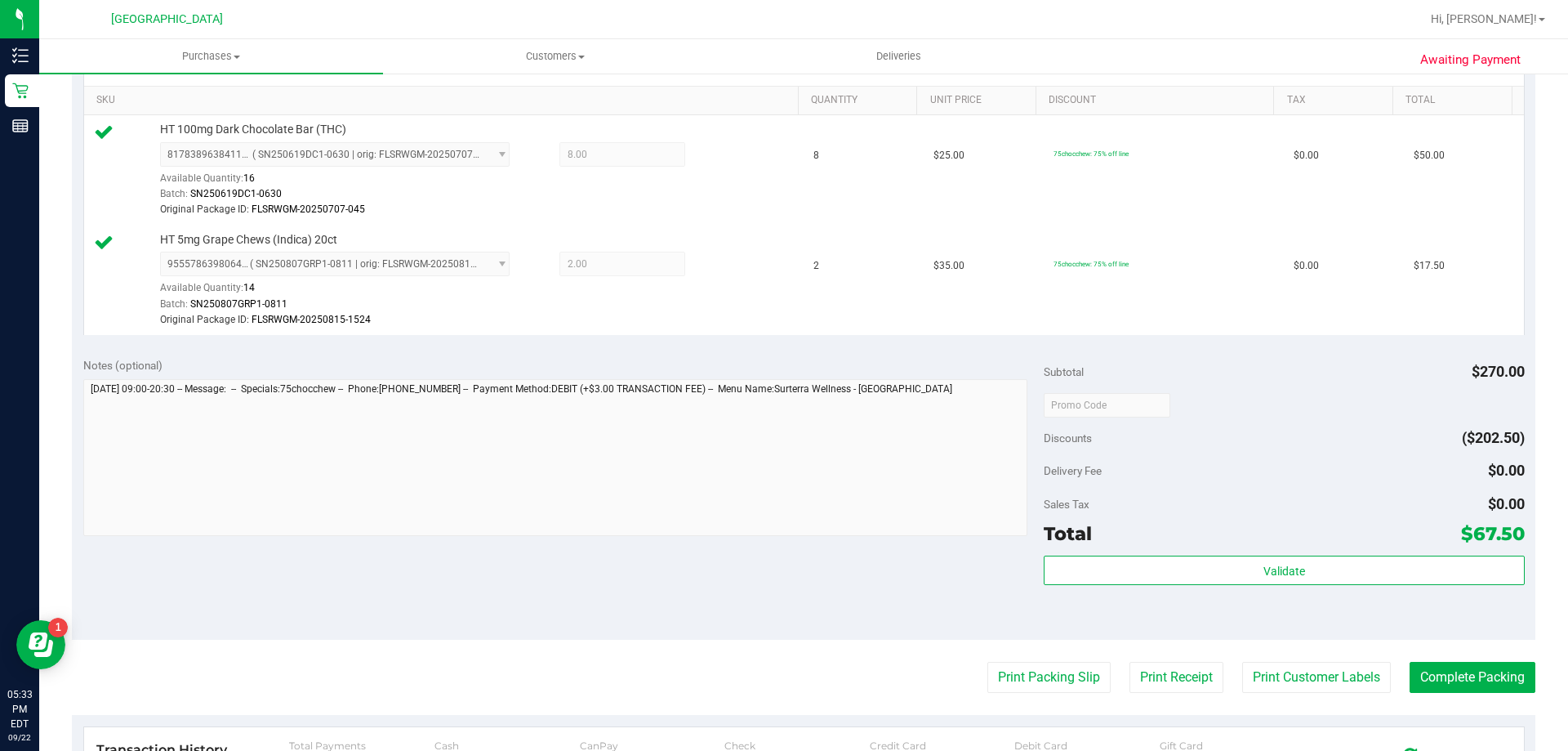
scroll to position [0, 0]
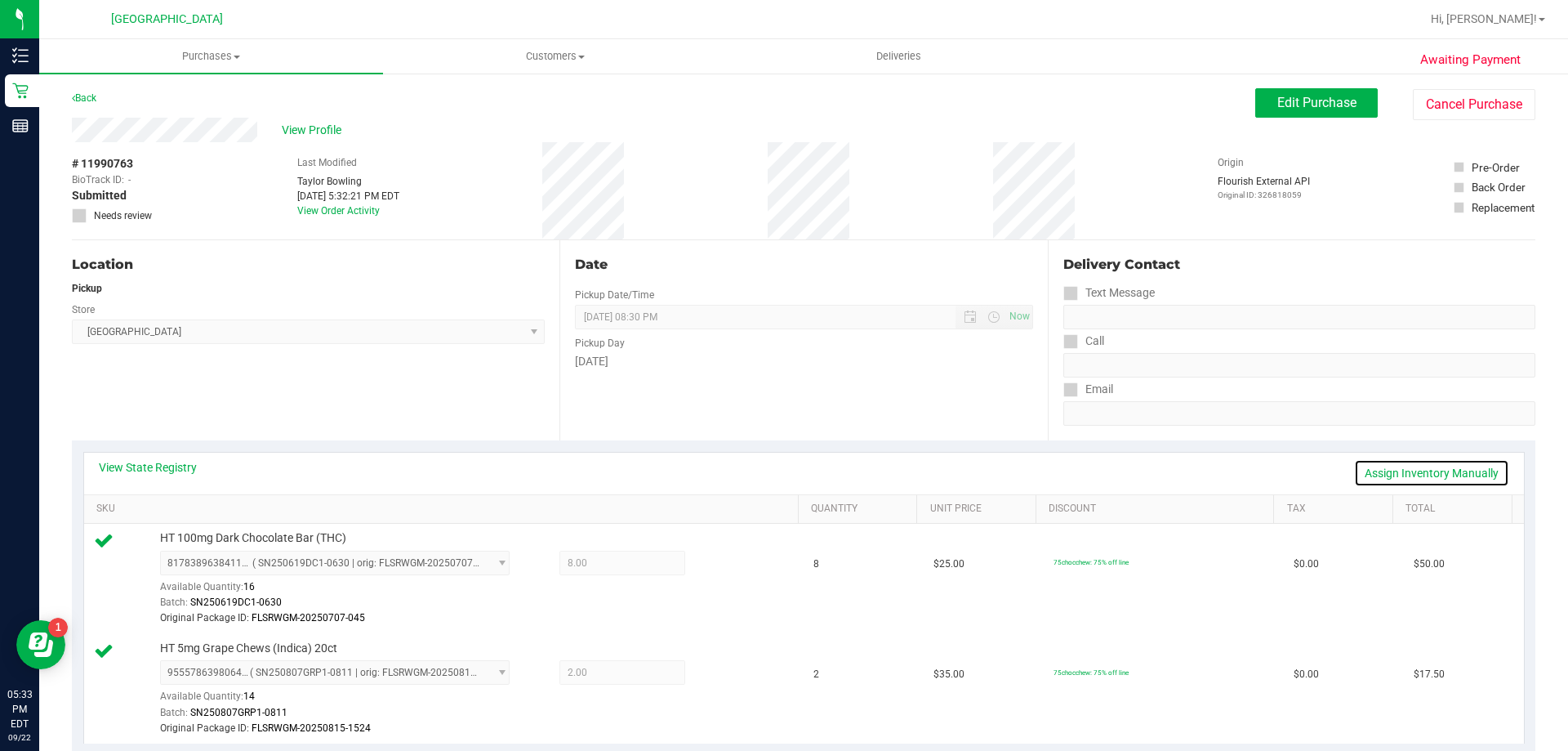
click at [1419, 479] on link "Assign Inventory Manually" at bounding box center [1431, 473] width 155 height 27
click at [715, 574] on icon at bounding box center [723, 565] width 17 height 19
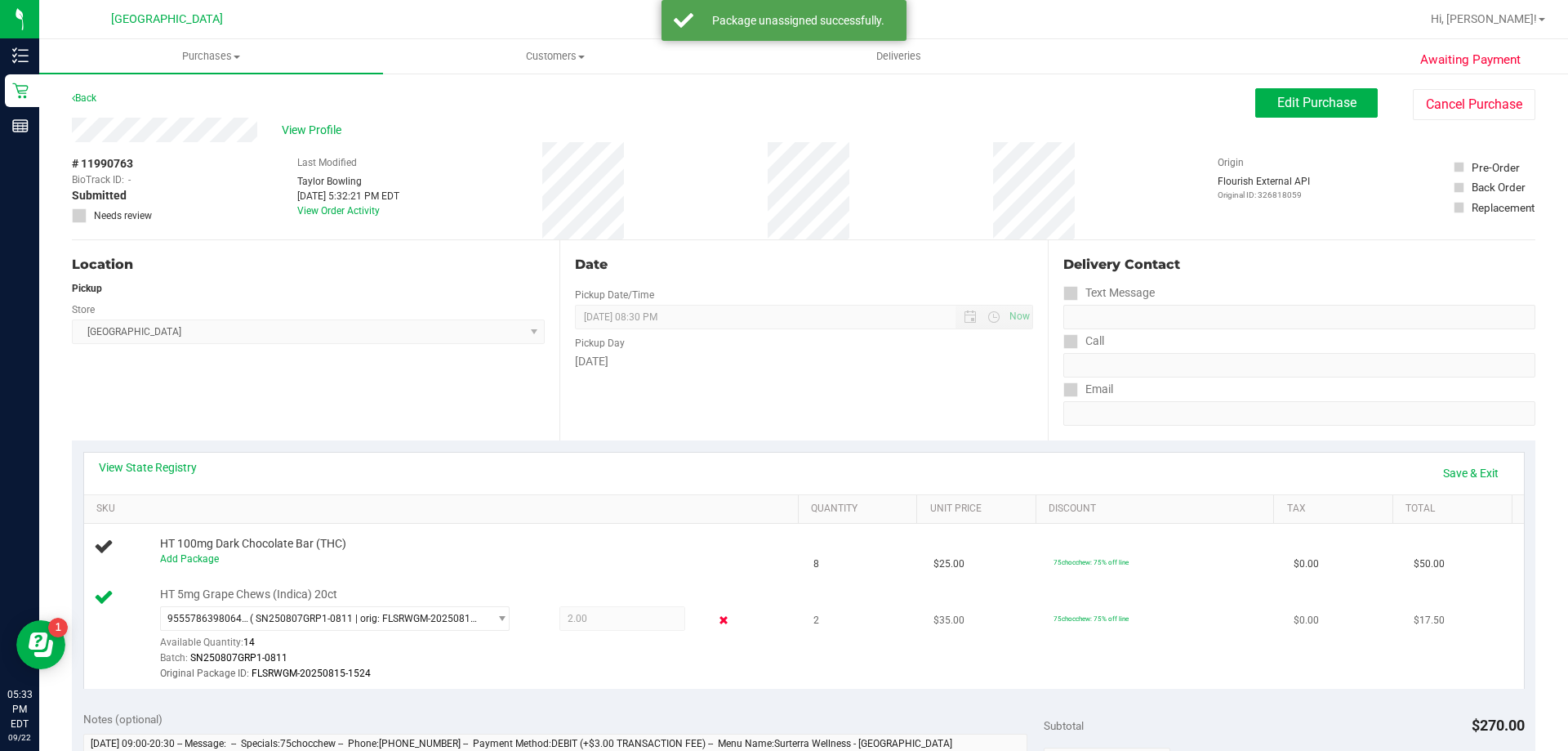
click at [715, 619] on icon at bounding box center [723, 620] width 17 height 19
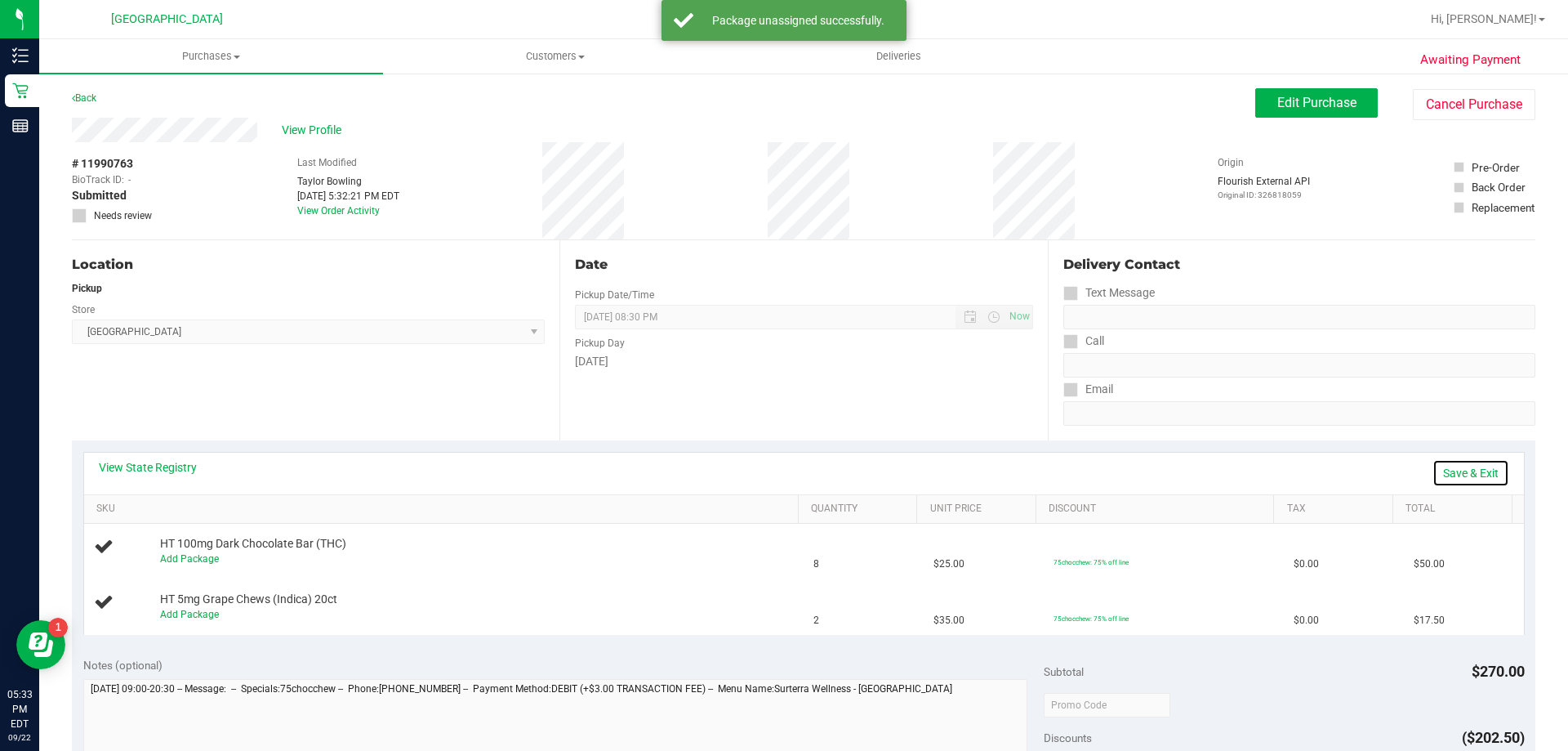
click at [1442, 480] on link "Save & Exit" at bounding box center [1470, 473] width 76 height 27
click at [1303, 100] on span "Edit Purchase" at bounding box center [1316, 103] width 79 height 16
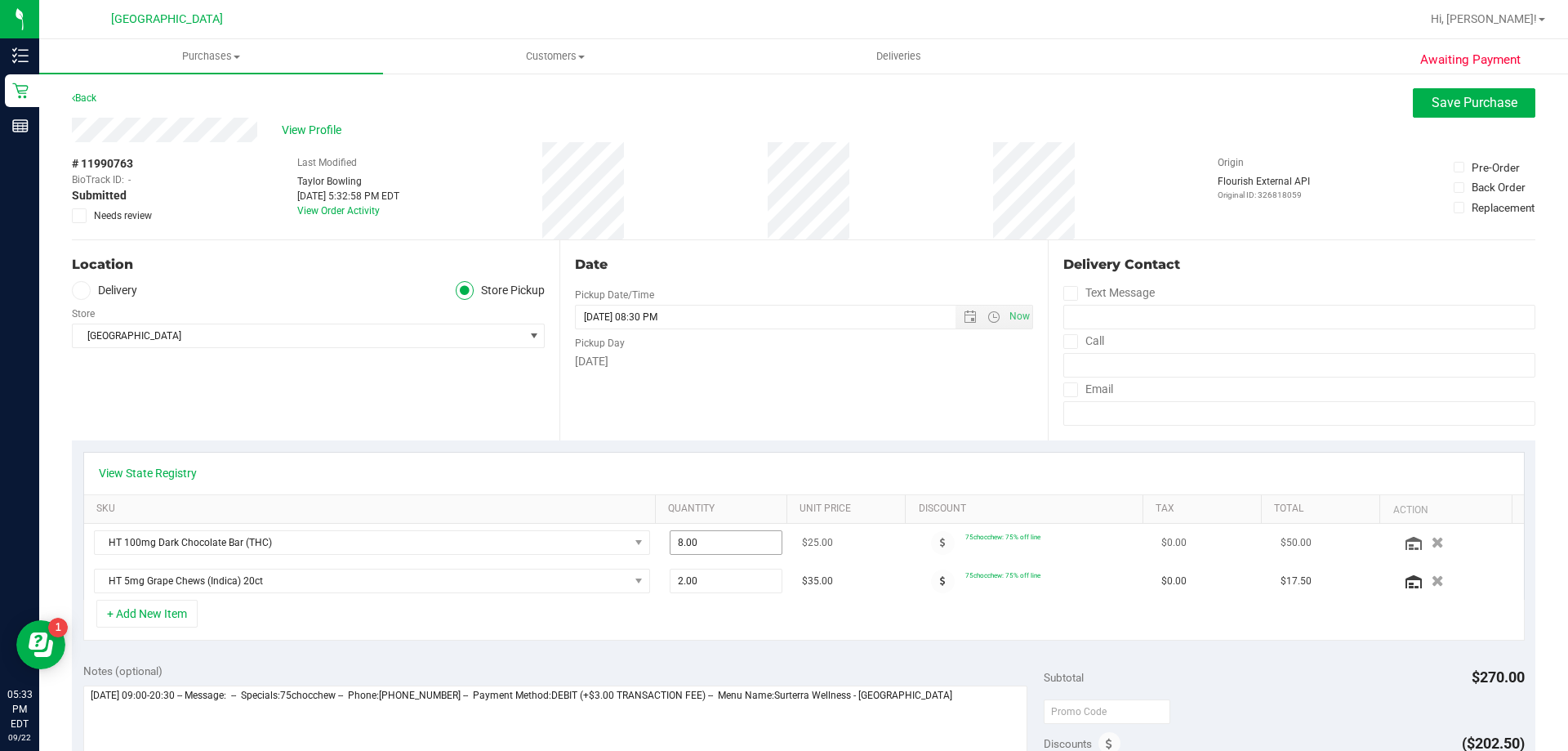
click at [726, 546] on span "8.00 8" at bounding box center [726, 542] width 114 height 25
type input "12"
type input "12.00"
click at [111, 203] on span "Submitted" at bounding box center [99, 195] width 55 height 17
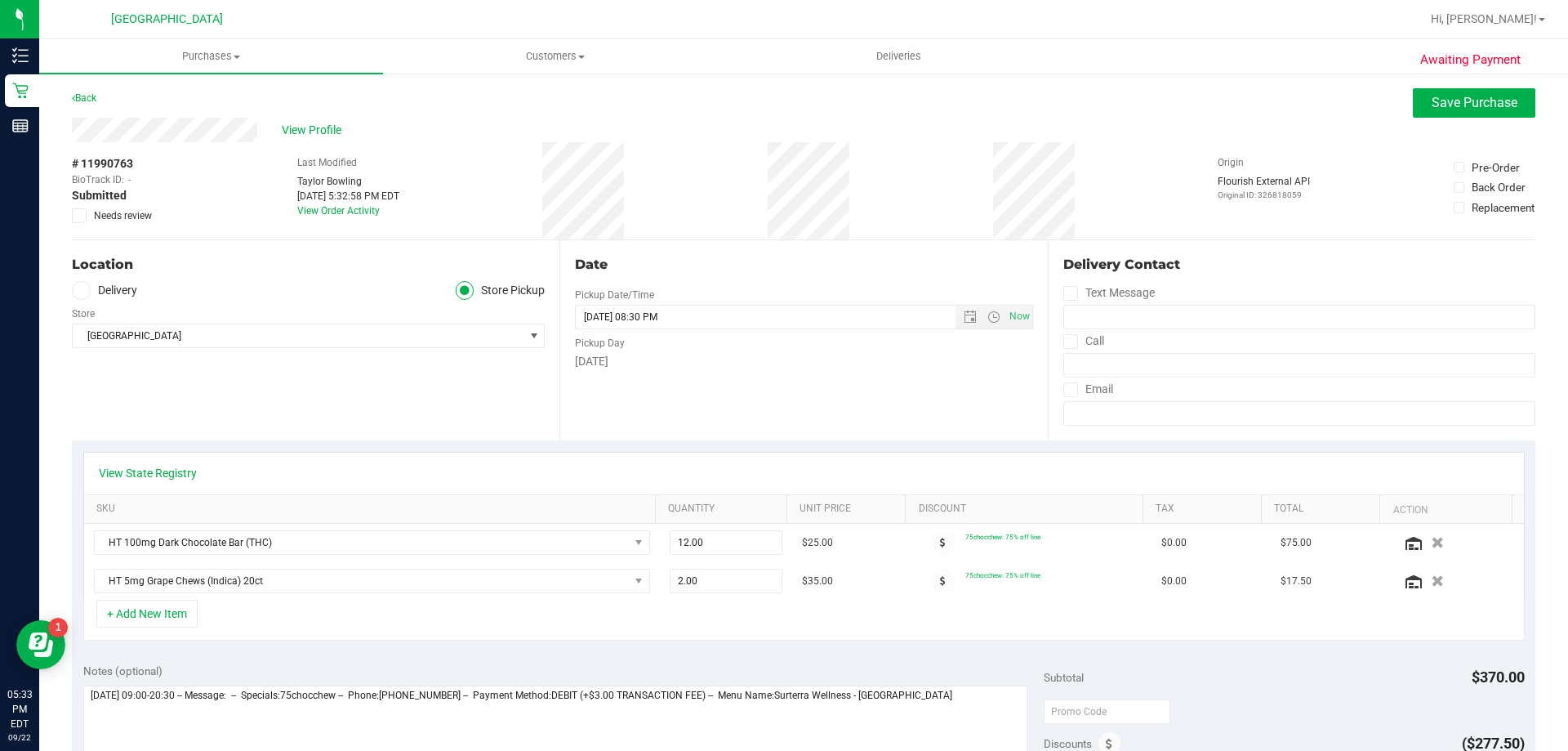
click at [71, 213] on div "Awaiting Payment Back Save Purchase View Profile # 11990763 BioTrack ID: - Subm…" at bounding box center [804, 715] width 1529 height 1287
click at [76, 216] on icon at bounding box center [79, 216] width 11 height 0
click at [0, 0] on input "Needs review" at bounding box center [0, 0] width 0 height 0
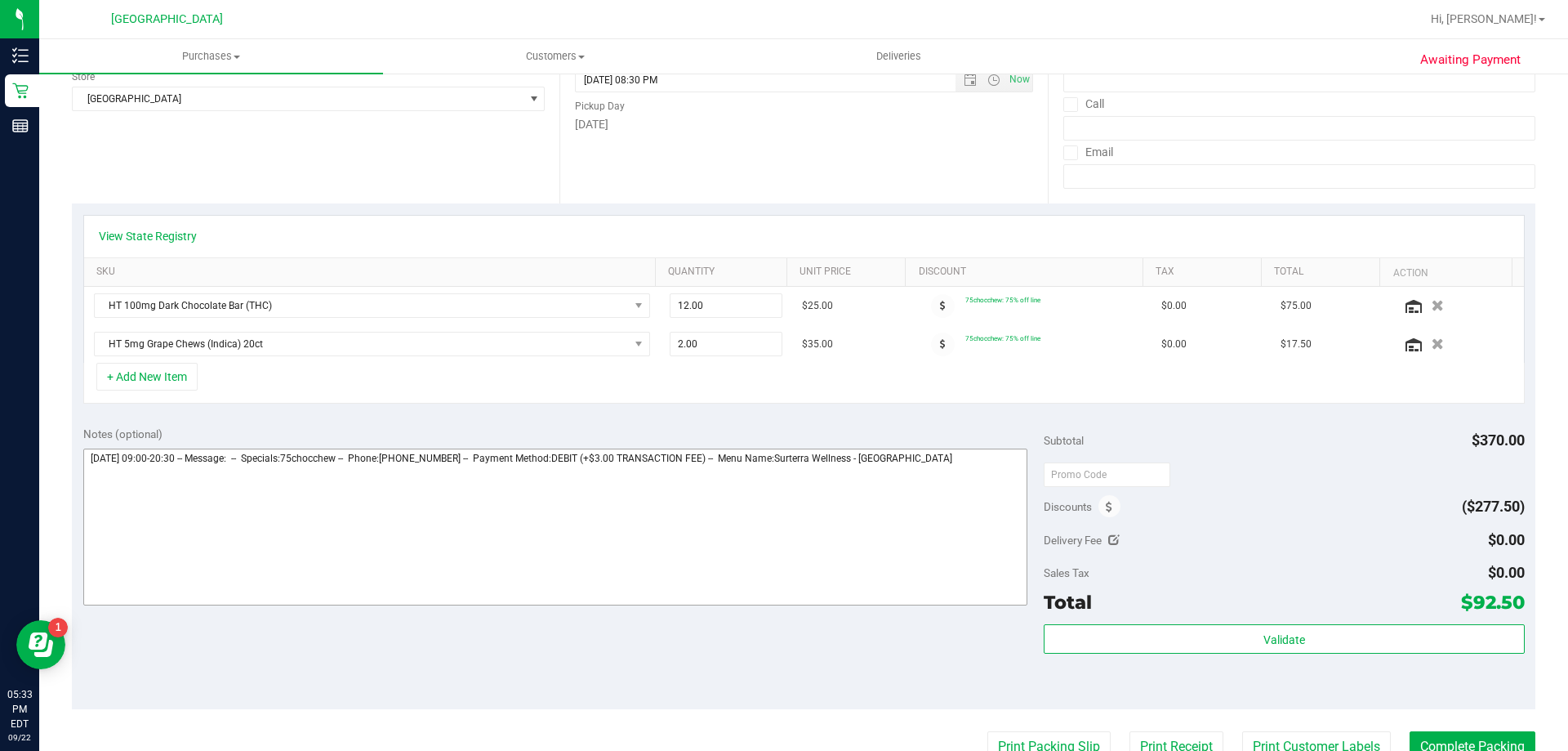
scroll to position [245, 0]
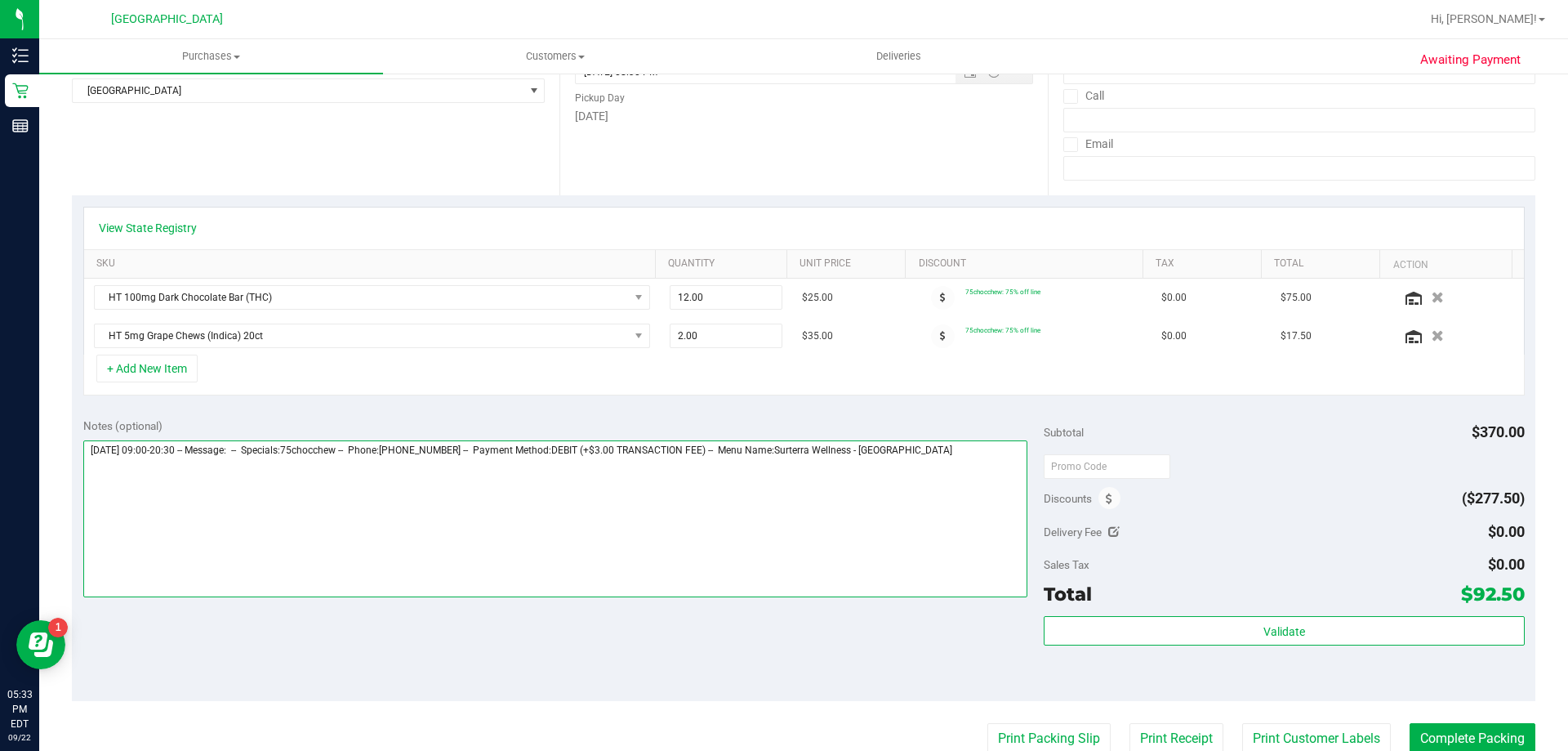
click at [999, 445] on textarea at bounding box center [556, 519] width 945 height 157
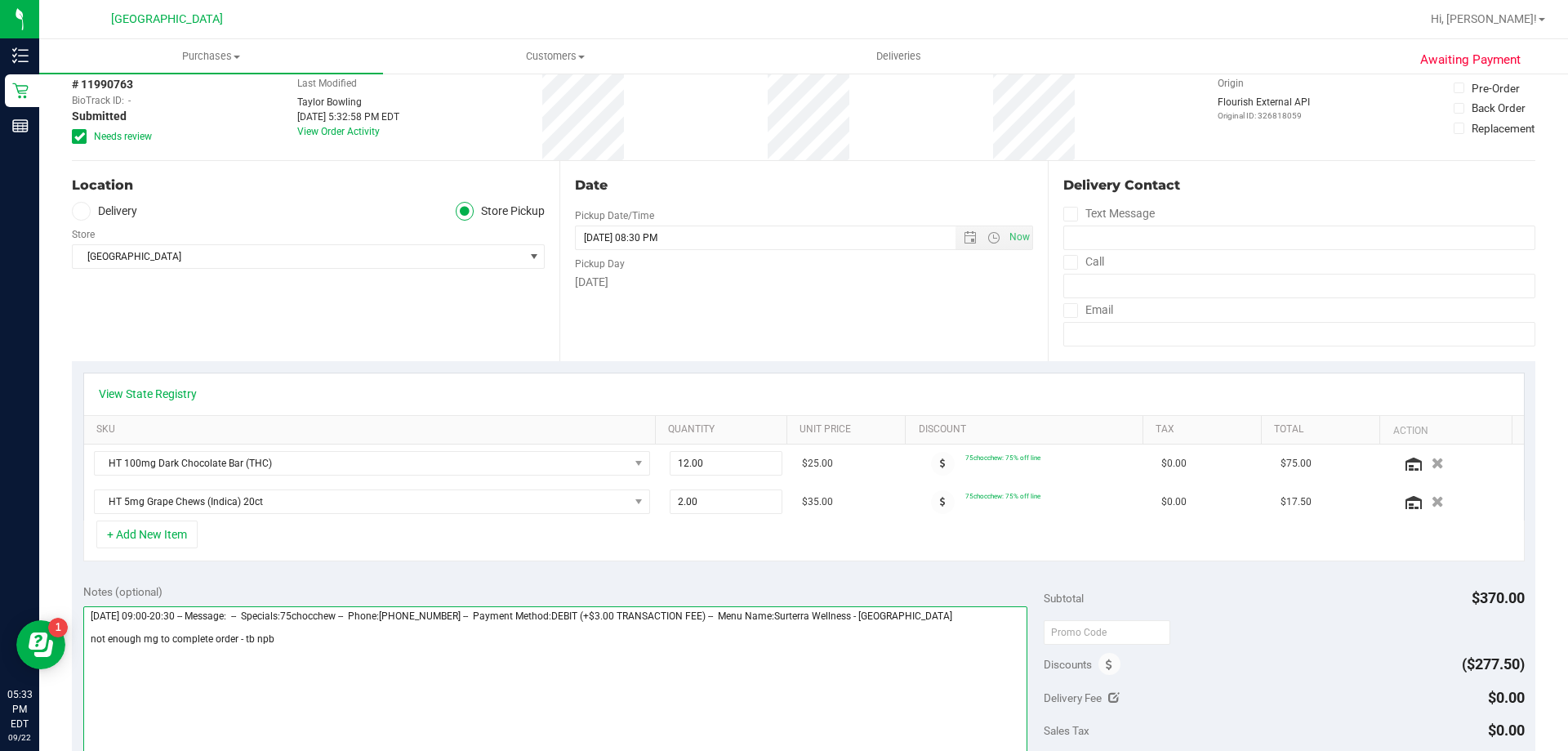
scroll to position [0, 0]
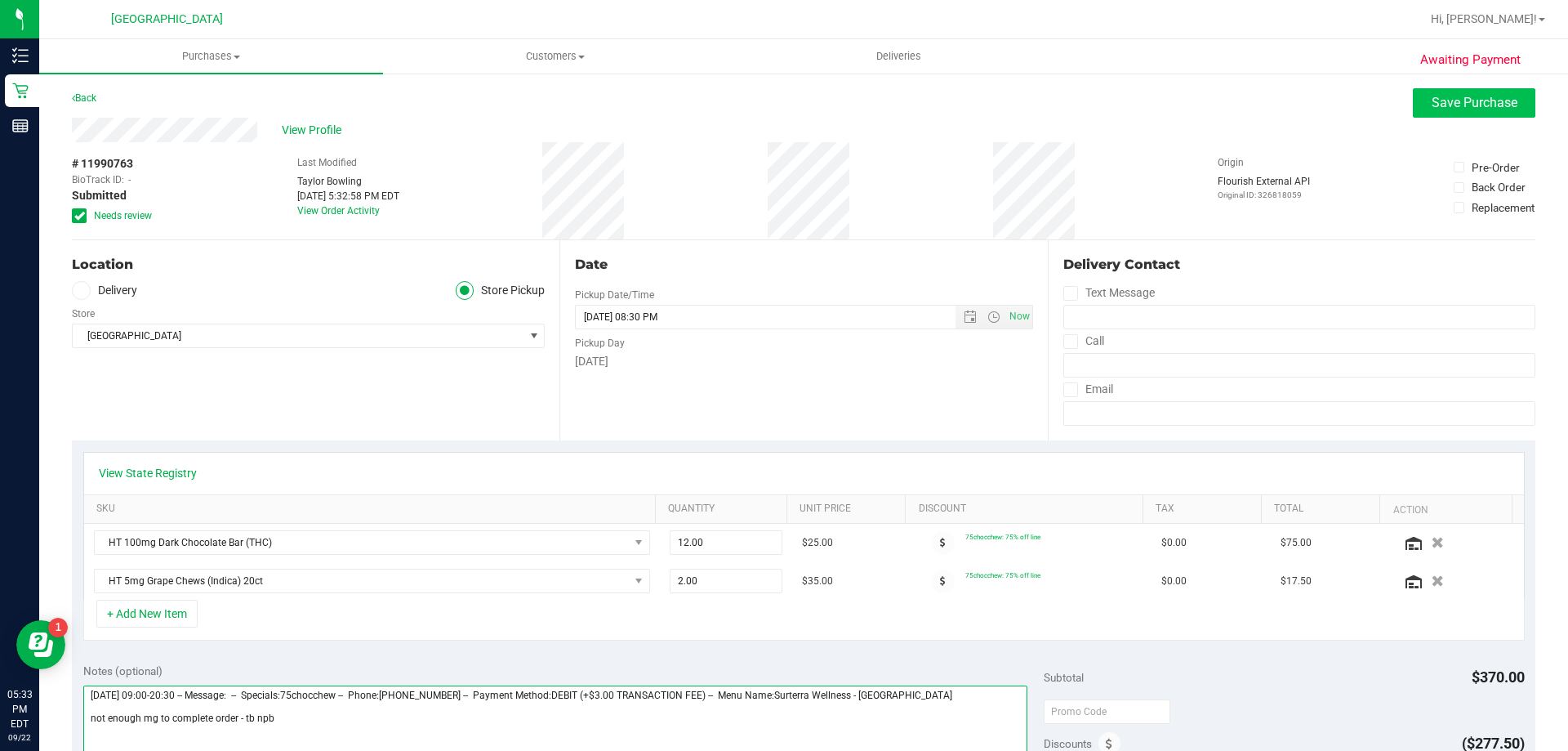
type textarea "Monday 09/22/2025 09:00-20:30 -- Message: -- Specials:75chocchew -- Phone:56197…"
click at [1437, 92] on button "Save Purchase" at bounding box center [1473, 103] width 122 height 29
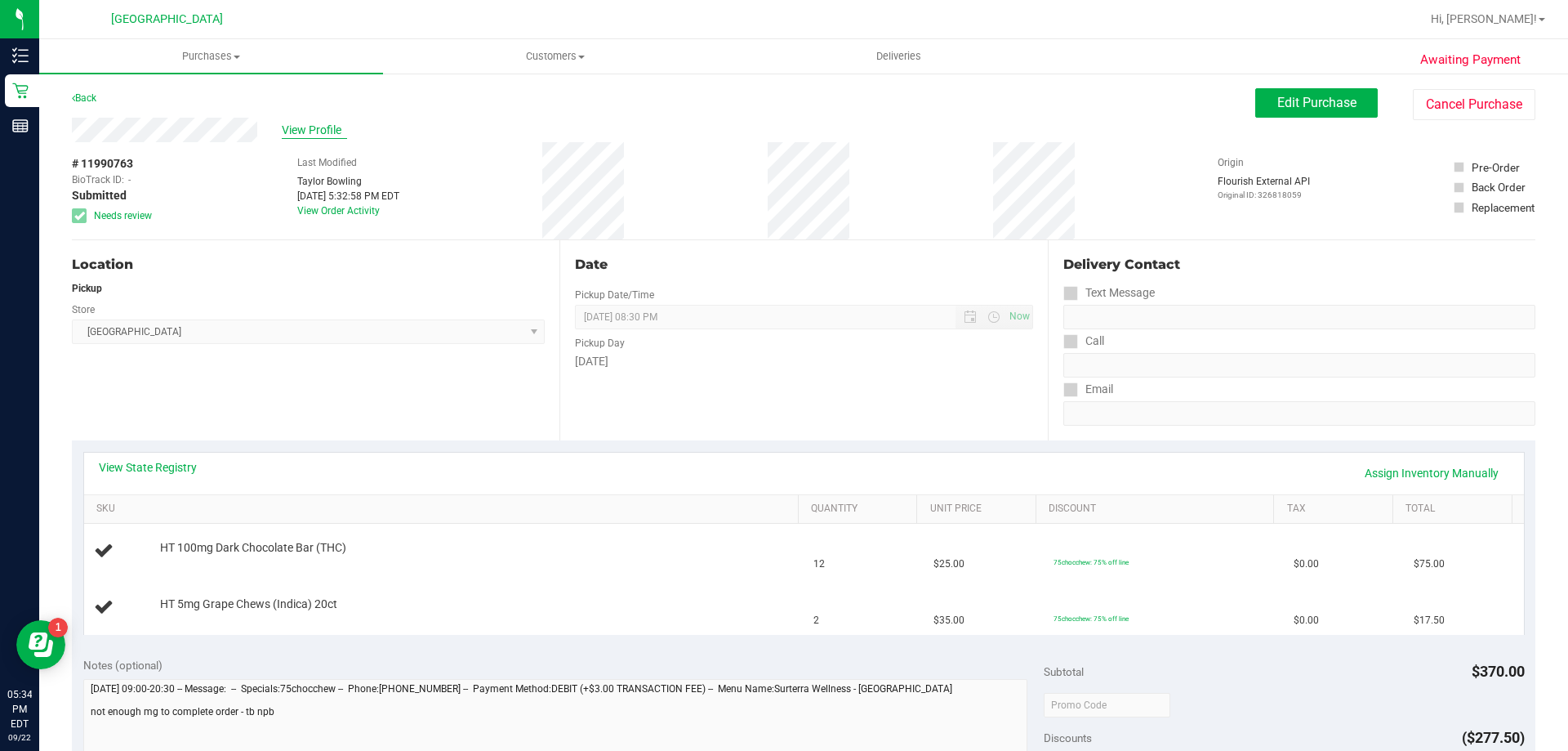
click at [322, 124] on span "View Profile" at bounding box center [314, 129] width 66 height 17
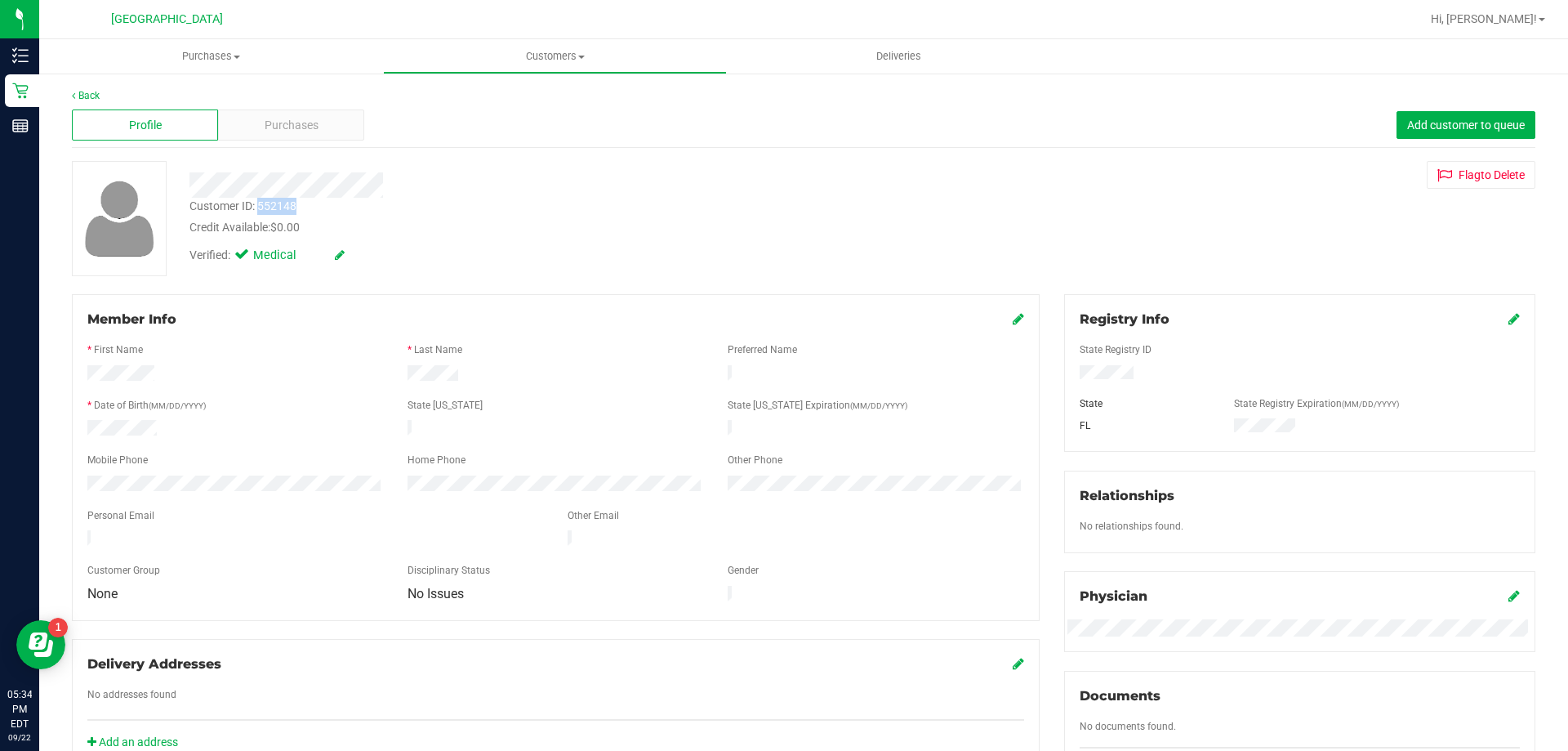
drag, startPoint x: 258, startPoint y: 203, endPoint x: 319, endPoint y: 203, distance: 61.0
click at [319, 203] on div "Customer ID: 552148 Credit Available: $0.00" at bounding box center [549, 217] width 744 height 38
copy div "552148"
click at [324, 26] on div at bounding box center [856, 19] width 1128 height 31
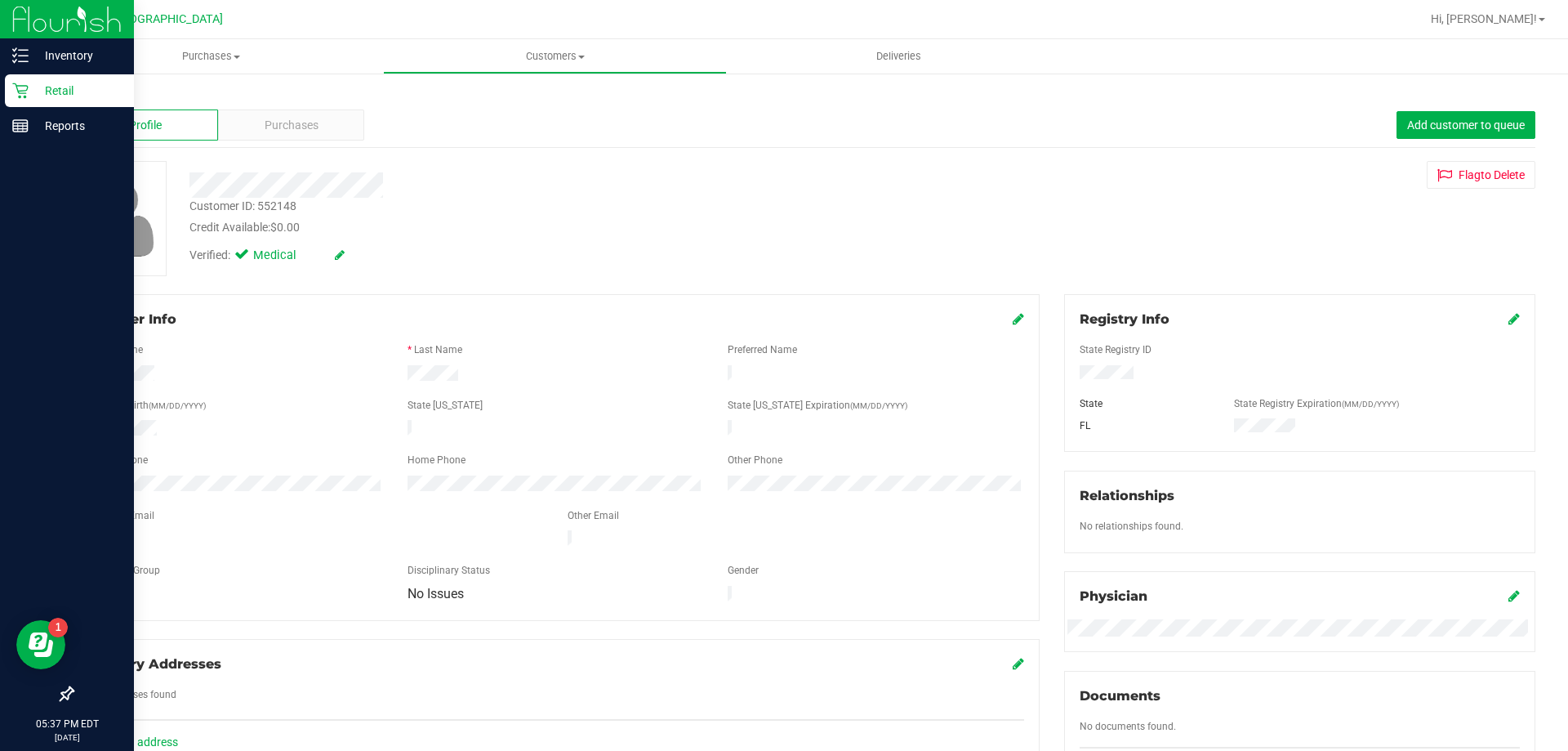
click at [21, 88] on icon at bounding box center [20, 90] width 17 height 17
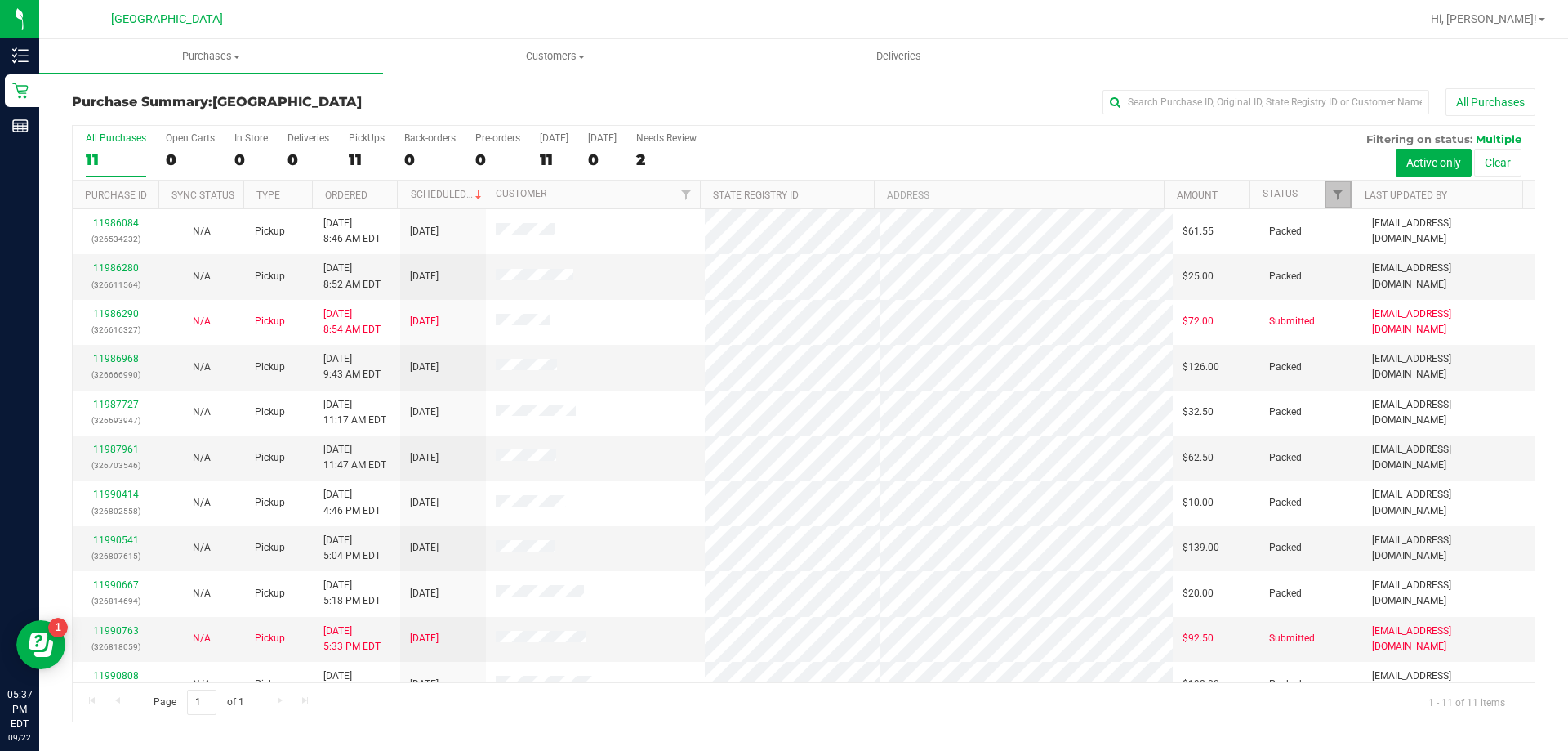
click at [1344, 193] on span "Filter" at bounding box center [1337, 194] width 13 height 13
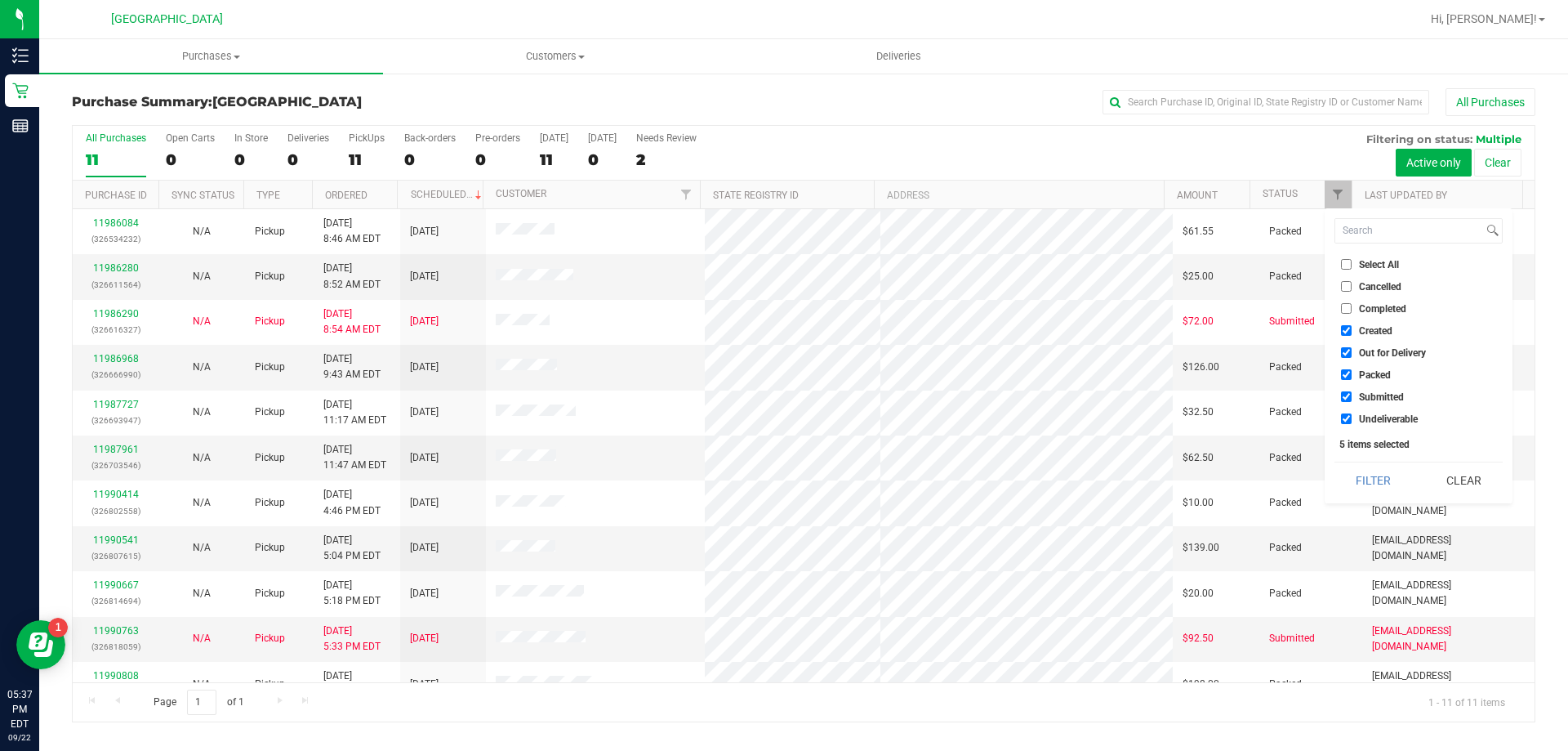
click at [1377, 328] on span "Created" at bounding box center [1375, 330] width 33 height 10
click at [1351, 328] on input "Created" at bounding box center [1346, 330] width 11 height 11
checkbox input "false"
click at [1378, 348] on span "Out for Delivery" at bounding box center [1392, 353] width 67 height 10
click at [1351, 347] on input "Out for Delivery" at bounding box center [1346, 352] width 11 height 11
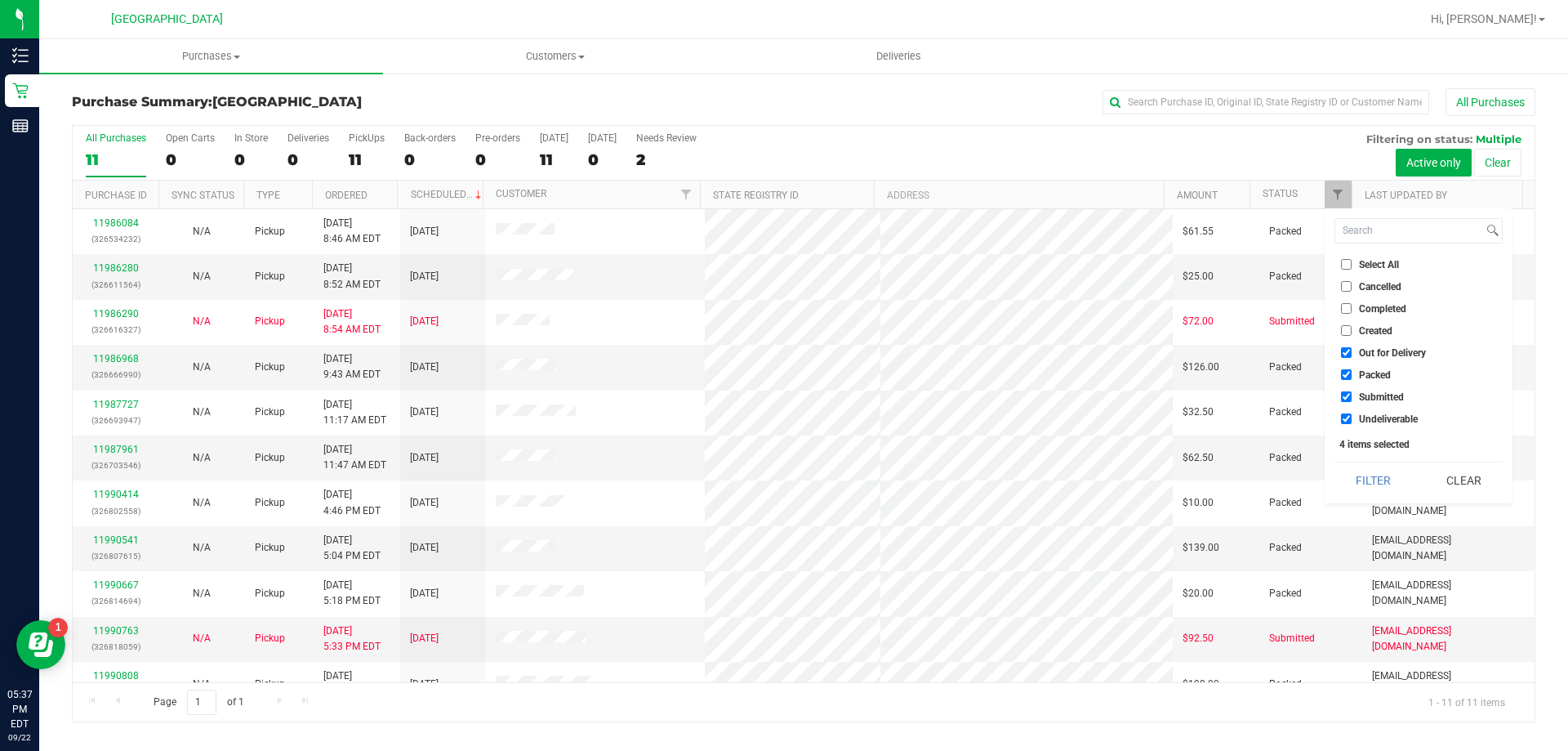
checkbox input "false"
click at [1373, 370] on span "Packed" at bounding box center [1374, 375] width 31 height 10
click at [1351, 370] on input "Packed" at bounding box center [1346, 375] width 11 height 11
checkbox input "false"
click at [1382, 482] on button "Filter" at bounding box center [1373, 480] width 78 height 36
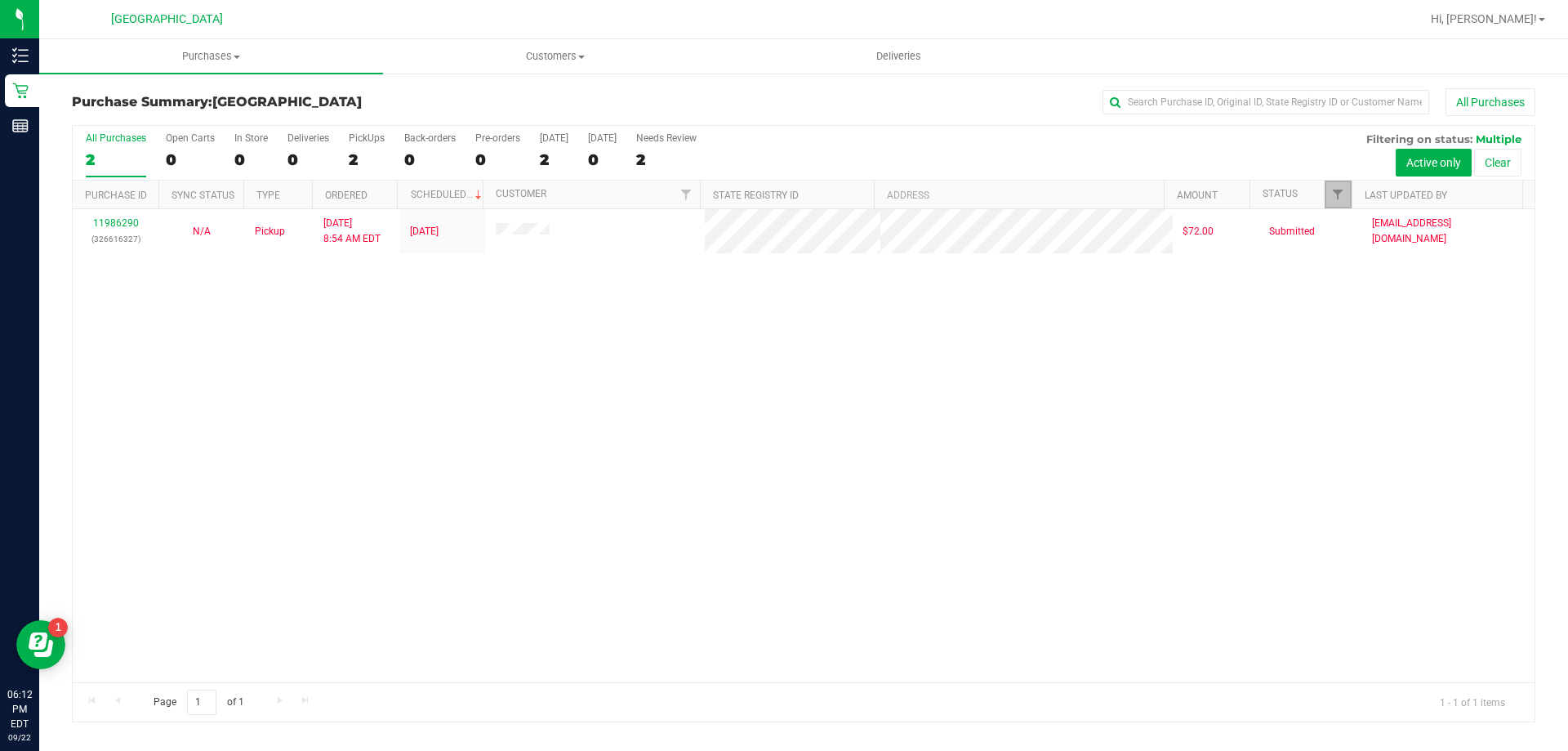
click at [1328, 197] on link "Filter" at bounding box center [1337, 194] width 26 height 27
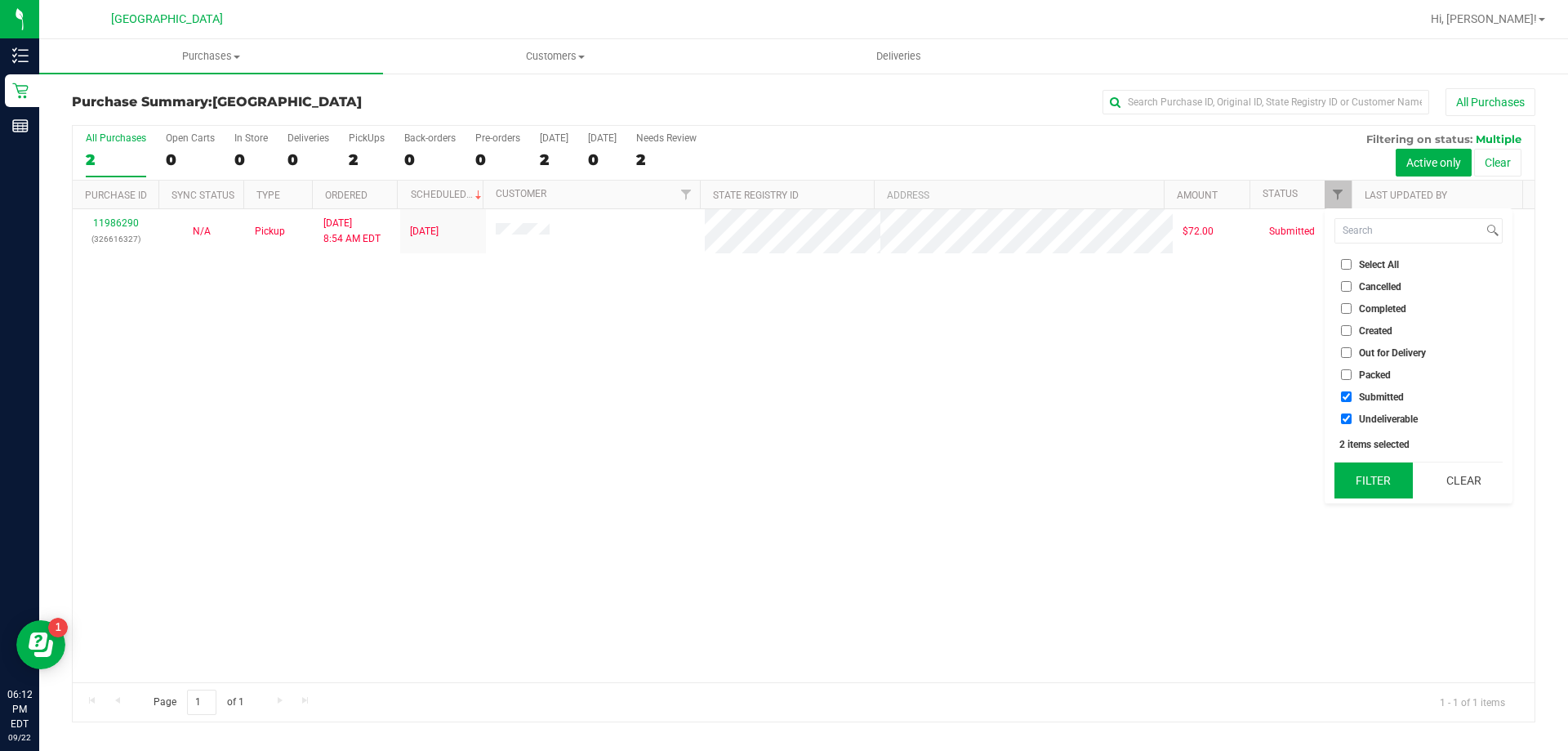
click at [1362, 480] on button "Filter" at bounding box center [1373, 480] width 78 height 36
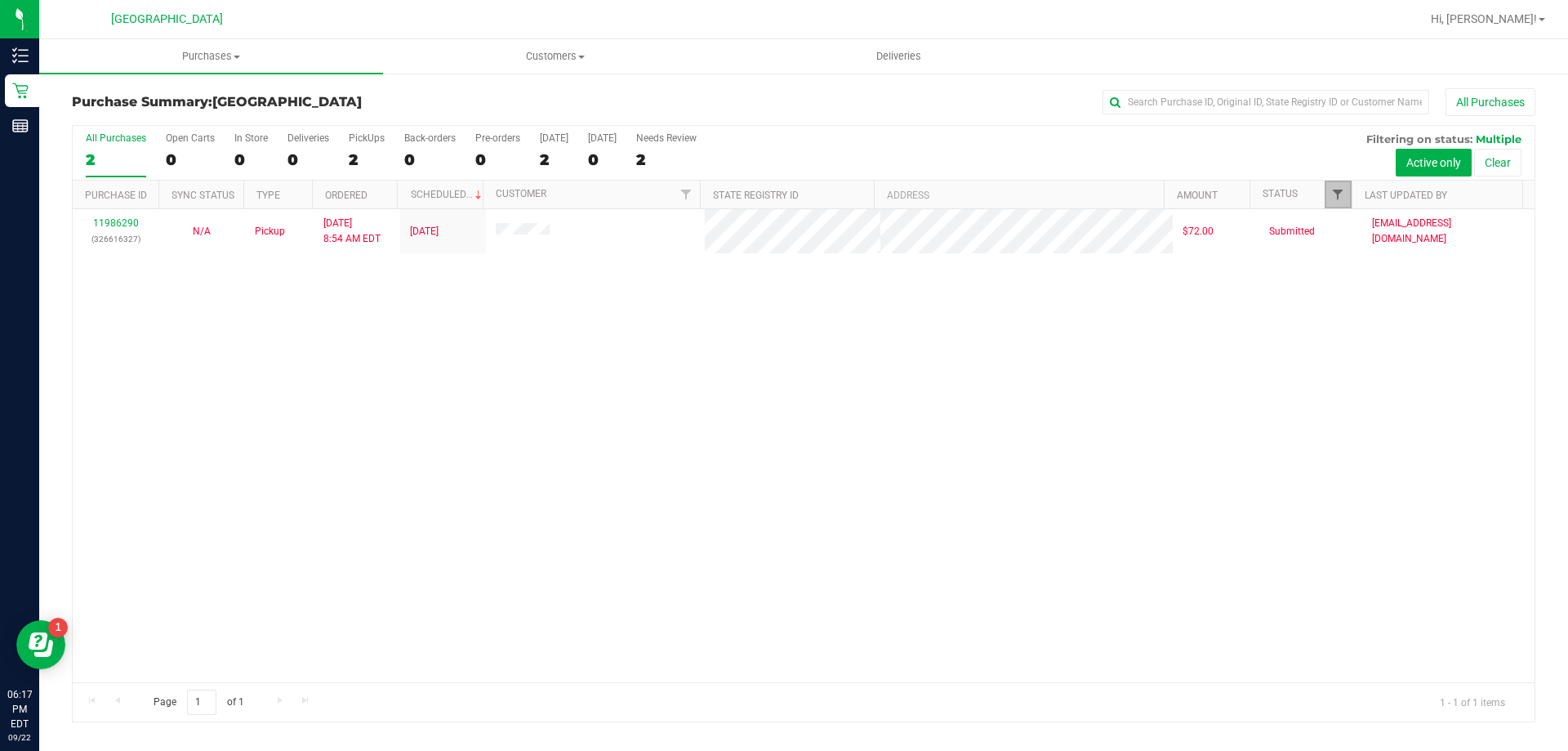
click at [1333, 200] on span "Filter" at bounding box center [1337, 194] width 13 height 13
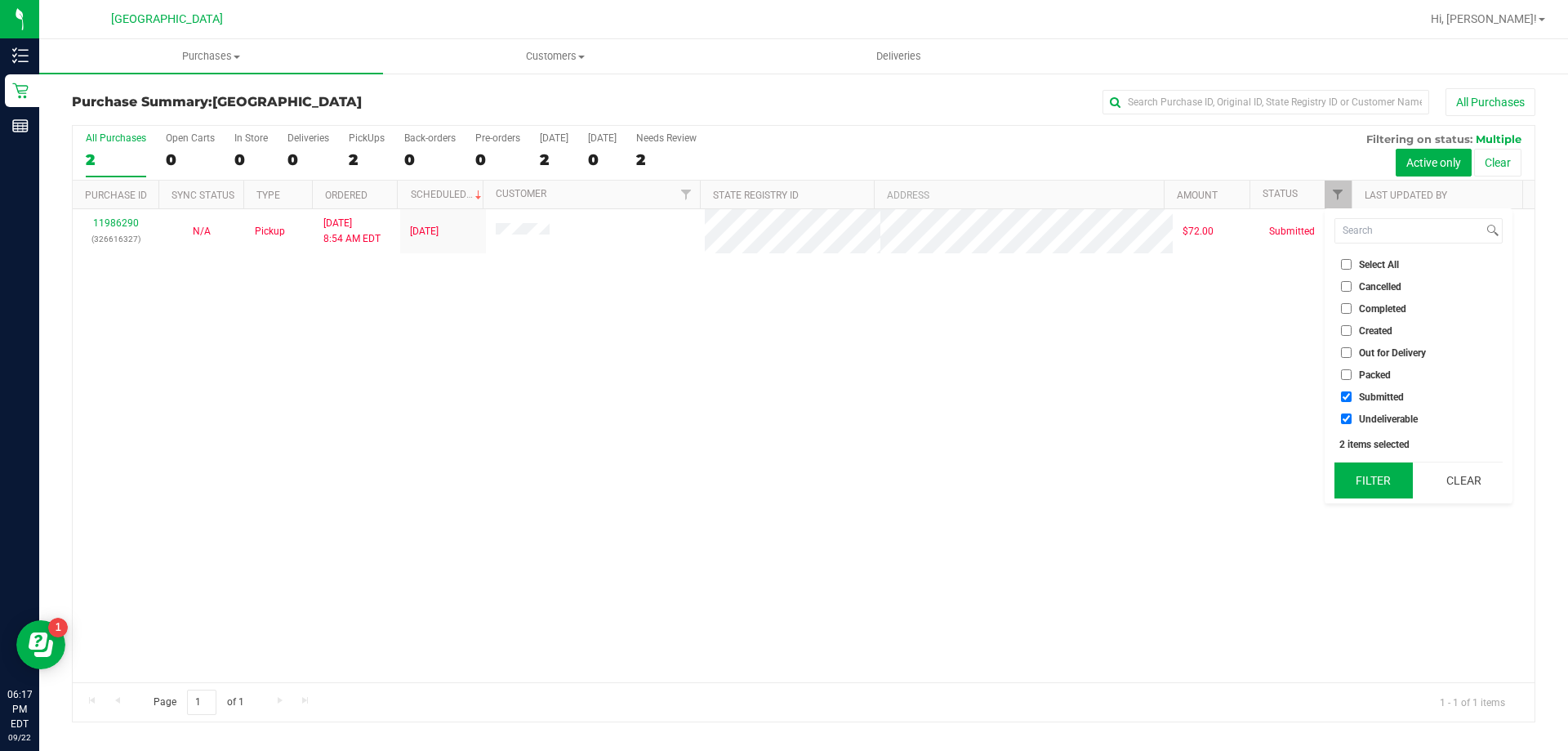
click at [1375, 477] on button "Filter" at bounding box center [1373, 480] width 78 height 36
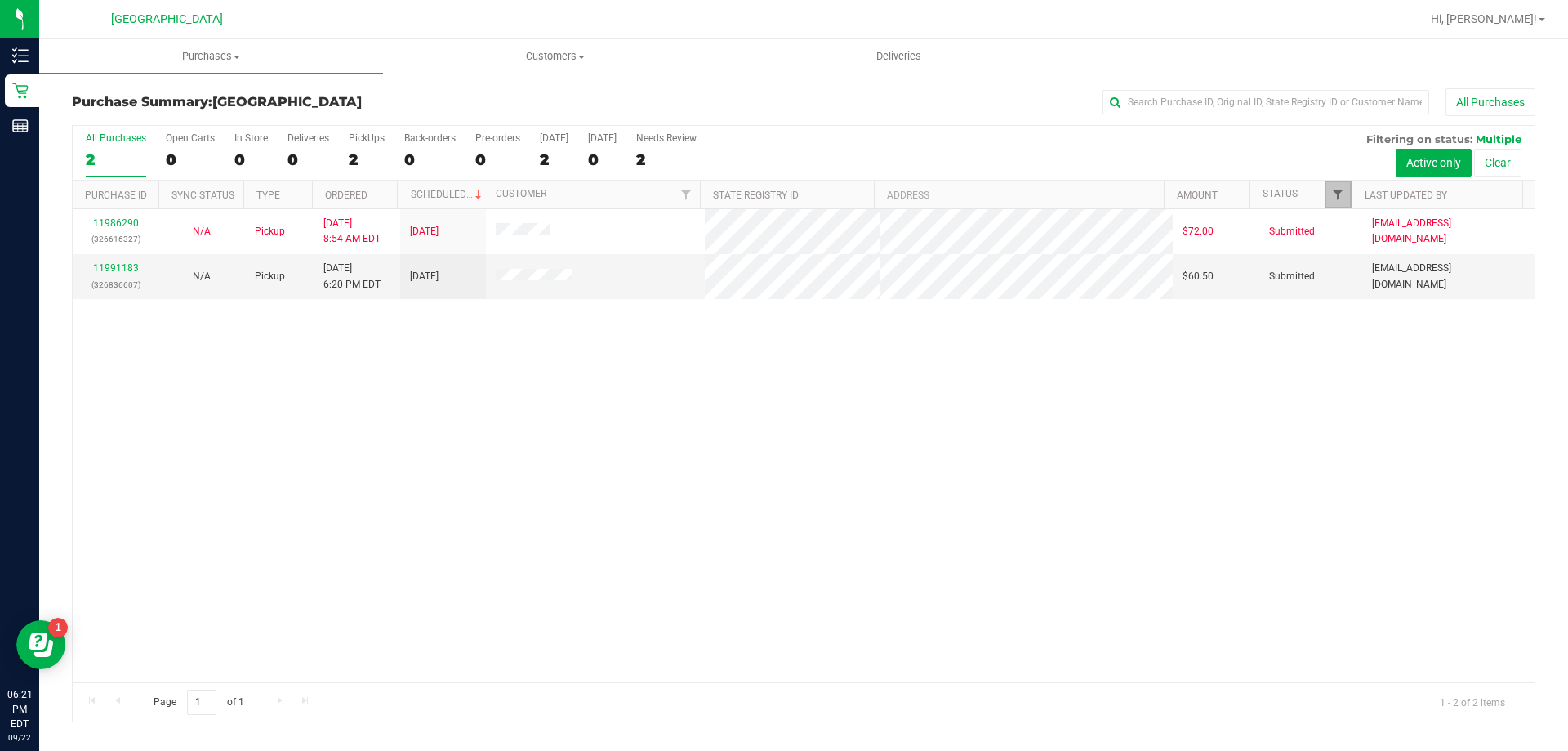
click at [1335, 196] on span "Filter" at bounding box center [1337, 194] width 13 height 13
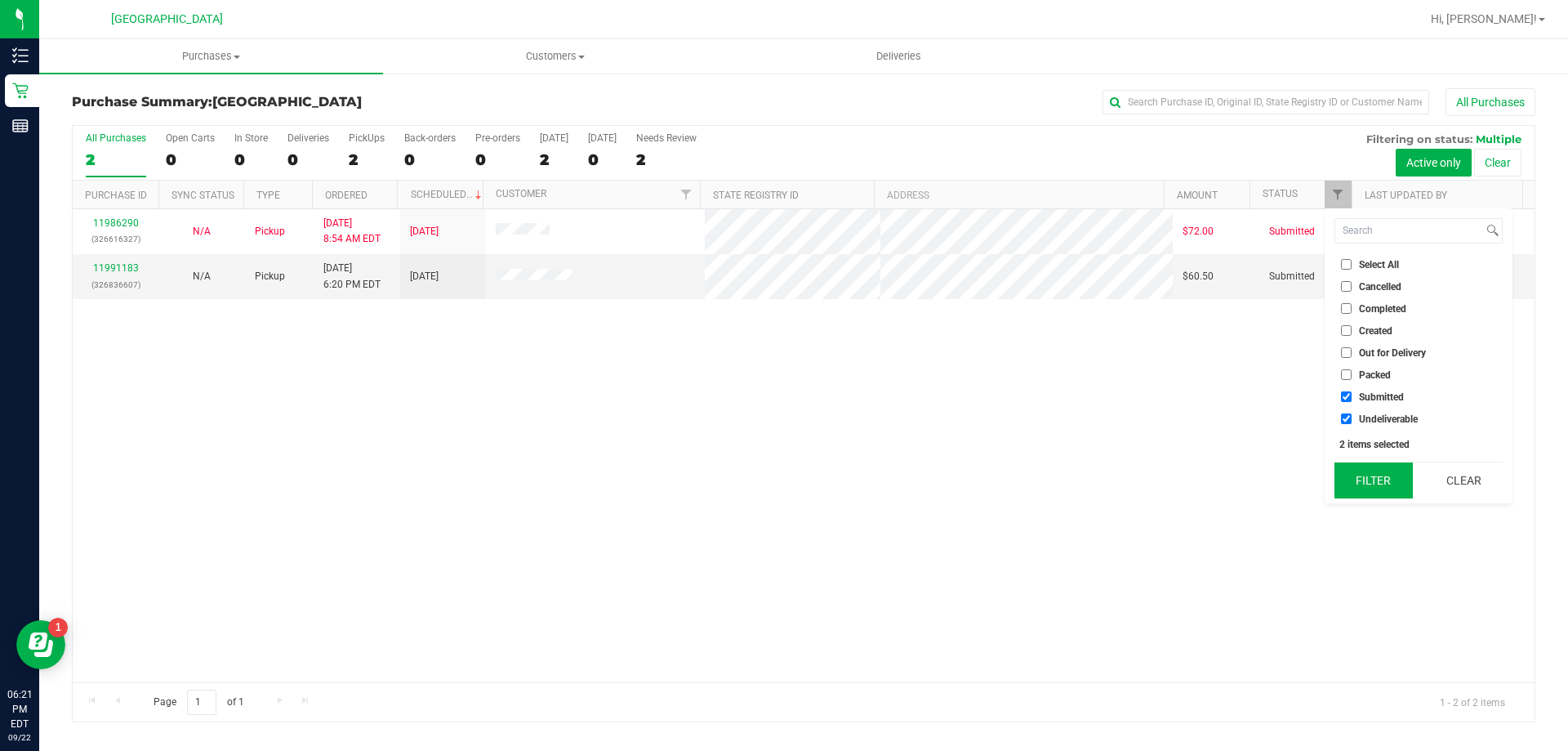
click at [1374, 492] on button "Filter" at bounding box center [1373, 480] width 78 height 36
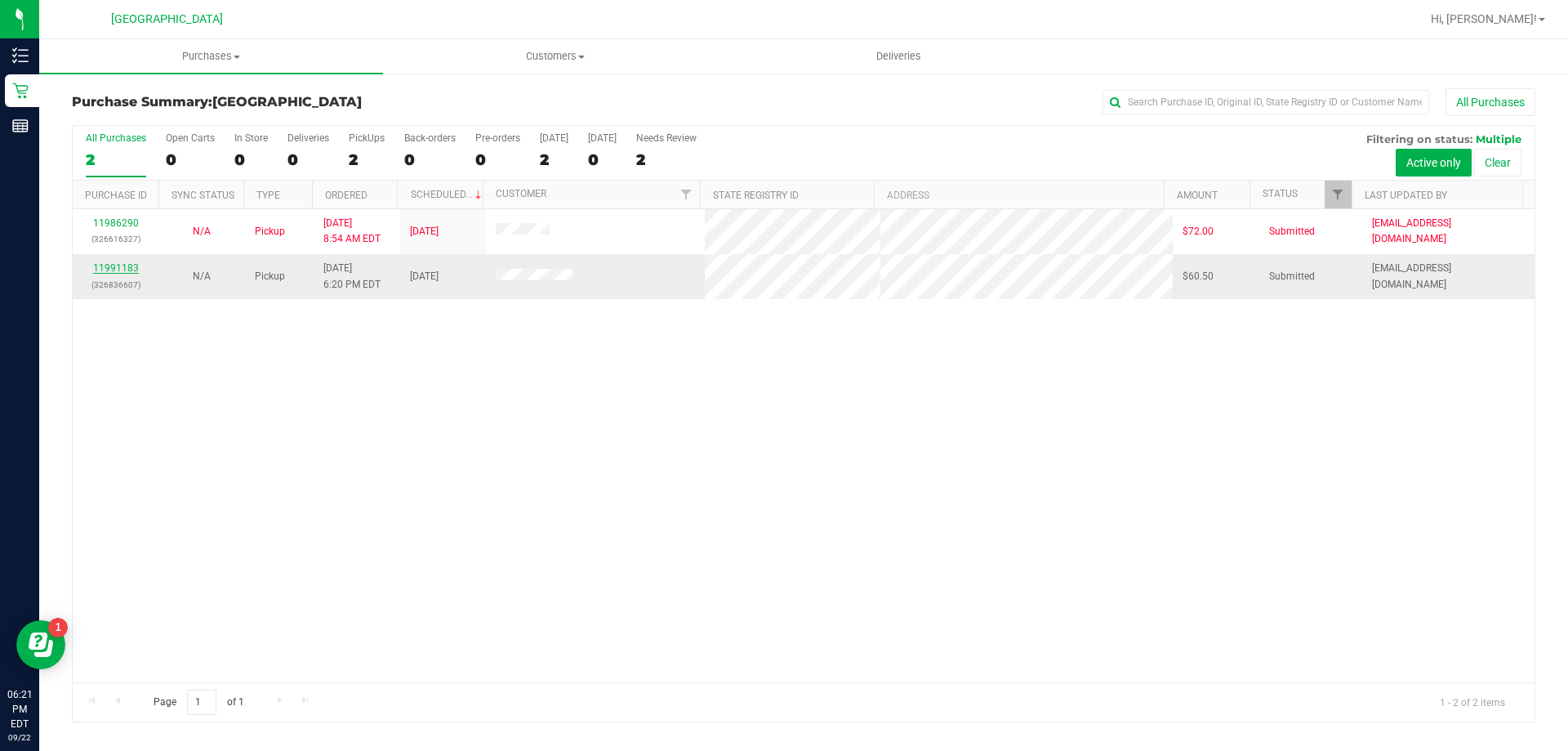
click at [115, 263] on link "11991183" at bounding box center [116, 268] width 46 height 12
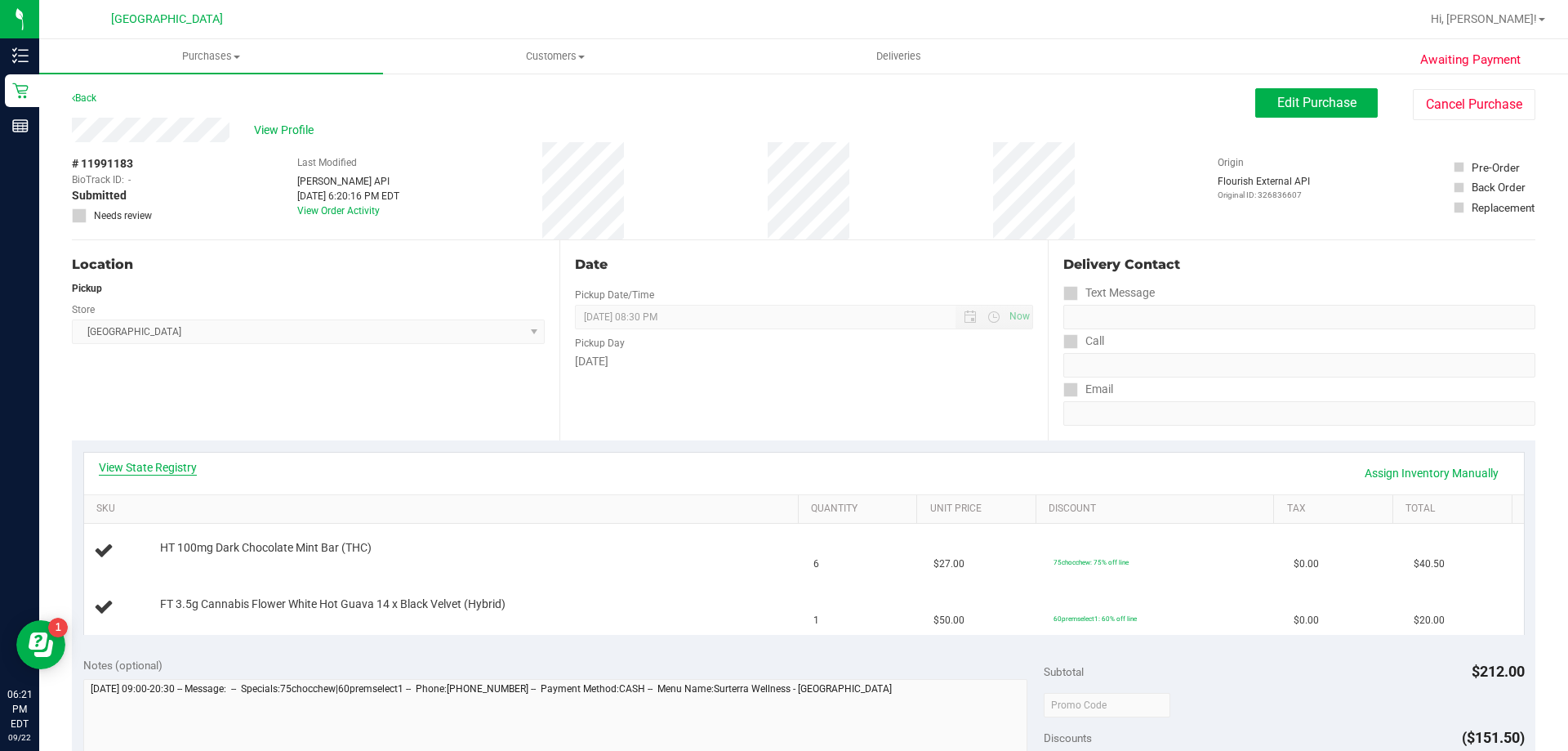
click at [166, 463] on link "View State Registry" at bounding box center [148, 467] width 98 height 17
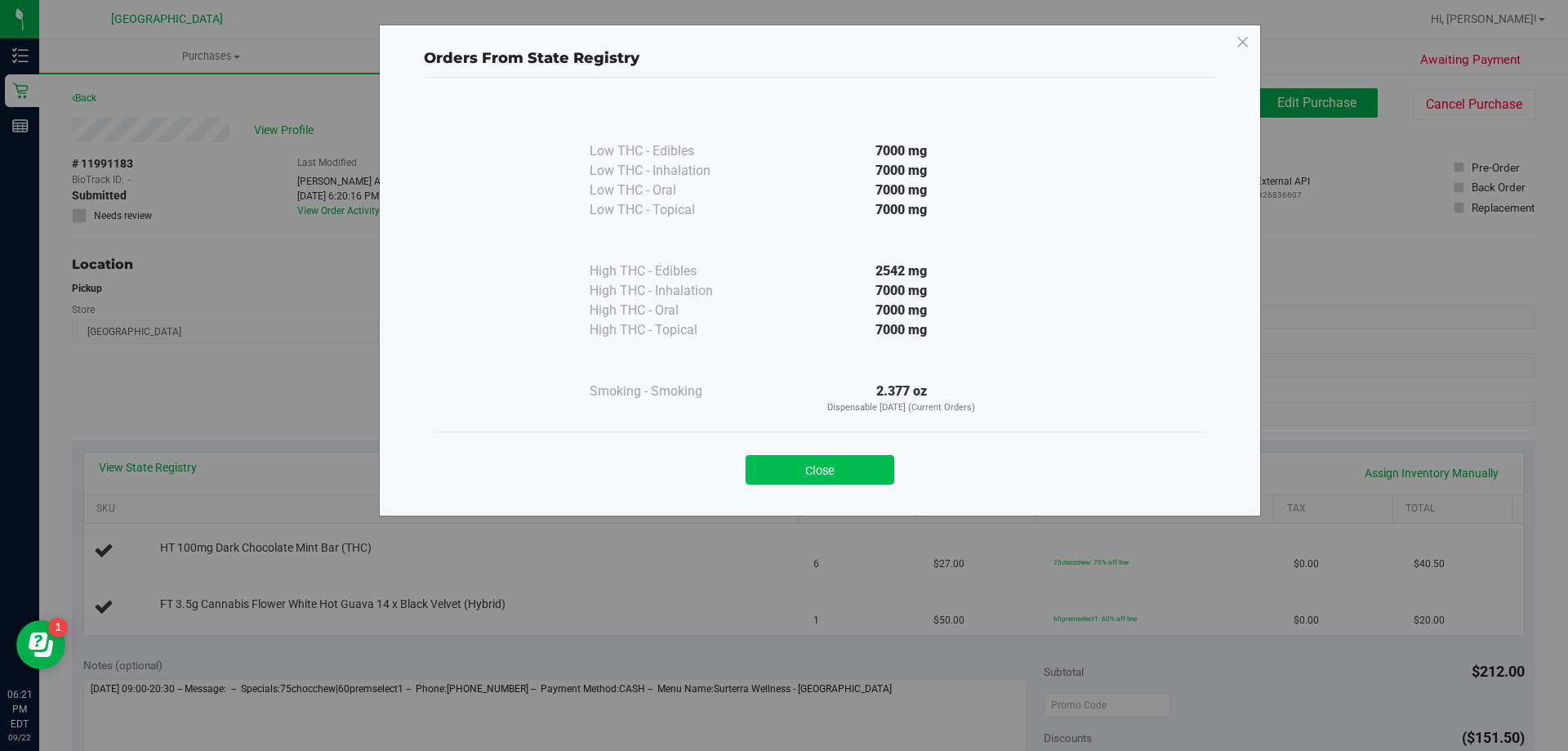
click at [791, 465] on button "Close" at bounding box center [820, 470] width 149 height 29
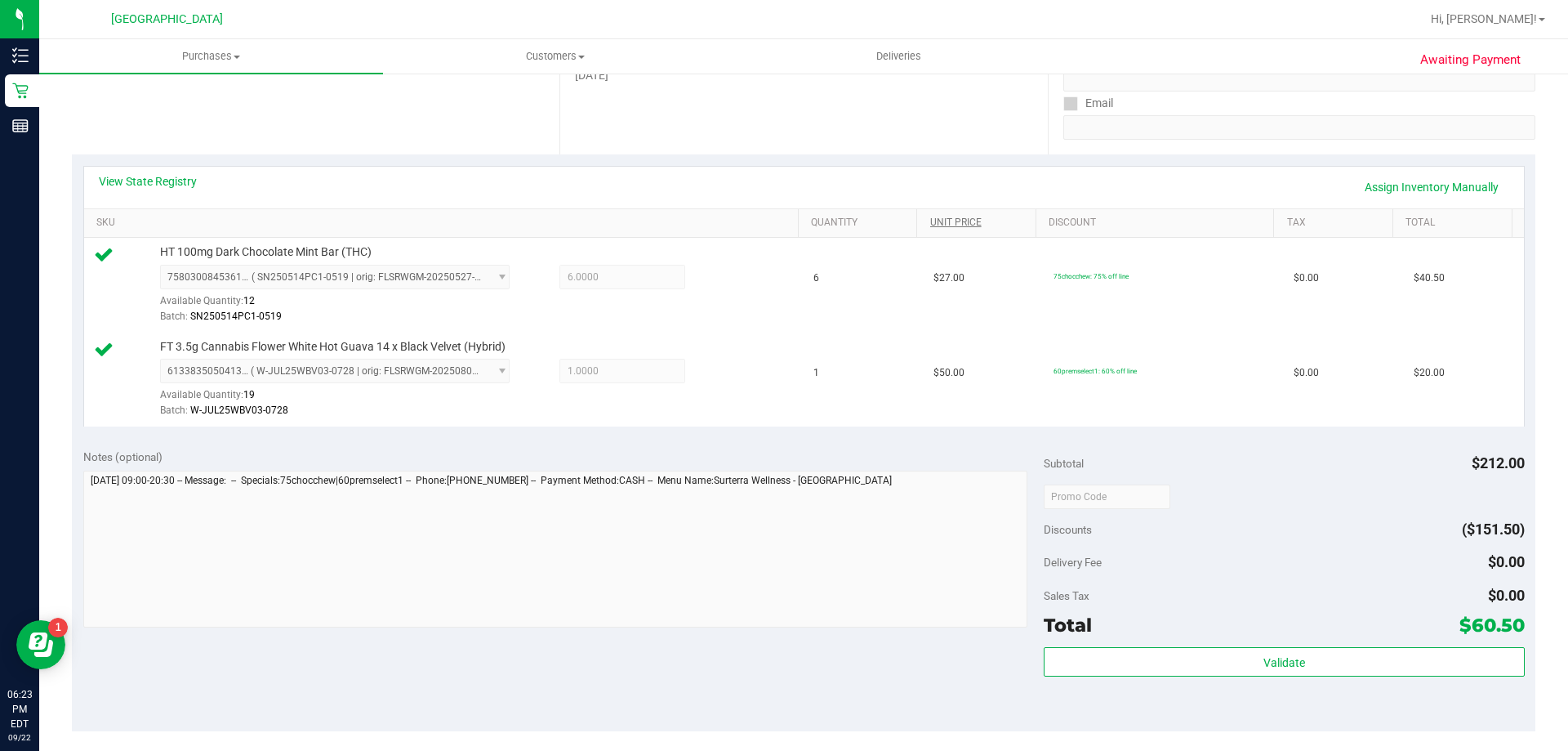
scroll to position [307, 0]
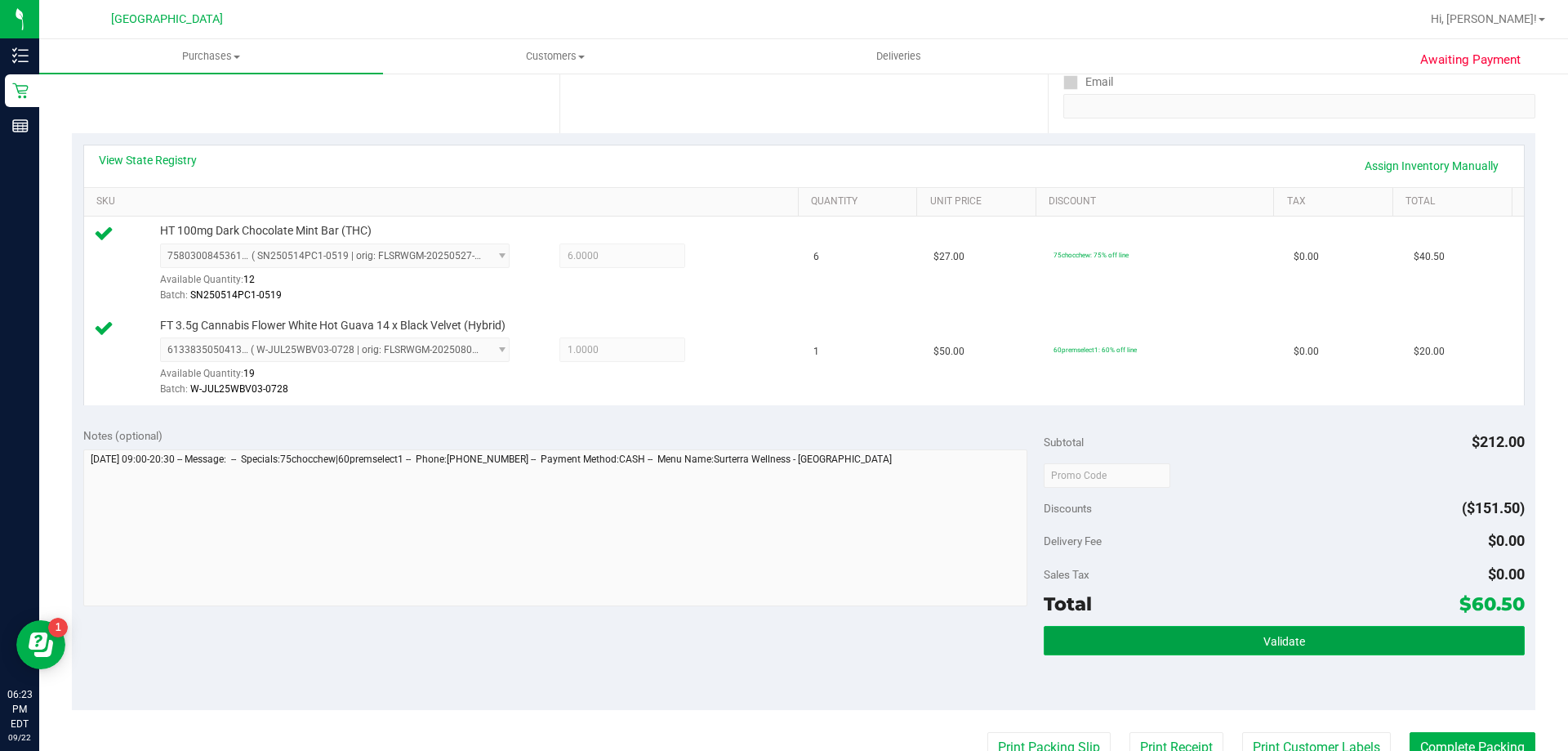
click at [1206, 633] on button "Validate" at bounding box center [1284, 640] width 480 height 29
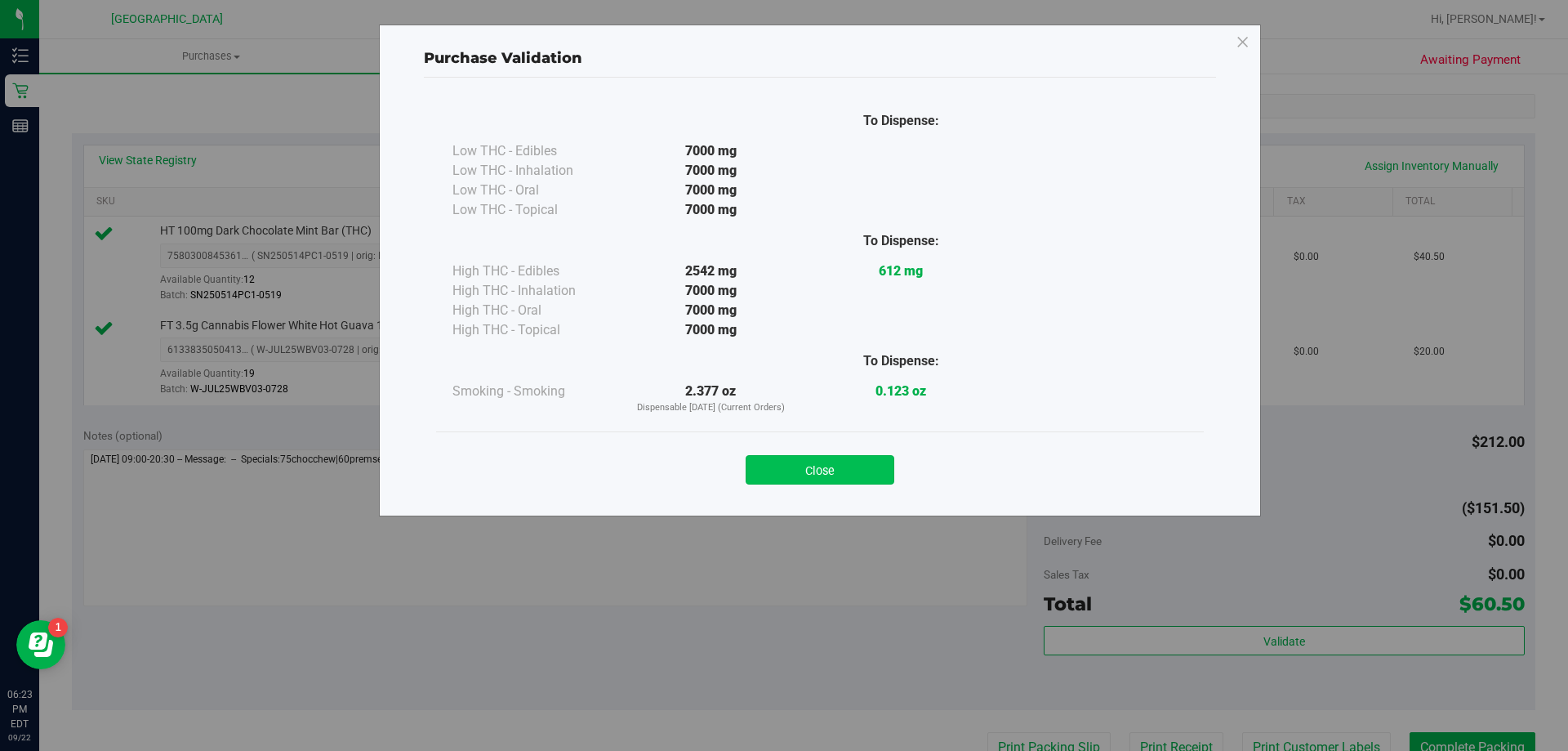
click at [804, 466] on button "Close" at bounding box center [820, 470] width 149 height 29
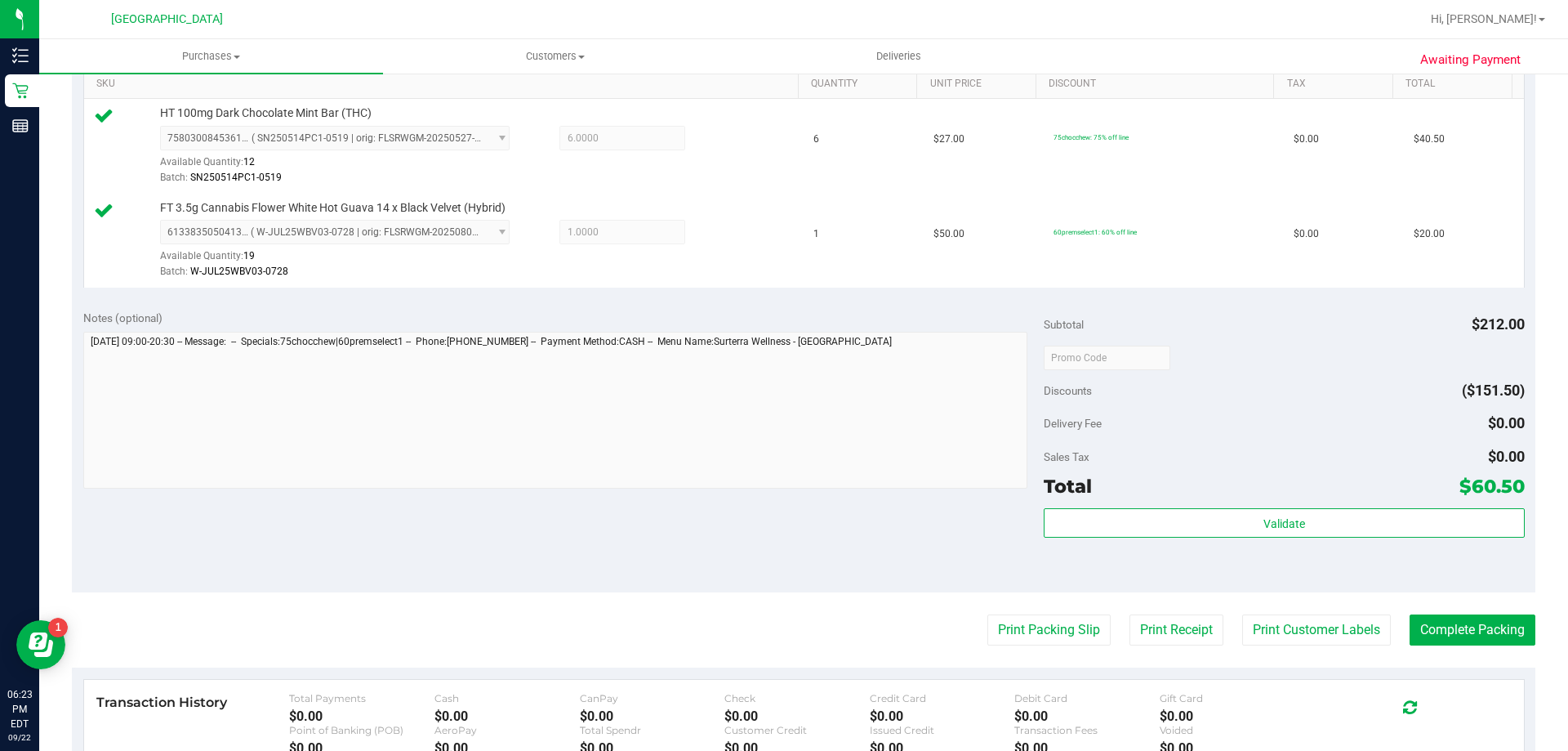
scroll to position [439, 0]
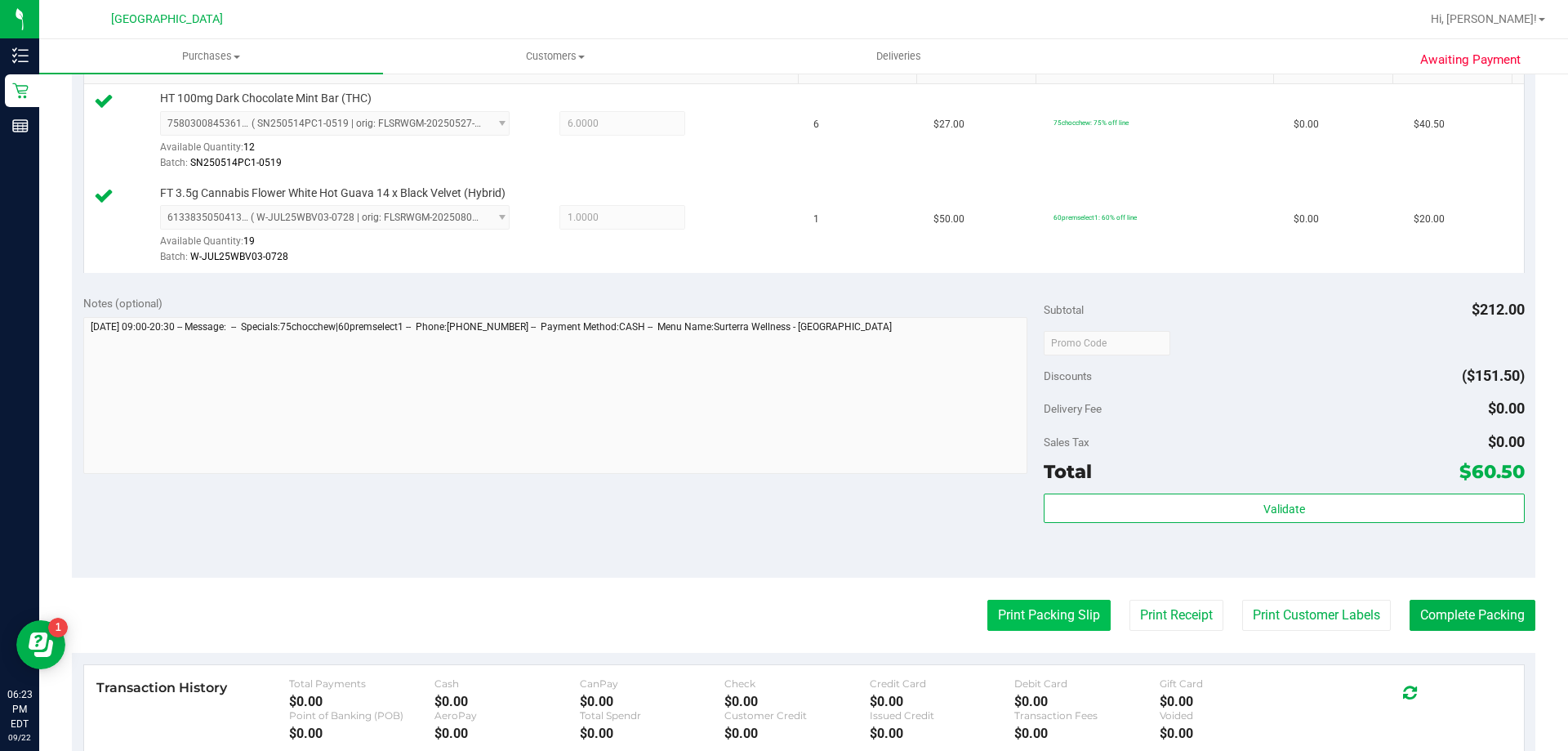
click at [1054, 629] on button "Print Packing Slip" at bounding box center [1049, 616] width 123 height 31
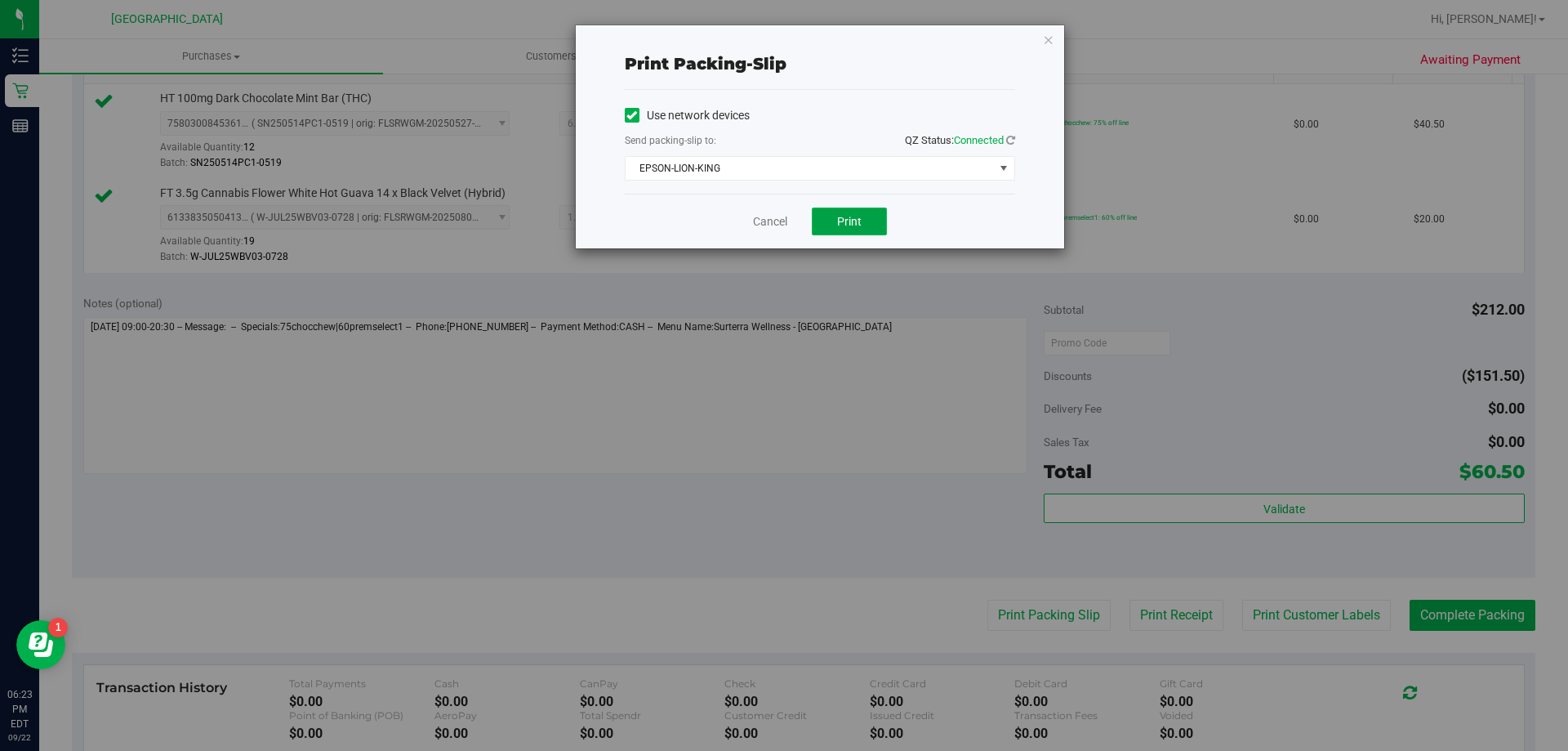
click at [872, 230] on button "Print" at bounding box center [849, 222] width 75 height 27
click at [760, 225] on link "Cancel" at bounding box center [769, 221] width 34 height 17
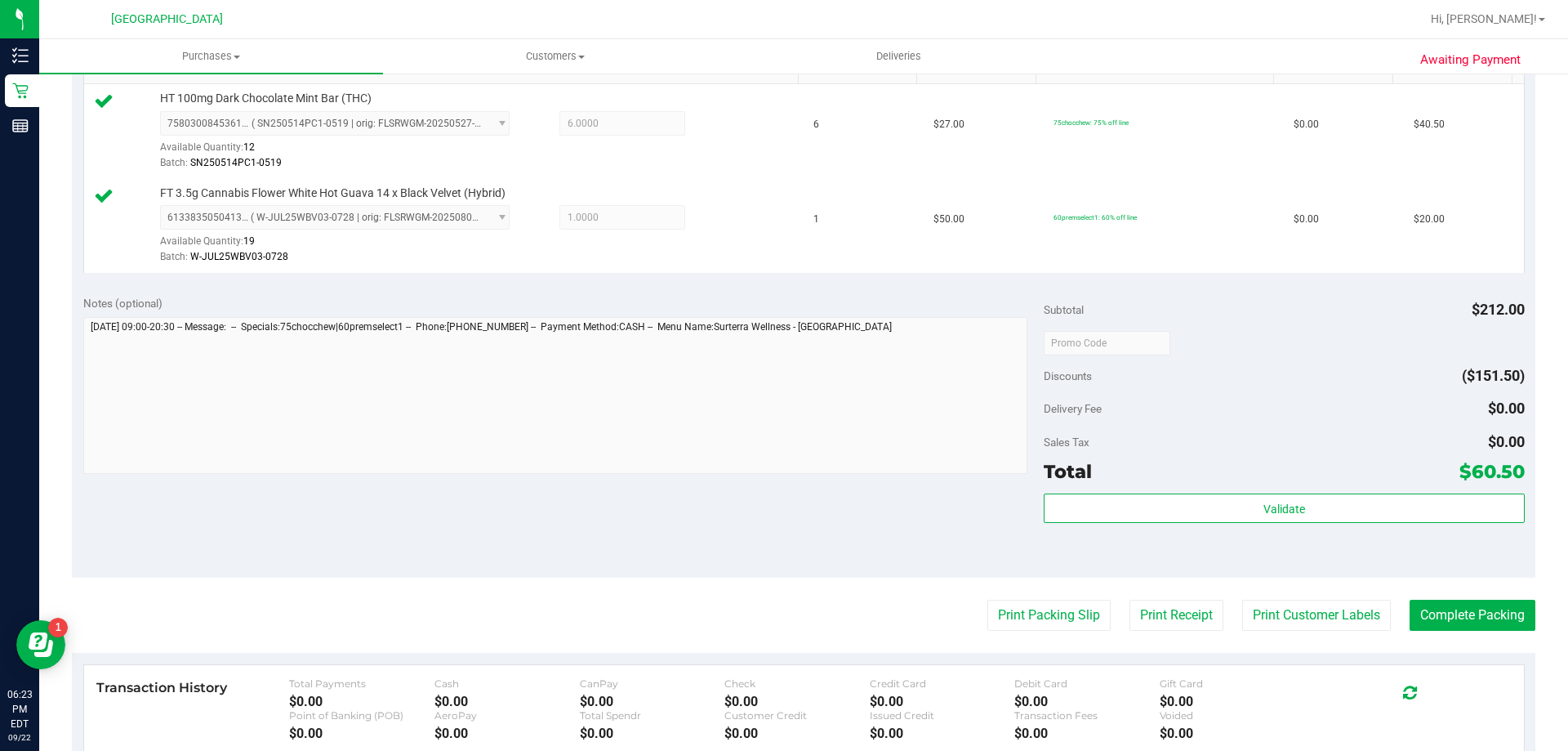
click at [1503, 647] on purchase-details "Back Edit Purchase Cancel Purchase View Profile # 11991183 BioTrack ID: - Submi…" at bounding box center [803, 303] width 1463 height 1309
click at [1441, 626] on button "Complete Packing" at bounding box center [1472, 616] width 125 height 31
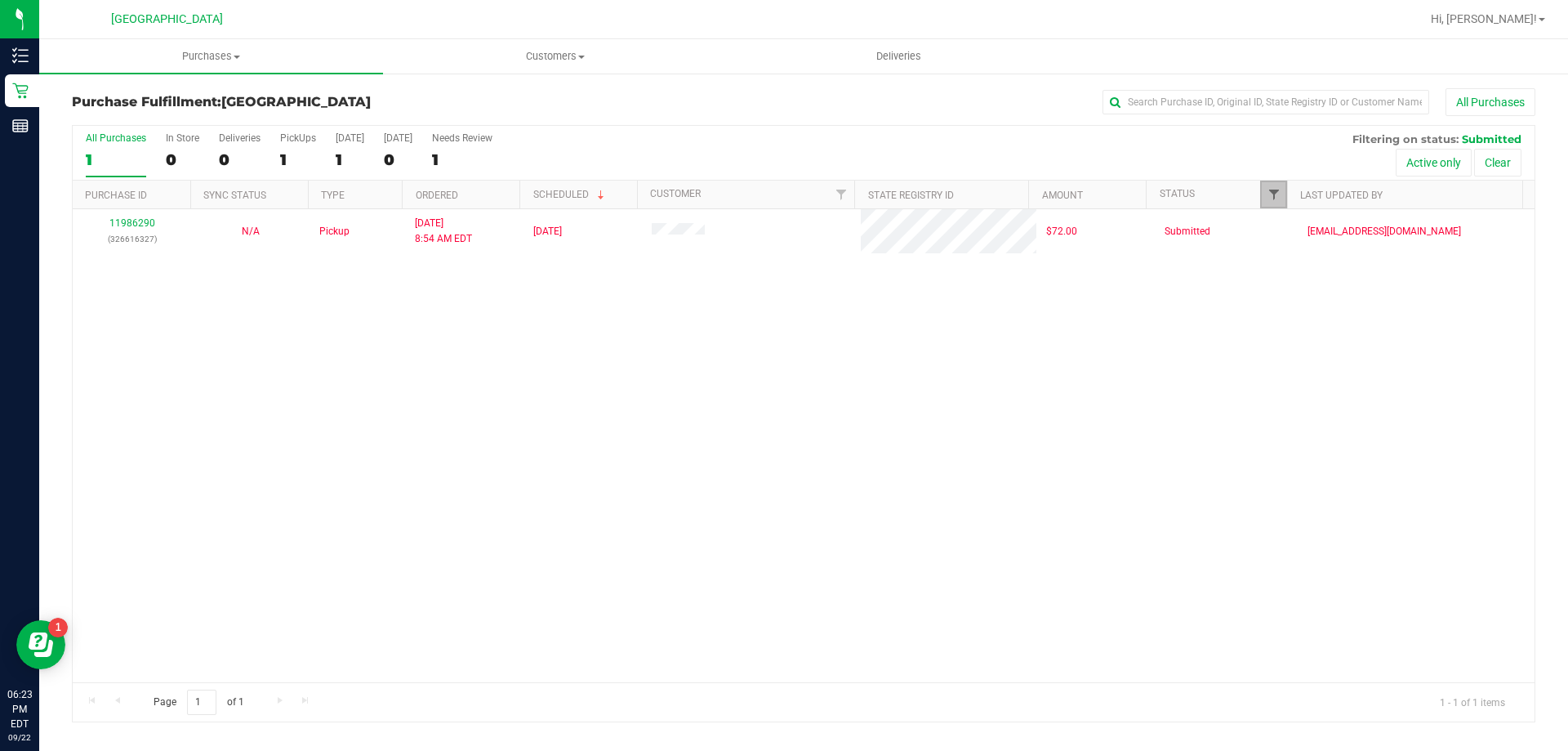
click at [1268, 197] on span "Filter" at bounding box center [1273, 194] width 13 height 13
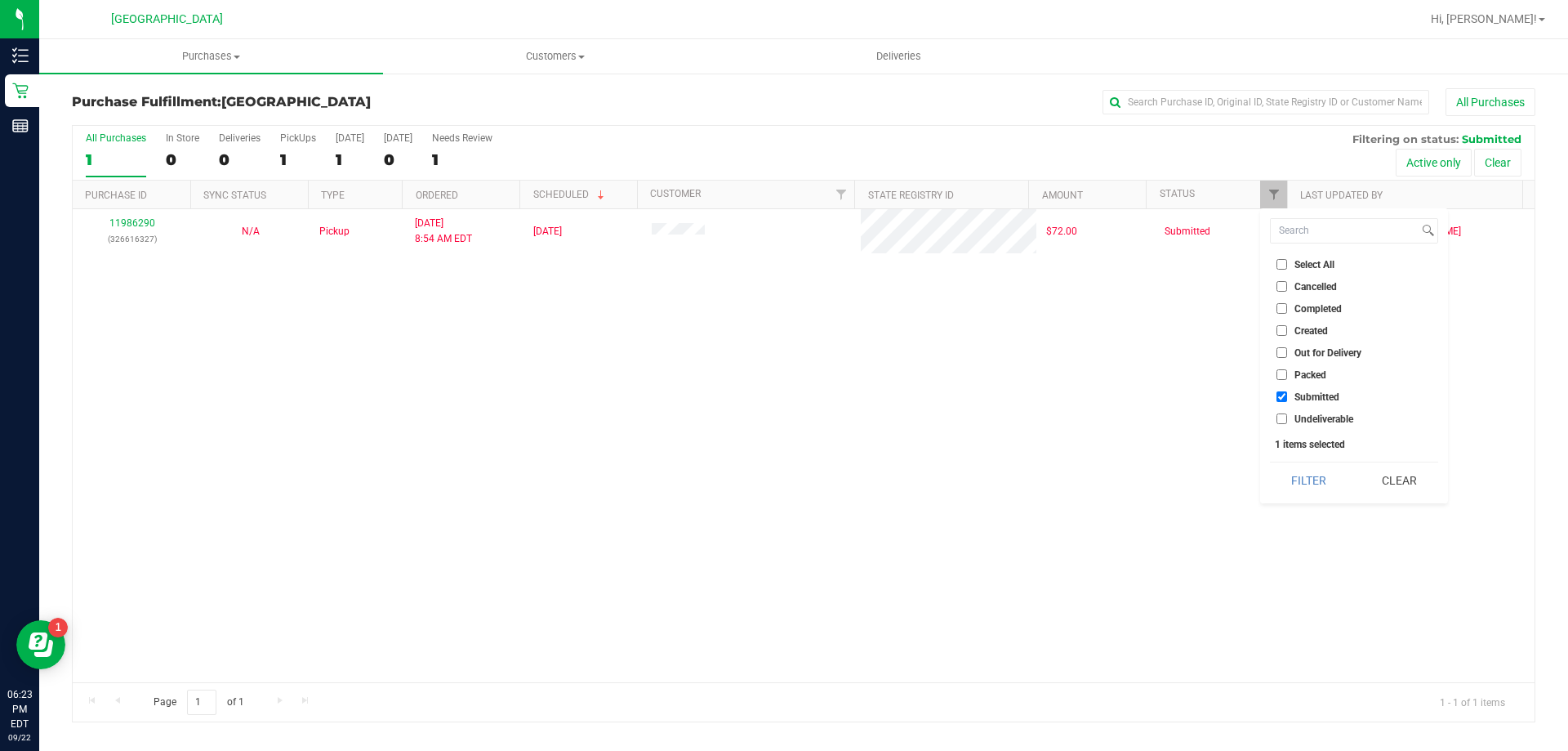
click at [1315, 419] on span "Undeliverable" at bounding box center [1323, 419] width 59 height 10
click at [1287, 419] on input "Undeliverable" at bounding box center [1281, 419] width 11 height 11
checkbox input "true"
click at [1318, 476] on button "Filter" at bounding box center [1308, 480] width 78 height 36
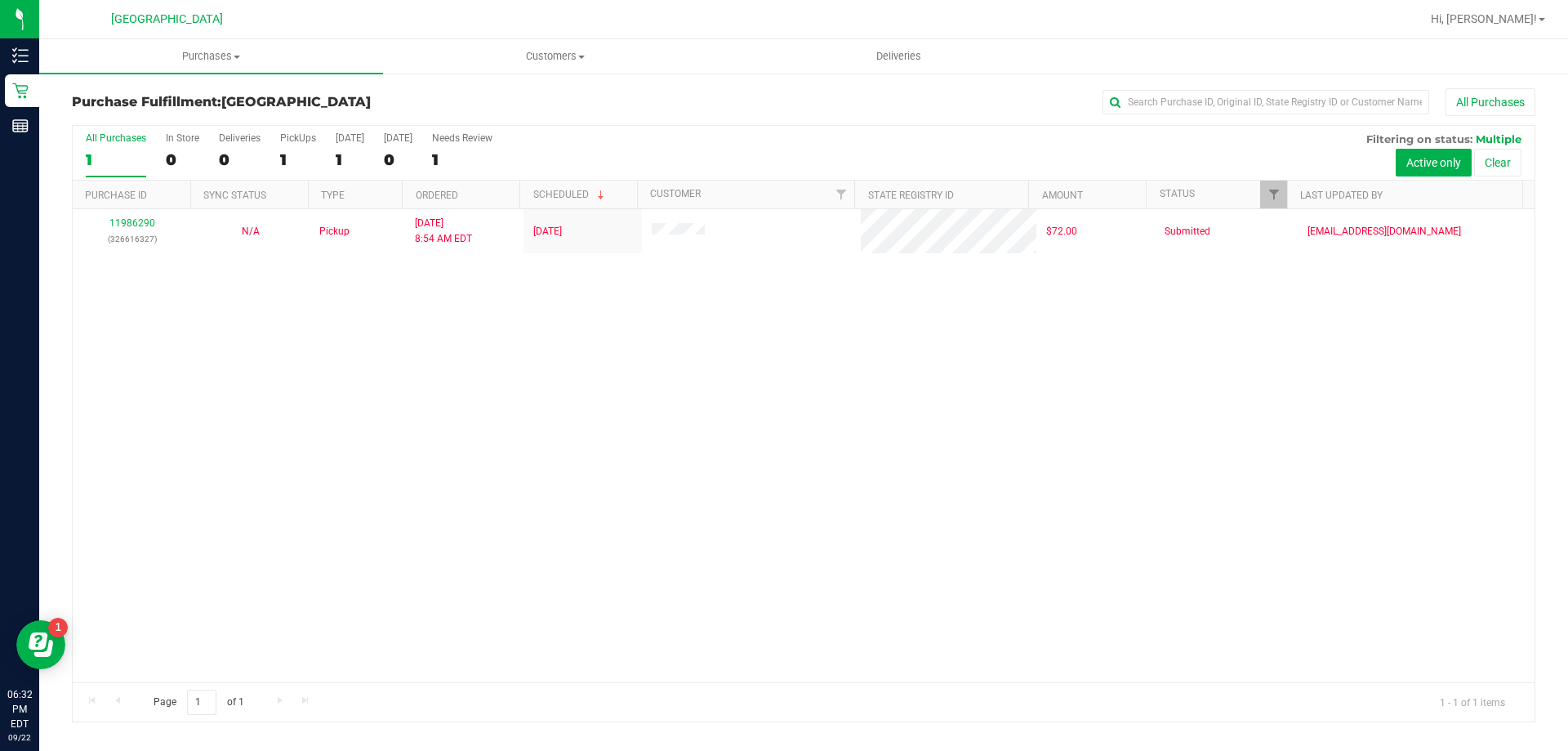
click at [691, 515] on div "11986290 (326616327) N/A Pickup 9/22/2025 8:54 AM EDT 9/22/2025 $72.00 Submitte…" at bounding box center [803, 445] width 1461 height 473
click at [344, 413] on div "11986290 (326616327) N/A Pickup 9/22/2025 8:54 AM EDT 9/22/2025 $72.00 Submitte…" at bounding box center [803, 445] width 1461 height 473
drag, startPoint x: 267, startPoint y: 305, endPoint x: 266, endPoint y: 314, distance: 9.1
click at [266, 313] on div "11986290 (326616327) N/A Pickup 9/22/2025 8:54 AM EDT 9/22/2025 $72.00 Submitte…" at bounding box center [803, 445] width 1461 height 473
click at [814, 378] on div "11986290 (326616327) N/A Pickup 9/22/2025 8:54 AM EDT 9/22/2025 $72.00 Submitte…" at bounding box center [803, 445] width 1461 height 473
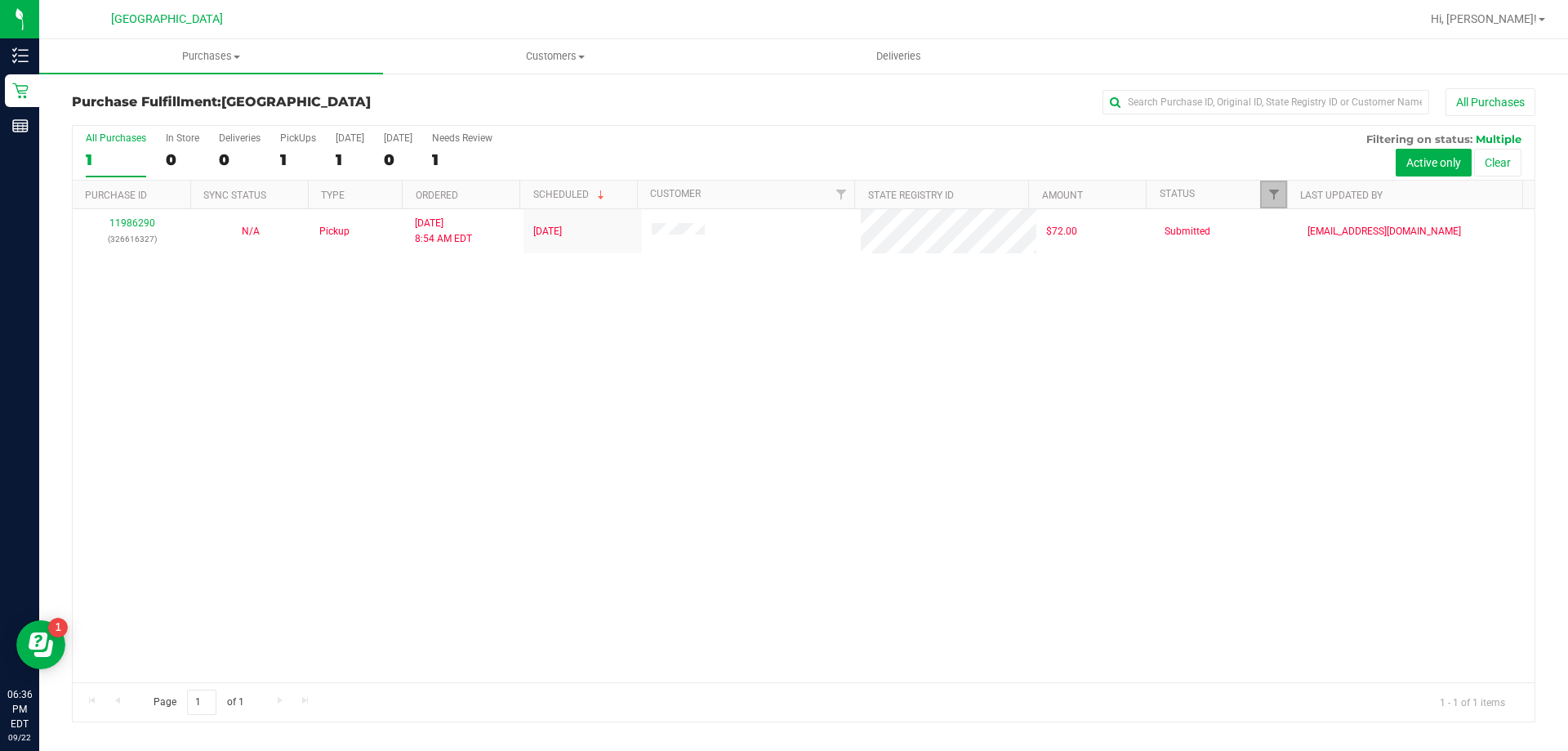
click at [1274, 205] on link "Filter" at bounding box center [1272, 194] width 26 height 27
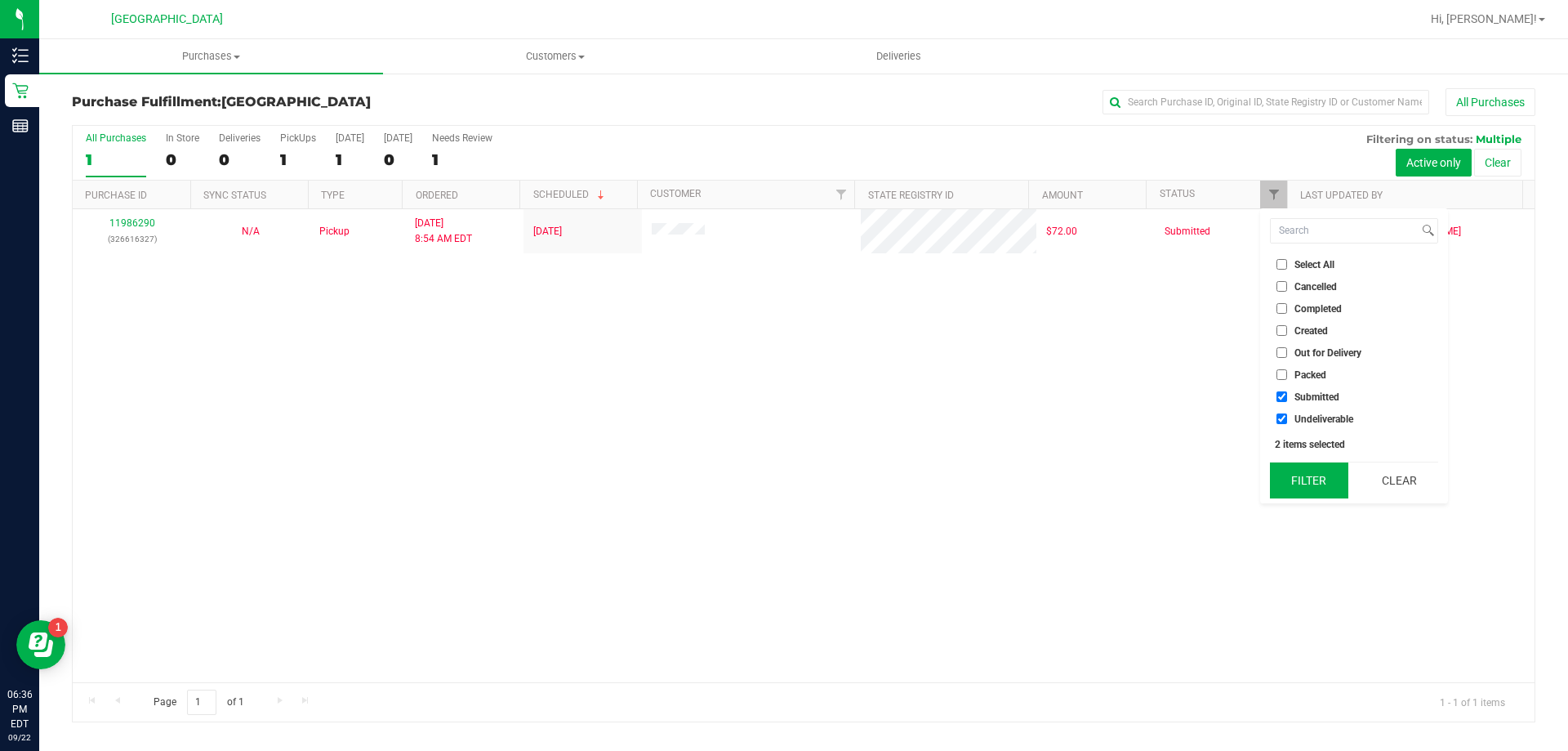
click at [1328, 473] on button "Filter" at bounding box center [1308, 480] width 78 height 36
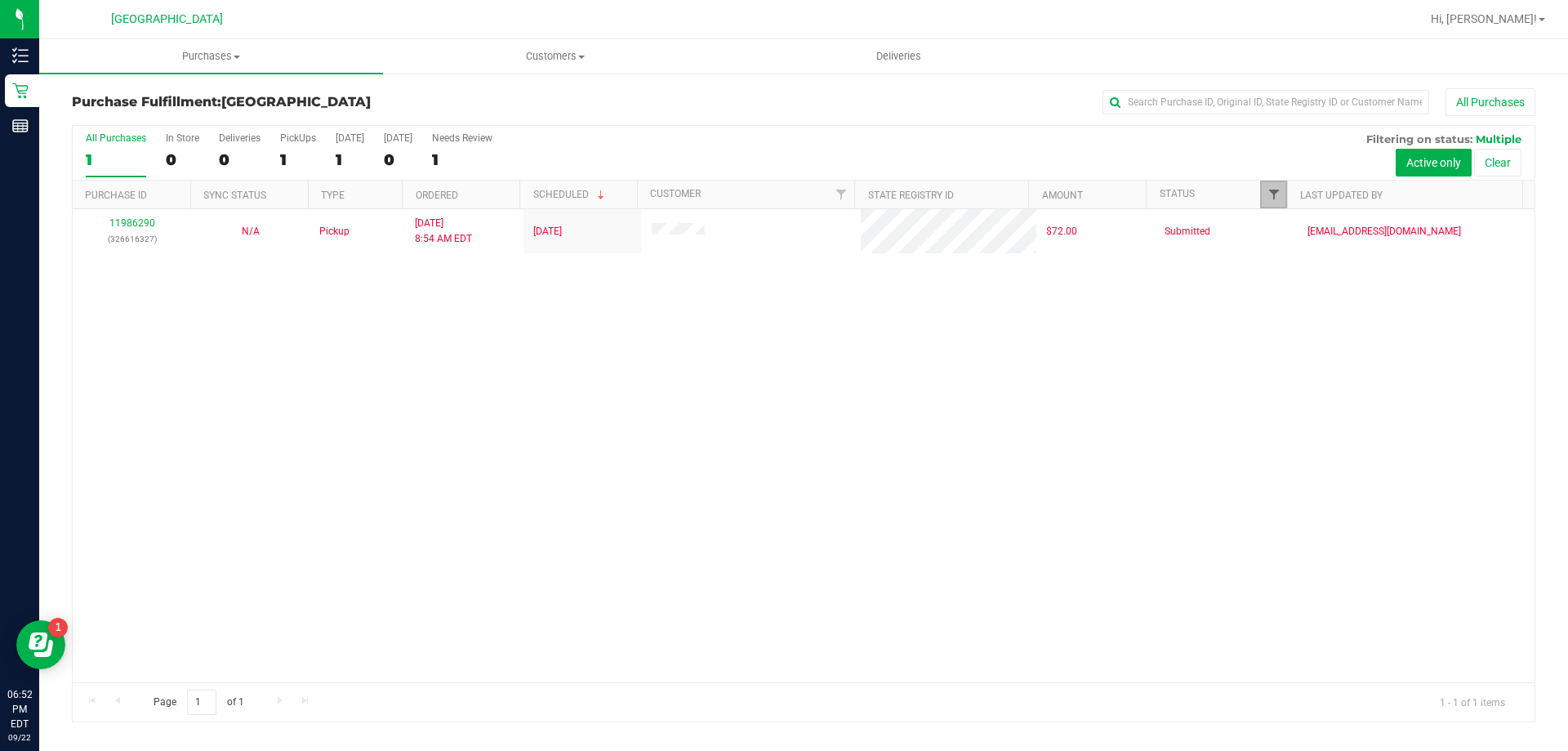
click at [1270, 193] on span "Filter" at bounding box center [1273, 194] width 13 height 13
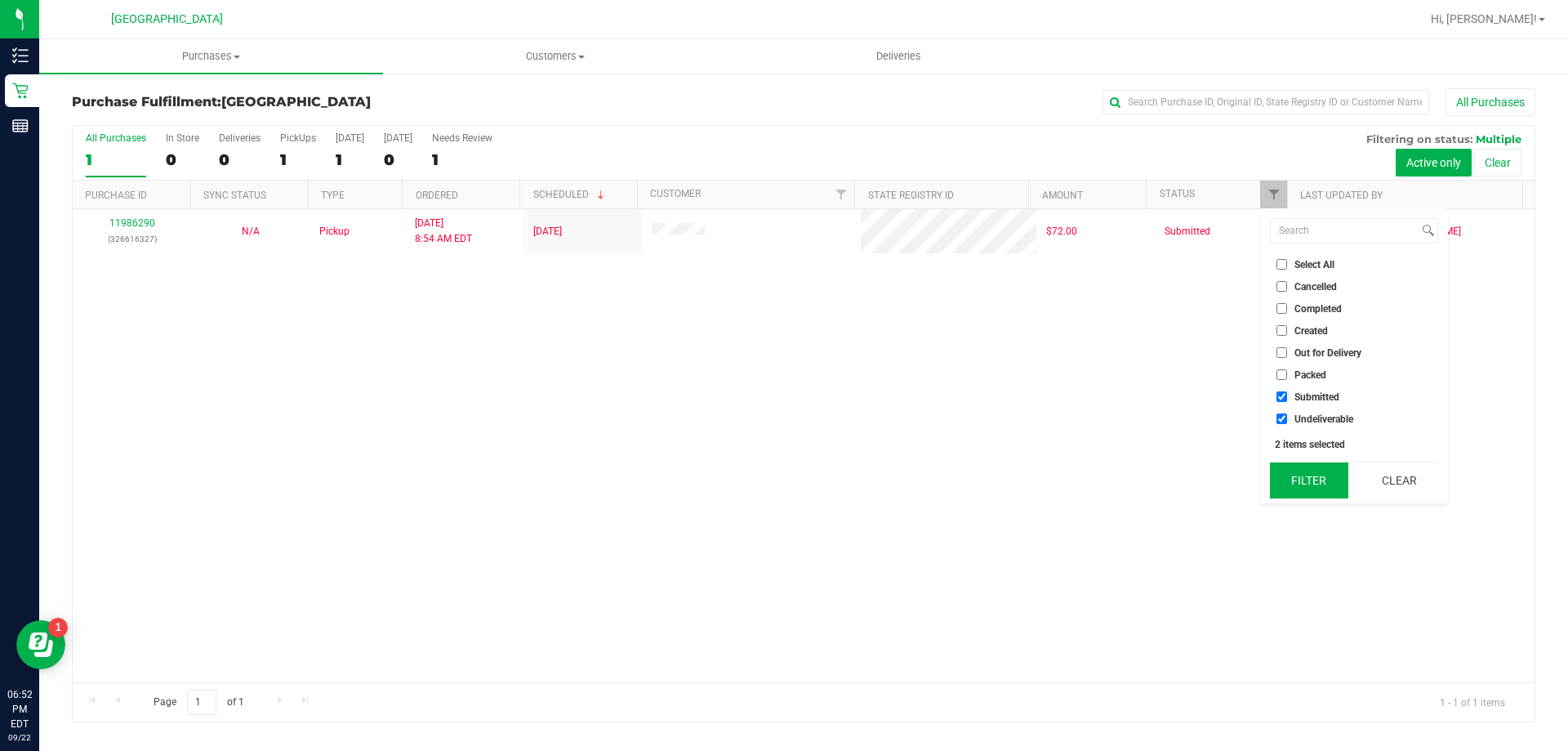
click at [1302, 475] on button "Filter" at bounding box center [1308, 480] width 78 height 36
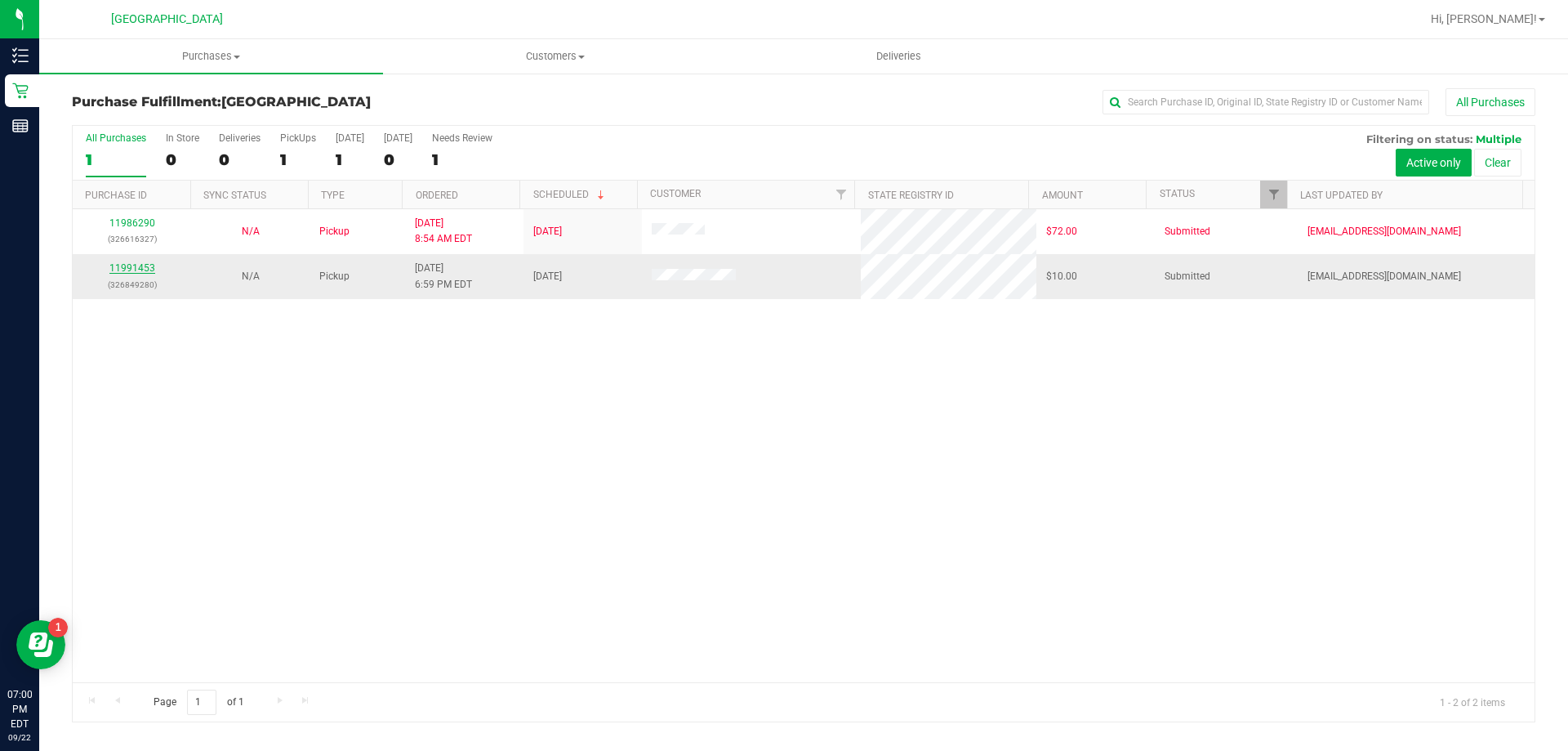
click at [129, 269] on link "11991453" at bounding box center [132, 268] width 46 height 12
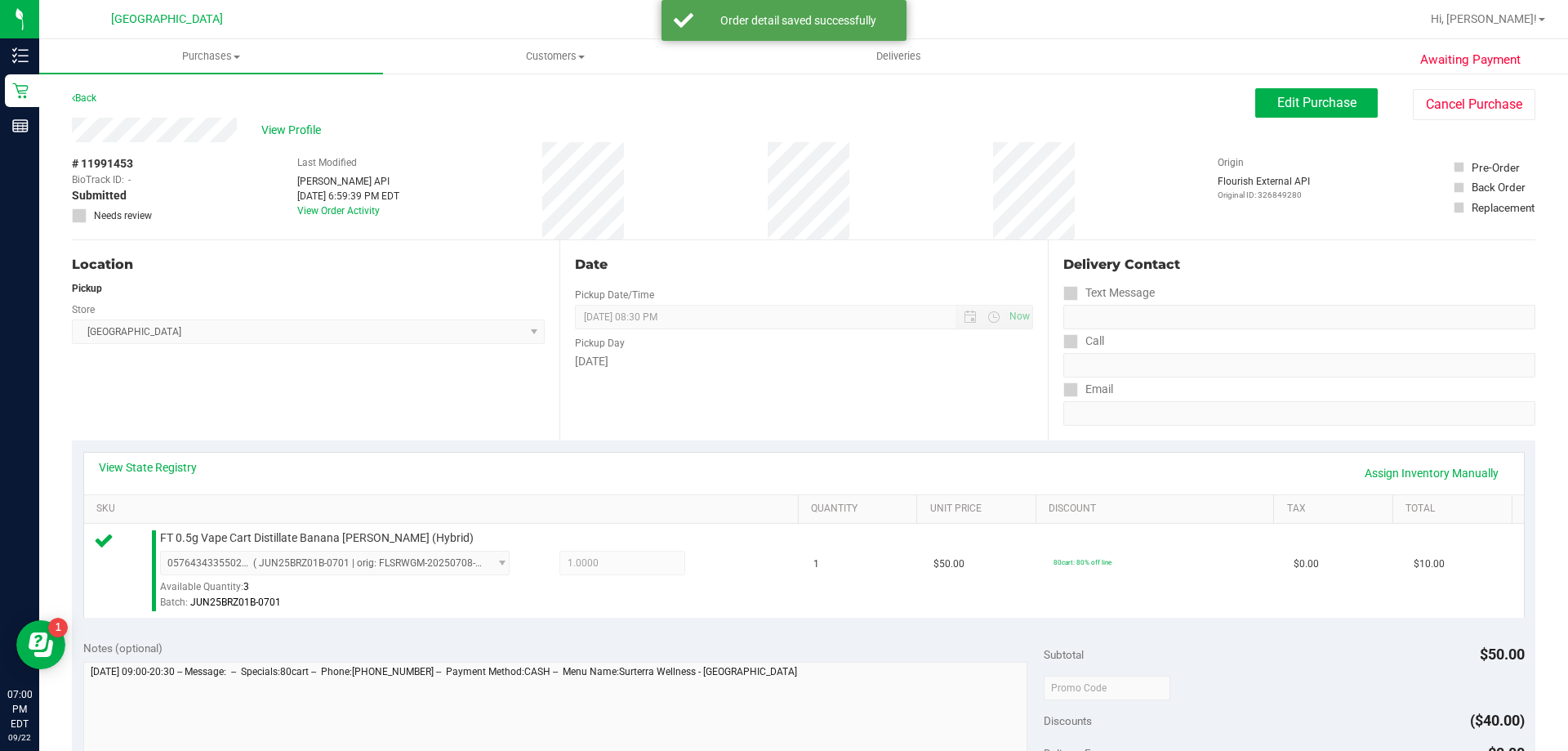
scroll to position [214, 0]
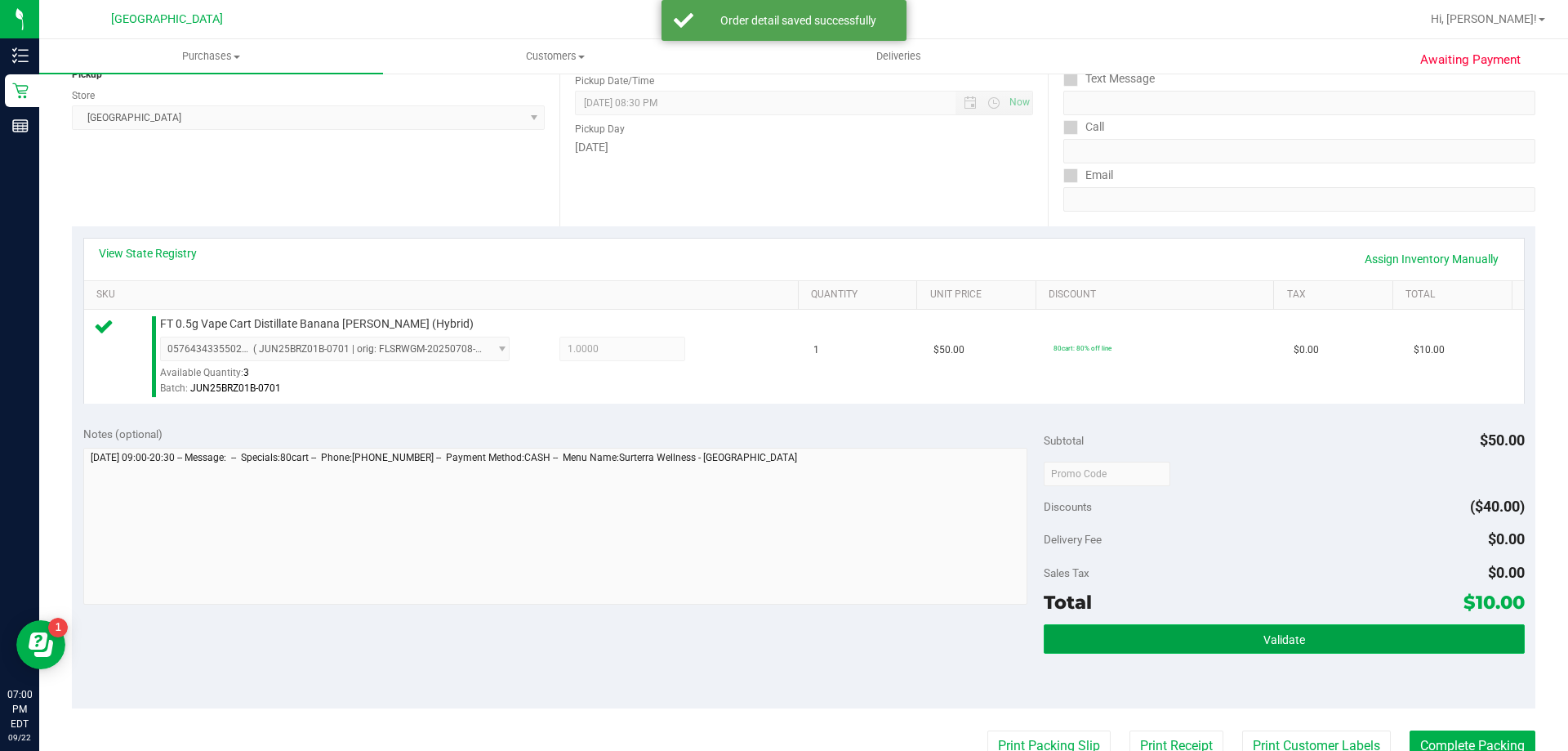
click at [1245, 628] on button "Validate" at bounding box center [1284, 638] width 480 height 29
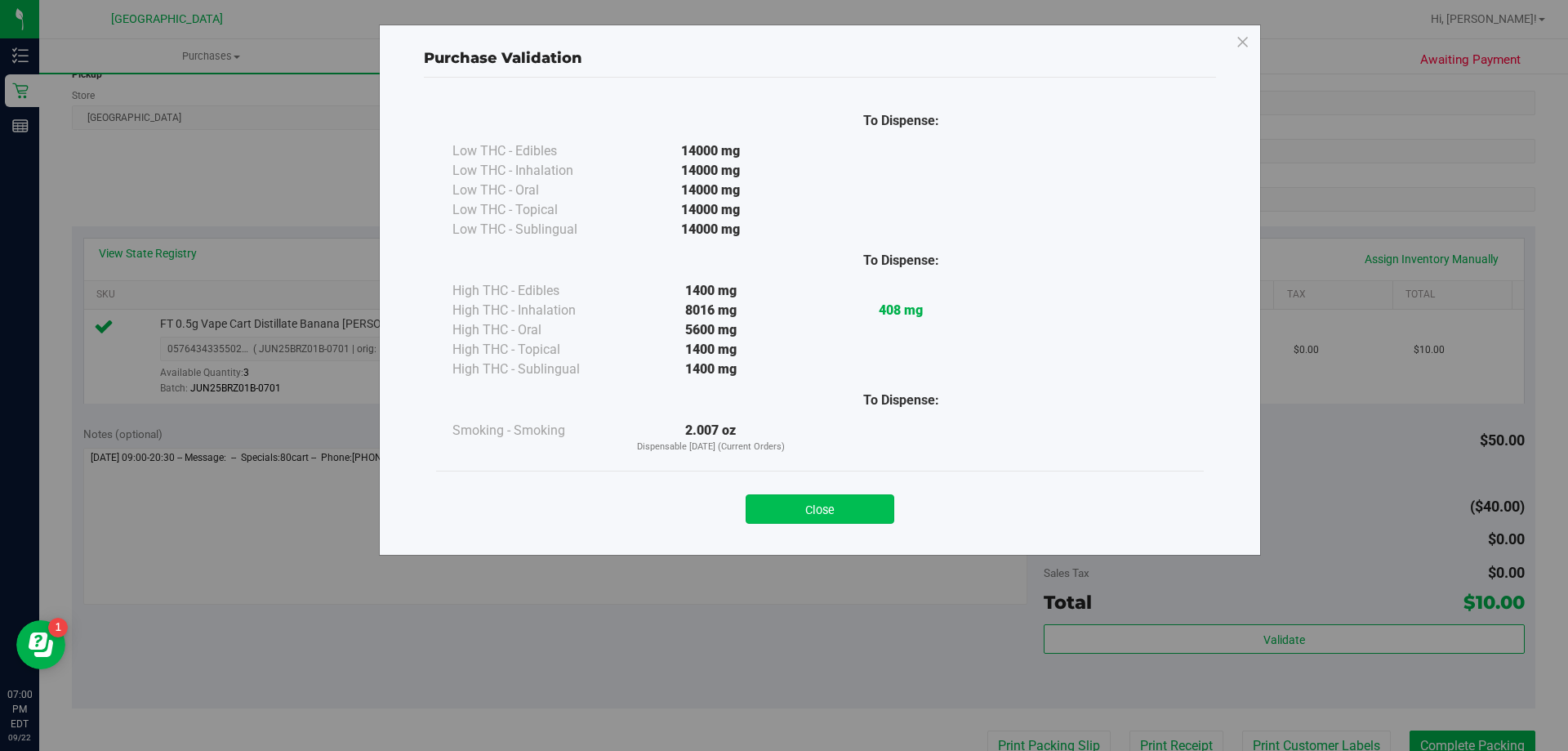
click at [848, 520] on button "Close" at bounding box center [820, 509] width 149 height 29
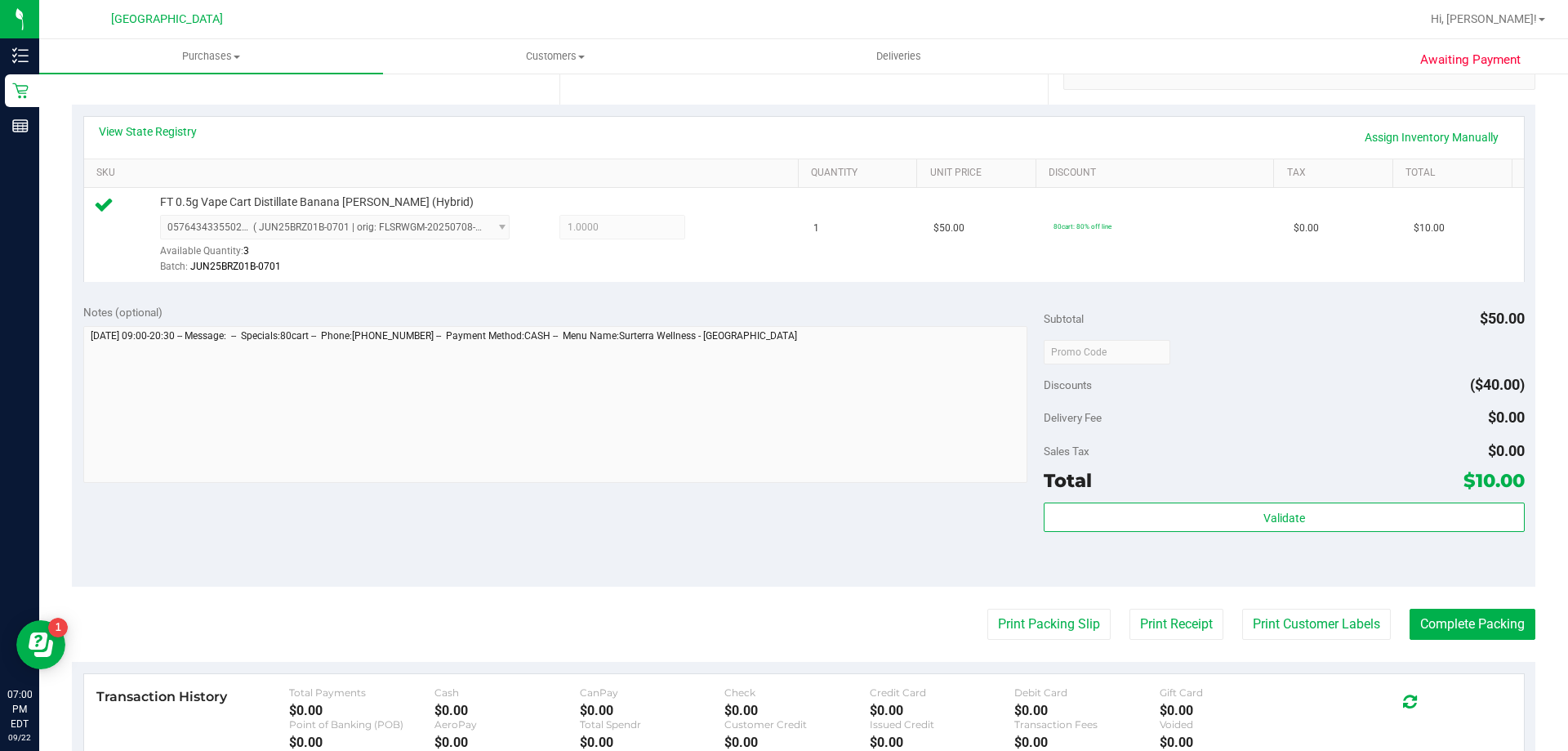
scroll to position [336, 0]
click at [1044, 631] on button "Print Packing Slip" at bounding box center [1049, 624] width 123 height 31
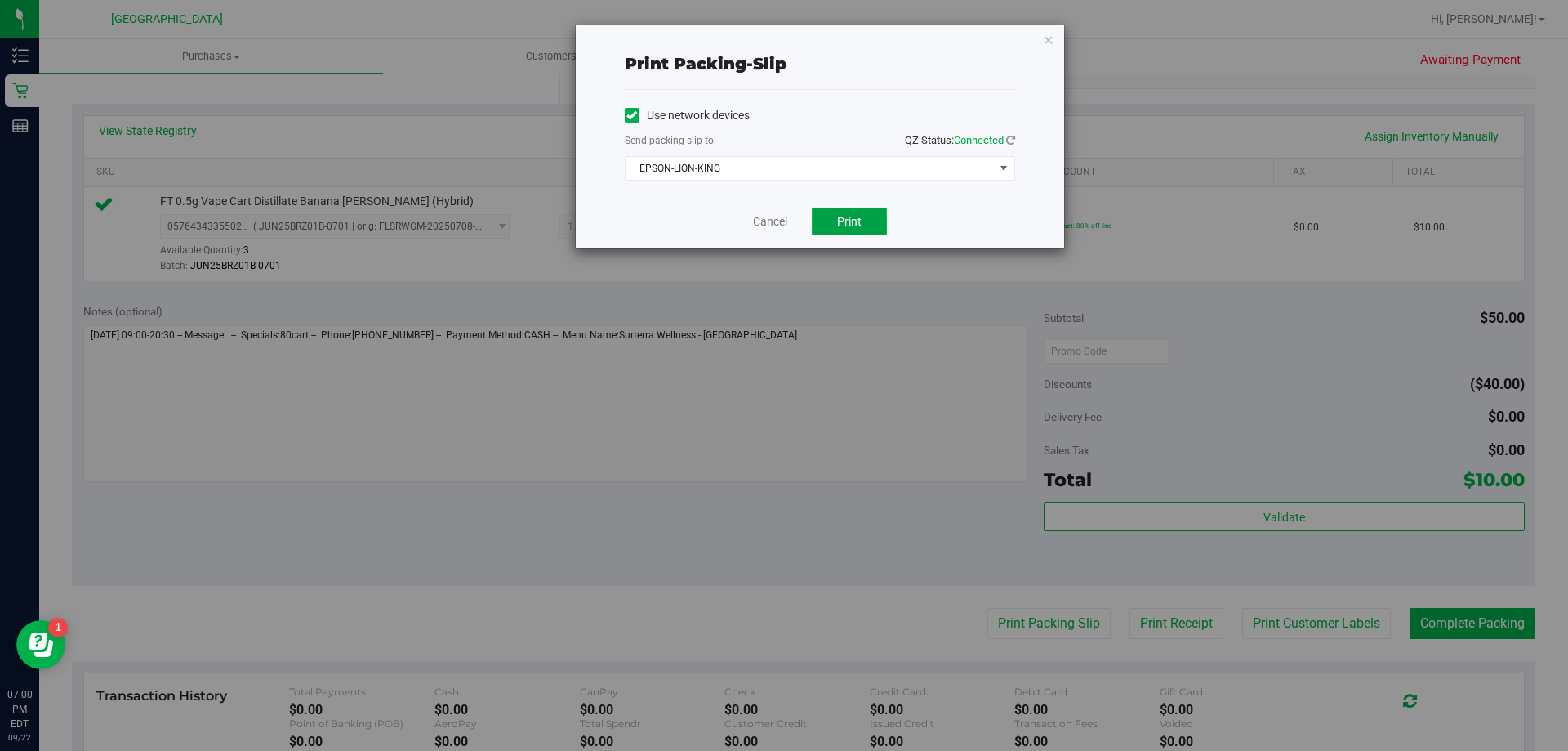
click at [846, 230] on button "Print" at bounding box center [849, 222] width 75 height 27
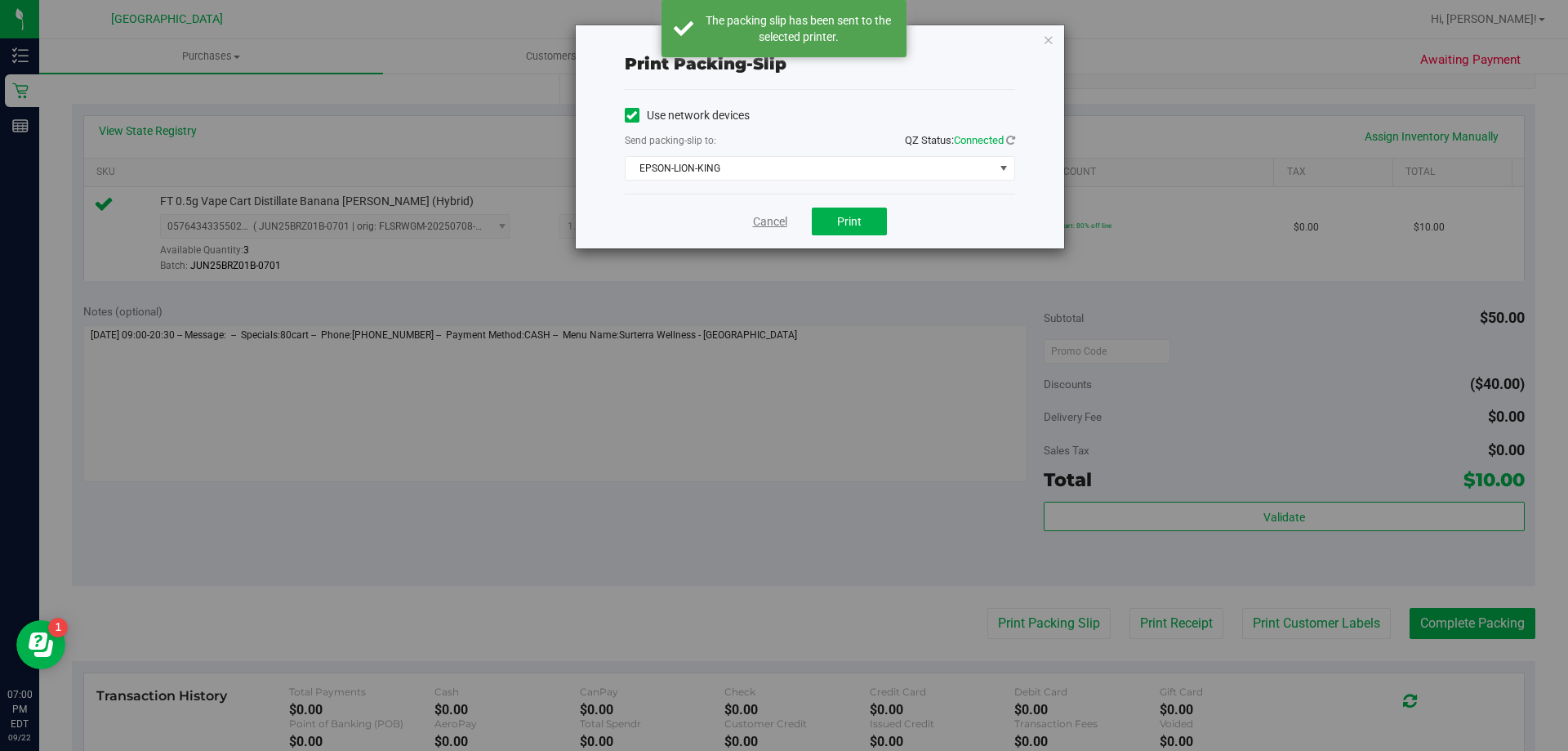
click at [767, 217] on link "Cancel" at bounding box center [769, 221] width 34 height 17
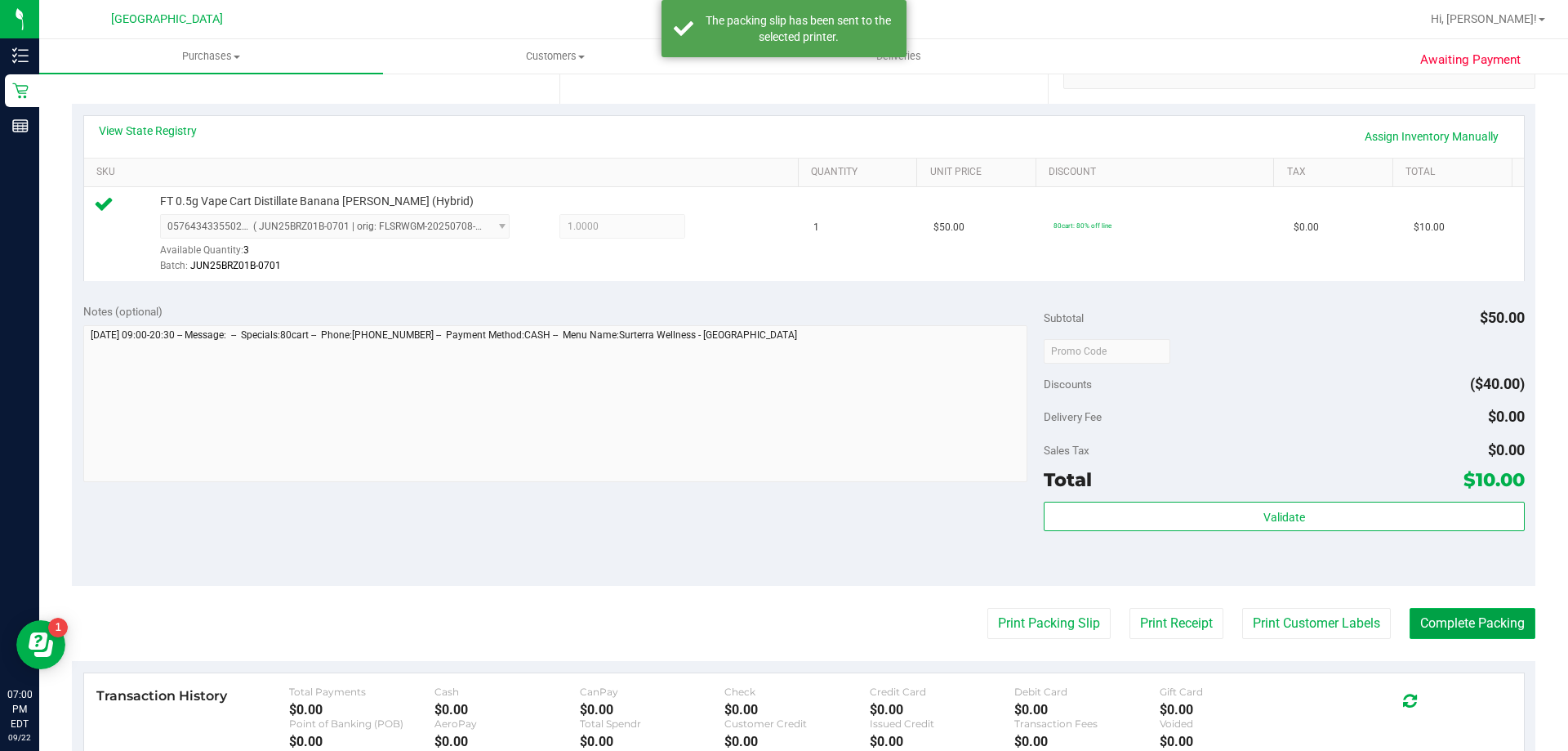
click at [1455, 613] on button "Complete Packing" at bounding box center [1472, 624] width 125 height 31
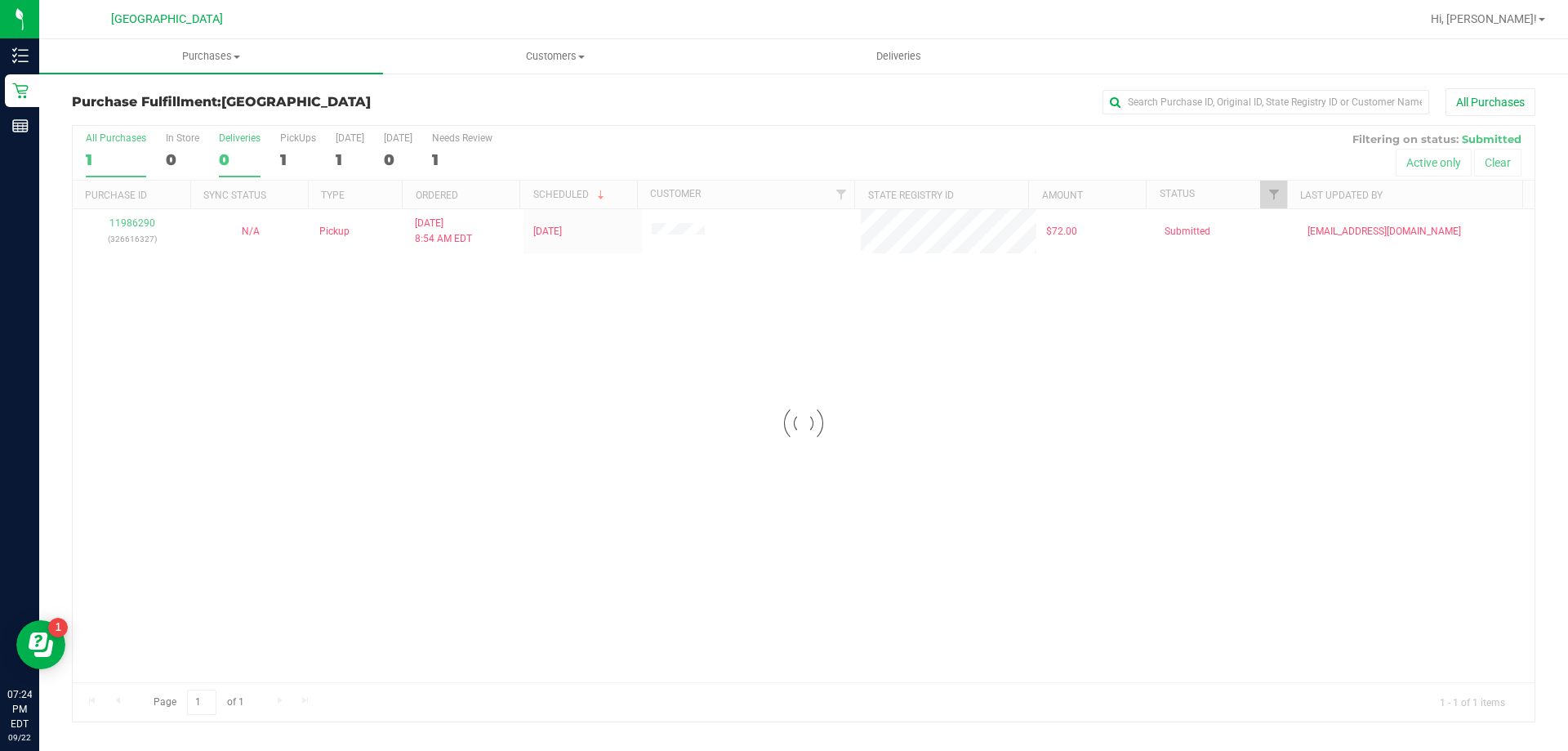
drag, startPoint x: 490, startPoint y: 438, endPoint x: 219, endPoint y: 165, distance: 384.7
click at [490, 437] on div "Loading... 11986290 (326616327) N/A Pickup 9/22/2025 8:54 AM EDT 9/22/2025 $72.…" at bounding box center [803, 445] width 1461 height 473
click at [405, 707] on div "Page 1 of 1 1 - 1 of 1 items" at bounding box center [803, 702] width 1461 height 39
drag, startPoint x: 351, startPoint y: 394, endPoint x: 375, endPoint y: 376, distance: 30.0
click at [350, 394] on div "11986290 (326616327) N/A Pickup 9/22/2025 8:54 AM EDT 9/22/2025 $72.00 Submitte…" at bounding box center [803, 445] width 1461 height 473
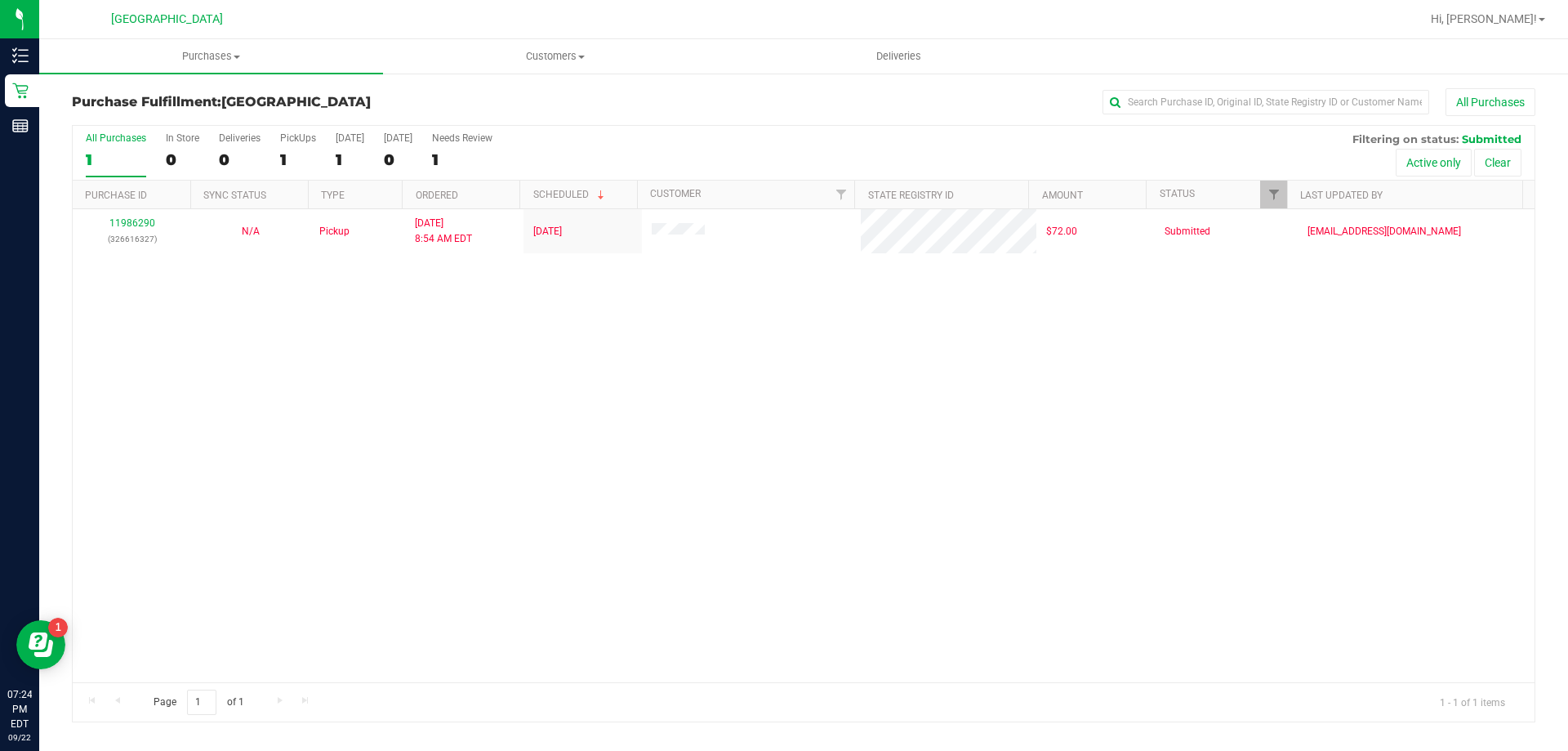
click at [704, 384] on div "11986290 (326616327) N/A Pickup 9/22/2025 8:54 AM EDT 9/22/2025 $72.00 Submitte…" at bounding box center [803, 445] width 1461 height 473
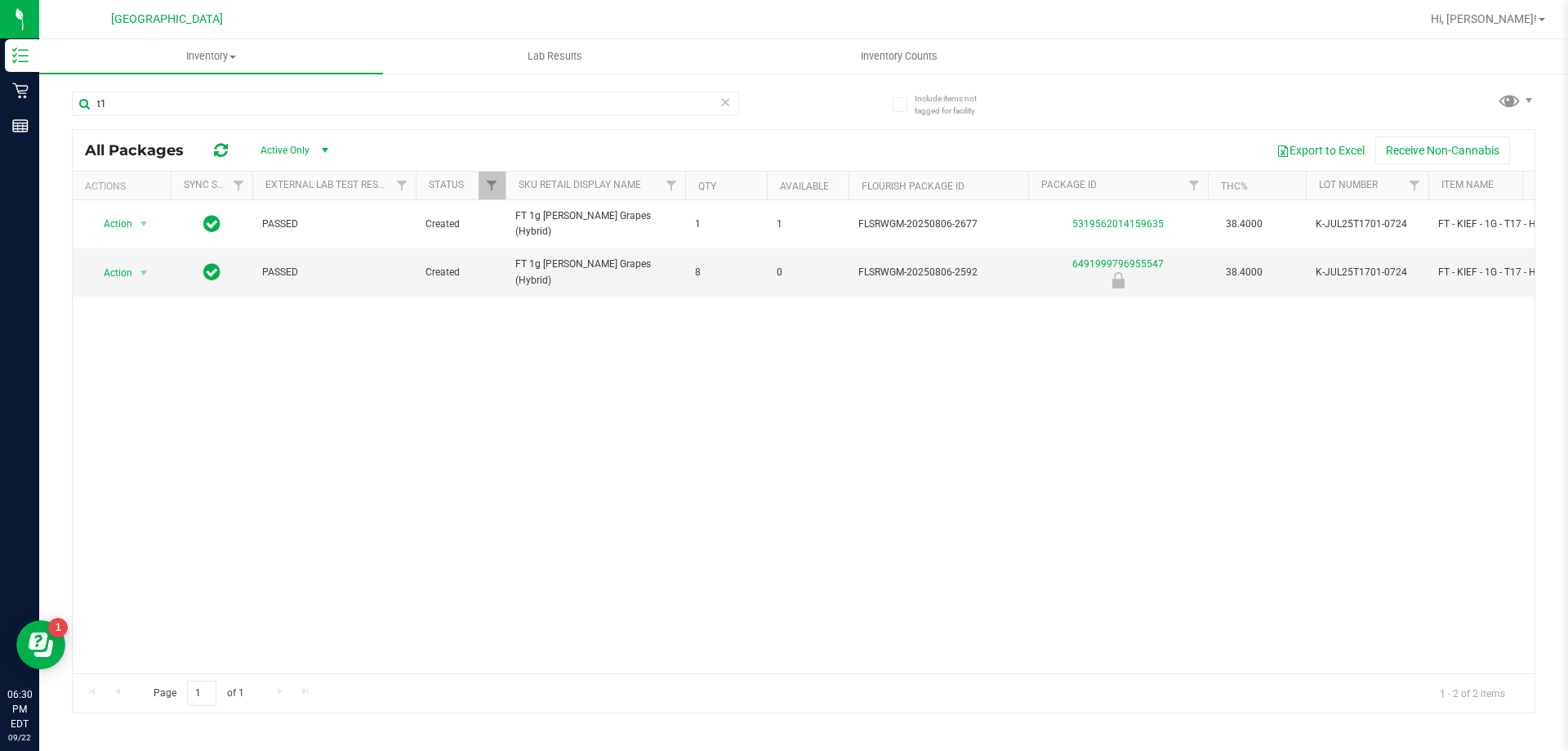
type input "t"
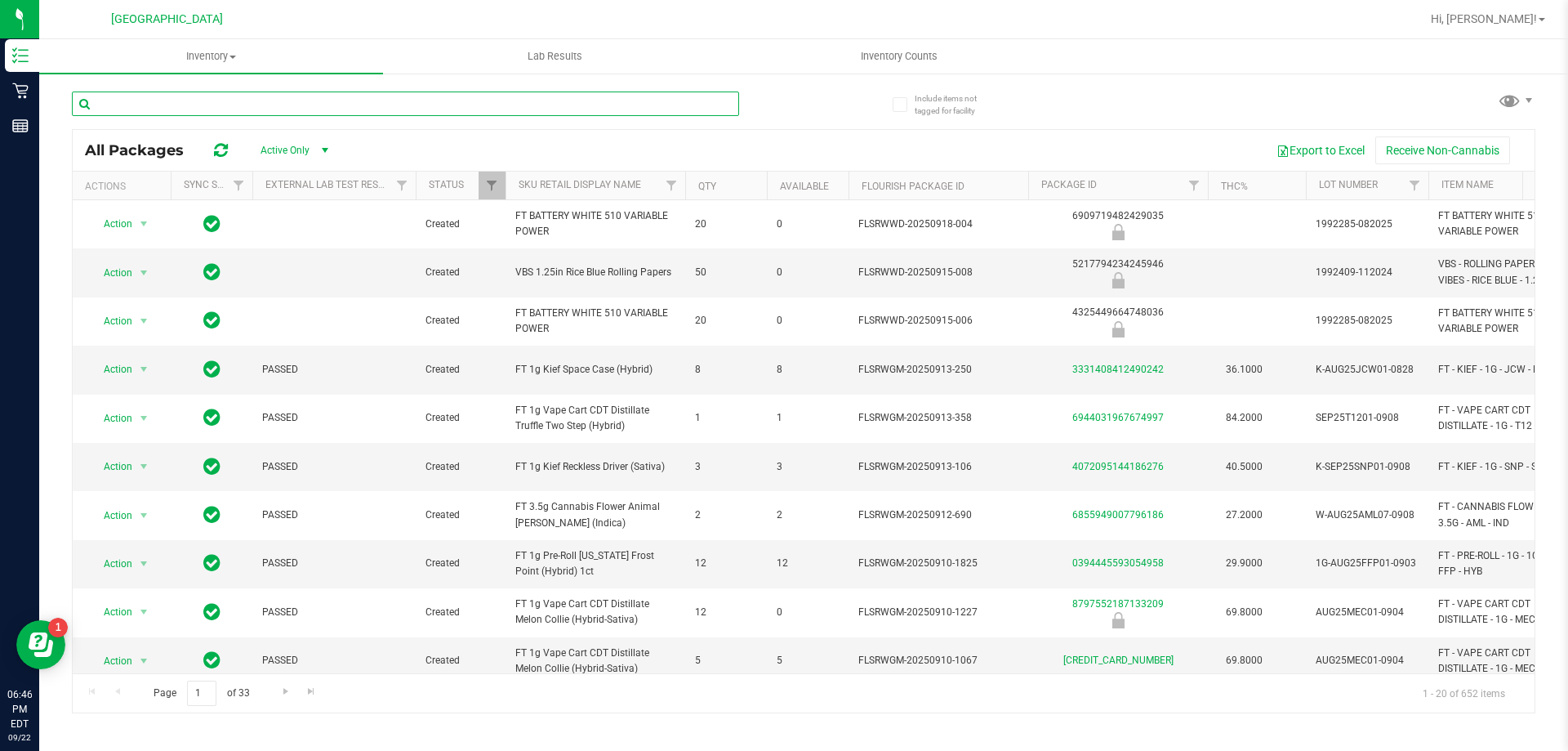
click at [201, 100] on input "text" at bounding box center [405, 103] width 667 height 25
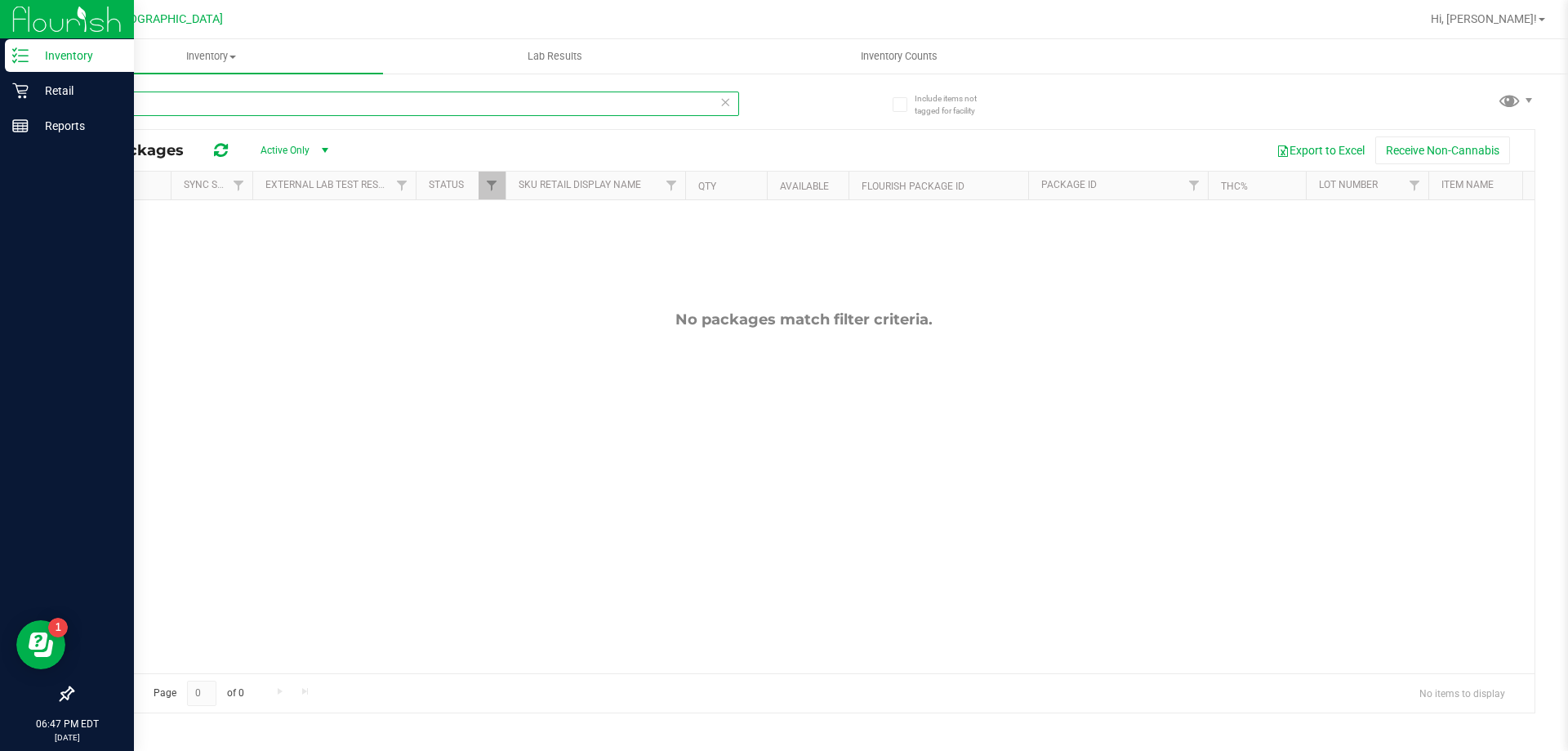
type input "t"
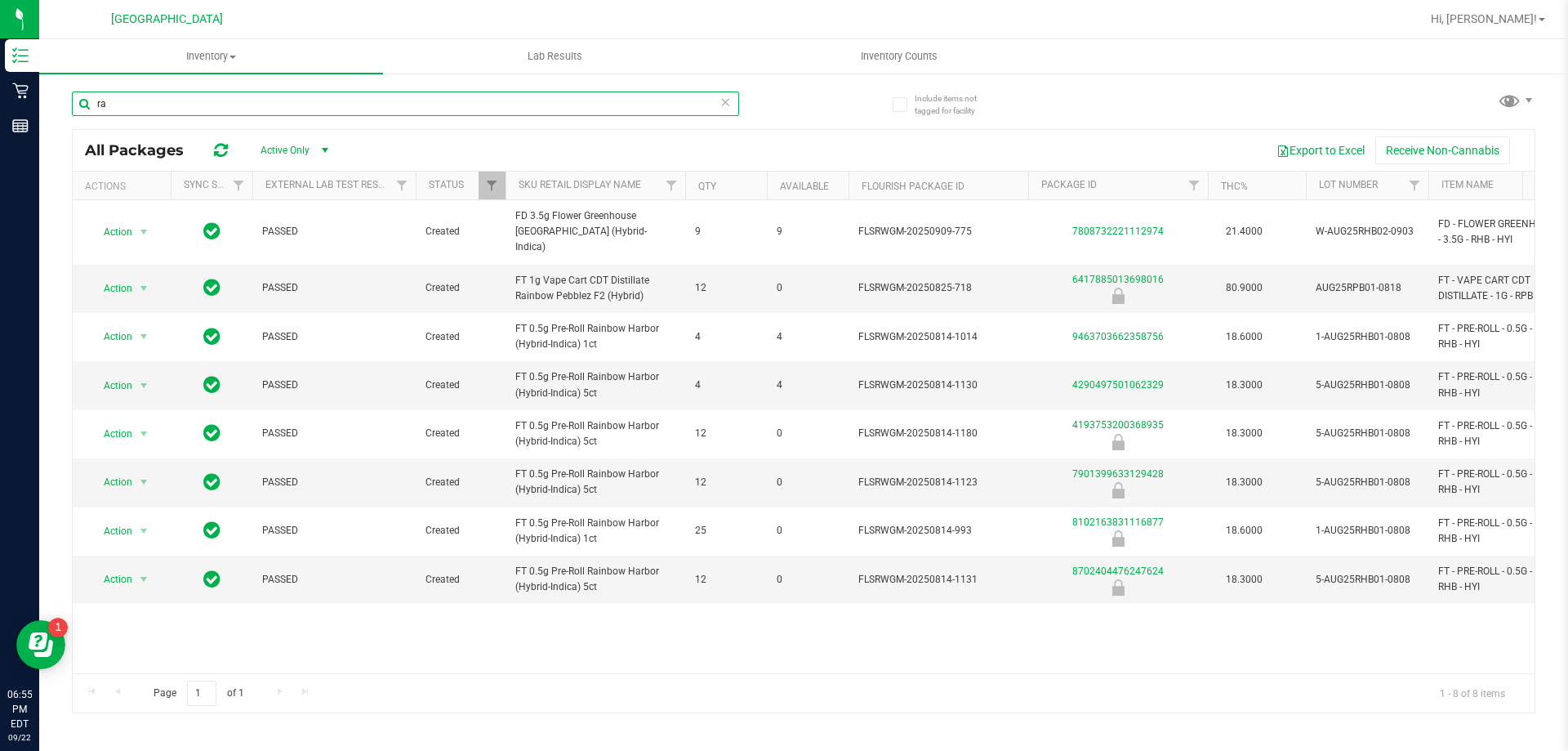
type input "r"
